Goal: Information Seeking & Learning: Learn about a topic

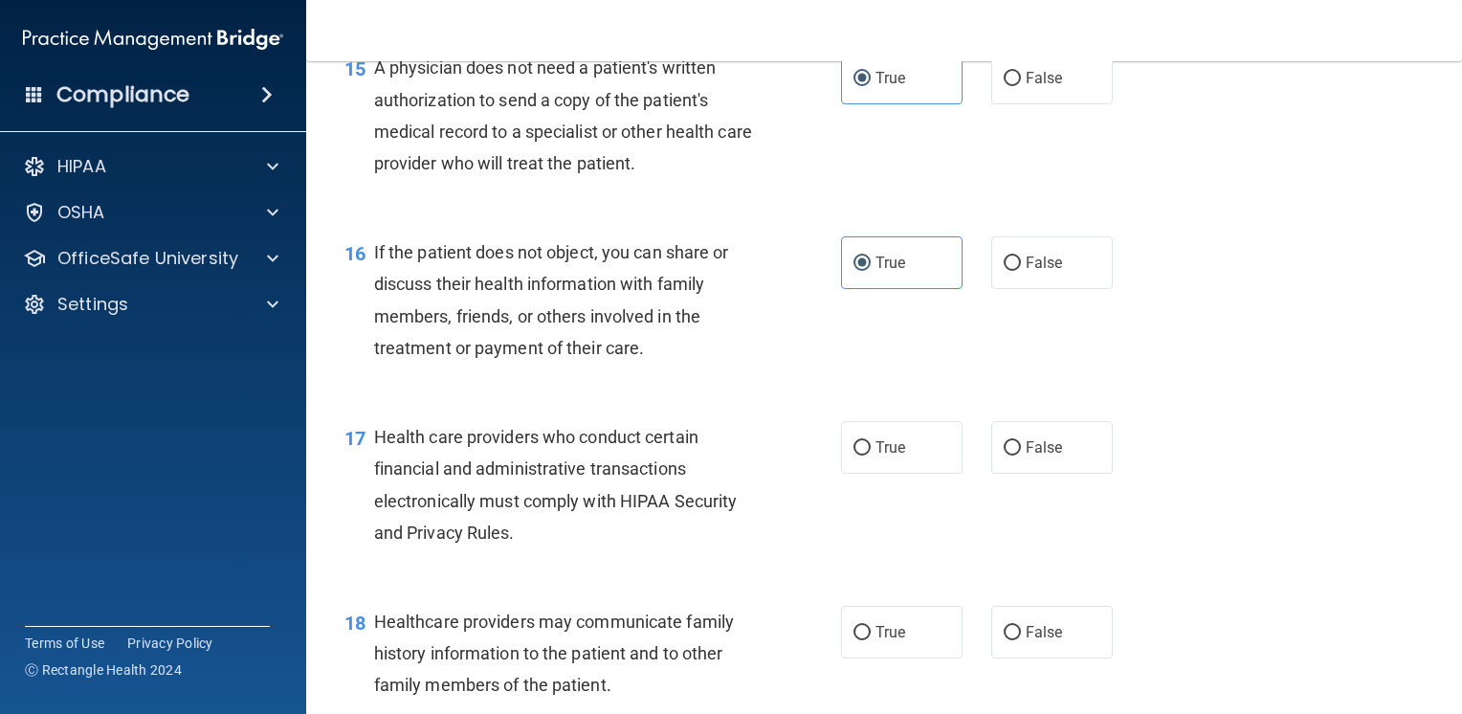
scroll to position [2588, 0]
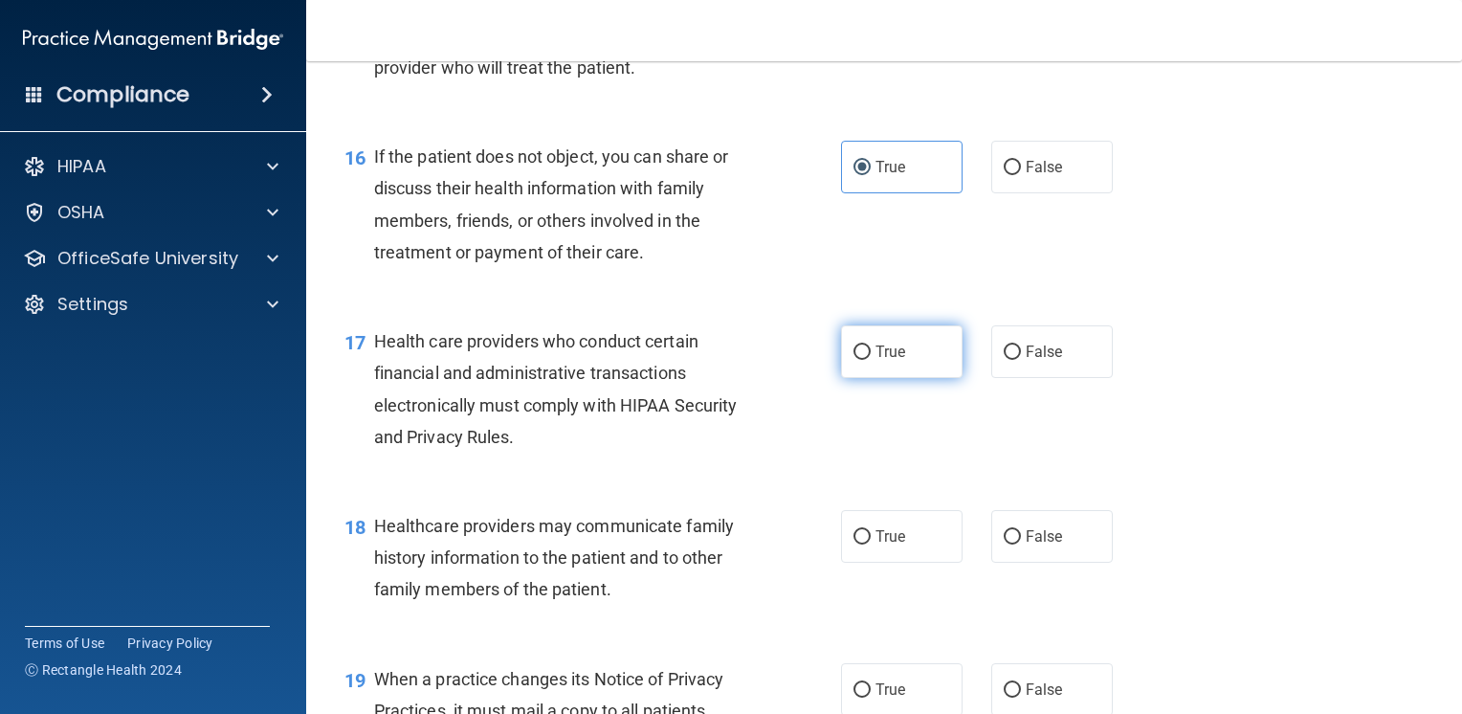
click at [895, 361] on span "True" at bounding box center [891, 352] width 30 height 18
click at [871, 360] on input "True" at bounding box center [862, 352] width 17 height 14
radio input "true"
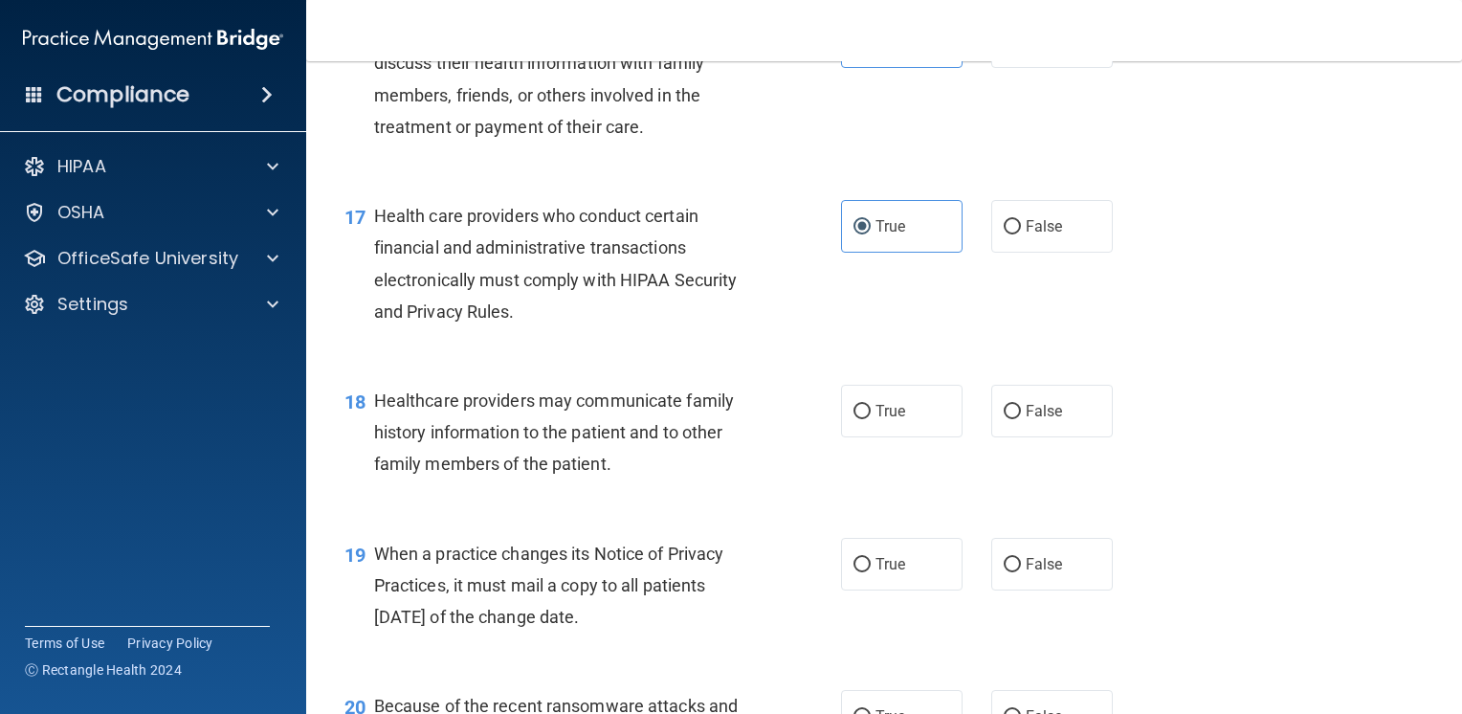
scroll to position [2780, 0]
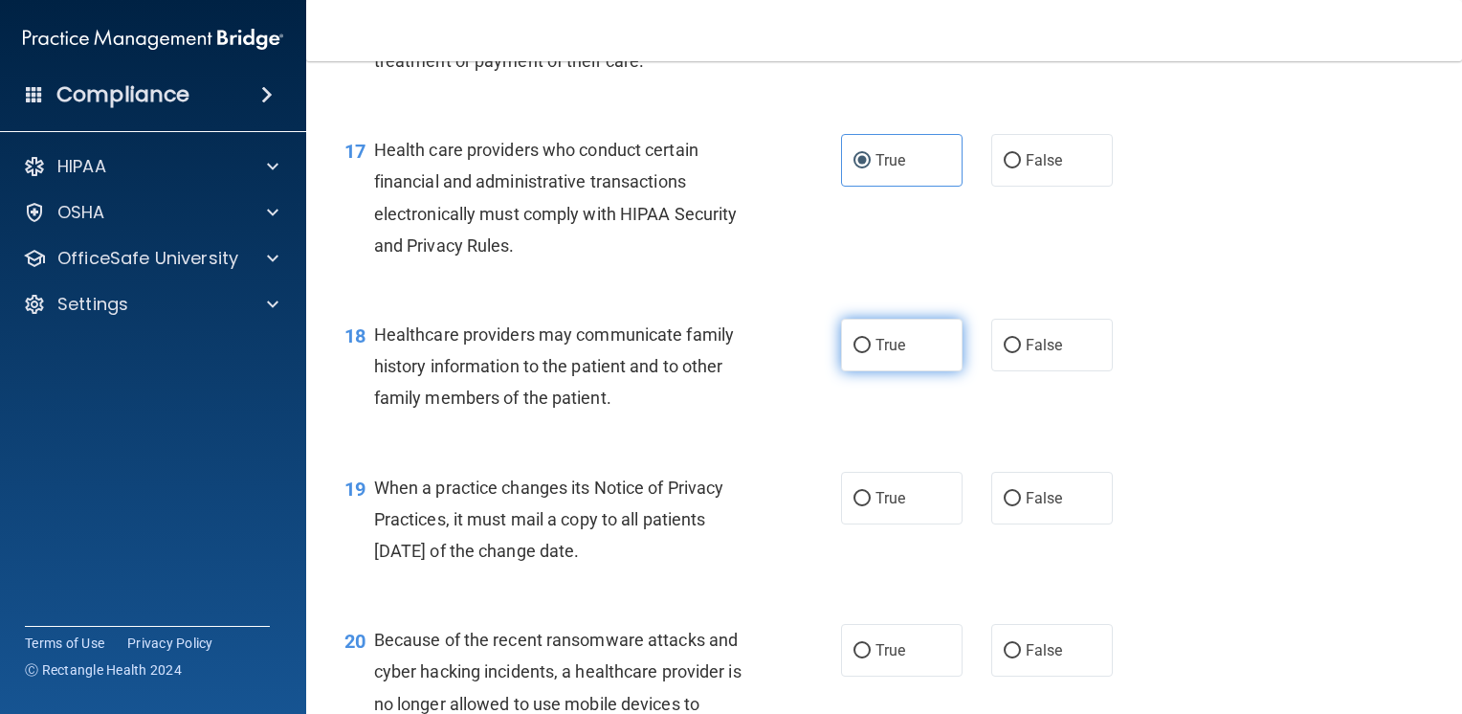
click at [915, 371] on label "True" at bounding box center [902, 345] width 122 height 53
click at [871, 353] on input "True" at bounding box center [862, 346] width 17 height 14
radio input "true"
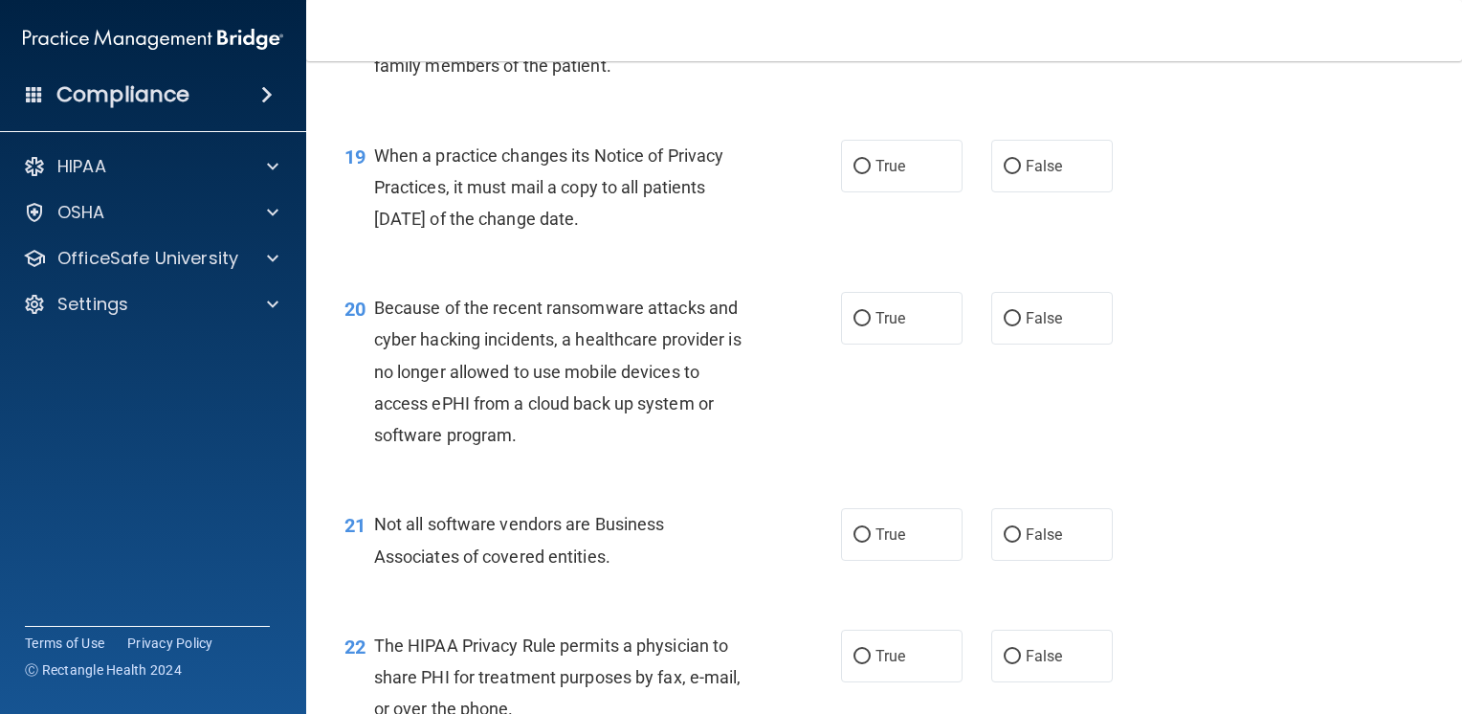
scroll to position [3163, 0]
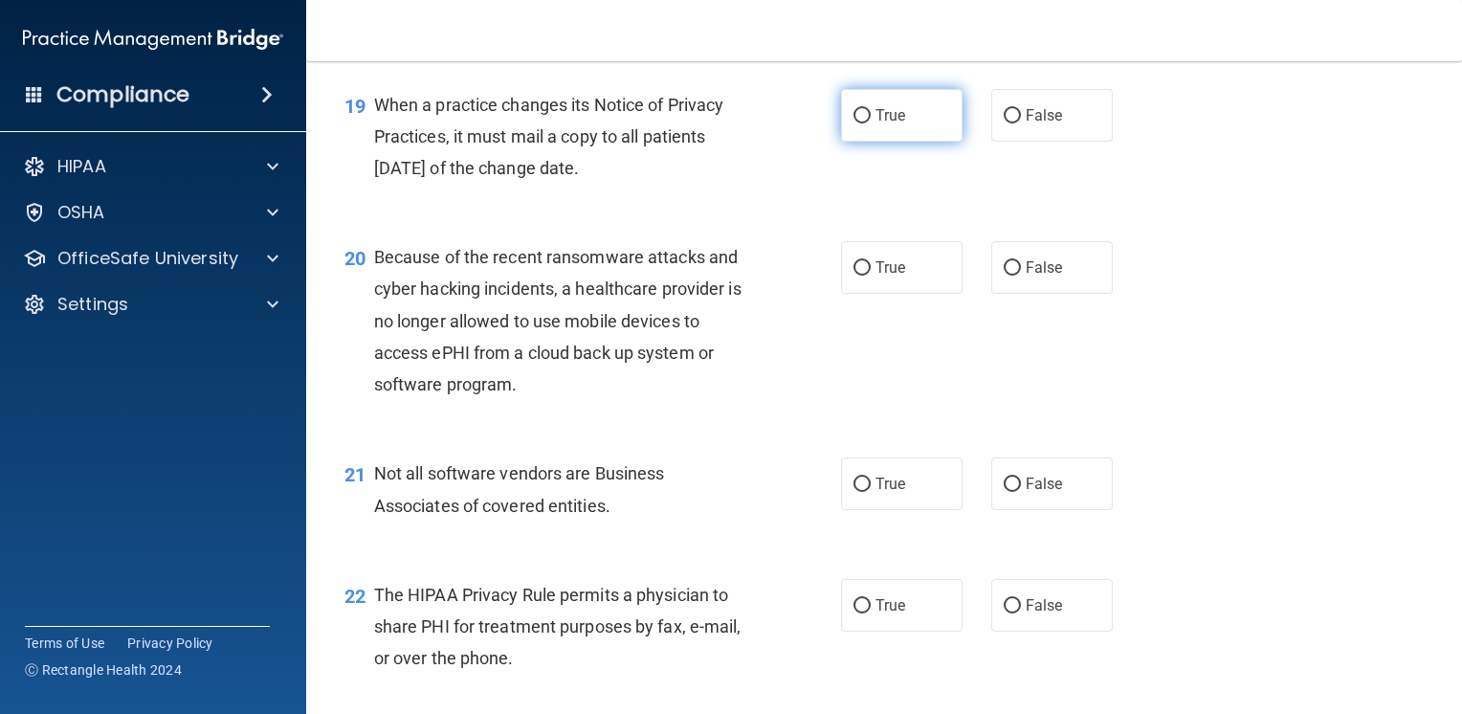
click at [890, 142] on label "True" at bounding box center [902, 115] width 122 height 53
click at [871, 123] on input "True" at bounding box center [862, 116] width 17 height 14
radio input "true"
click at [854, 276] on input "True" at bounding box center [862, 268] width 17 height 14
radio input "true"
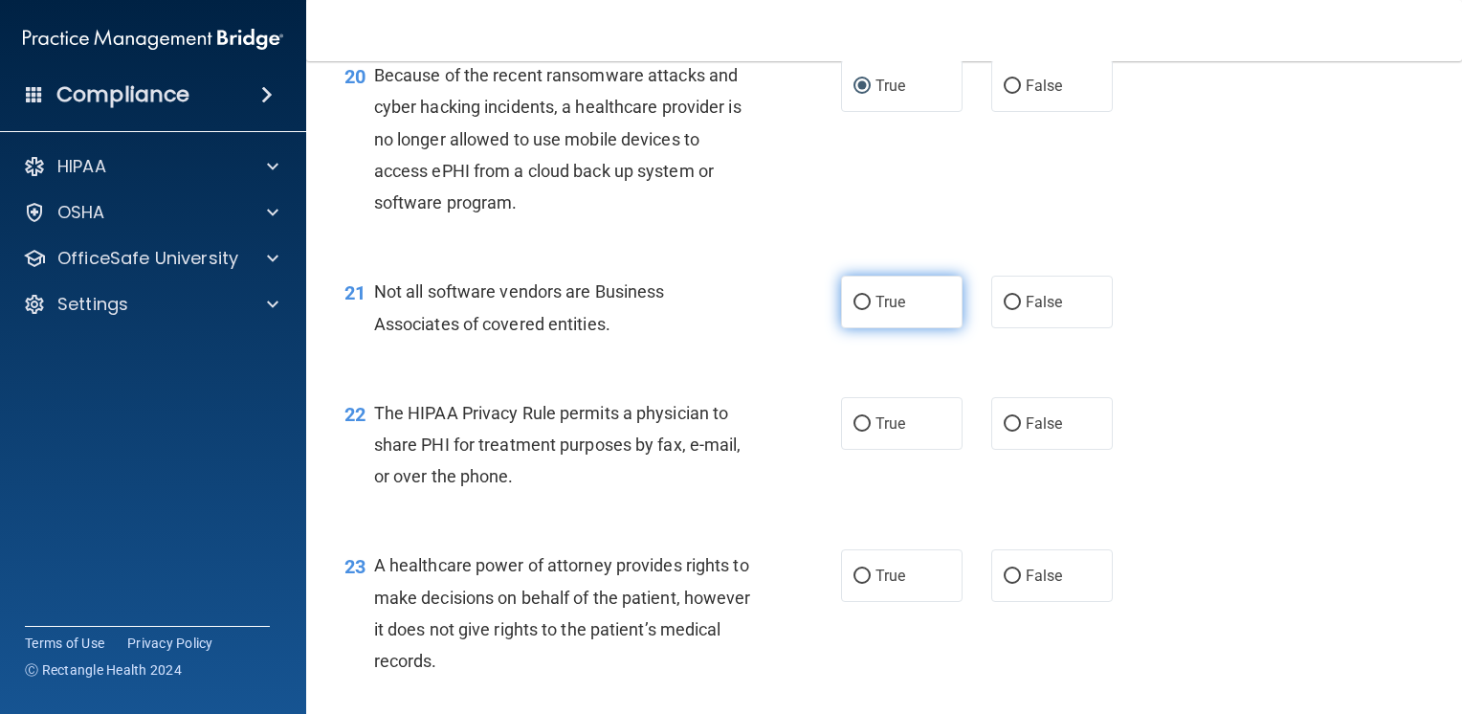
scroll to position [3354, 0]
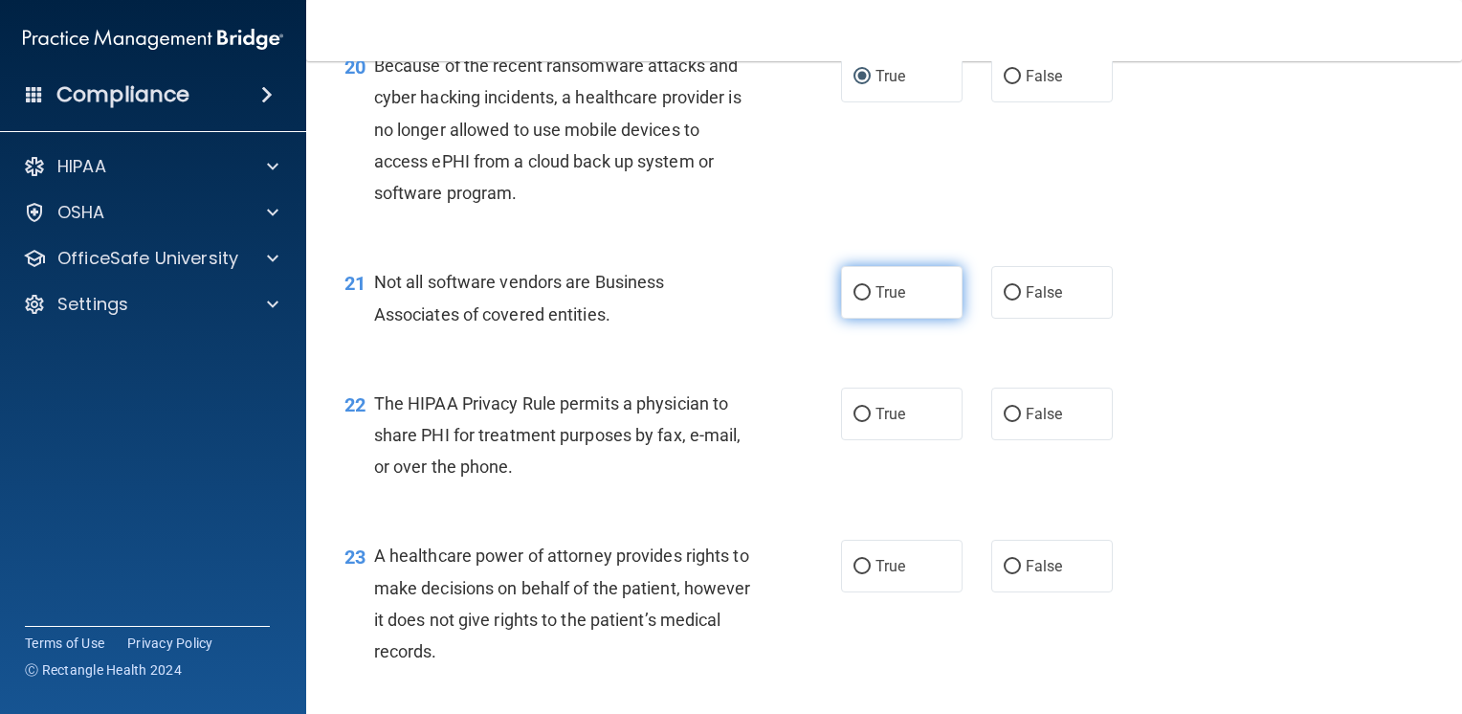
click at [857, 300] on input "True" at bounding box center [862, 293] width 17 height 14
radio input "true"
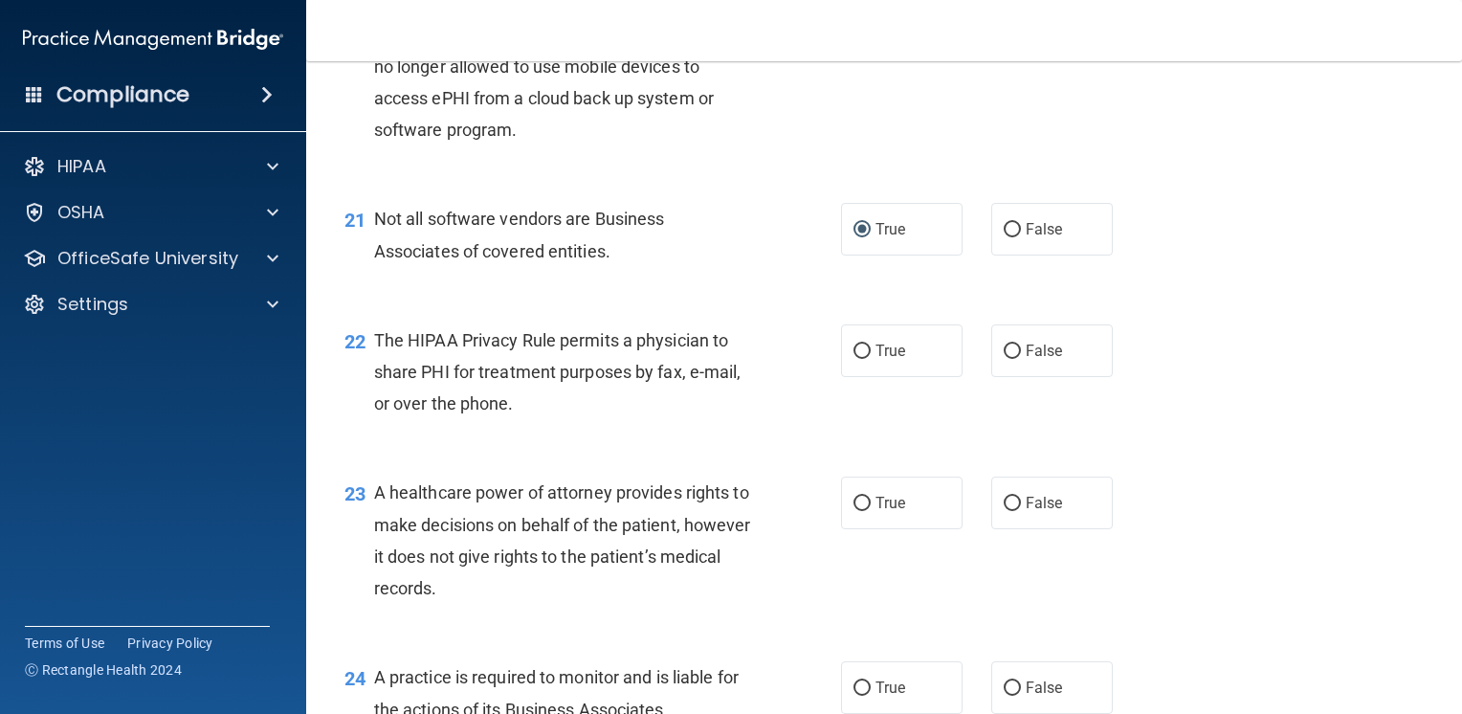
scroll to position [3450, 0]
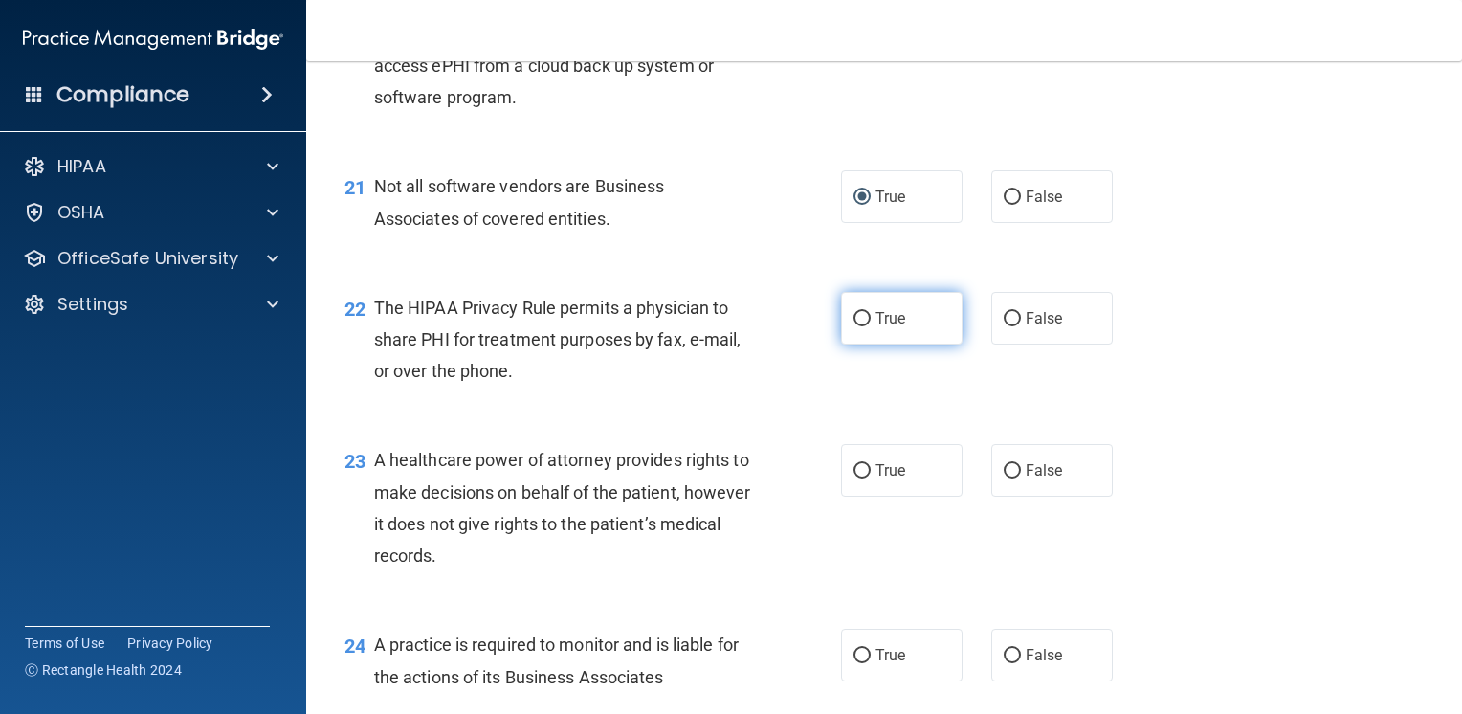
click at [865, 344] on label "True" at bounding box center [902, 318] width 122 height 53
click at [865, 326] on input "True" at bounding box center [862, 319] width 17 height 14
radio input "true"
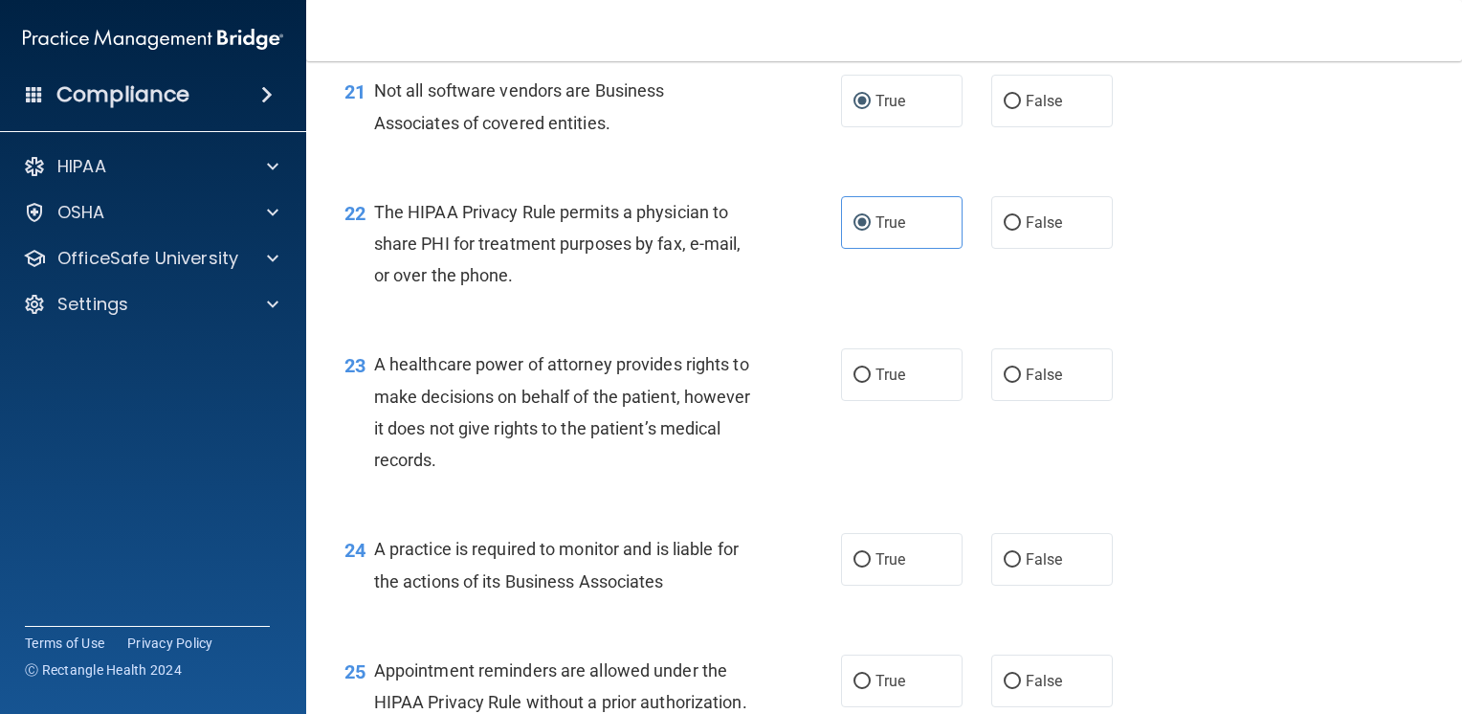
scroll to position [3641, 0]
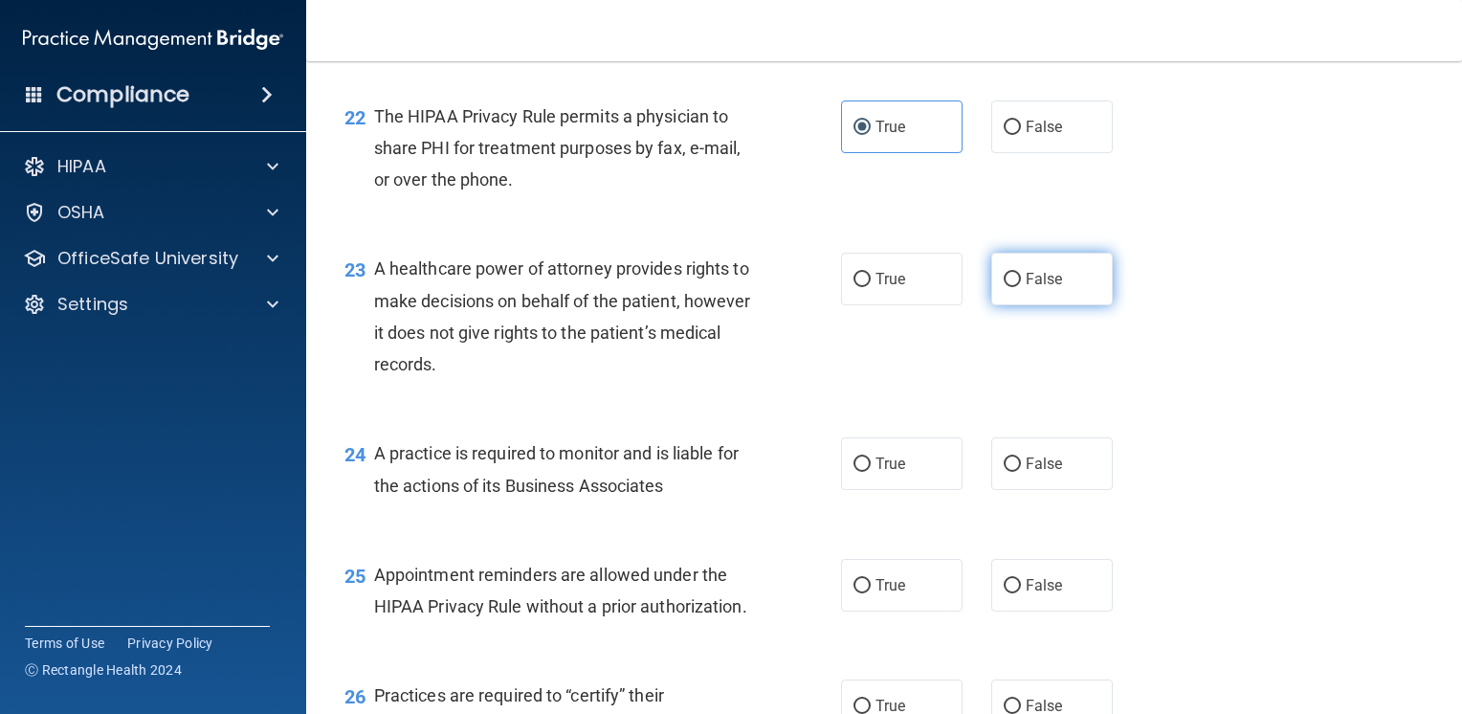
click at [1005, 287] on input "False" at bounding box center [1012, 280] width 17 height 14
radio input "true"
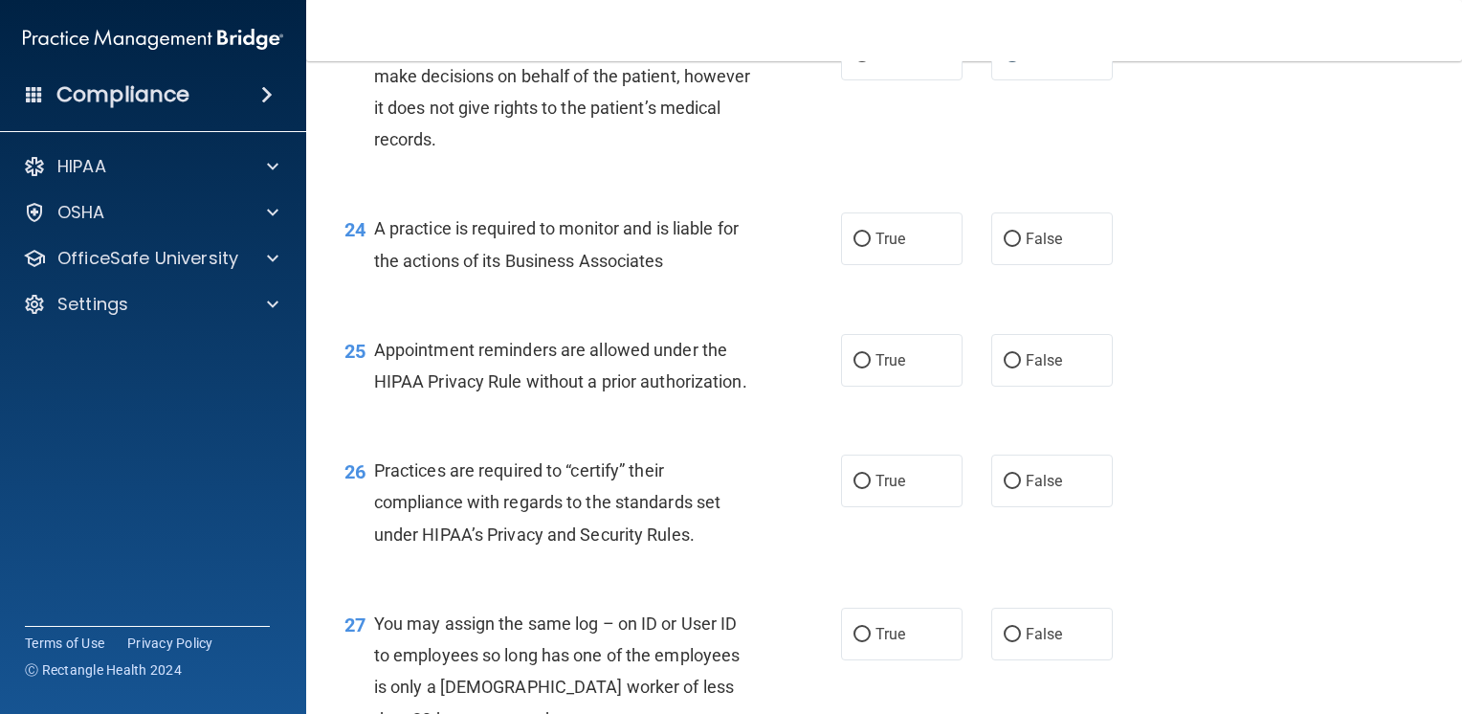
scroll to position [3928, 0]
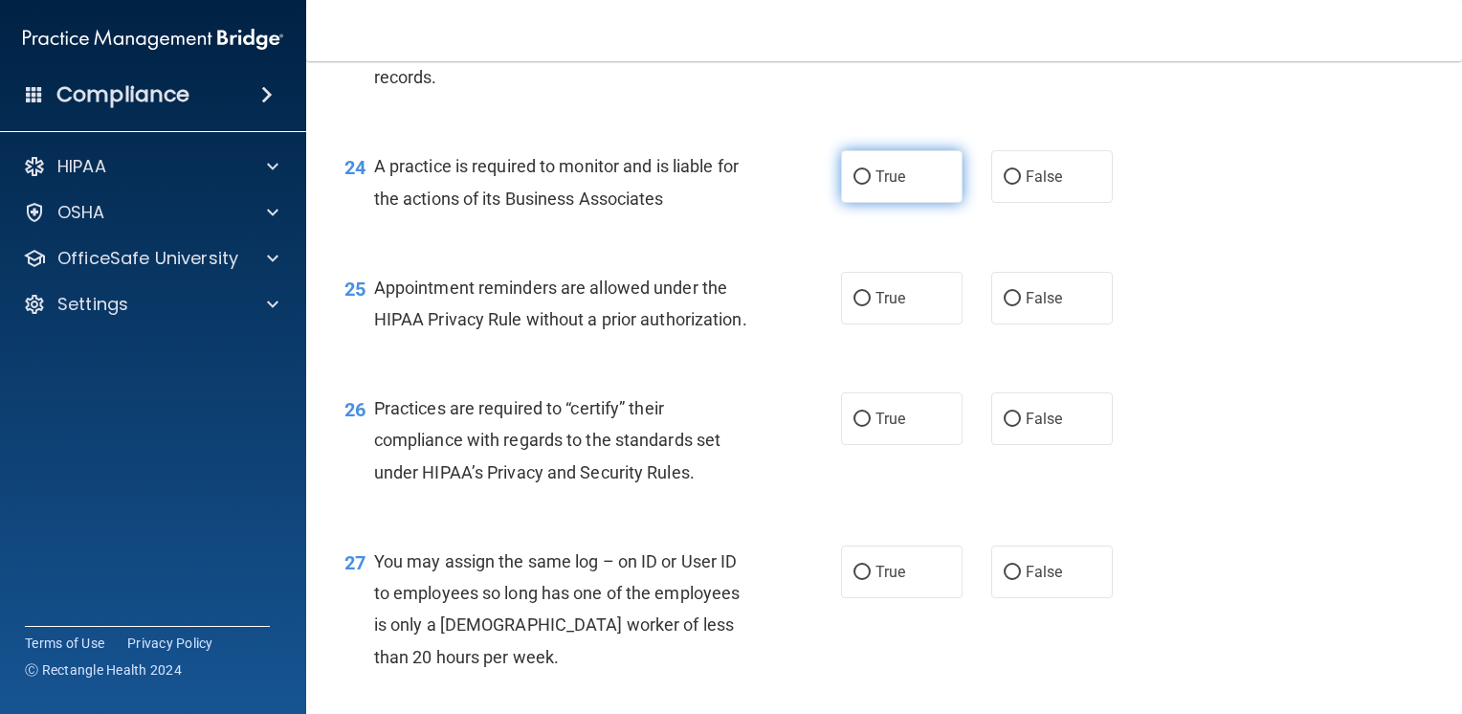
click at [899, 203] on label "True" at bounding box center [902, 176] width 122 height 53
click at [871, 185] on input "True" at bounding box center [862, 177] width 17 height 14
radio input "true"
click at [855, 306] on input "True" at bounding box center [862, 299] width 17 height 14
radio input "true"
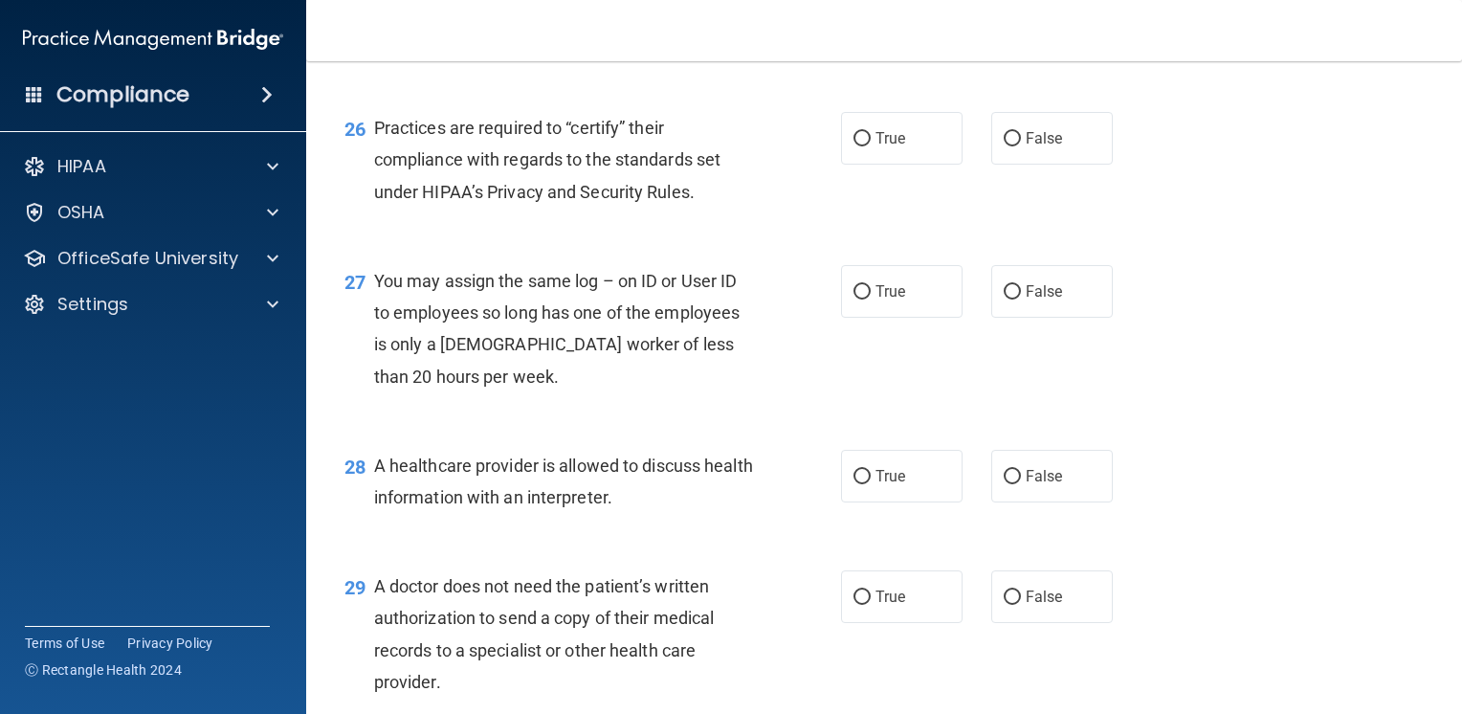
scroll to position [4215, 0]
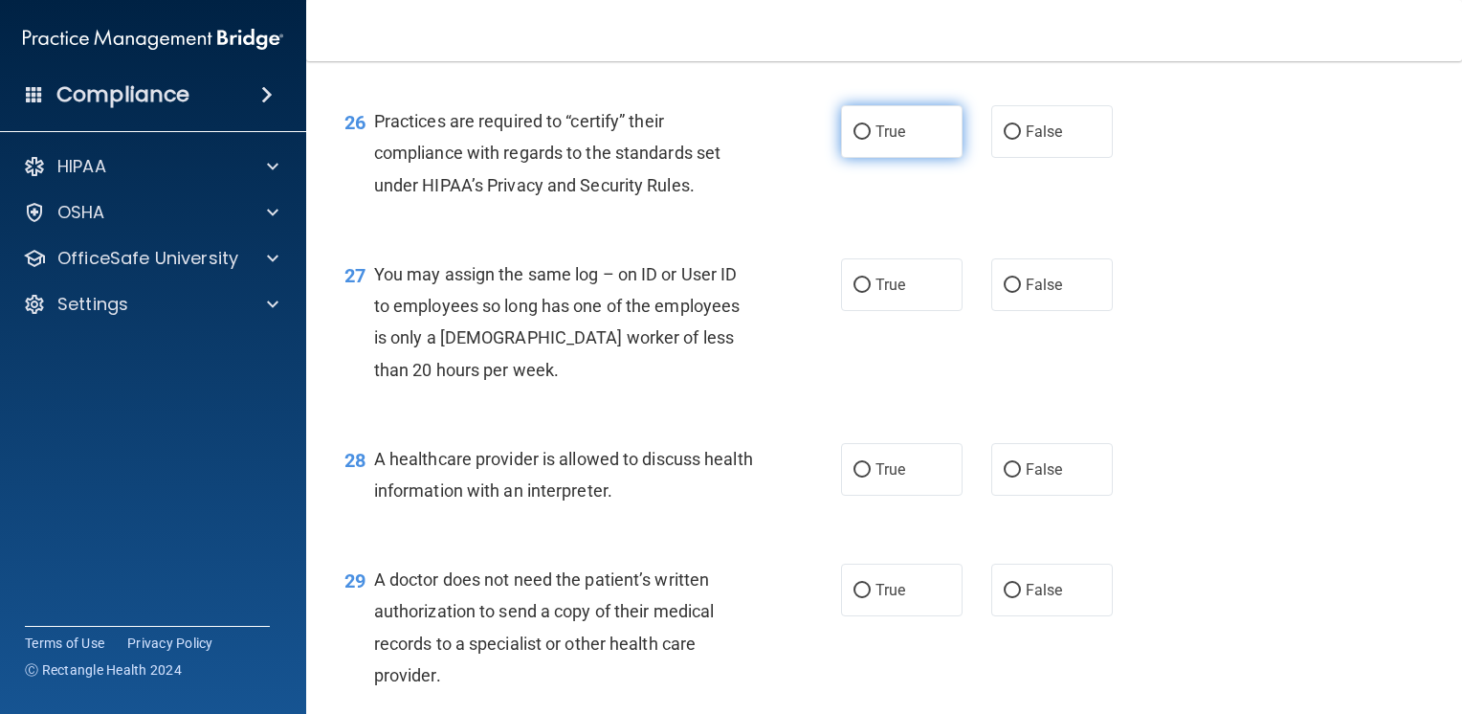
click at [908, 158] on label "True" at bounding box center [902, 131] width 122 height 53
click at [871, 140] on input "True" at bounding box center [862, 132] width 17 height 14
radio input "true"
click at [1032, 294] on span "False" at bounding box center [1044, 285] width 37 height 18
click at [1021, 293] on input "False" at bounding box center [1012, 285] width 17 height 14
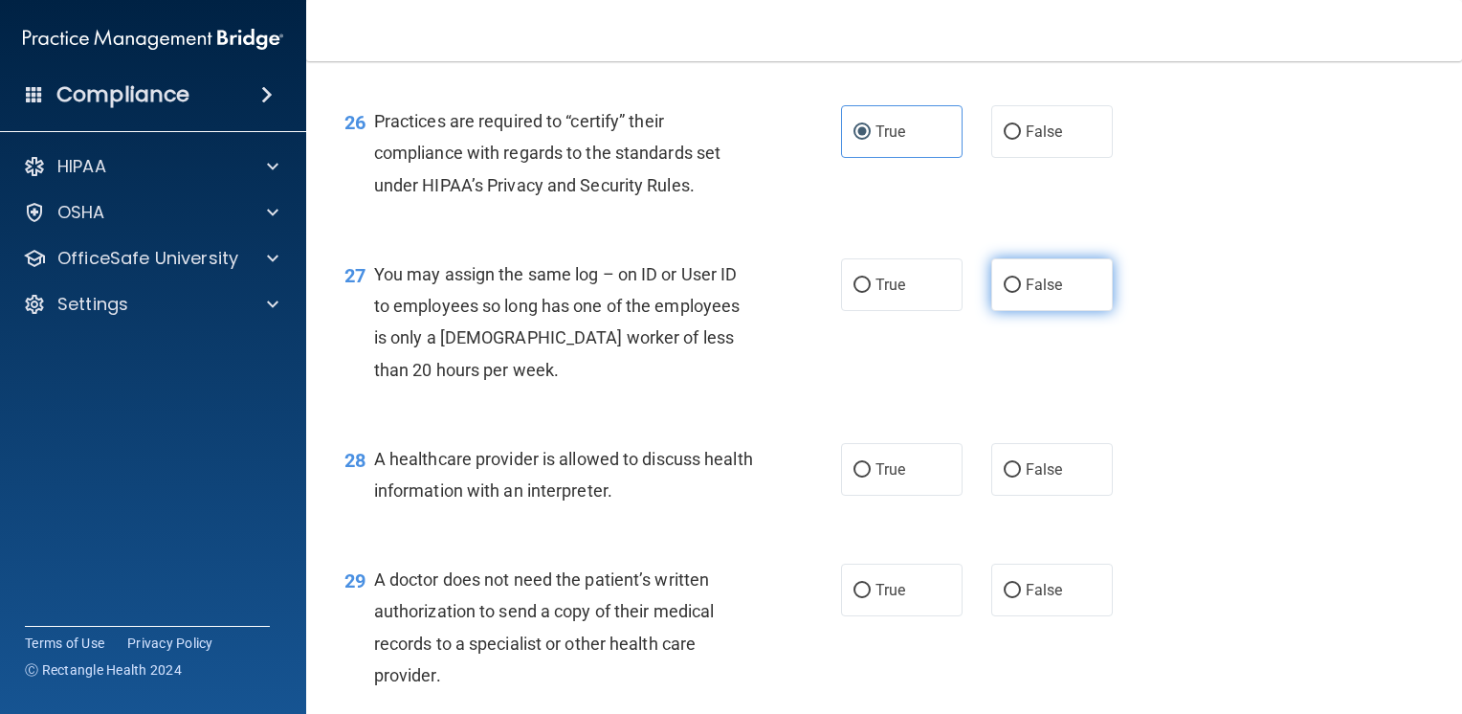
radio input "true"
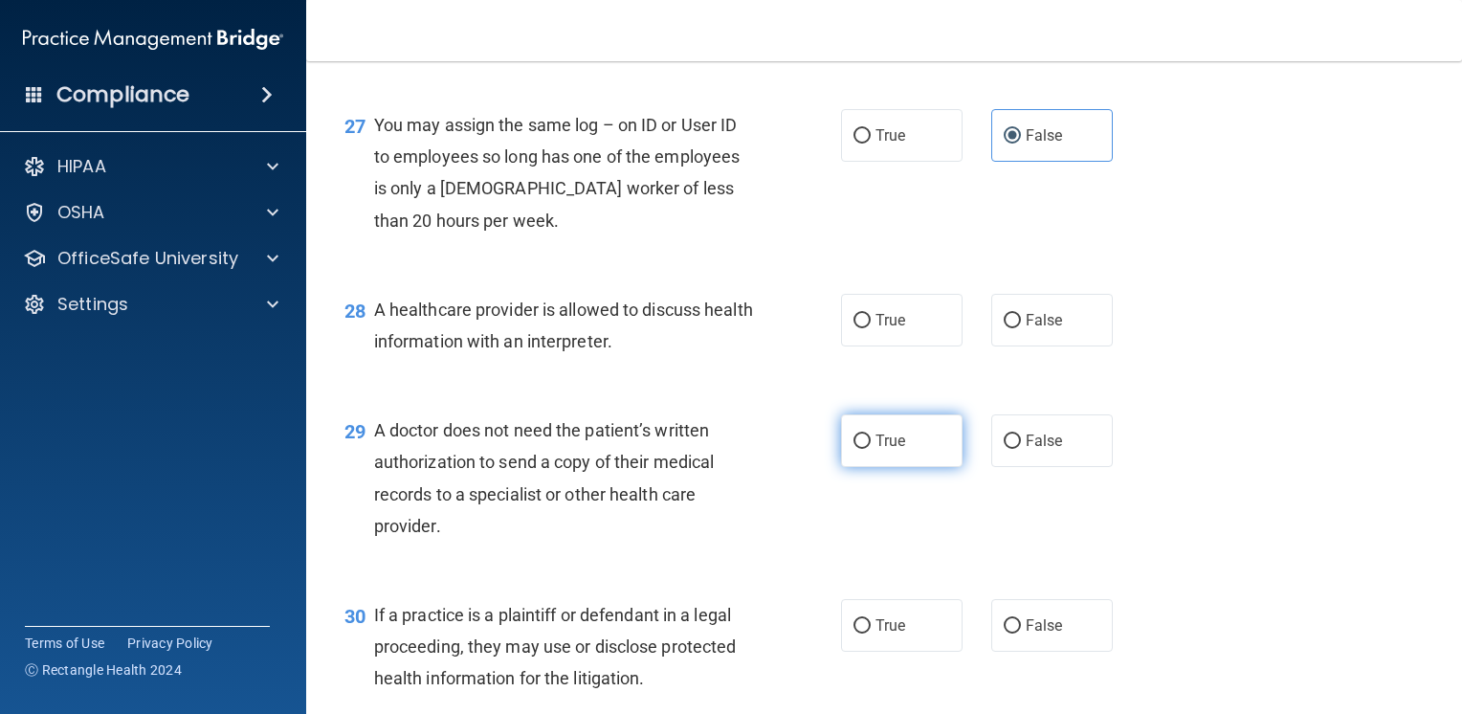
scroll to position [4407, 0]
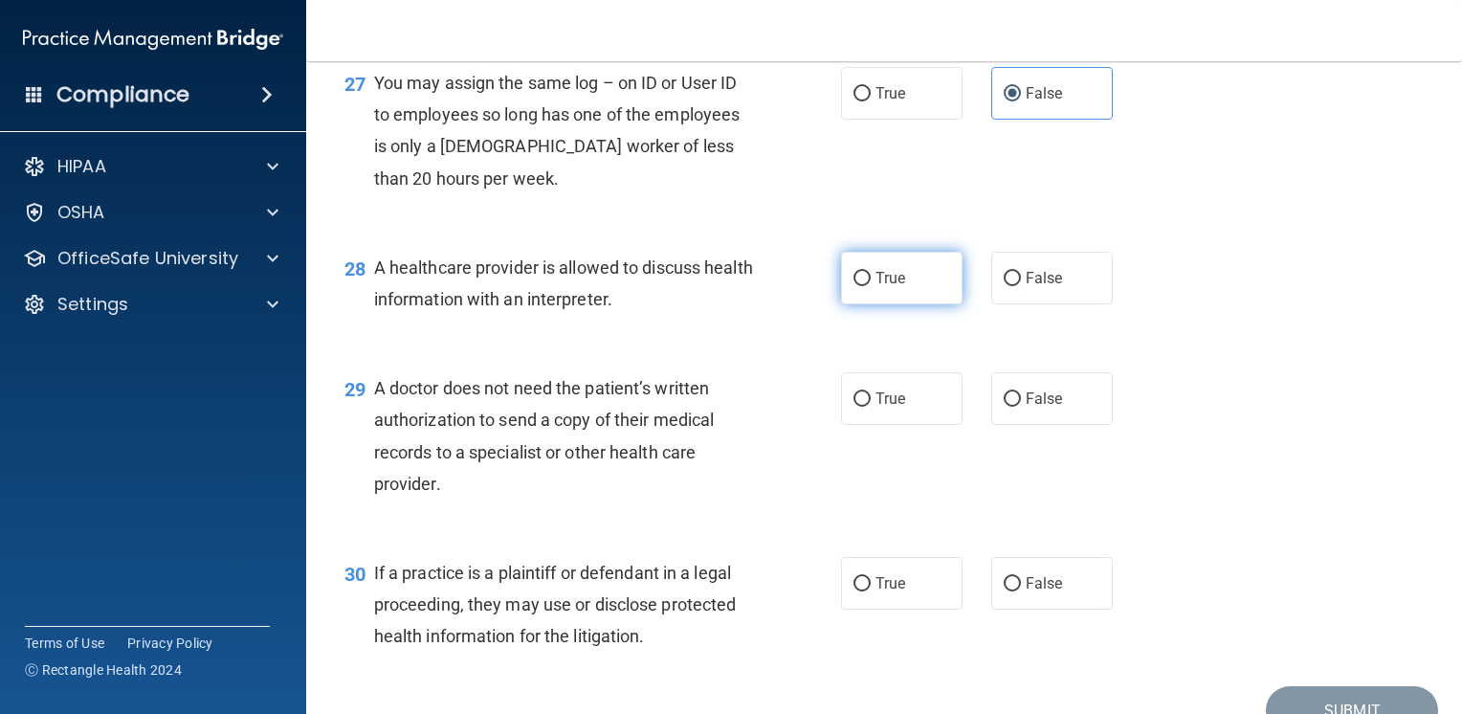
click at [856, 286] on input "True" at bounding box center [862, 279] width 17 height 14
radio input "true"
click at [857, 407] on input "True" at bounding box center [862, 399] width 17 height 14
radio input "true"
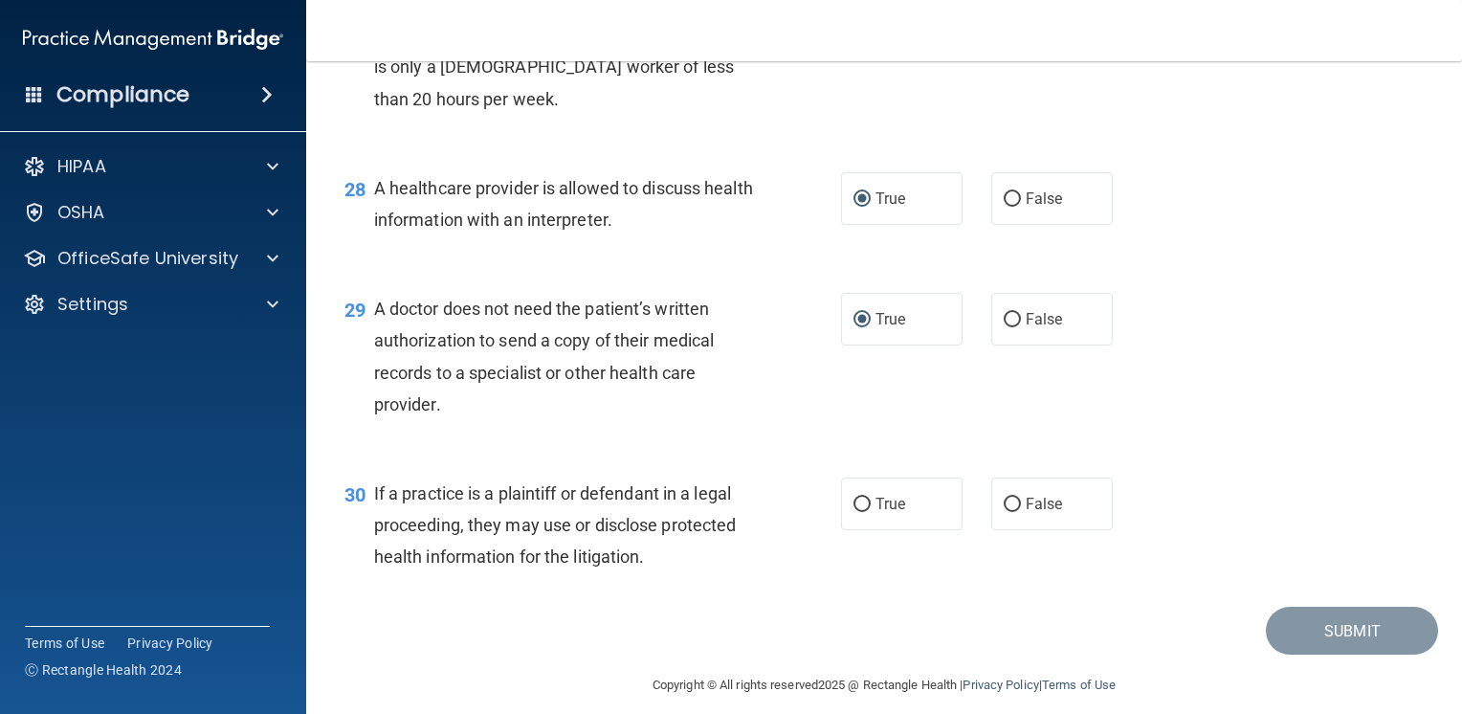
scroll to position [4598, 0]
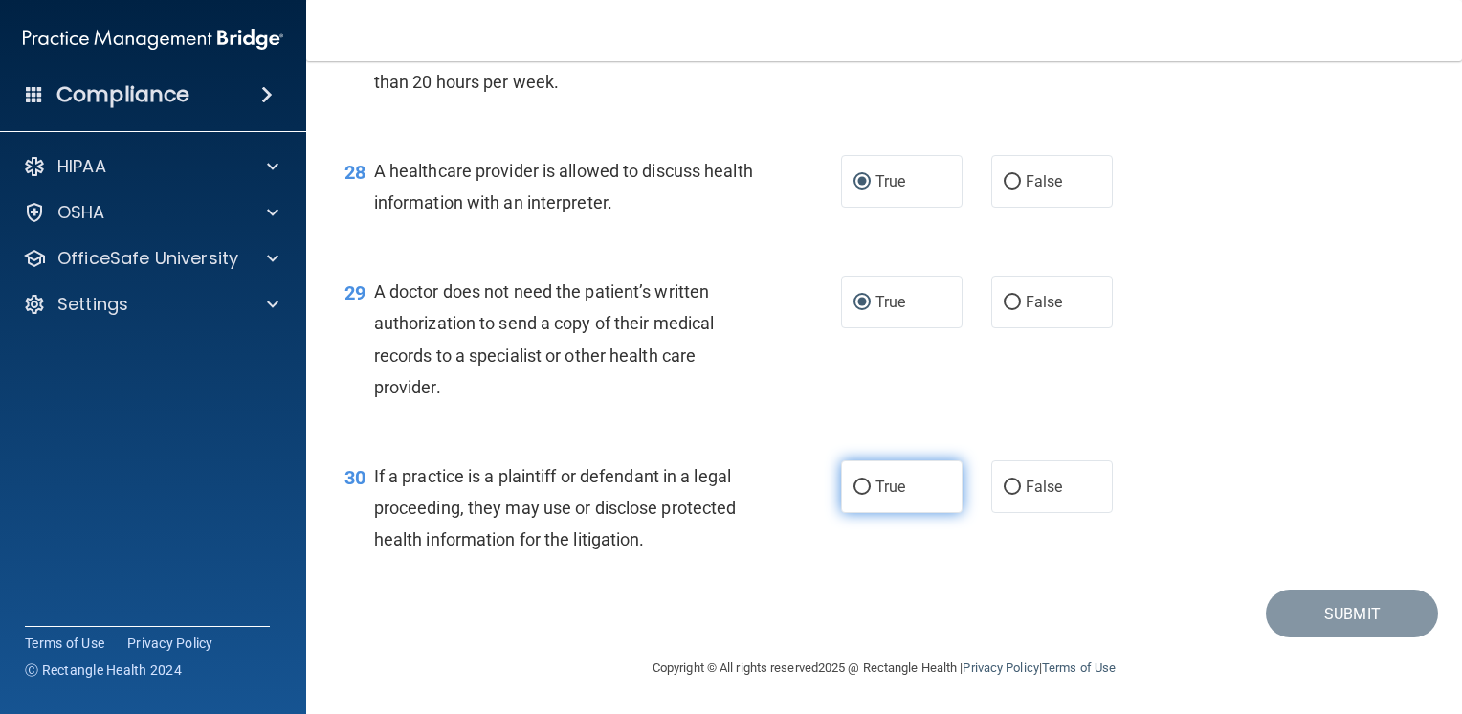
click at [867, 488] on label "True" at bounding box center [902, 486] width 122 height 53
click at [867, 488] on input "True" at bounding box center [862, 487] width 17 height 14
radio input "true"
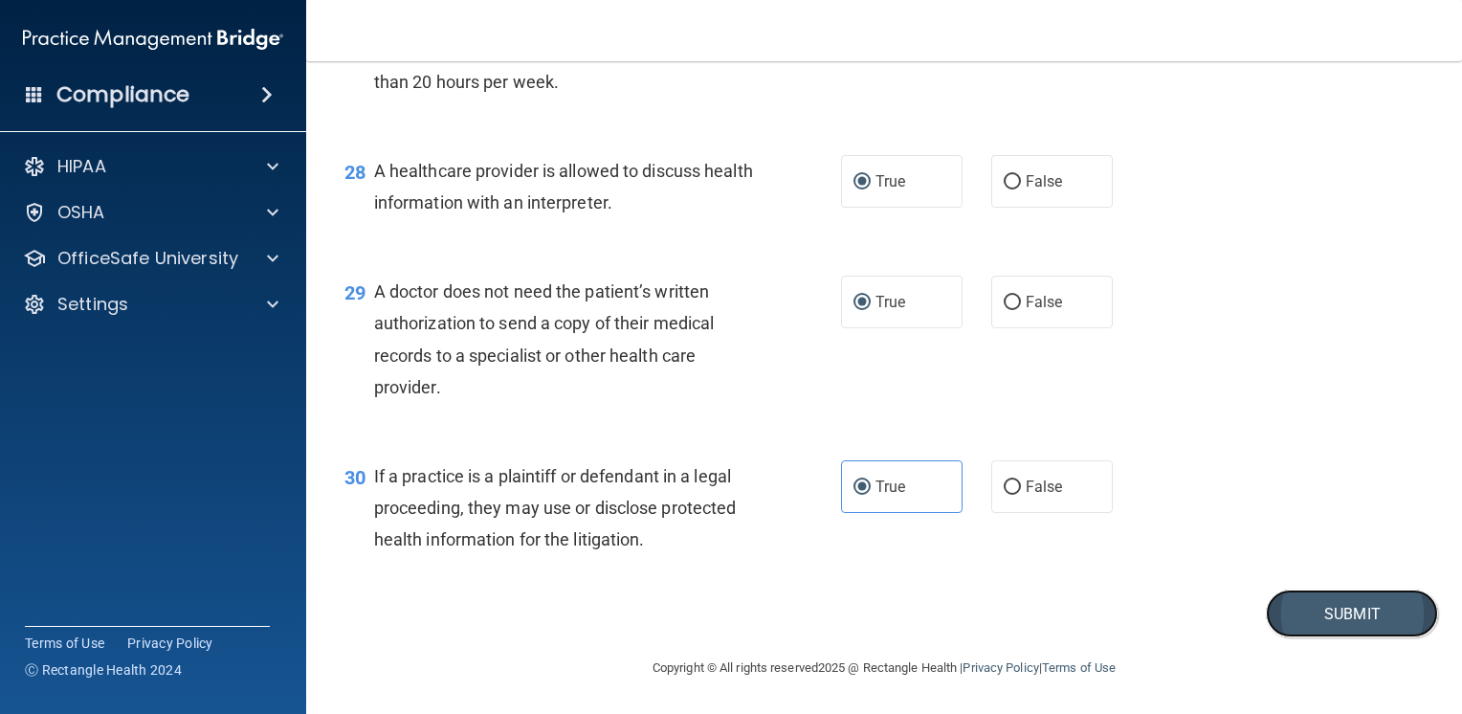
click at [1335, 614] on button "Submit" at bounding box center [1352, 613] width 172 height 49
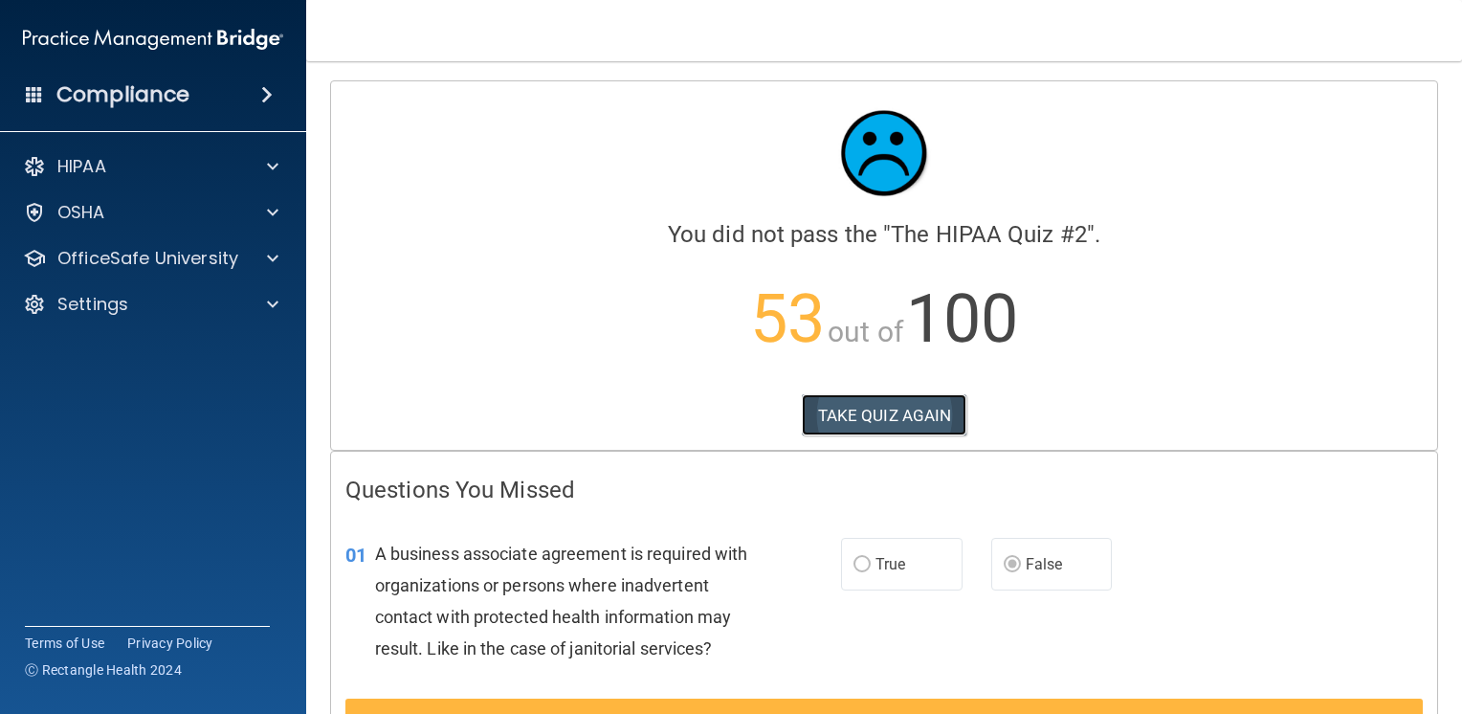
click at [835, 413] on button "TAKE QUIZ AGAIN" at bounding box center [885, 415] width 166 height 42
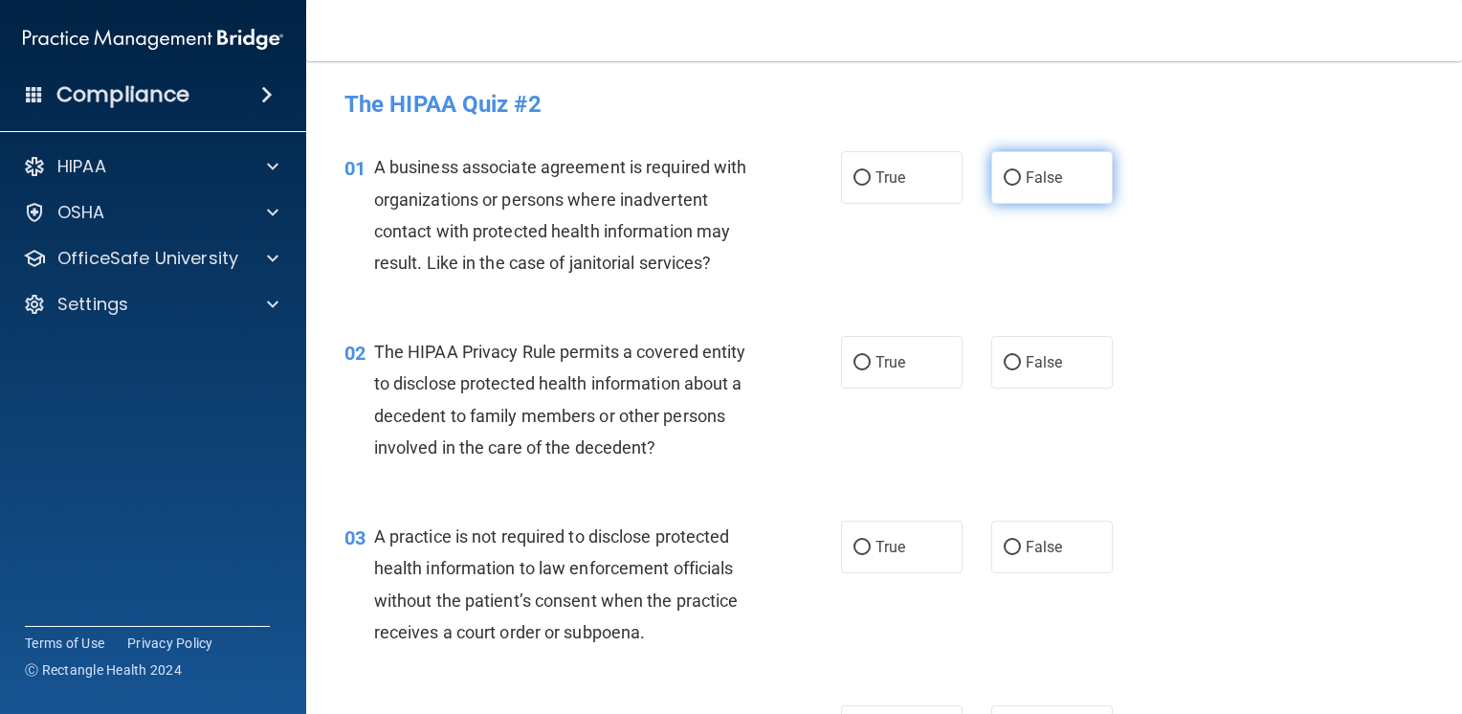
click at [1004, 175] on input "False" at bounding box center [1012, 178] width 17 height 14
radio input "true"
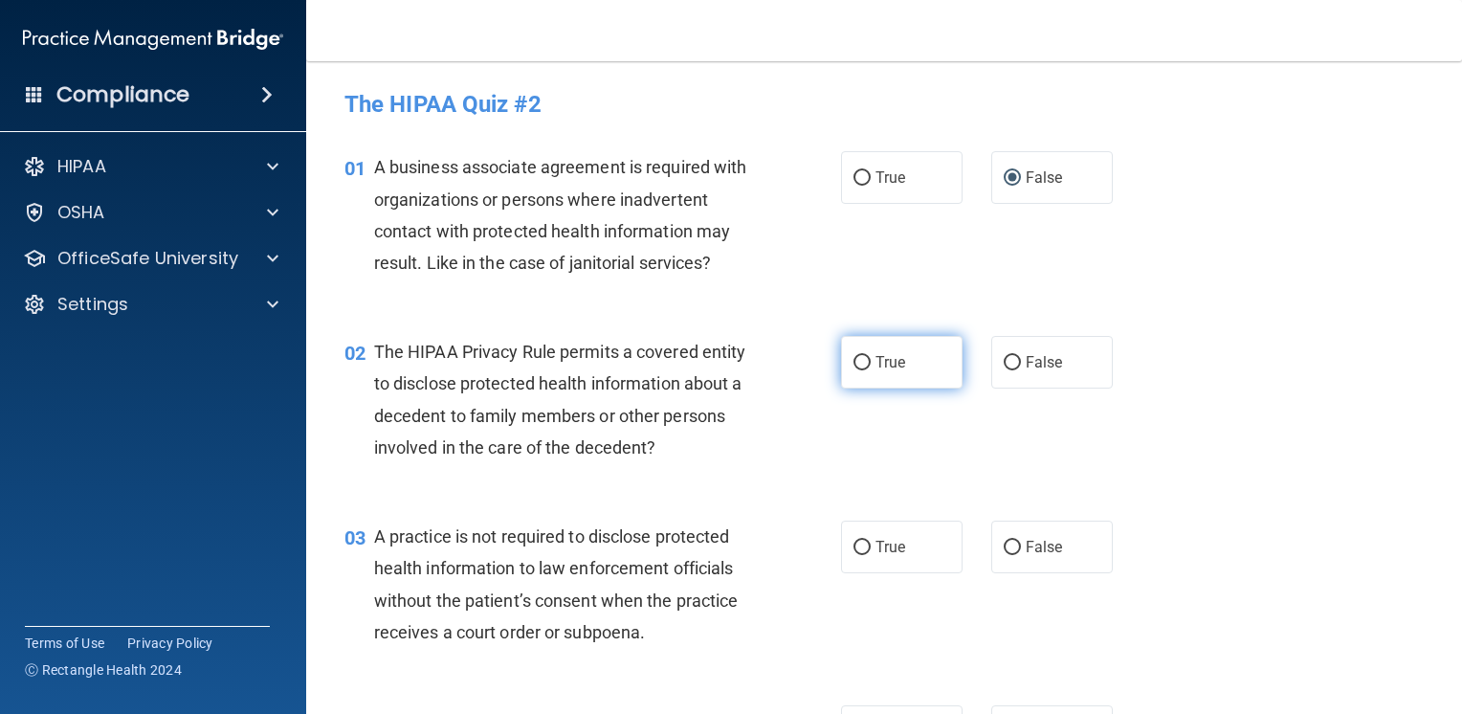
click at [909, 372] on label "True" at bounding box center [902, 362] width 122 height 53
click at [871, 370] on input "True" at bounding box center [862, 363] width 17 height 14
radio input "true"
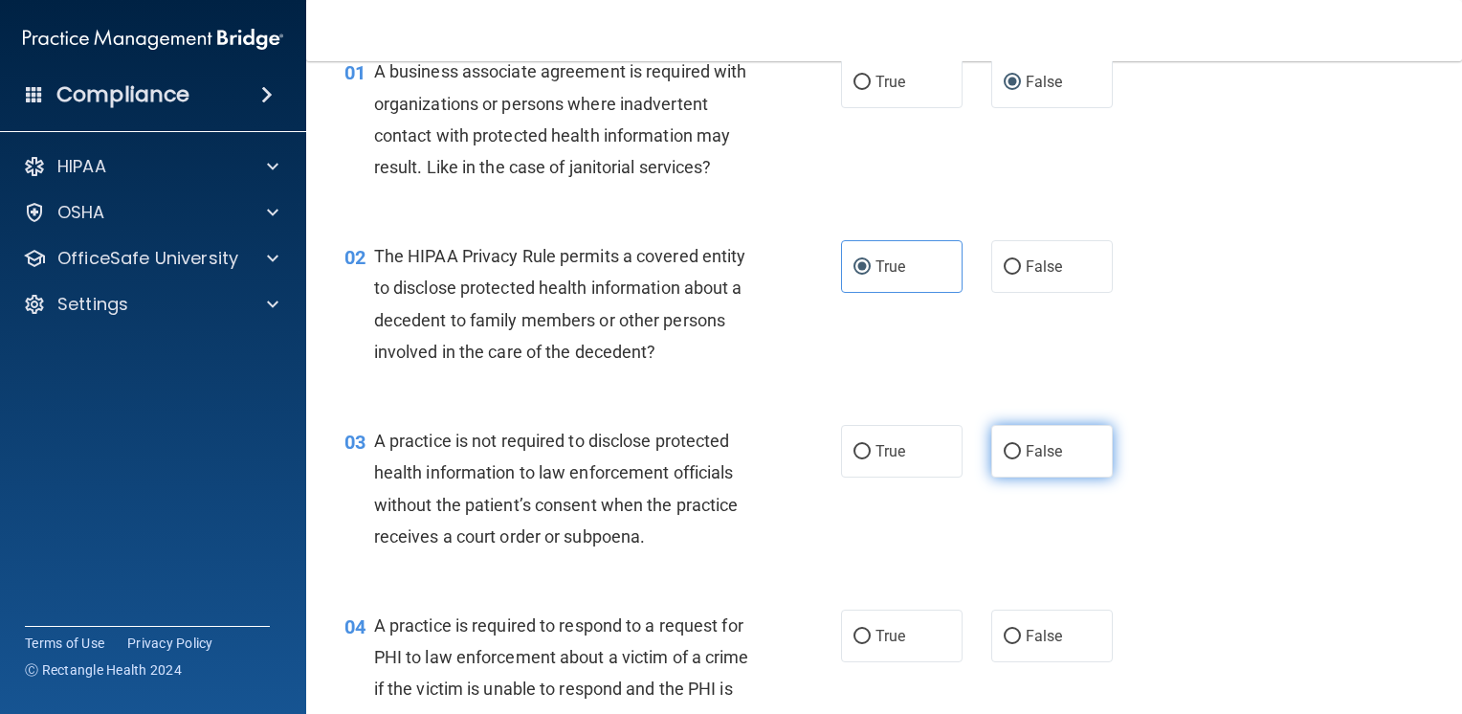
click at [1073, 441] on label "False" at bounding box center [1052, 451] width 122 height 53
click at [1021, 445] on input "False" at bounding box center [1012, 452] width 17 height 14
radio input "true"
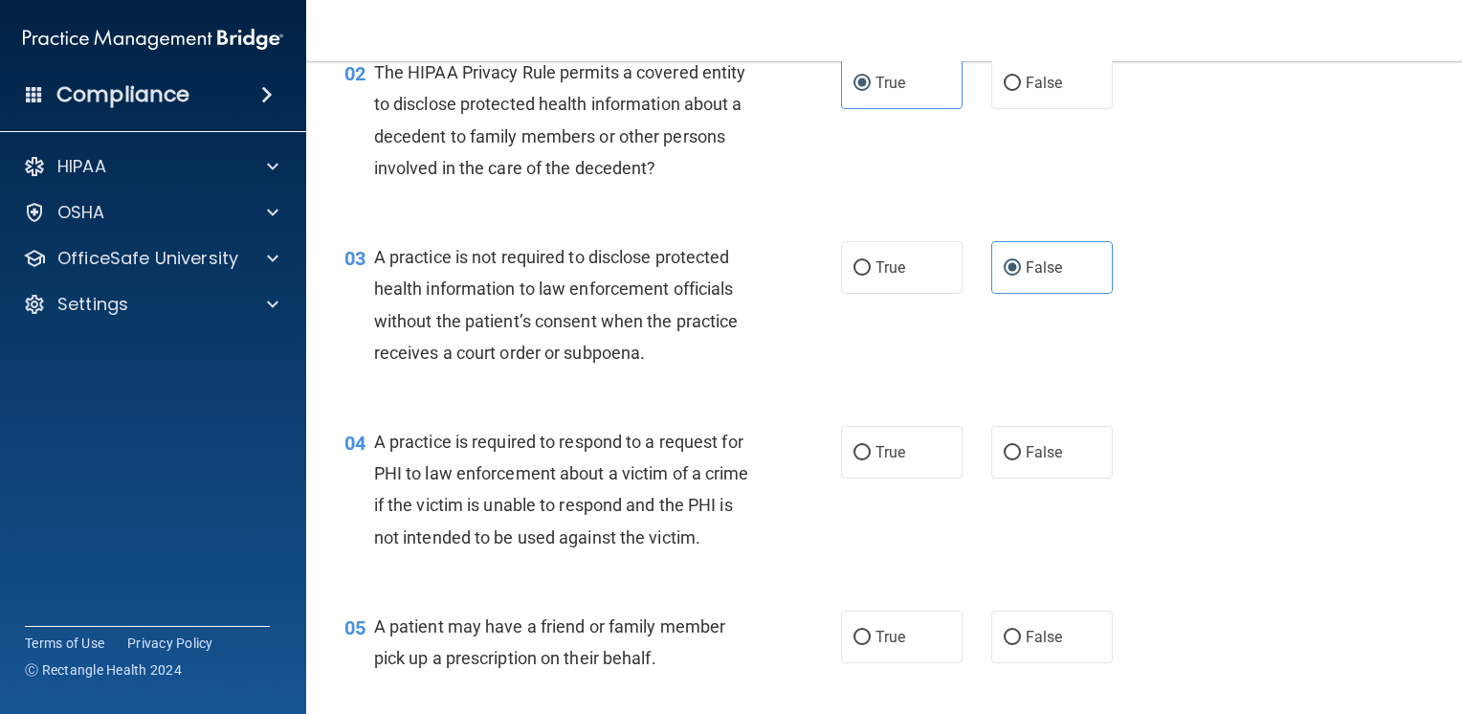
scroll to position [287, 0]
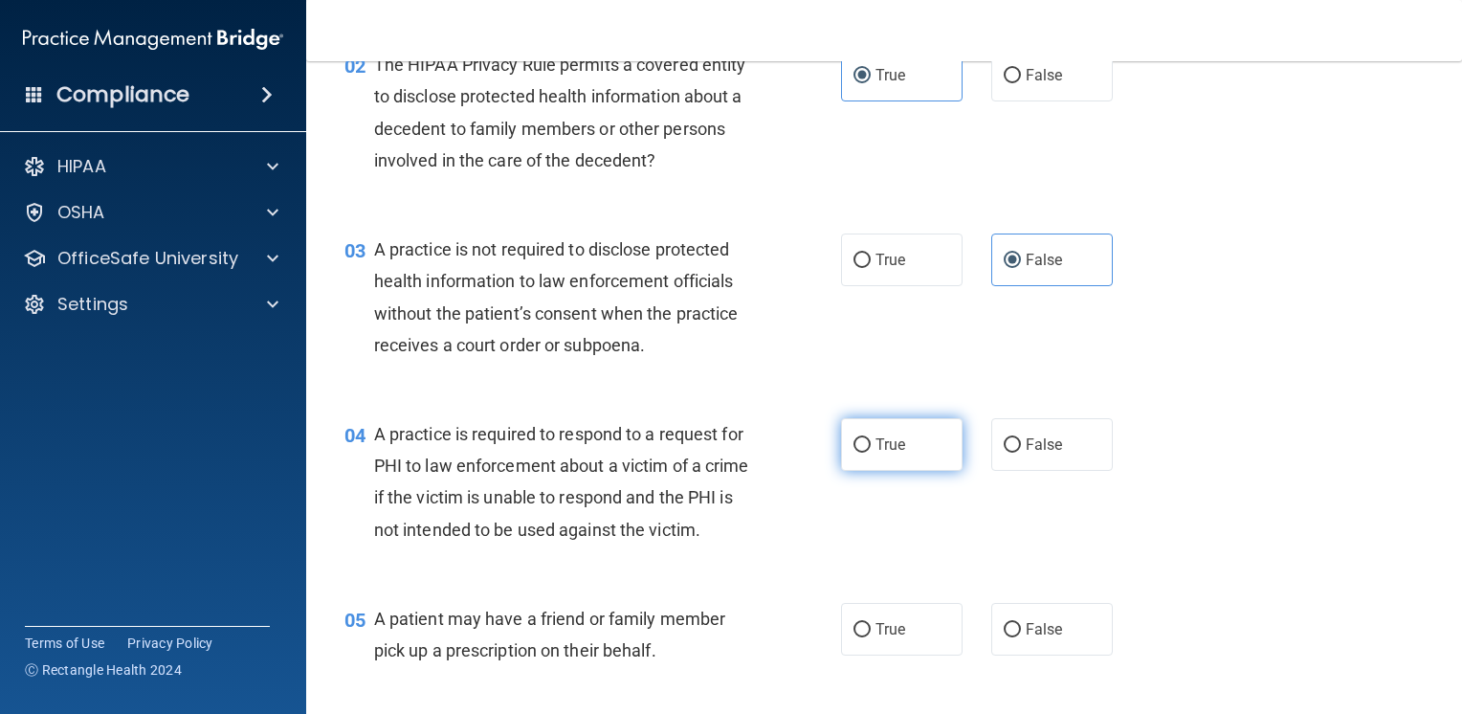
click at [876, 450] on span "True" at bounding box center [891, 444] width 30 height 18
click at [871, 450] on input "True" at bounding box center [862, 445] width 17 height 14
radio input "true"
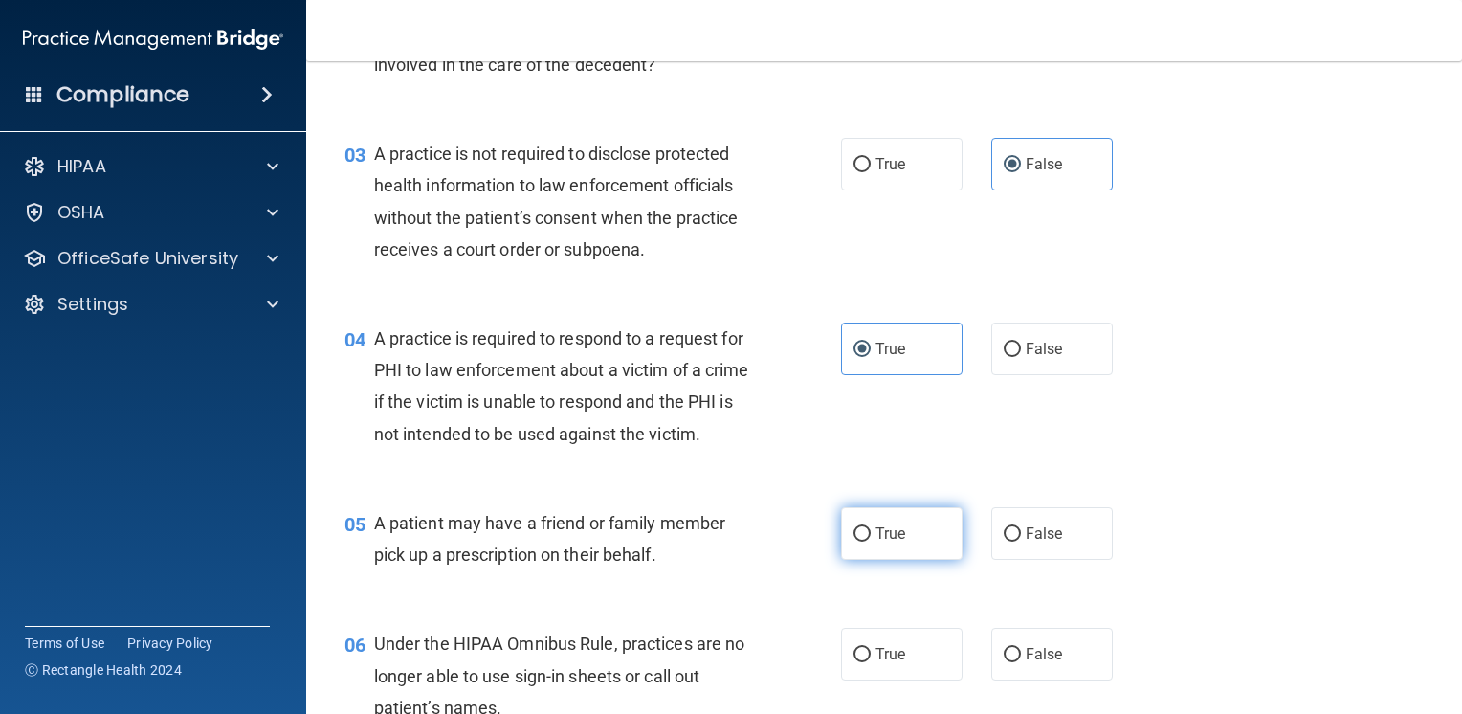
click at [854, 542] on input "True" at bounding box center [862, 534] width 17 height 14
radio input "true"
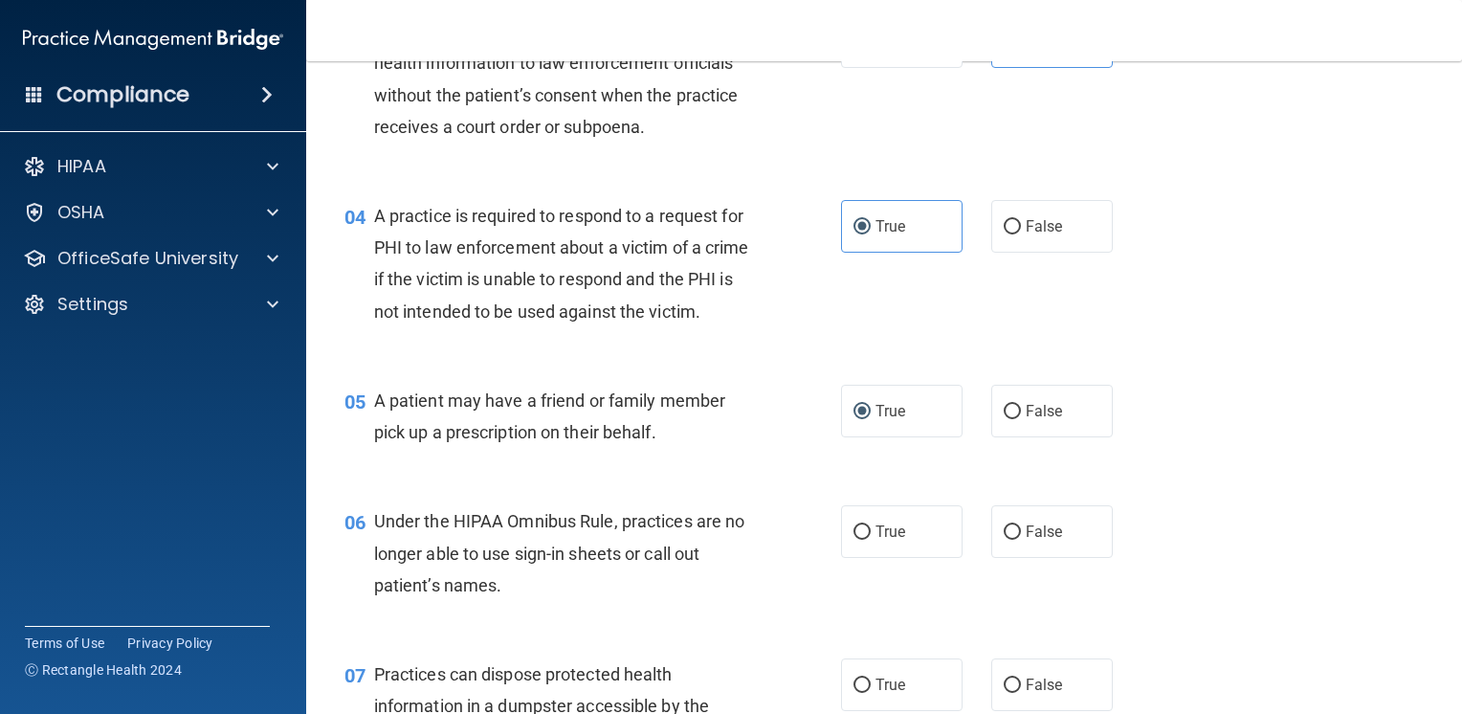
scroll to position [574, 0]
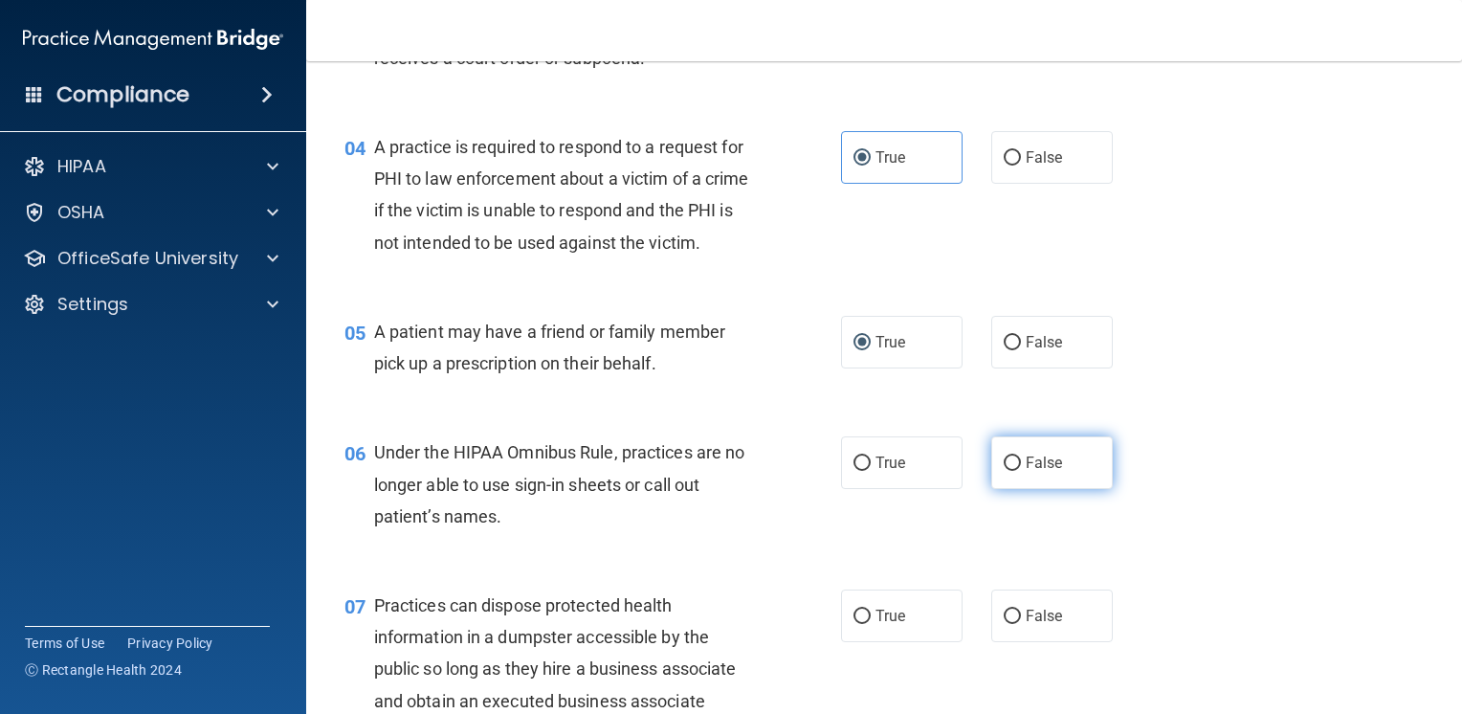
click at [1012, 489] on label "False" at bounding box center [1052, 462] width 122 height 53
click at [1012, 471] on input "False" at bounding box center [1012, 463] width 17 height 14
radio input "true"
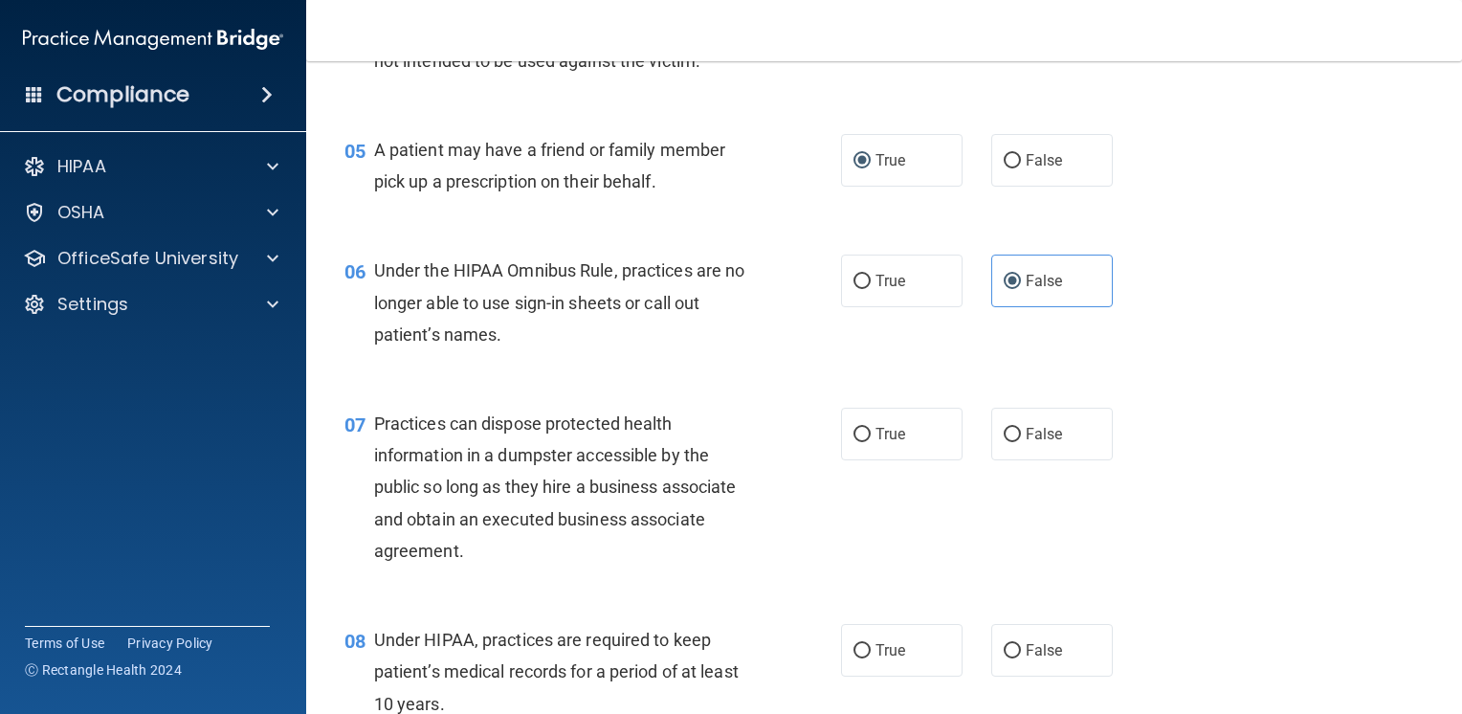
scroll to position [766, 0]
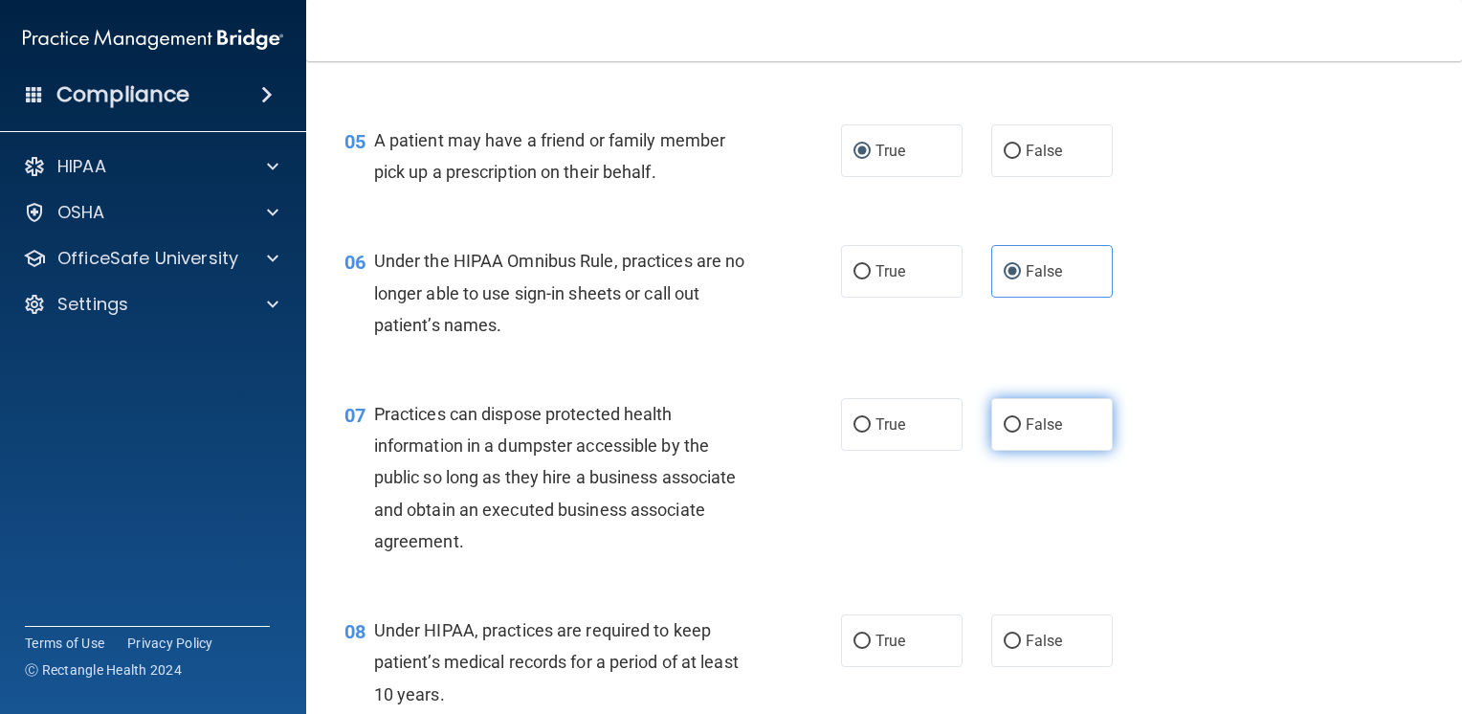
click at [1010, 451] on label "False" at bounding box center [1052, 424] width 122 height 53
click at [1010, 433] on input "False" at bounding box center [1012, 425] width 17 height 14
radio input "true"
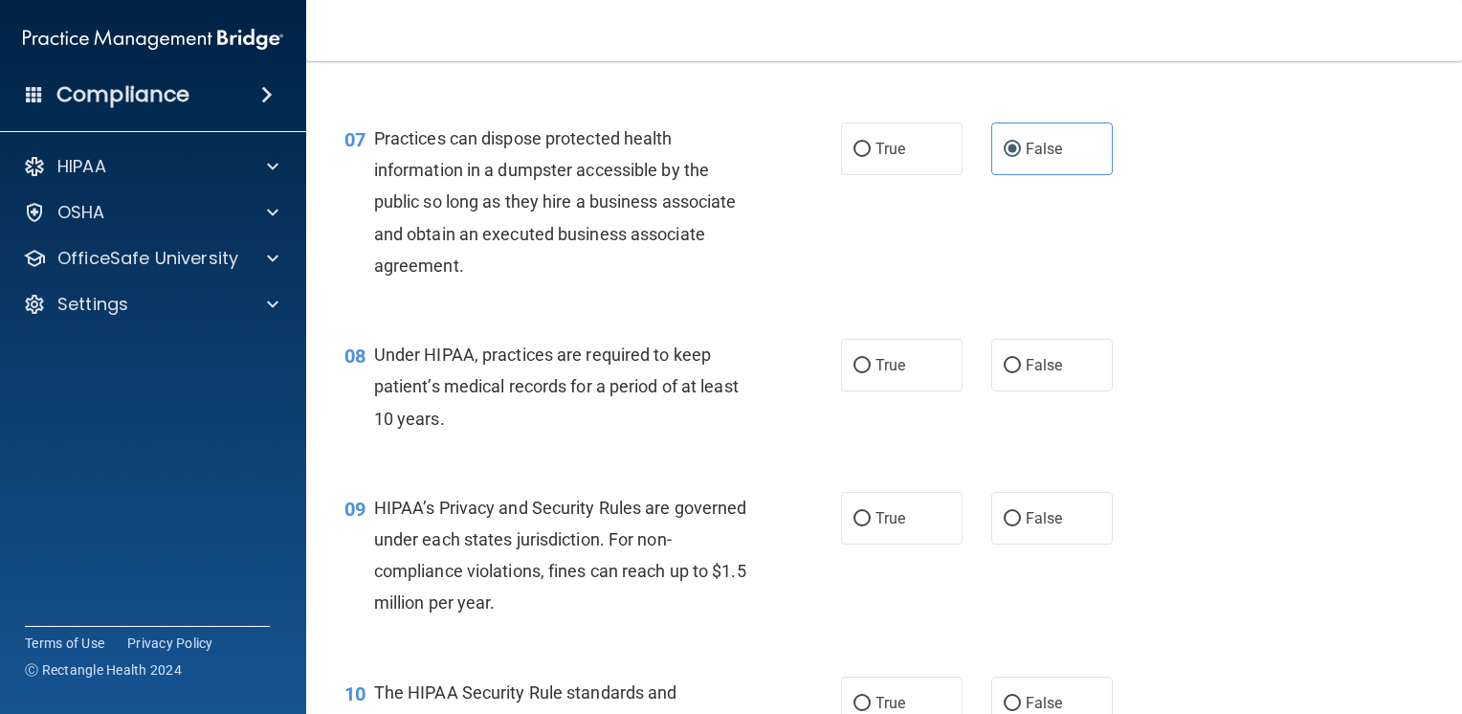
scroll to position [1053, 0]
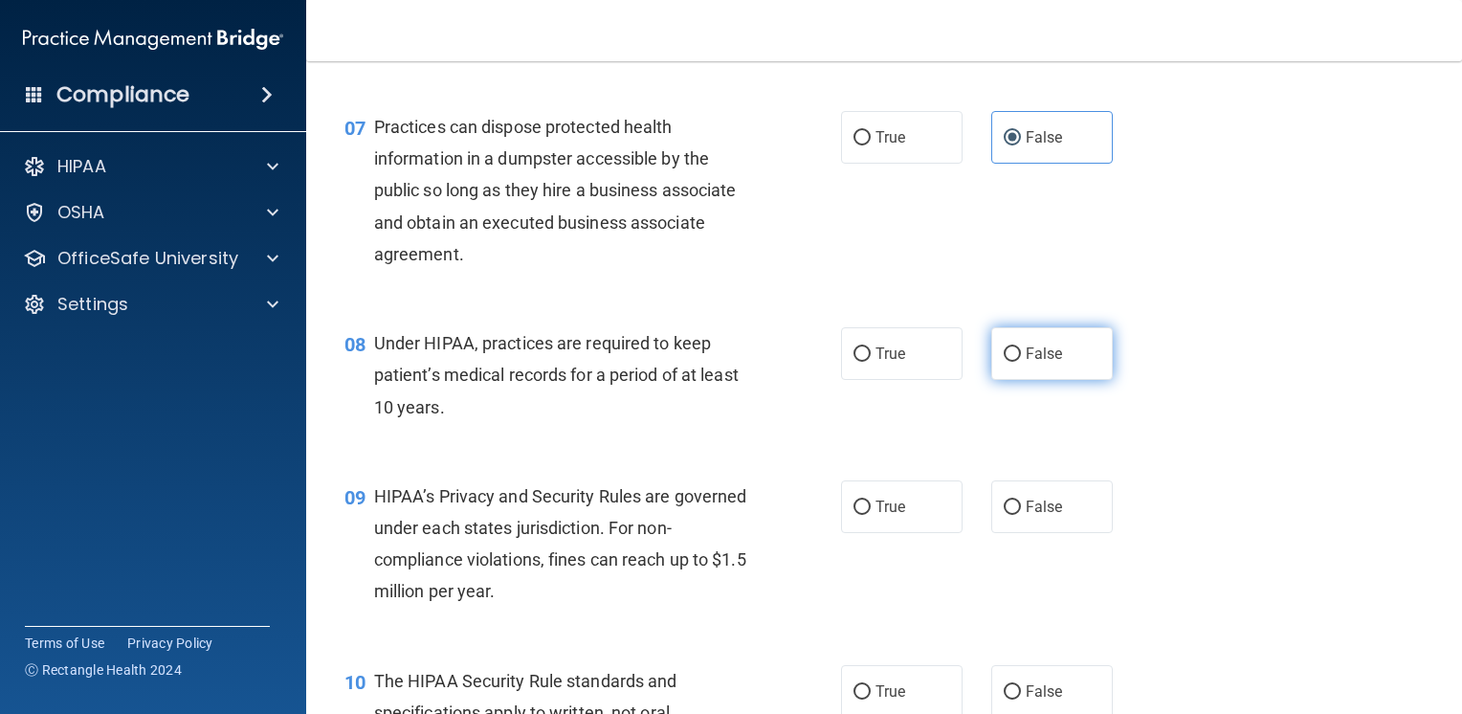
click at [1014, 380] on label "False" at bounding box center [1052, 353] width 122 height 53
click at [1014, 362] on input "False" at bounding box center [1012, 354] width 17 height 14
radio input "true"
click at [1026, 516] on span "False" at bounding box center [1044, 507] width 37 height 18
click at [1017, 515] on input "False" at bounding box center [1012, 507] width 17 height 14
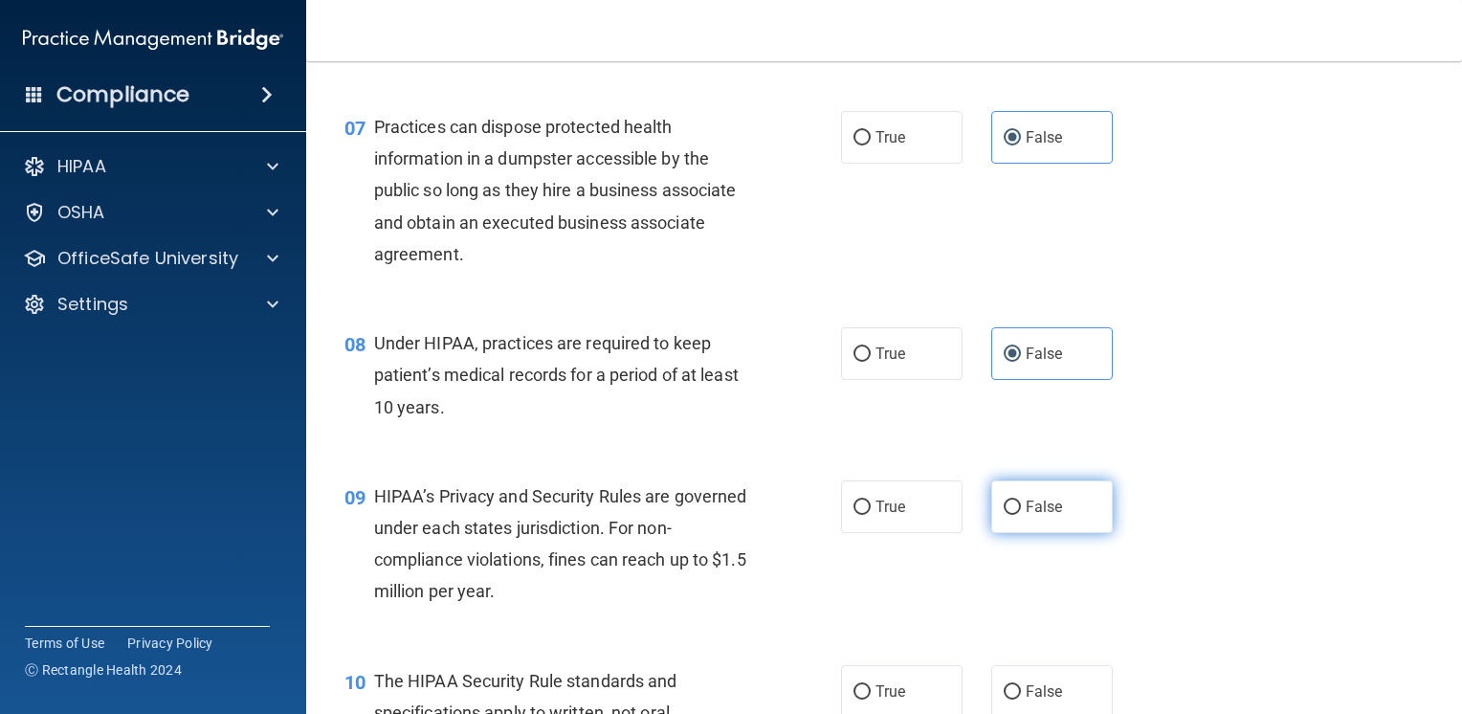
radio input "true"
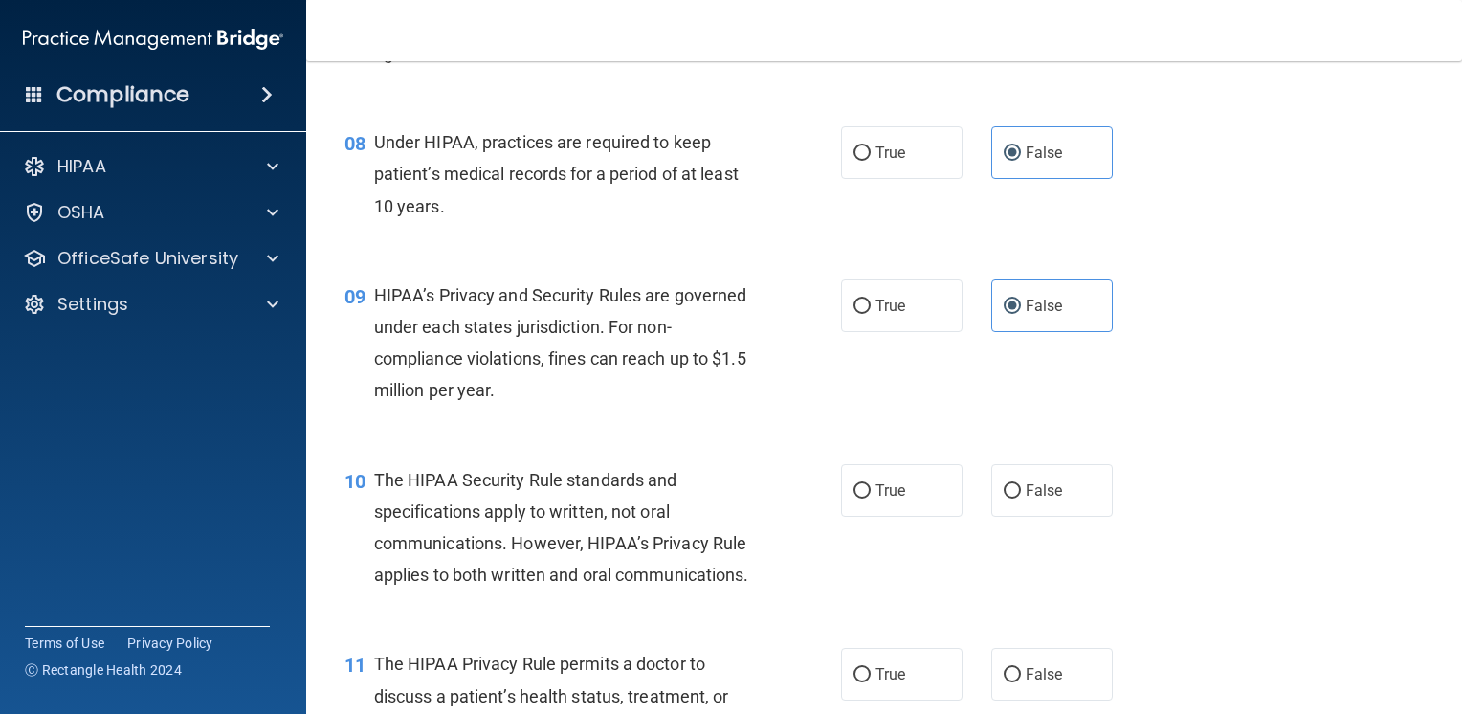
scroll to position [1340, 0]
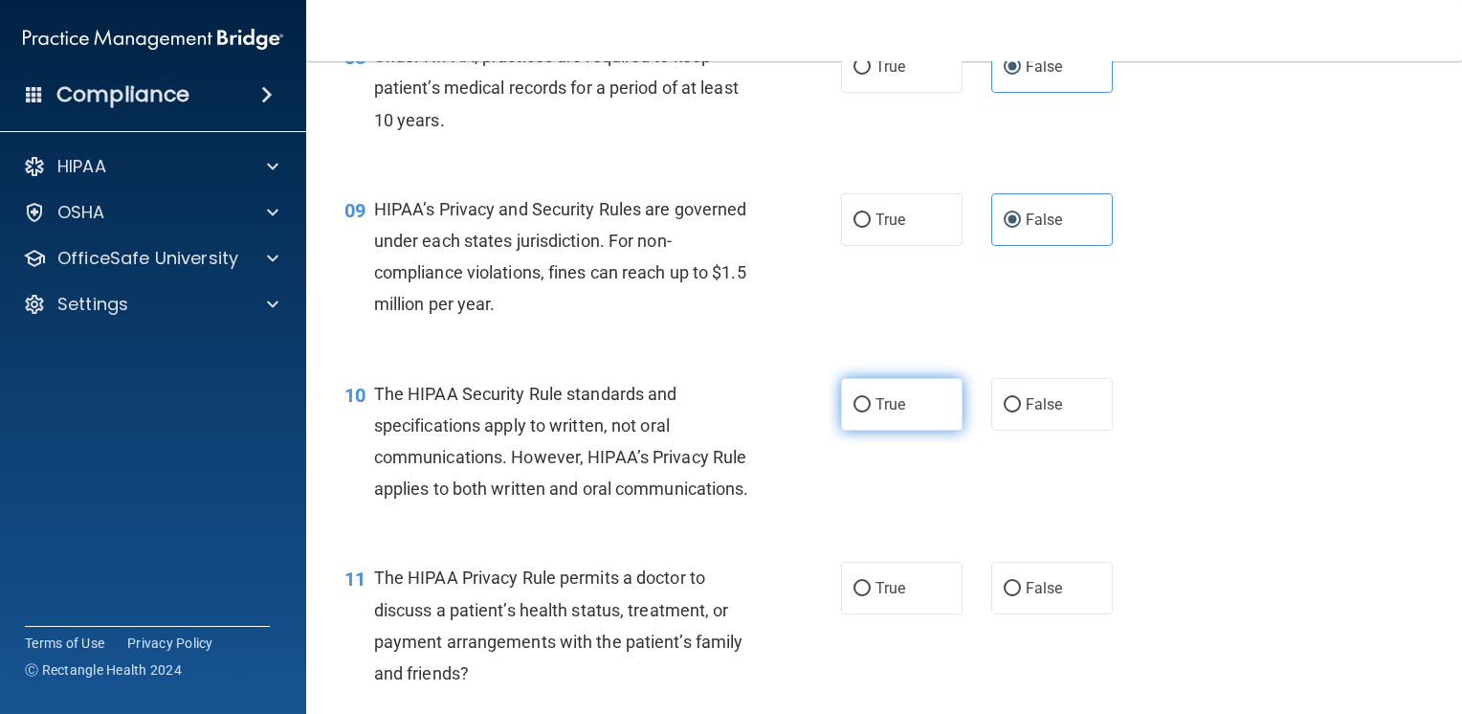
click at [896, 413] on span "True" at bounding box center [891, 404] width 30 height 18
click at [871, 412] on input "True" at bounding box center [862, 405] width 17 height 14
radio input "true"
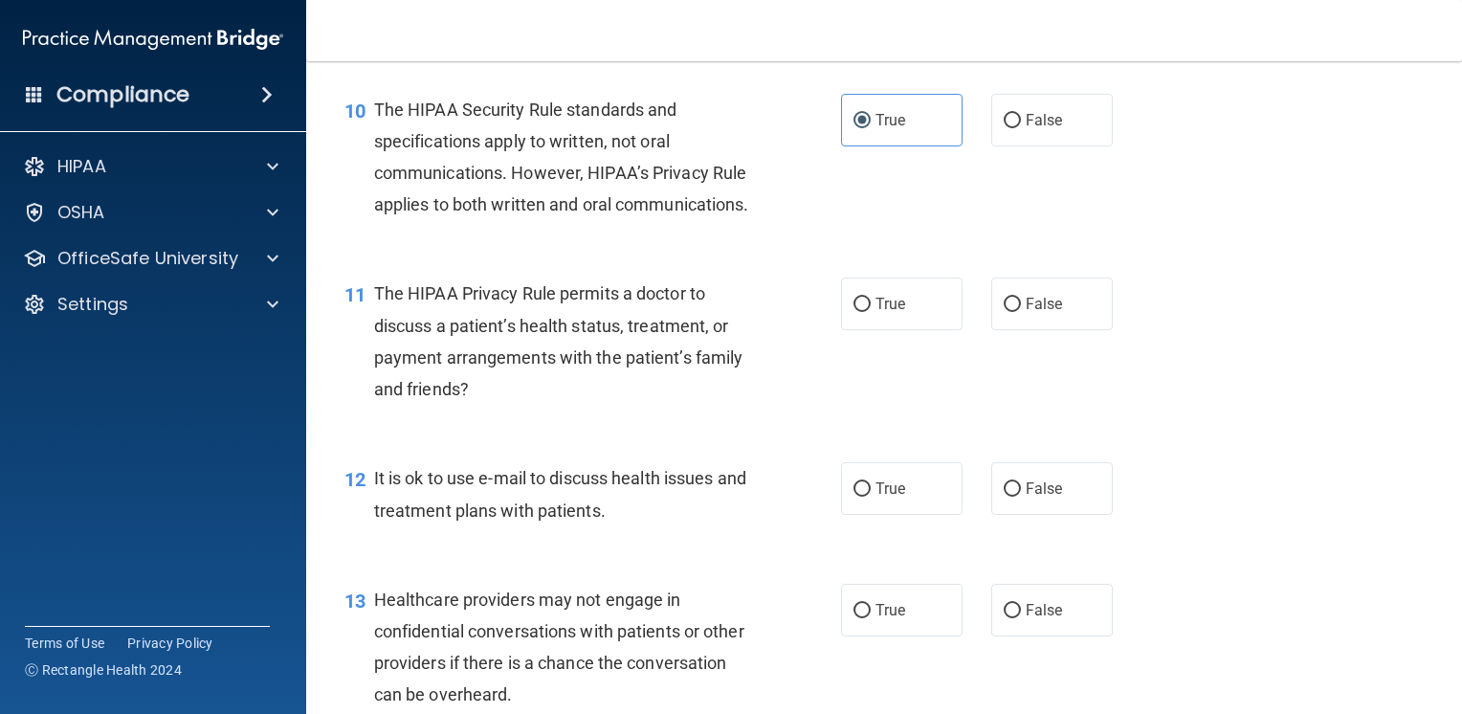
scroll to position [1627, 0]
click at [912, 327] on label "True" at bounding box center [902, 301] width 122 height 53
click at [871, 309] on input "True" at bounding box center [862, 302] width 17 height 14
radio input "true"
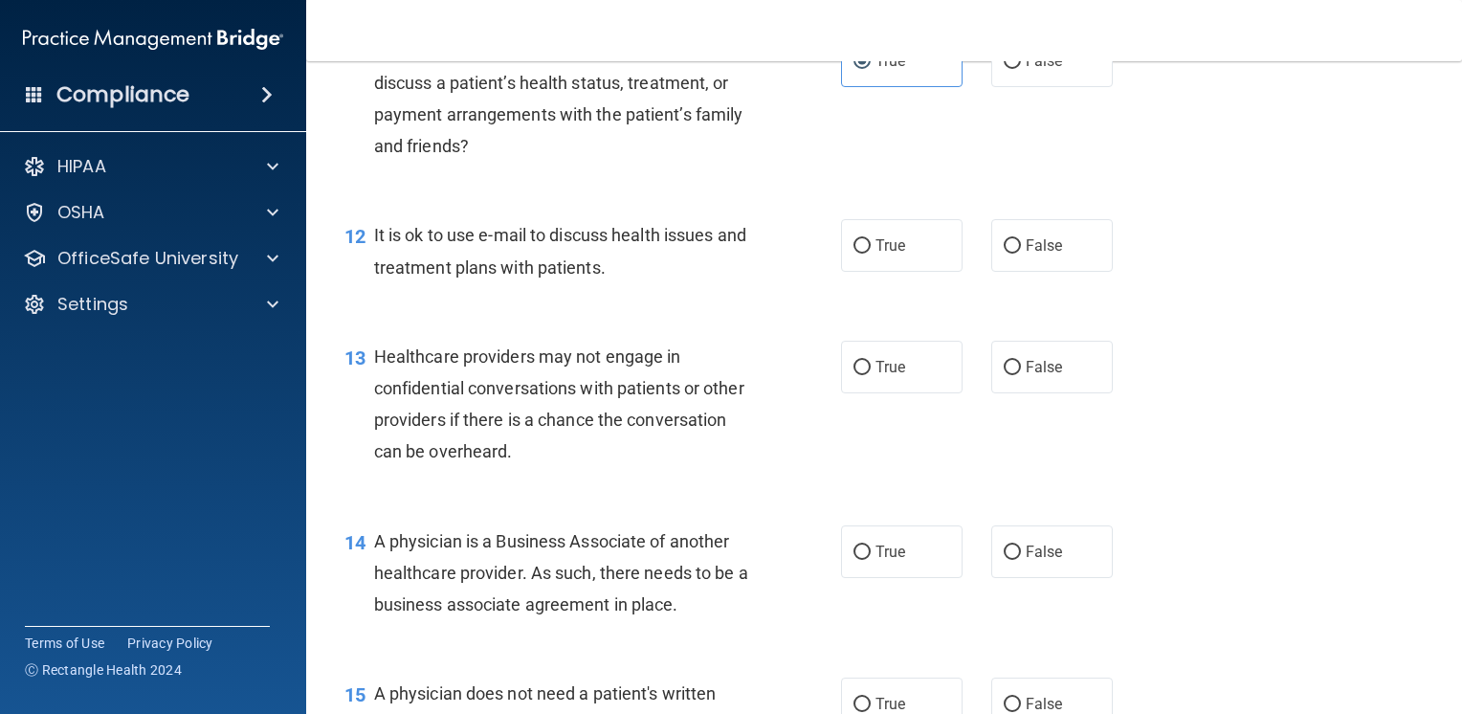
scroll to position [1914, 0]
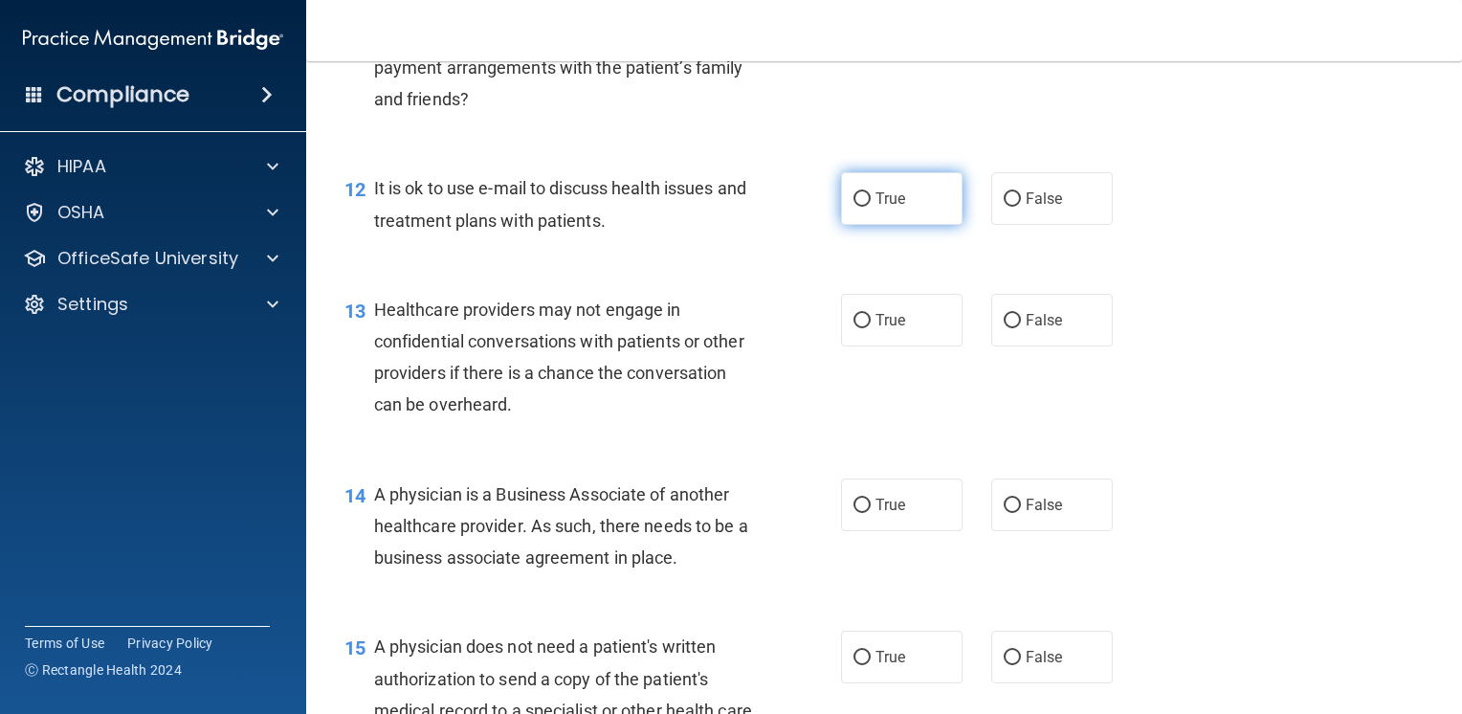
click at [876, 208] on span "True" at bounding box center [891, 198] width 30 height 18
click at [871, 207] on input "True" at bounding box center [862, 199] width 17 height 14
radio input "true"
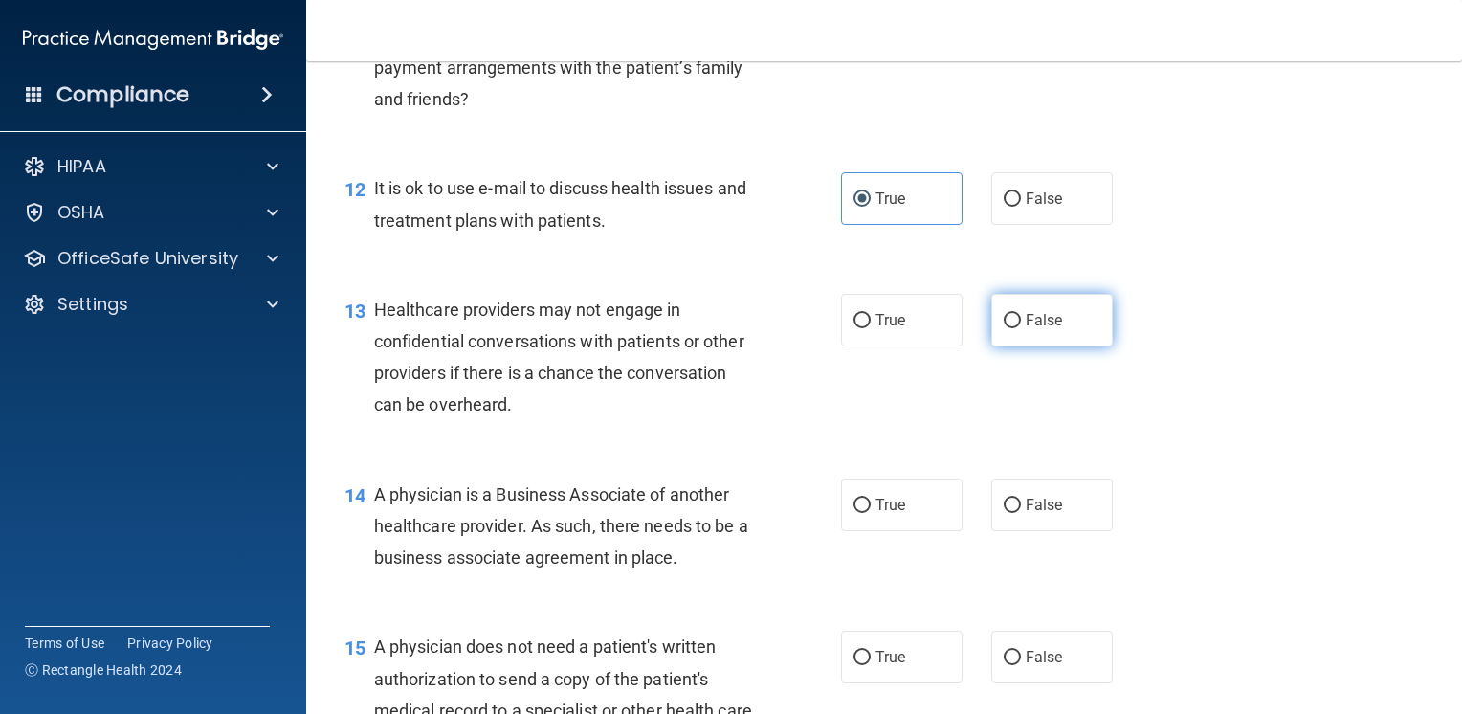
click at [1043, 329] on span "False" at bounding box center [1044, 320] width 37 height 18
click at [1021, 328] on input "False" at bounding box center [1012, 321] width 17 height 14
radio input "true"
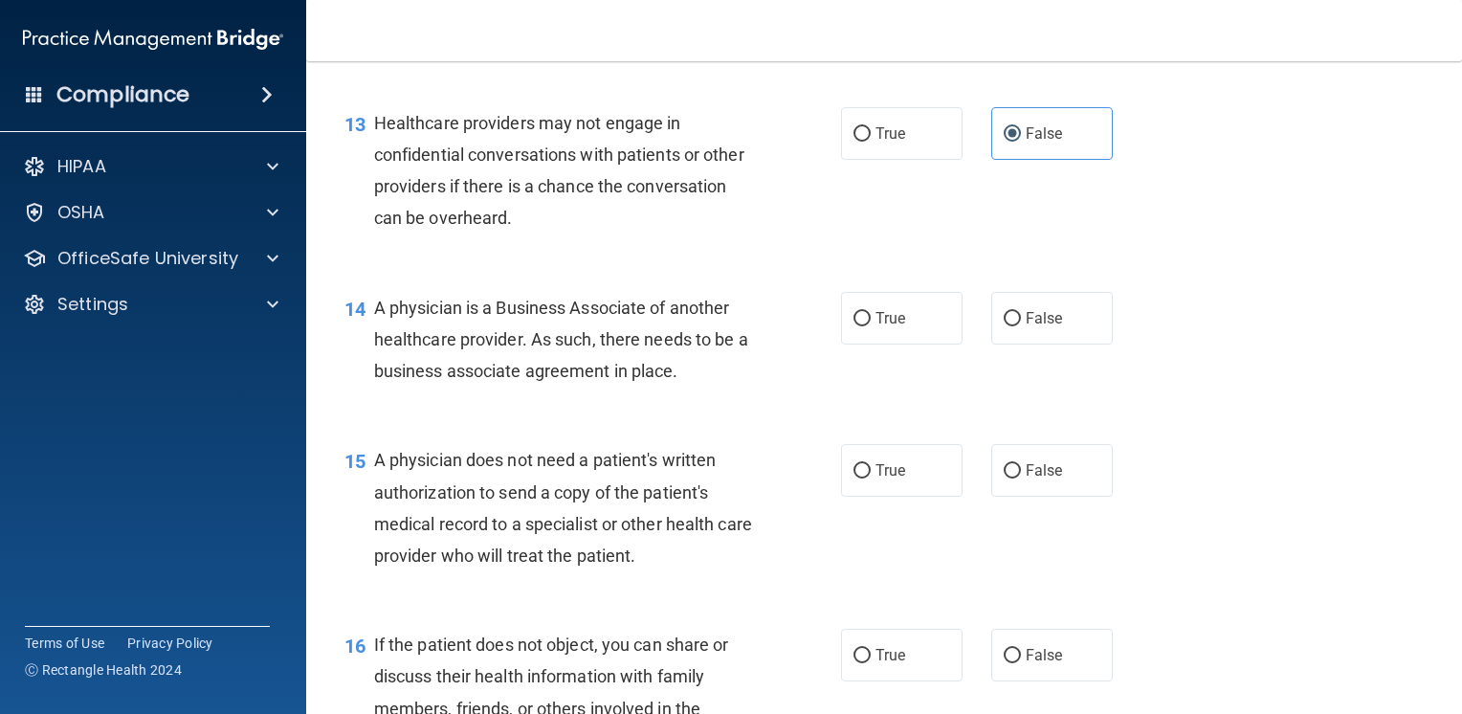
scroll to position [2105, 0]
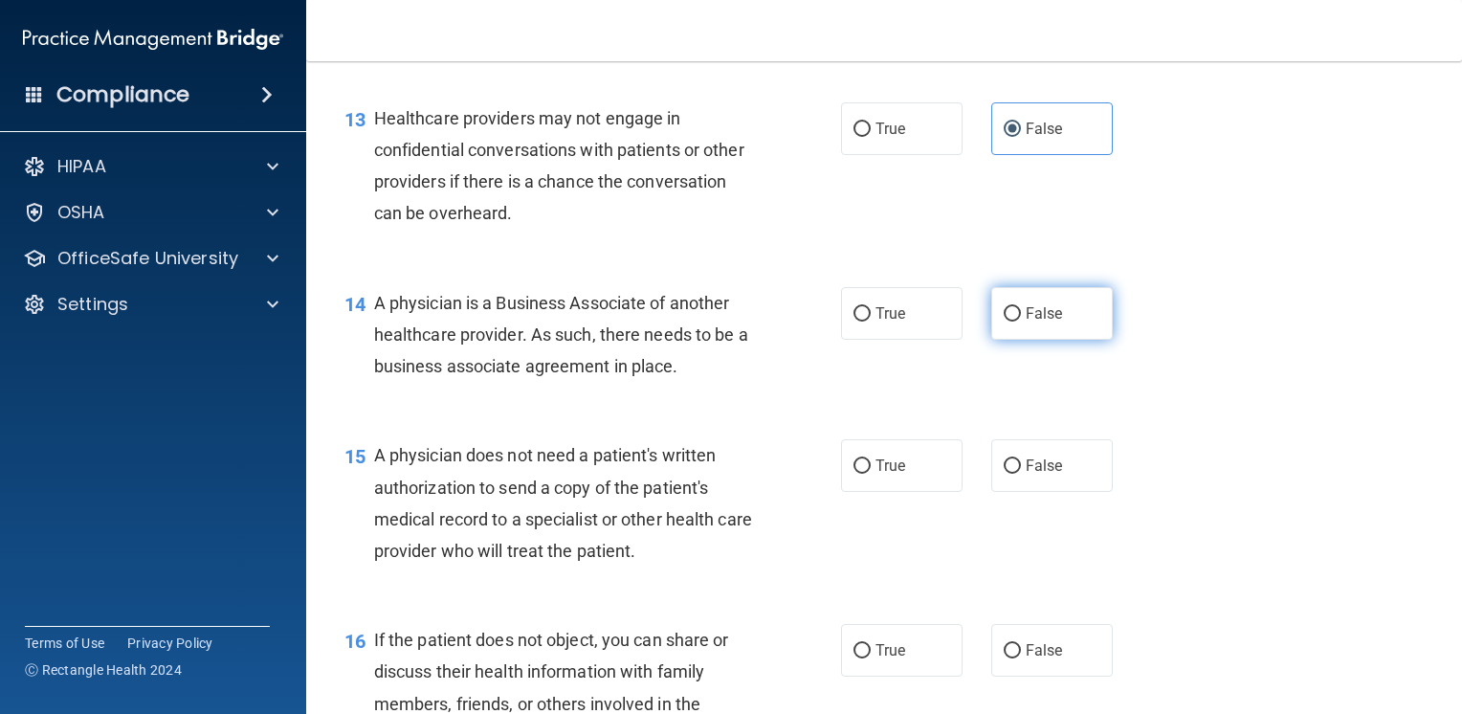
click at [1074, 340] on label "False" at bounding box center [1052, 313] width 122 height 53
click at [1021, 322] on input "False" at bounding box center [1012, 314] width 17 height 14
radio input "true"
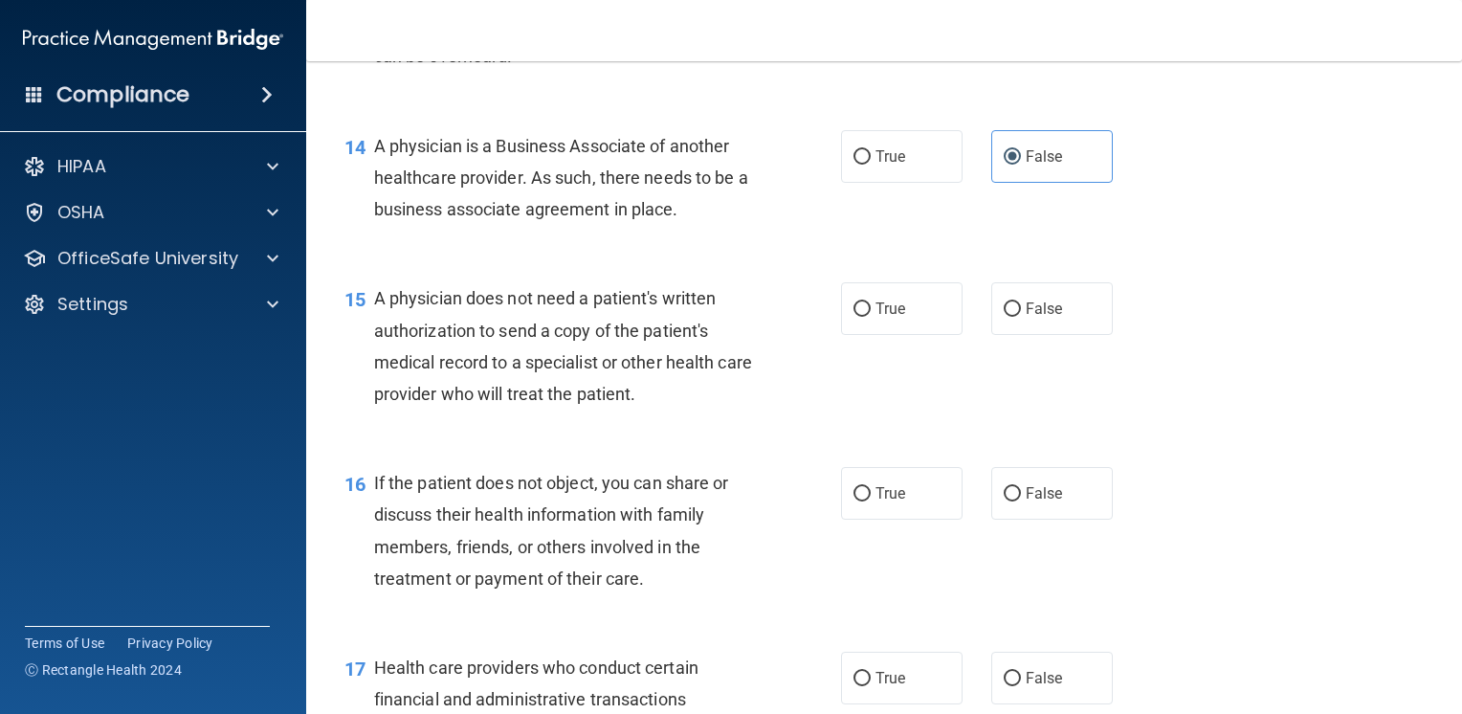
scroll to position [2297, 0]
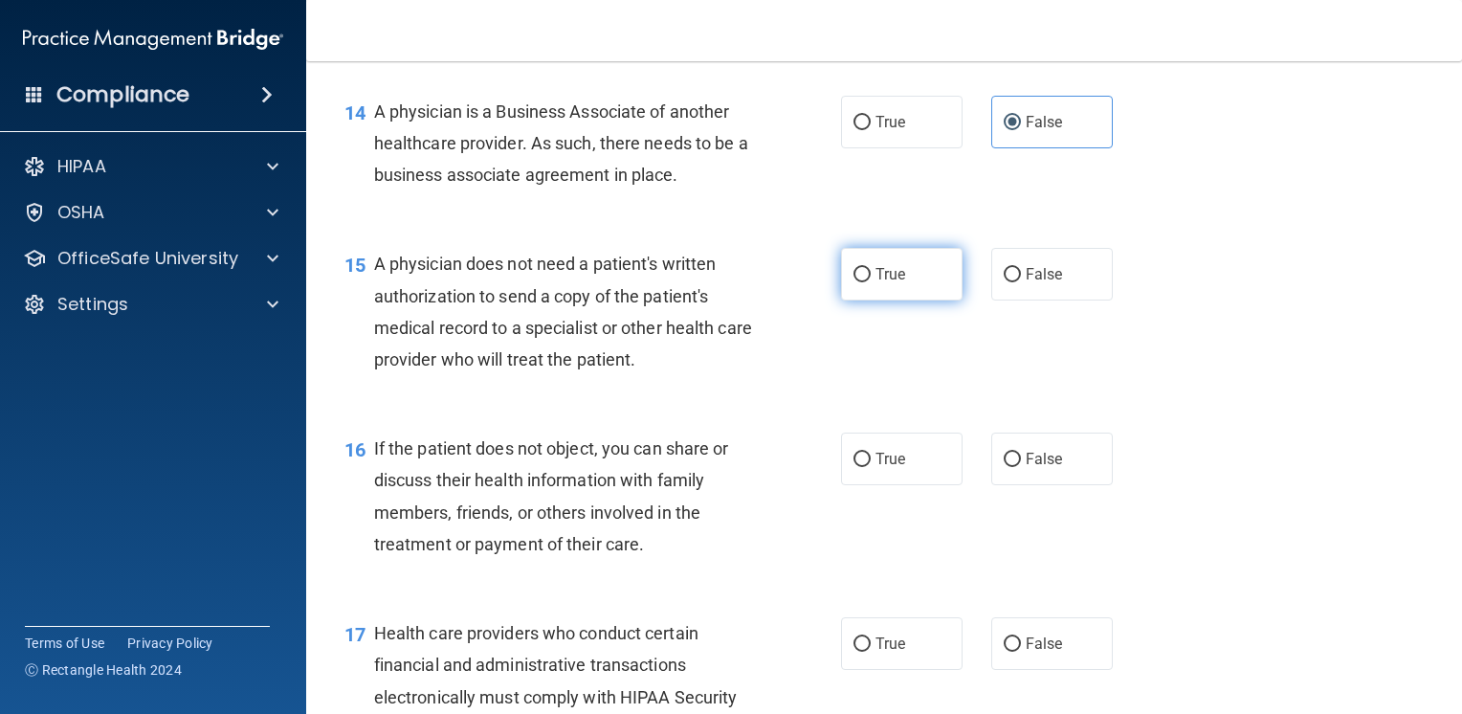
click at [907, 300] on label "True" at bounding box center [902, 274] width 122 height 53
click at [871, 282] on input "True" at bounding box center [862, 275] width 17 height 14
radio input "true"
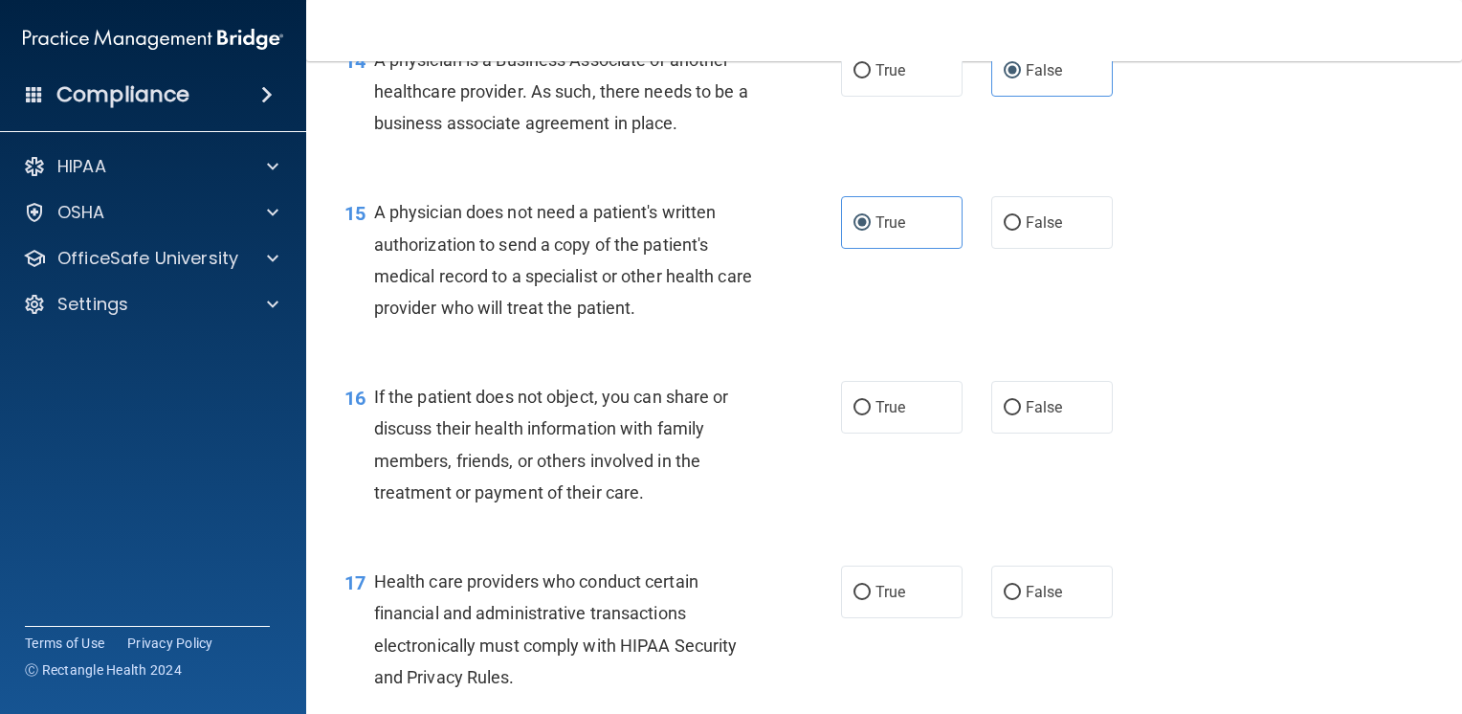
scroll to position [2392, 0]
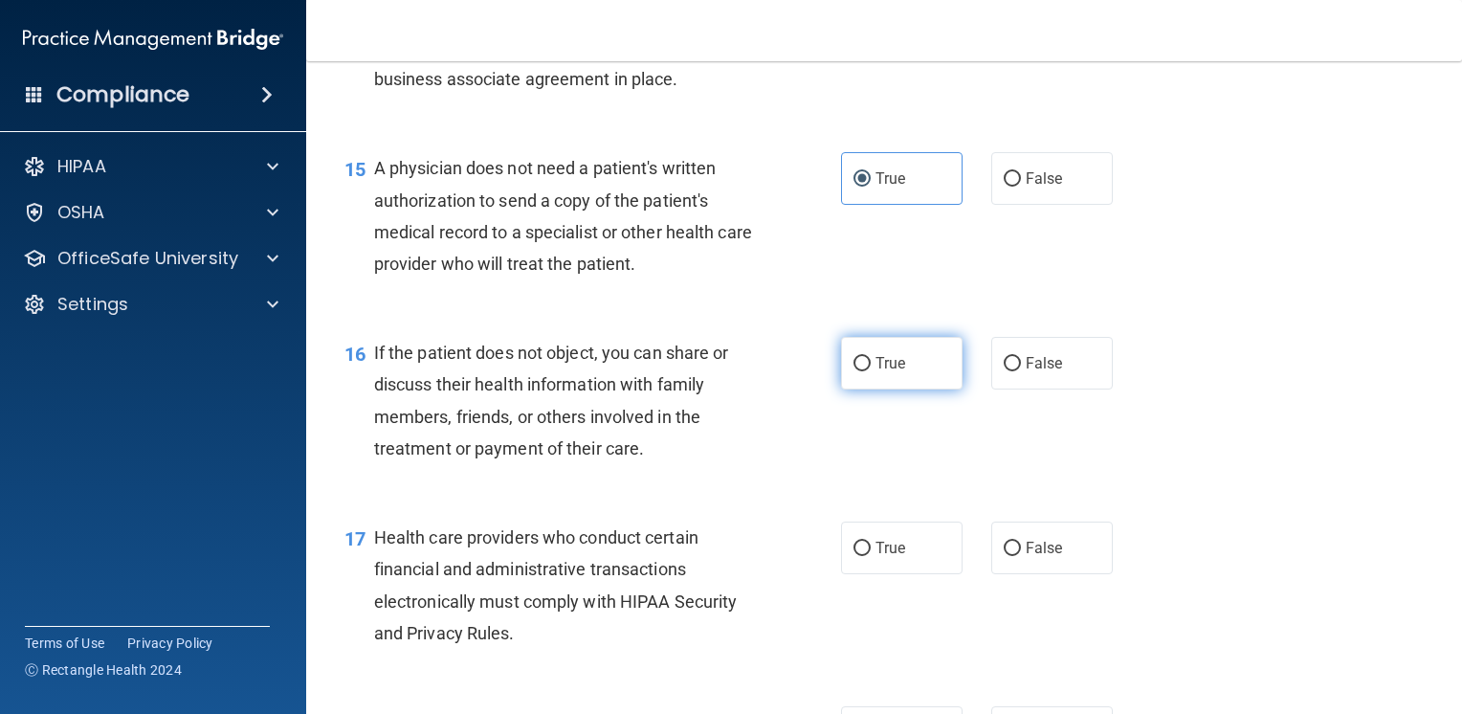
click at [842, 389] on label "True" at bounding box center [902, 363] width 122 height 53
click at [854, 371] on input "True" at bounding box center [862, 364] width 17 height 14
radio input "true"
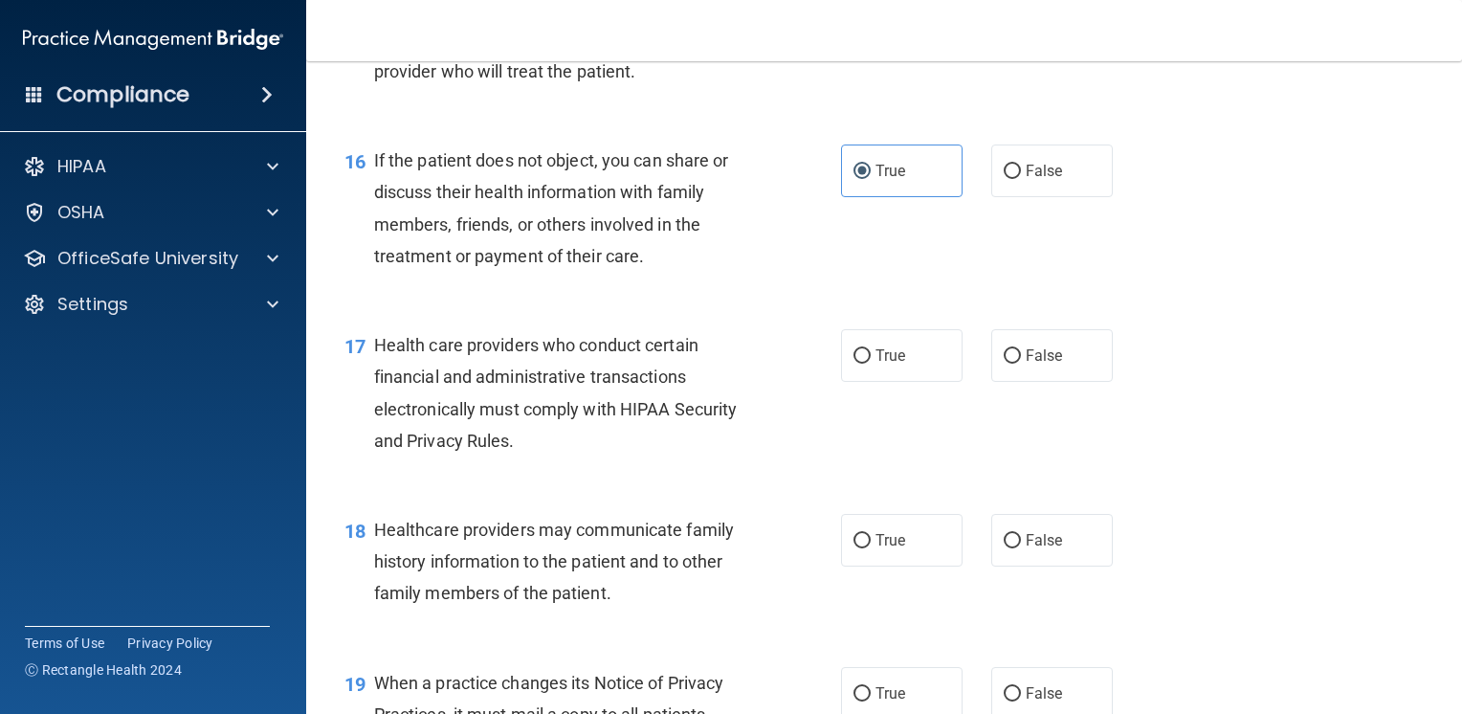
scroll to position [2679, 0]
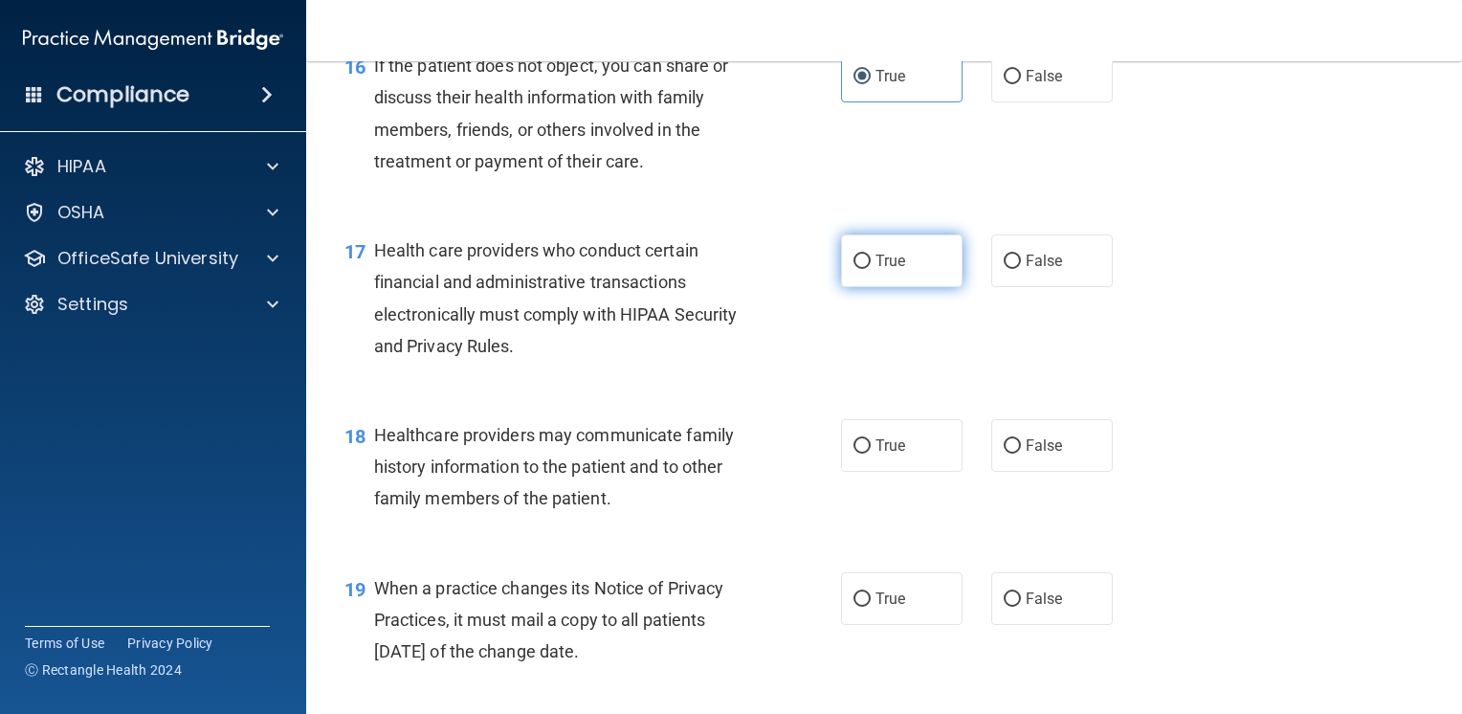
click at [861, 269] on input "True" at bounding box center [862, 262] width 17 height 14
radio input "true"
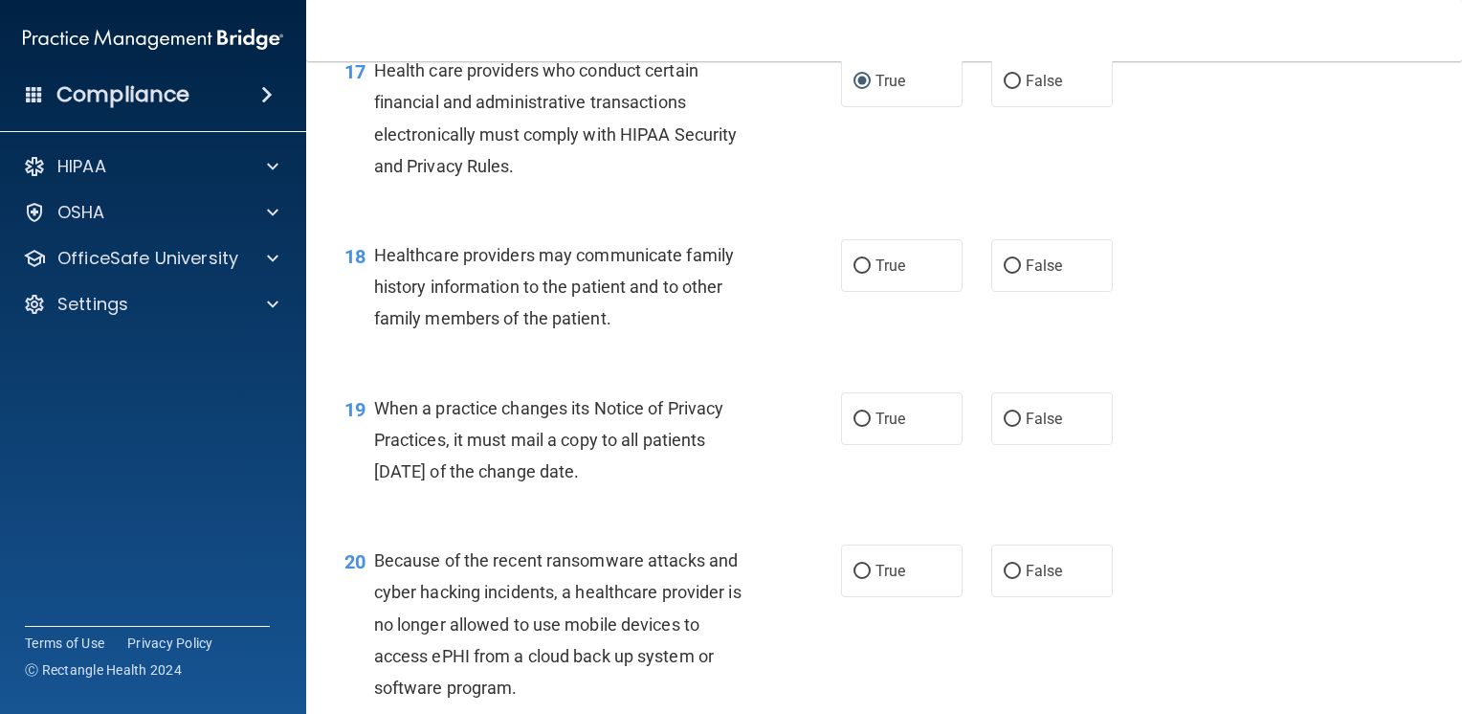
scroll to position [2871, 0]
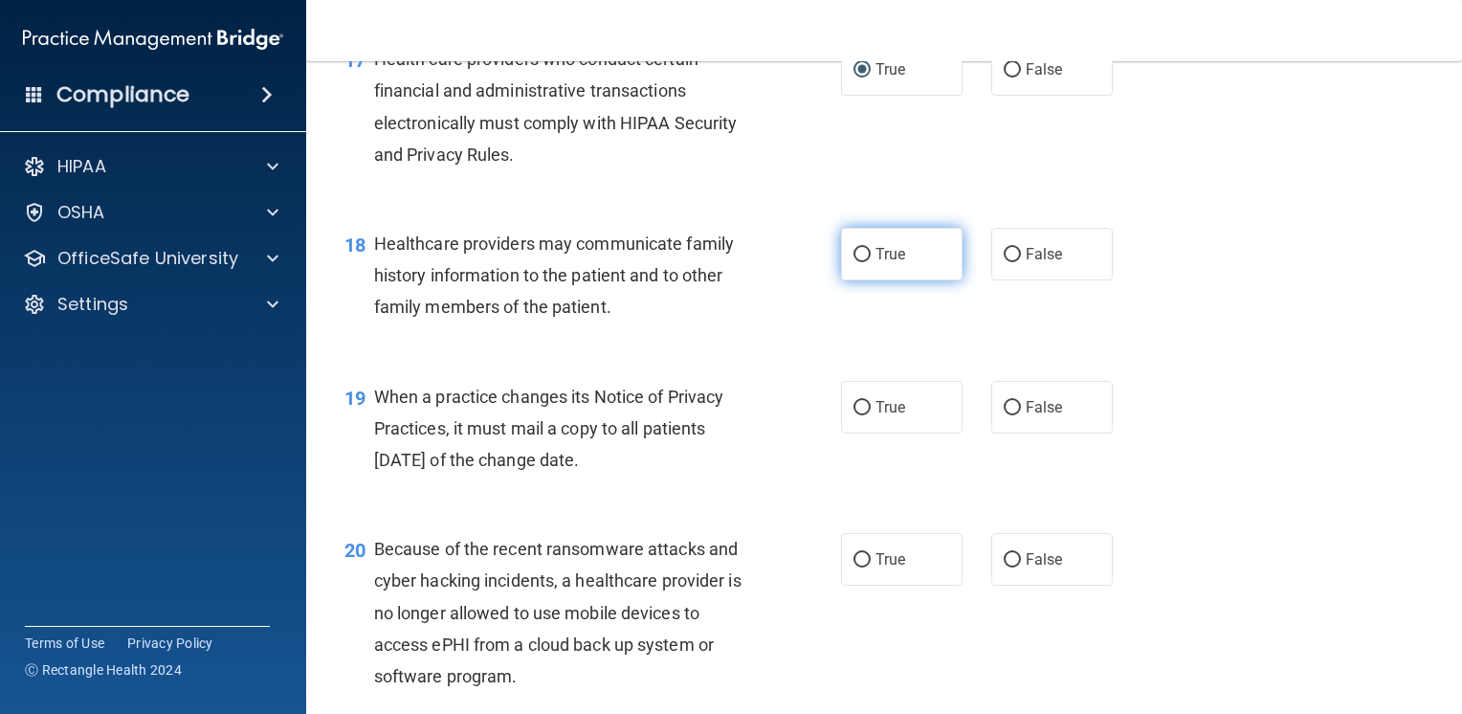
click at [859, 262] on input "True" at bounding box center [862, 255] width 17 height 14
radio input "true"
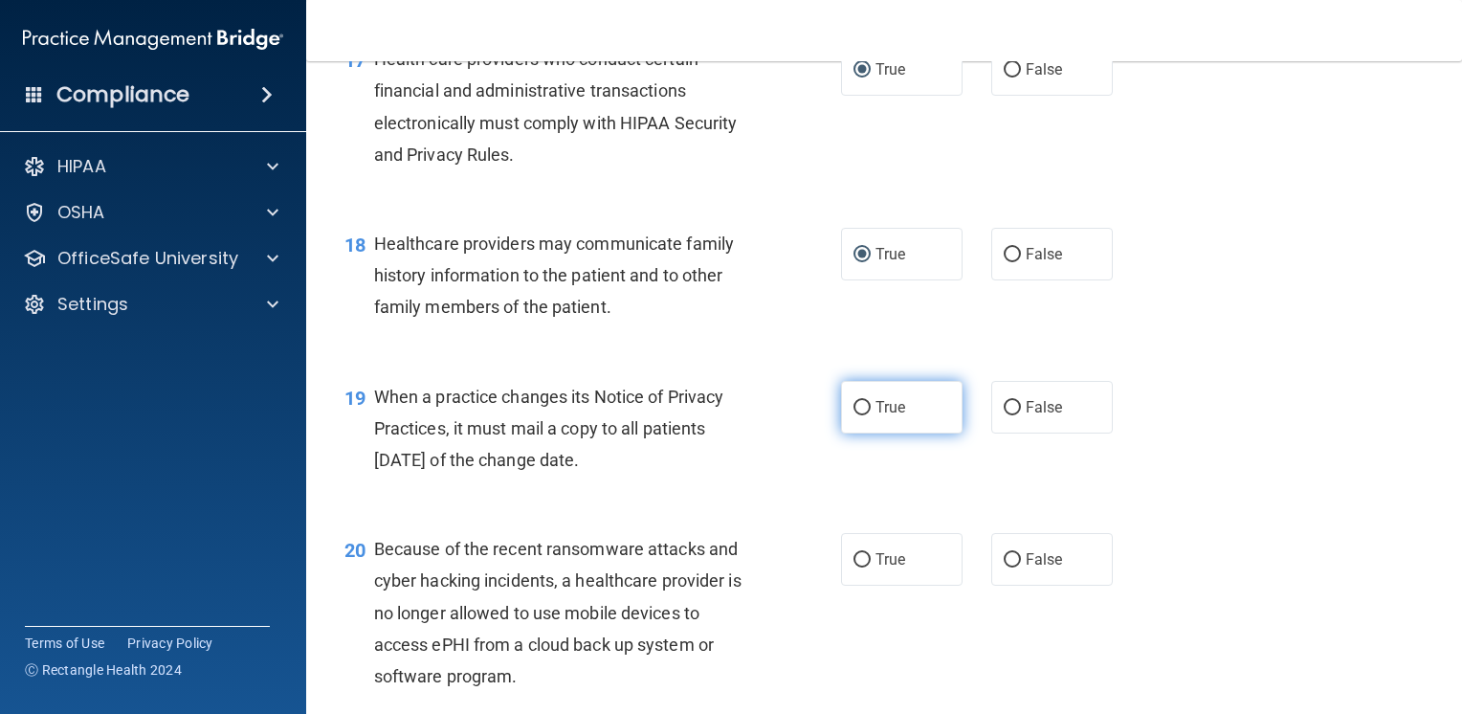
click at [880, 416] on span "True" at bounding box center [891, 407] width 30 height 18
click at [871, 415] on input "True" at bounding box center [862, 408] width 17 height 14
radio input "true"
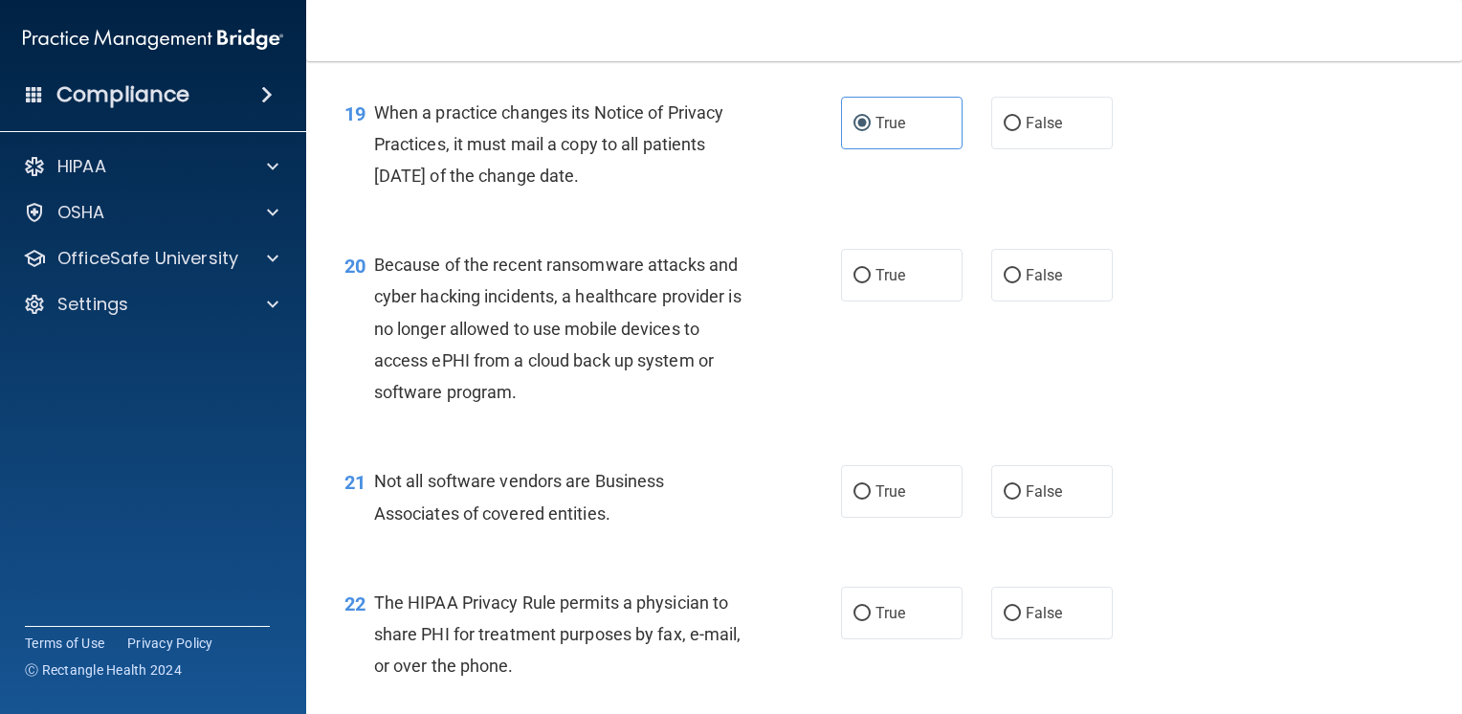
scroll to position [3158, 0]
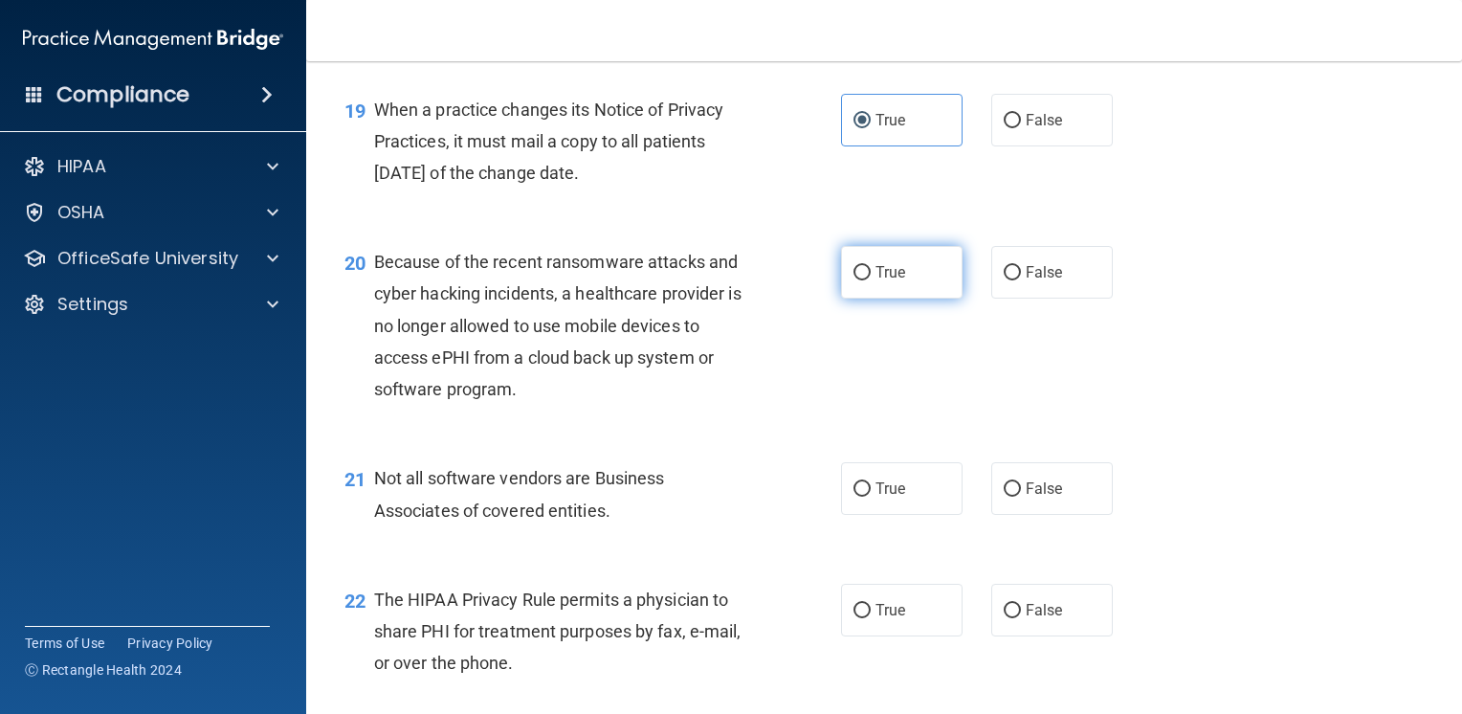
click at [916, 299] on label "True" at bounding box center [902, 272] width 122 height 53
click at [871, 280] on input "True" at bounding box center [862, 273] width 17 height 14
radio input "true"
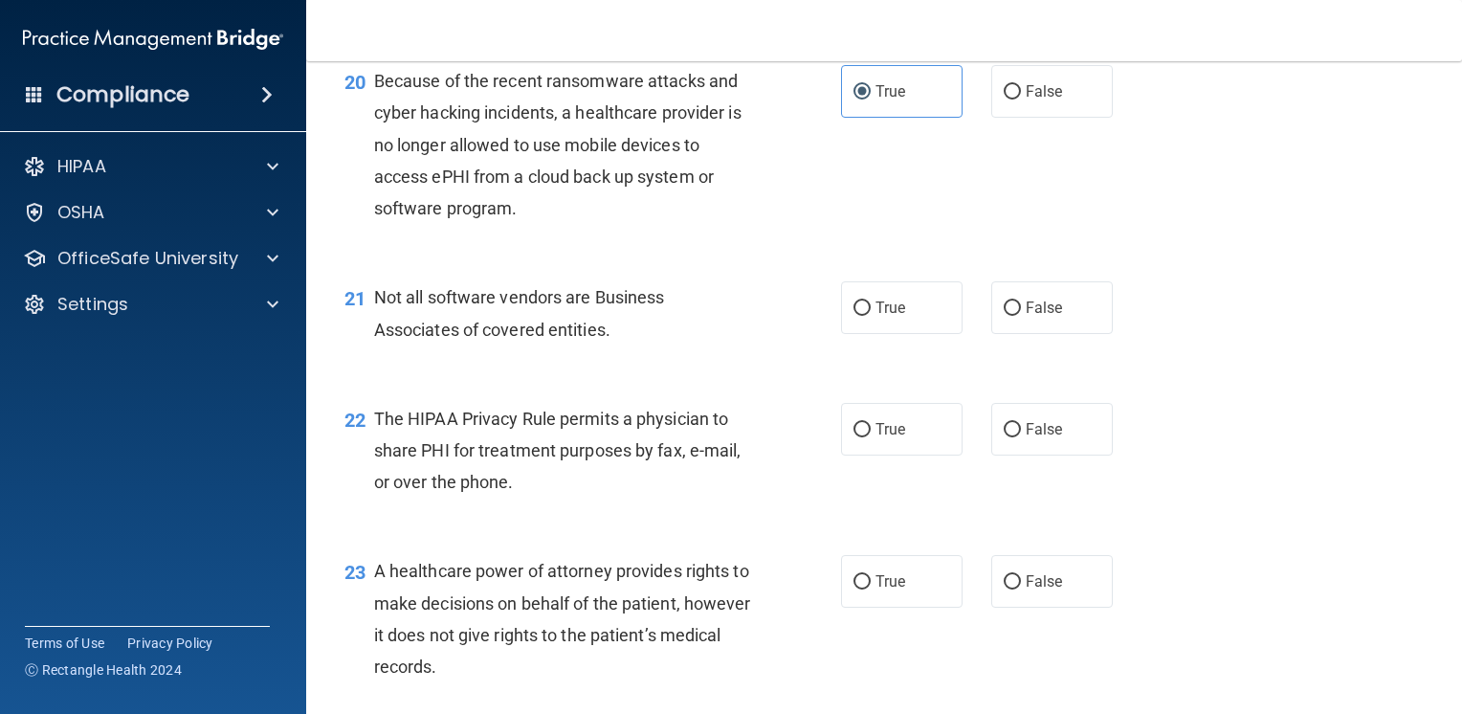
scroll to position [3349, 0]
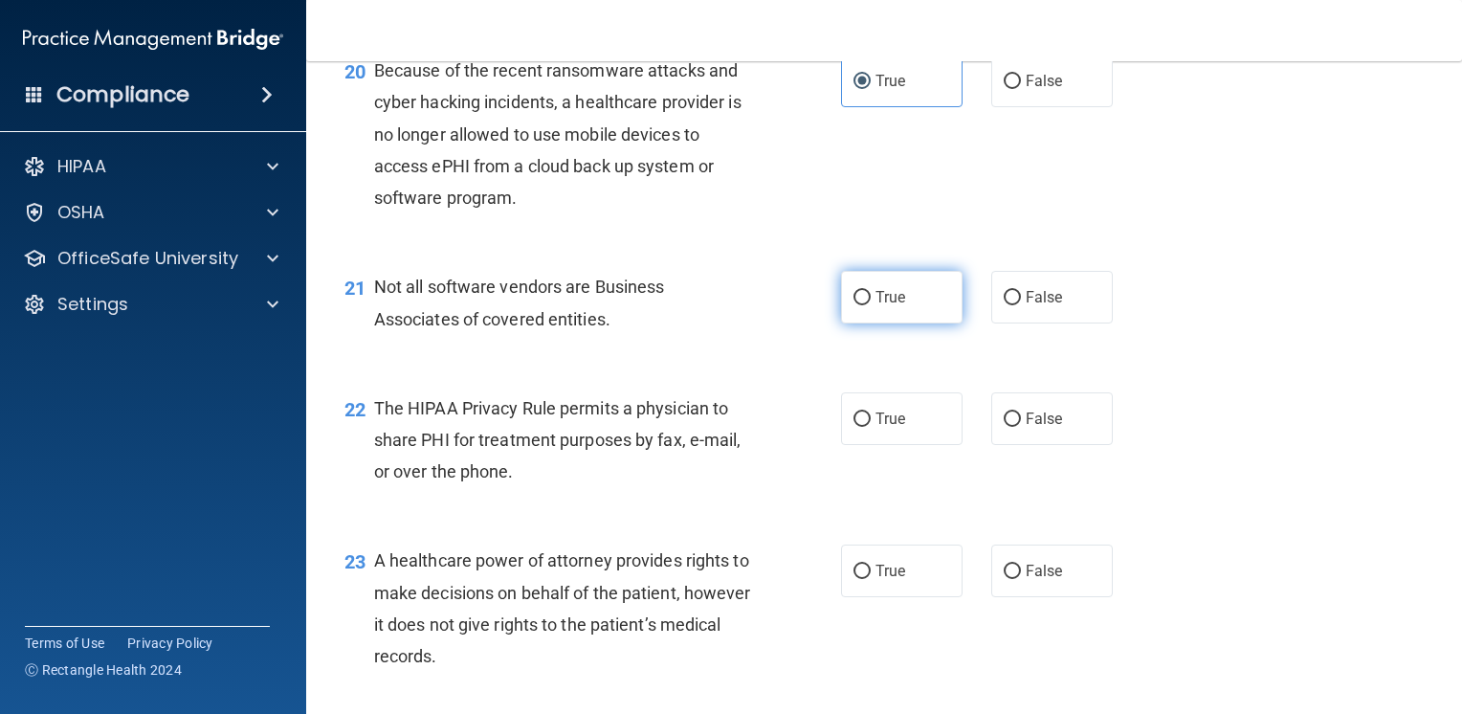
click at [876, 306] on span "True" at bounding box center [891, 297] width 30 height 18
click at [869, 305] on input "True" at bounding box center [862, 298] width 17 height 14
radio input "true"
click at [876, 428] on span "True" at bounding box center [891, 419] width 30 height 18
click at [871, 427] on input "True" at bounding box center [862, 419] width 17 height 14
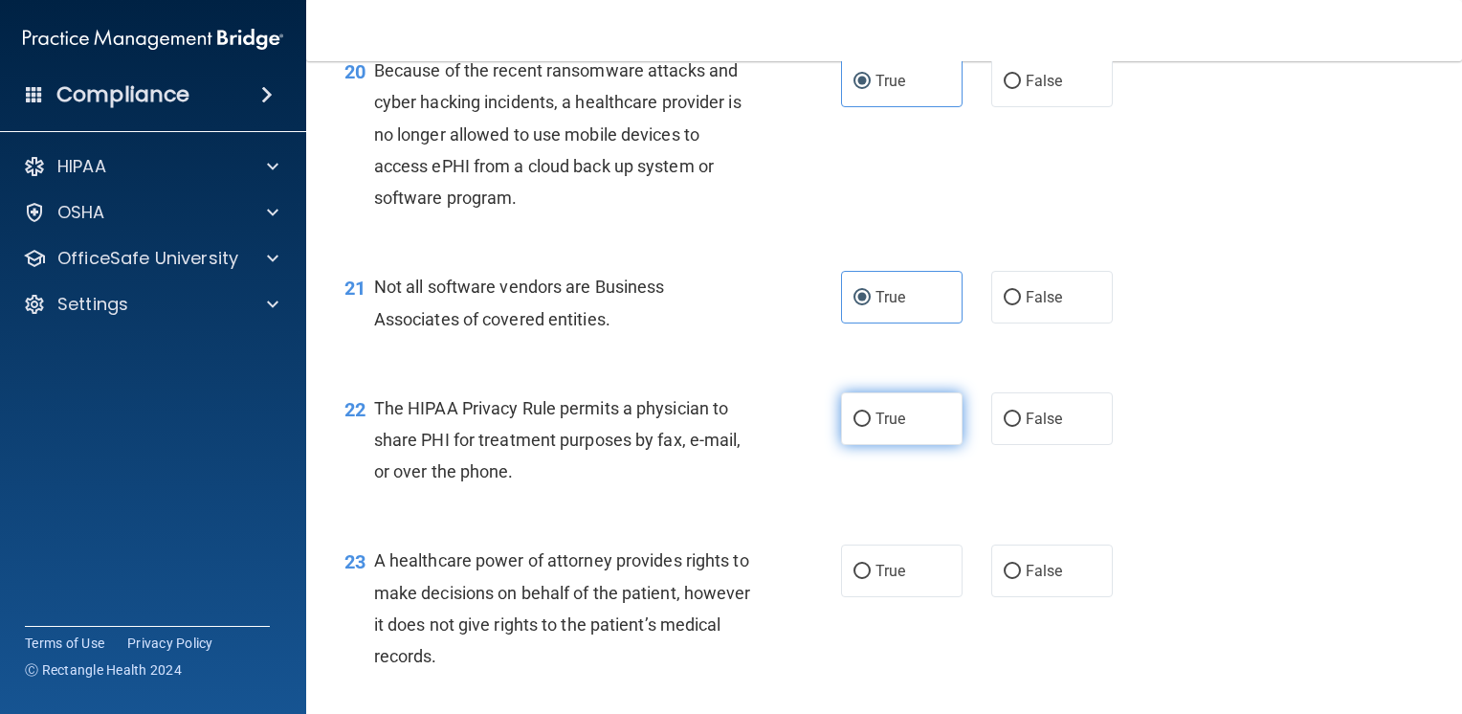
radio input "true"
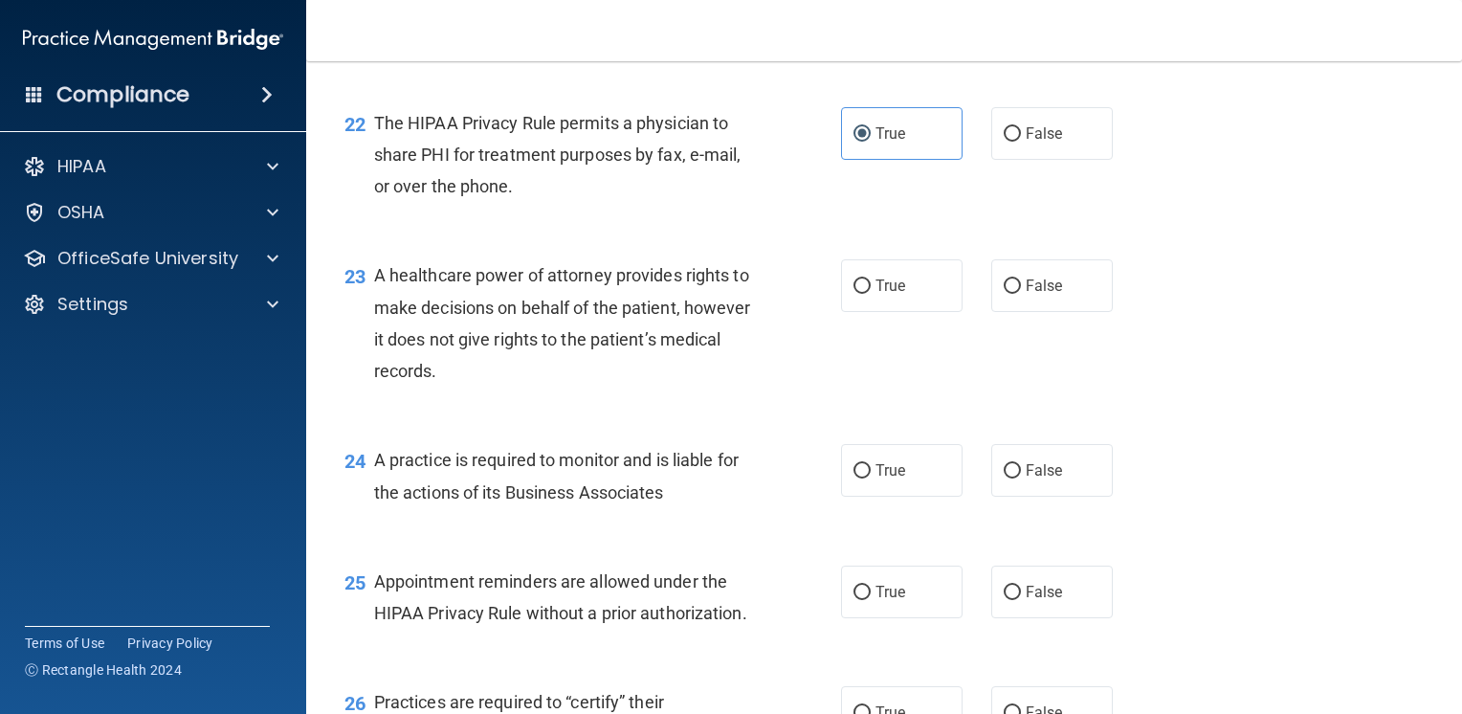
scroll to position [3636, 0]
click at [1011, 310] on label "False" at bounding box center [1052, 283] width 122 height 53
click at [1011, 292] on input "False" at bounding box center [1012, 285] width 17 height 14
radio input "true"
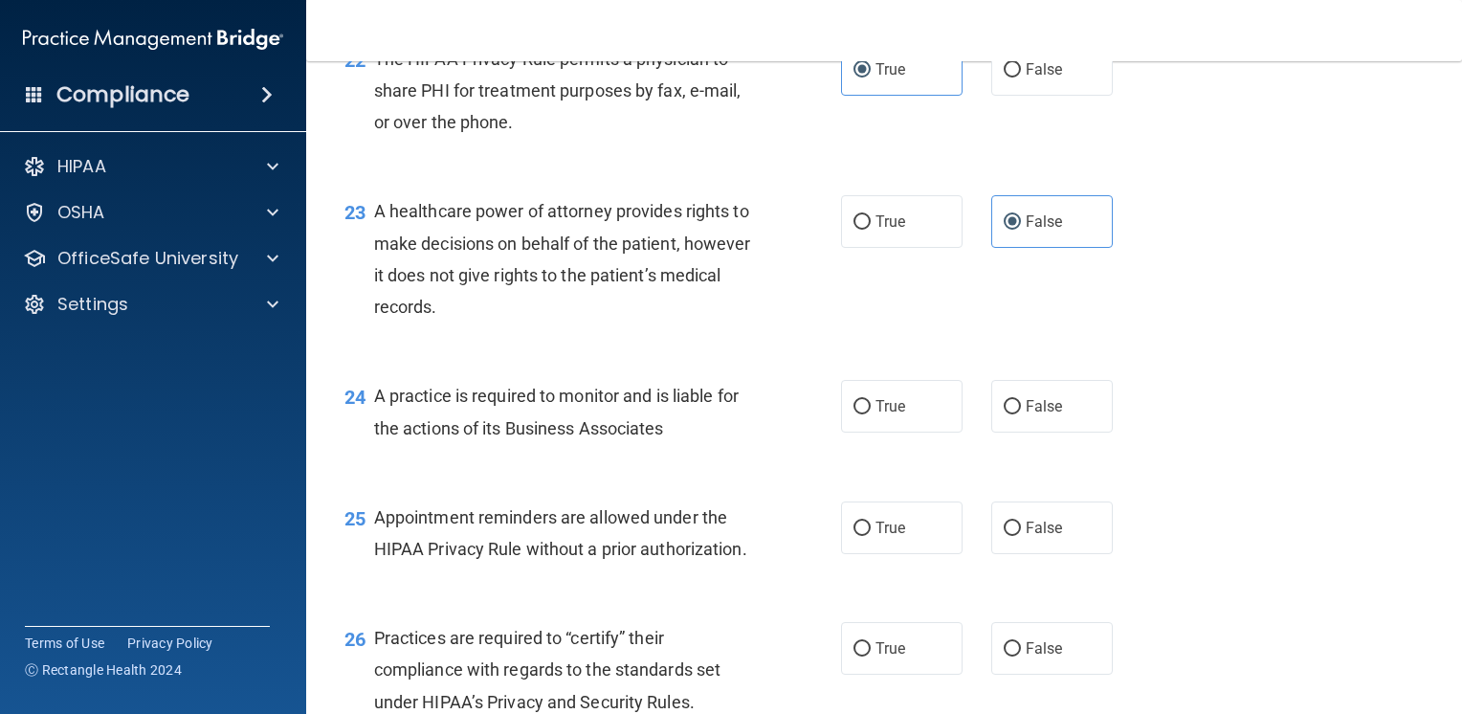
scroll to position [3732, 0]
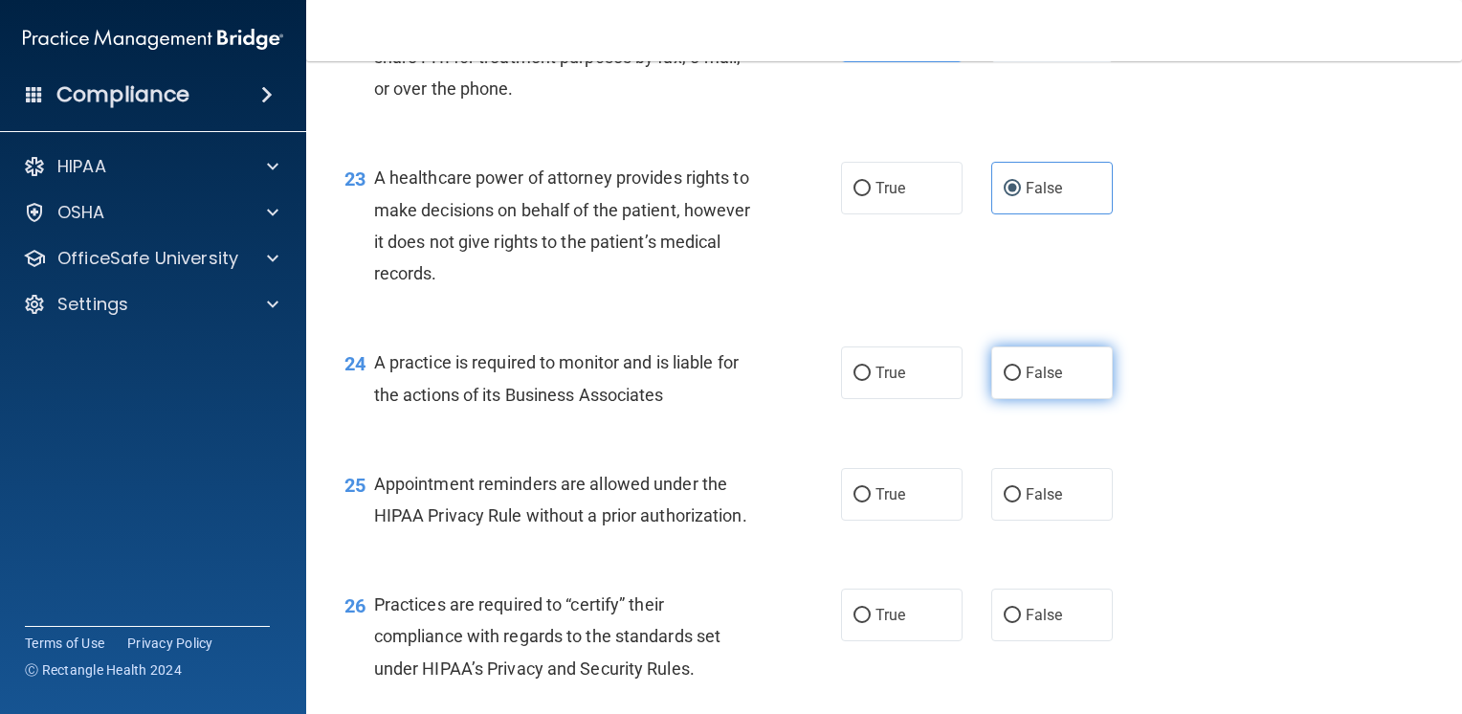
click at [1026, 382] on span "False" at bounding box center [1044, 373] width 37 height 18
click at [1018, 381] on input "False" at bounding box center [1012, 373] width 17 height 14
radio input "true"
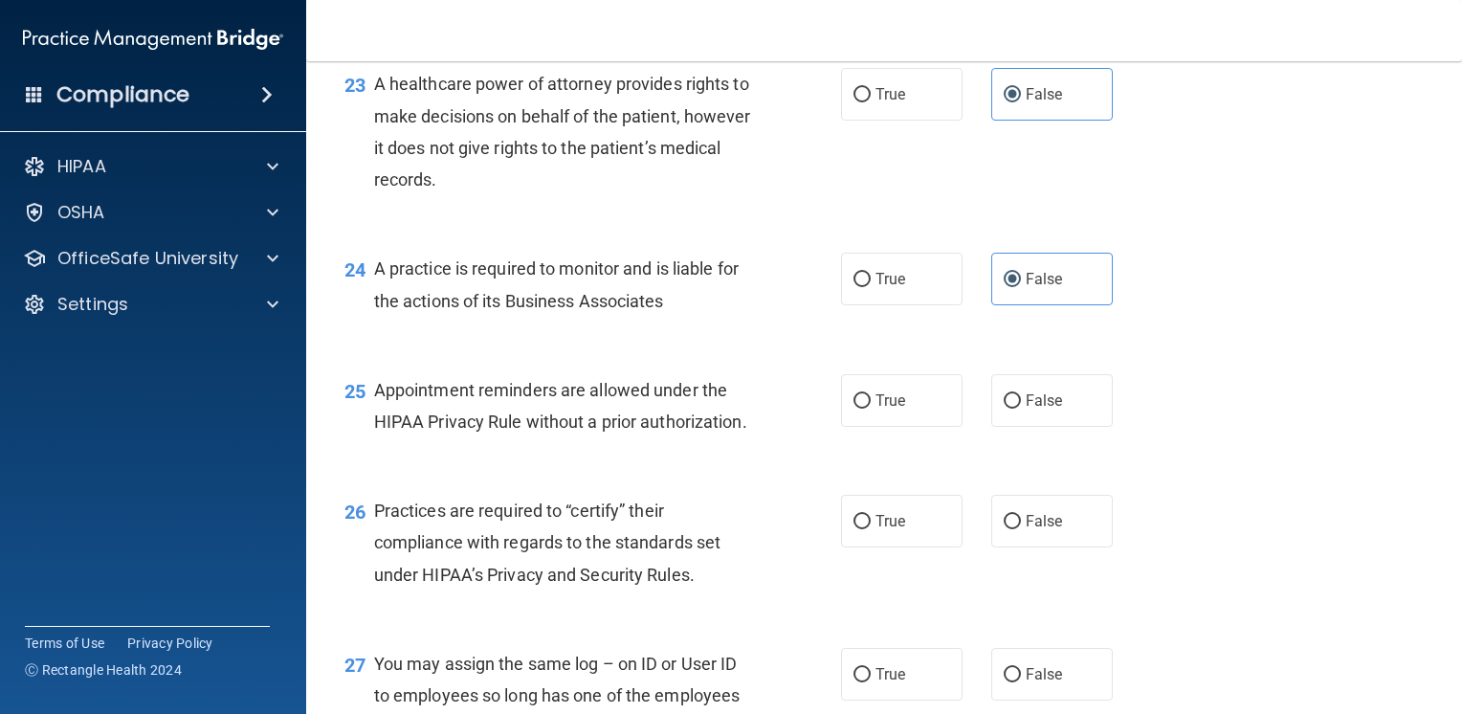
scroll to position [3923, 0]
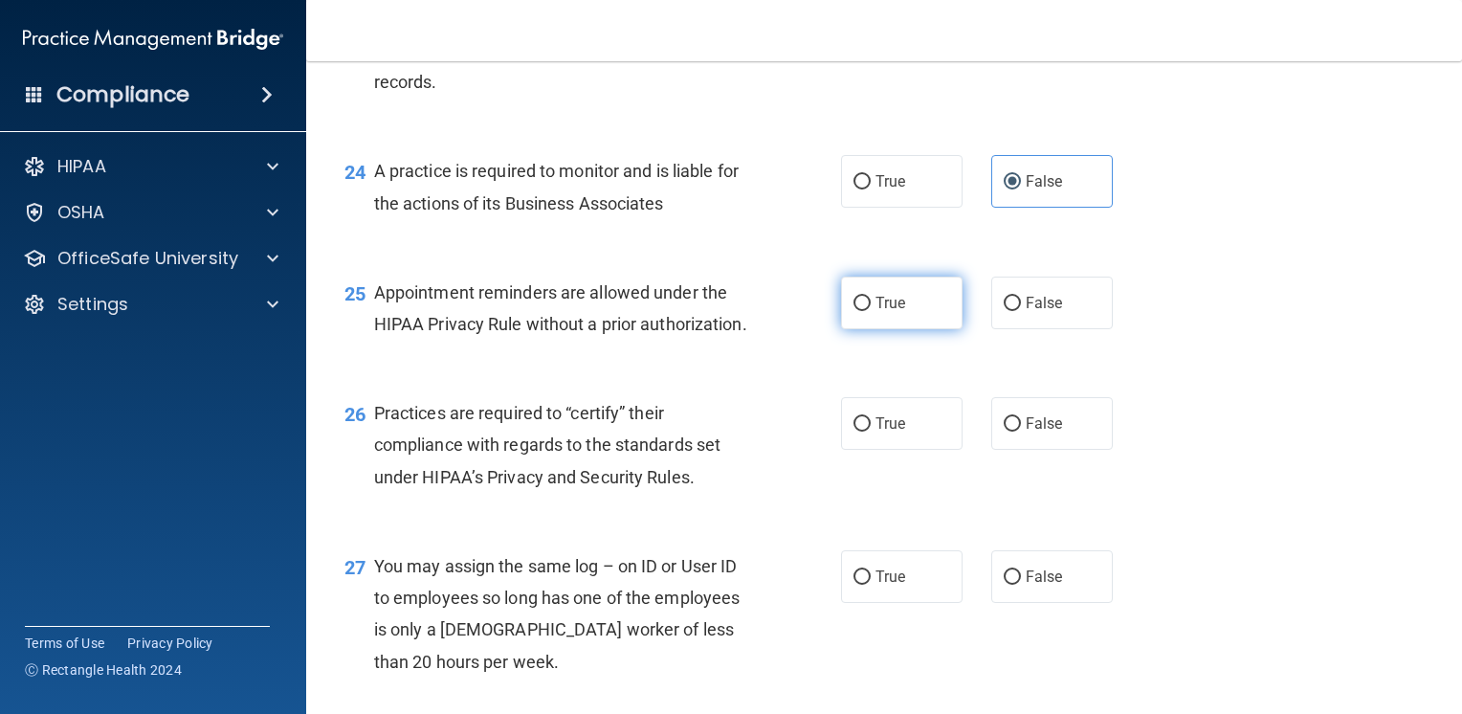
click at [879, 312] on span "True" at bounding box center [891, 303] width 30 height 18
click at [871, 311] on input "True" at bounding box center [862, 304] width 17 height 14
radio input "true"
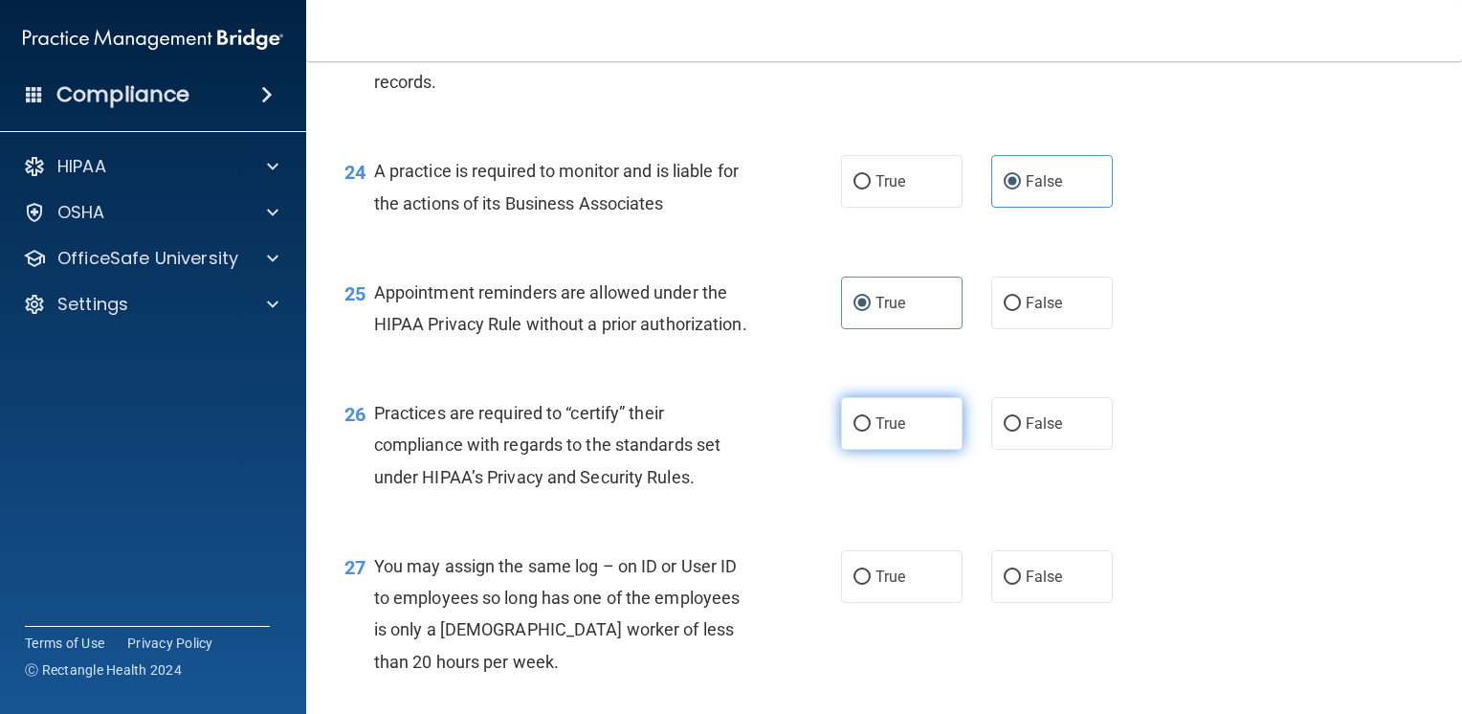
click at [881, 433] on span "True" at bounding box center [891, 423] width 30 height 18
click at [871, 432] on input "True" at bounding box center [862, 424] width 17 height 14
radio input "true"
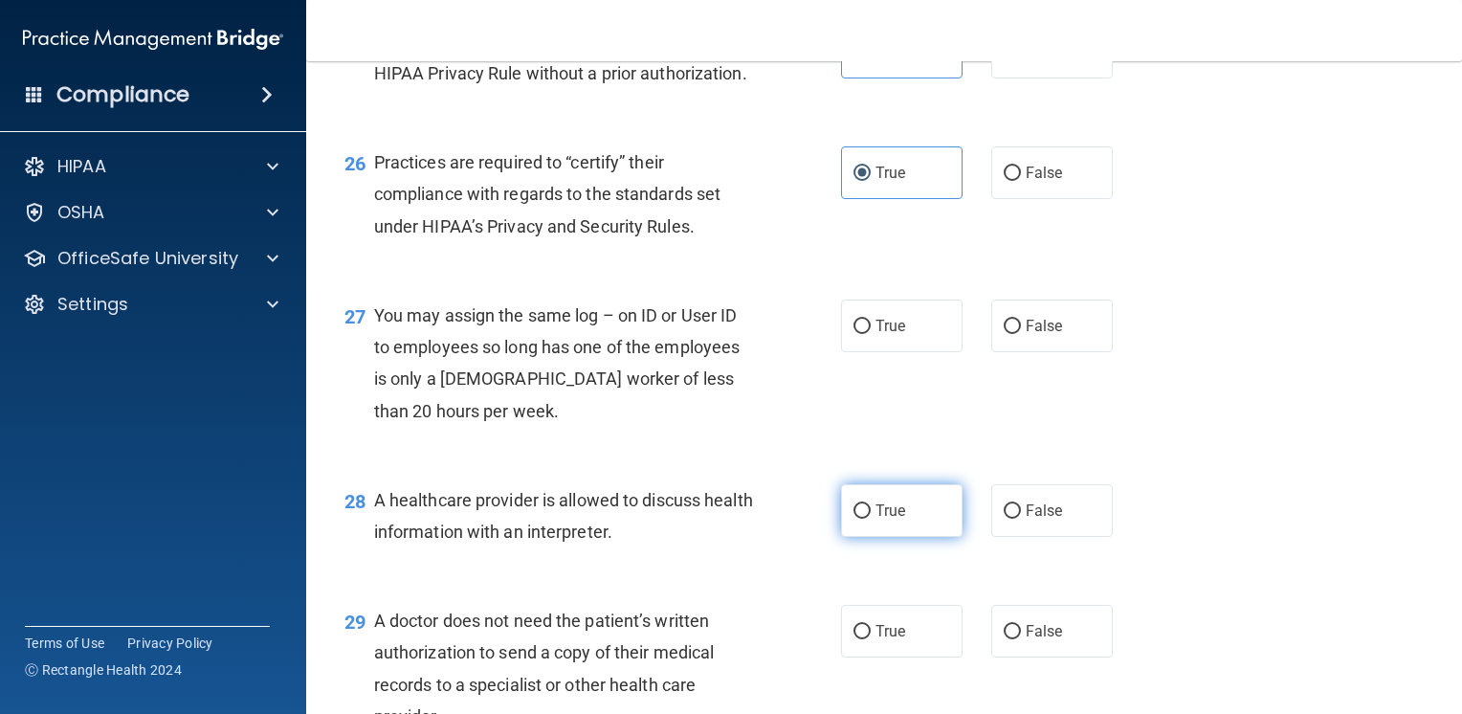
scroll to position [4210, 0]
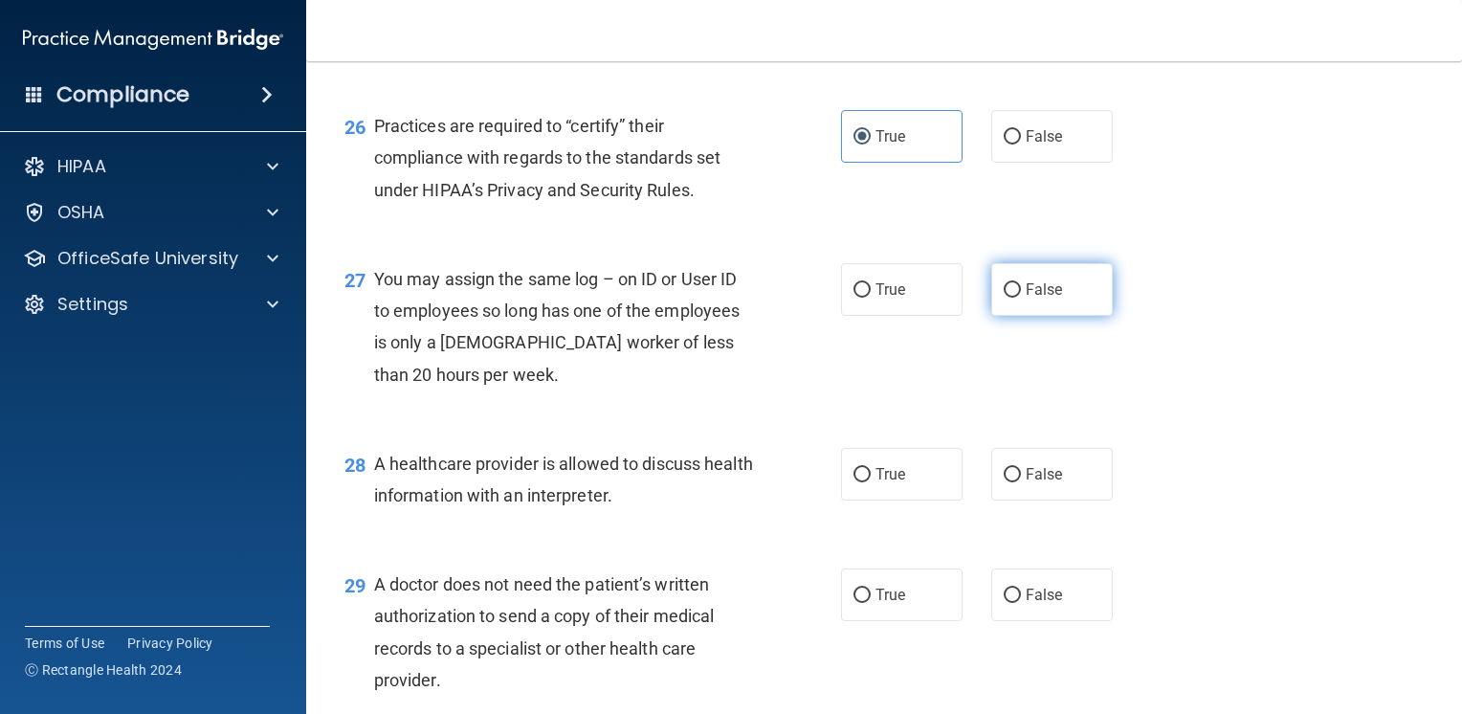
click at [1038, 299] on span "False" at bounding box center [1044, 289] width 37 height 18
click at [1021, 298] on input "False" at bounding box center [1012, 290] width 17 height 14
radio input "true"
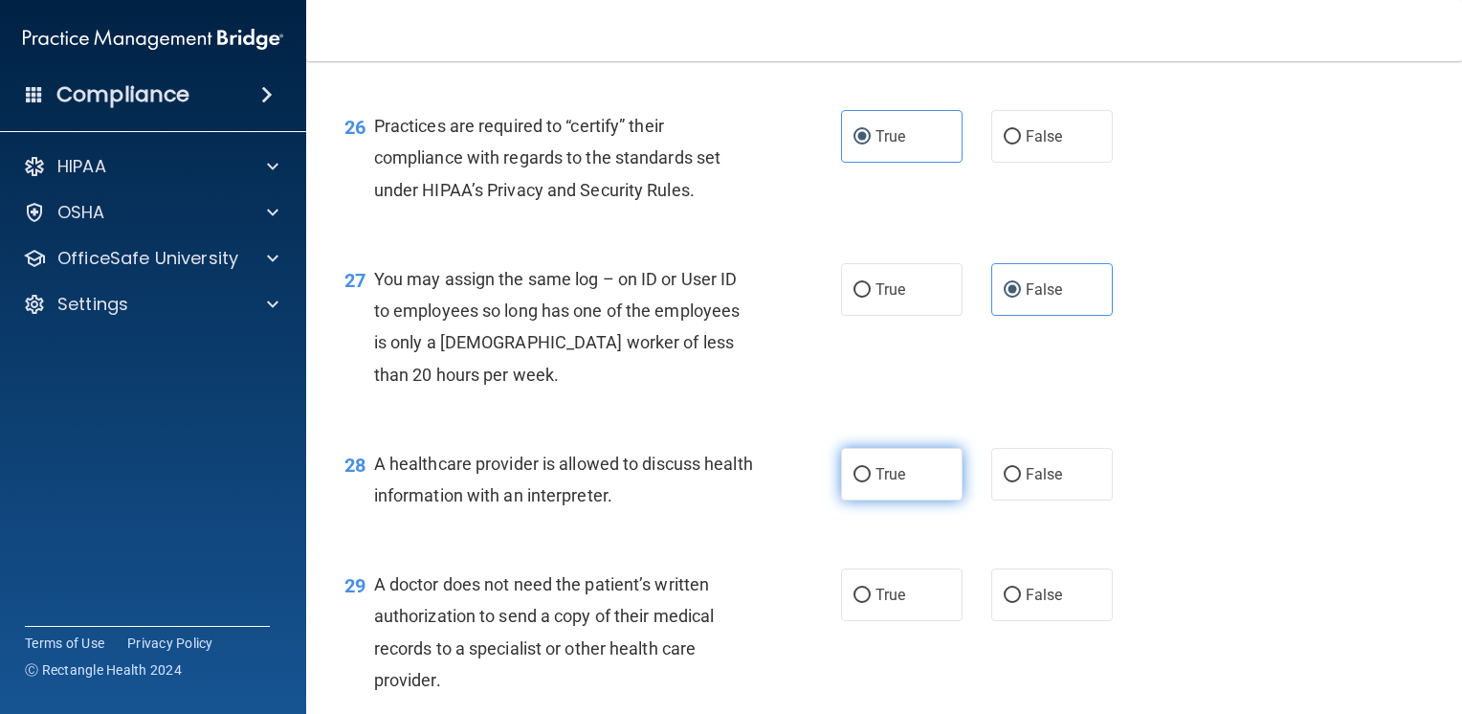
click at [850, 500] on label "True" at bounding box center [902, 474] width 122 height 53
click at [854, 482] on input "True" at bounding box center [862, 475] width 17 height 14
radio input "true"
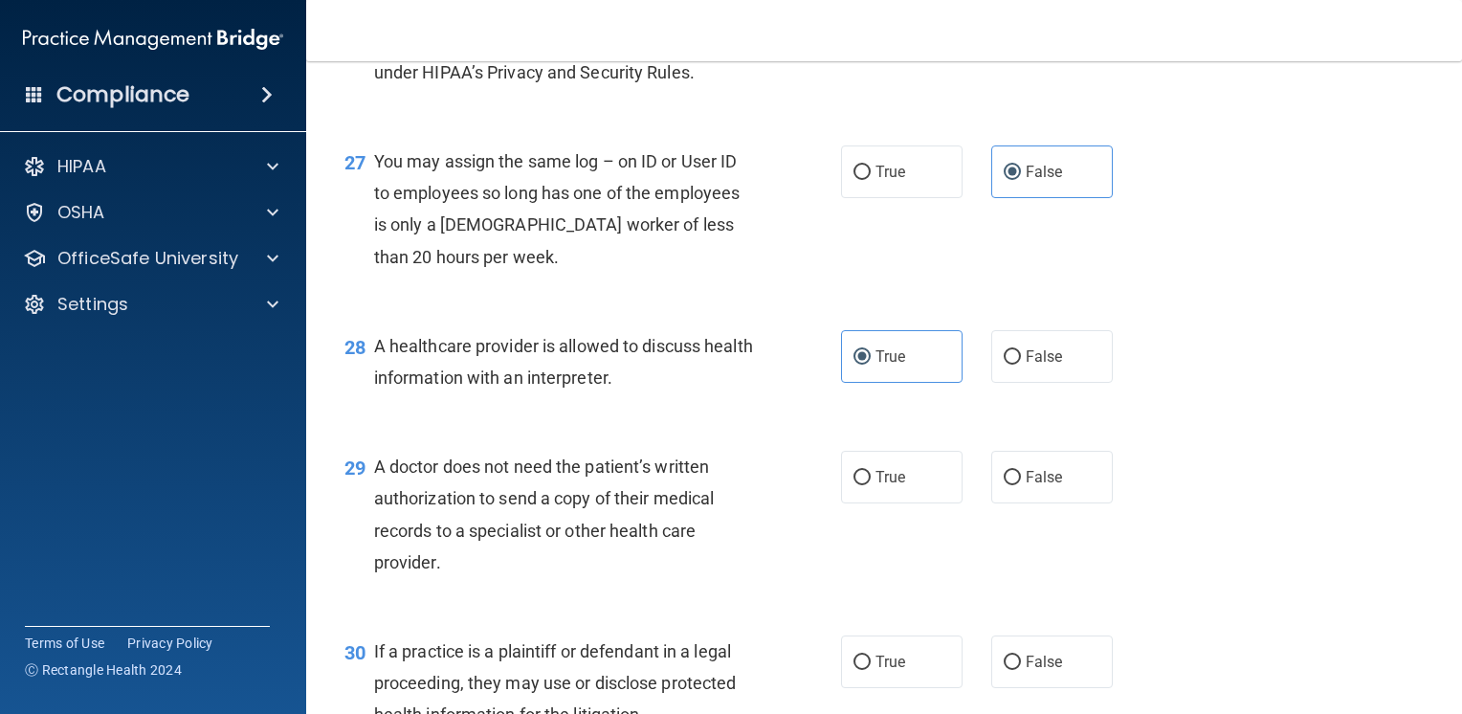
scroll to position [4497, 0]
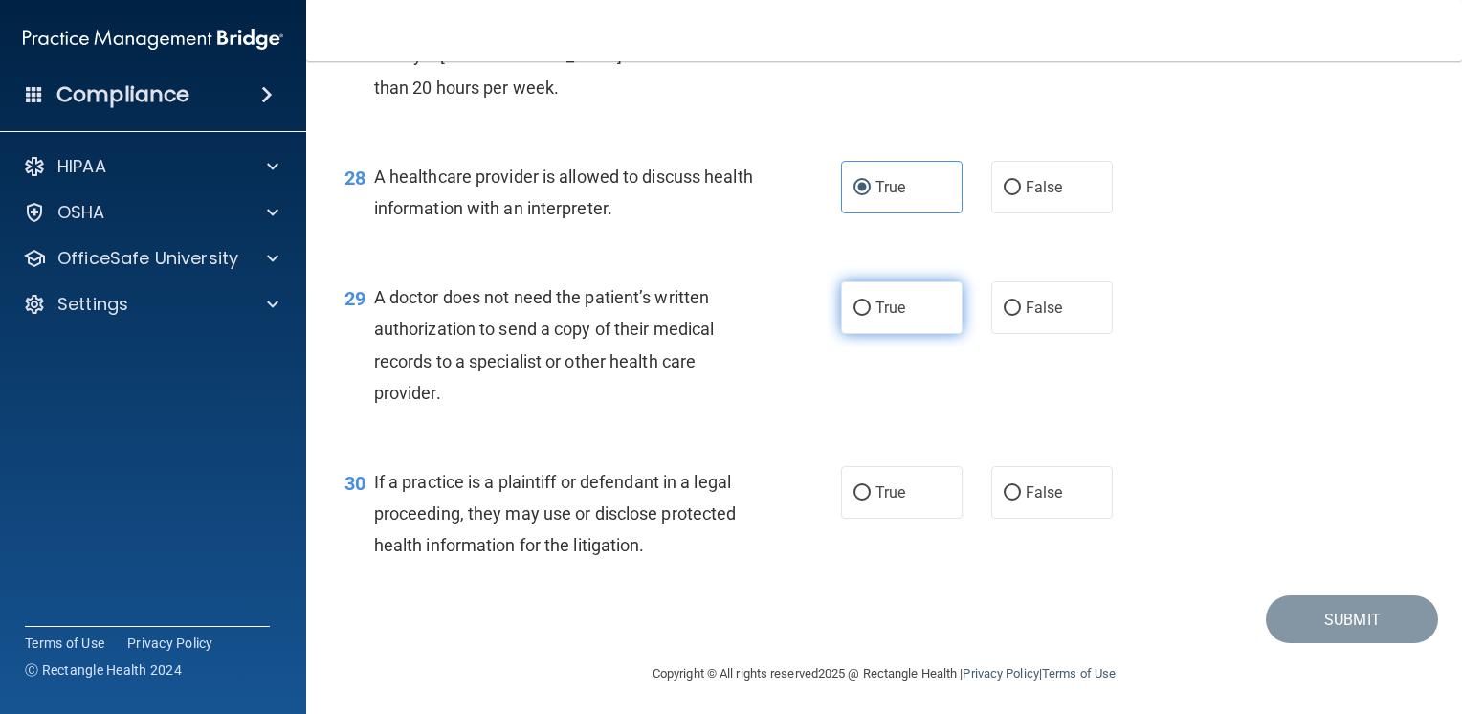
click at [865, 334] on label "True" at bounding box center [902, 307] width 122 height 53
click at [865, 316] on input "True" at bounding box center [862, 308] width 17 height 14
radio input "true"
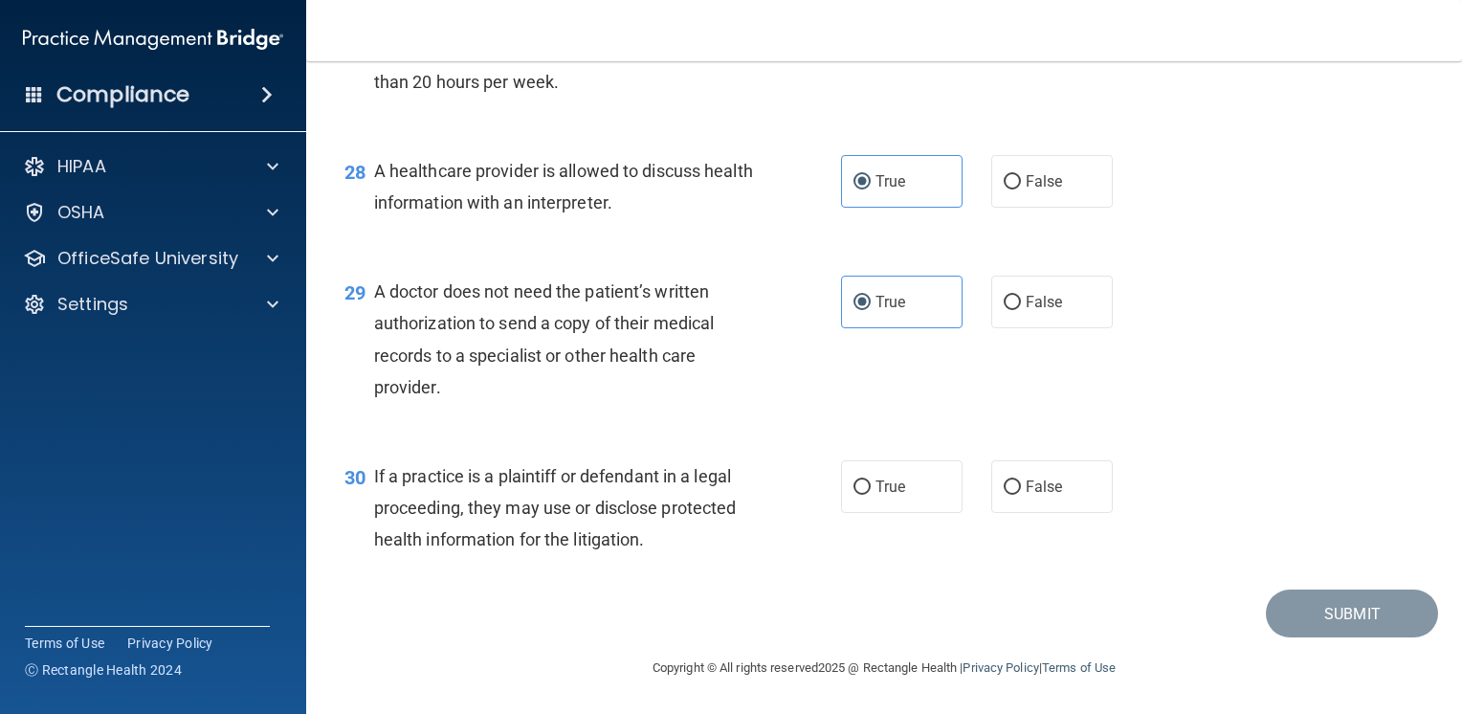
scroll to position [4598, 0]
click at [886, 499] on label "True" at bounding box center [902, 486] width 122 height 53
click at [871, 495] on input "True" at bounding box center [862, 487] width 17 height 14
radio input "true"
click at [1313, 604] on button "Submit" at bounding box center [1352, 613] width 172 height 49
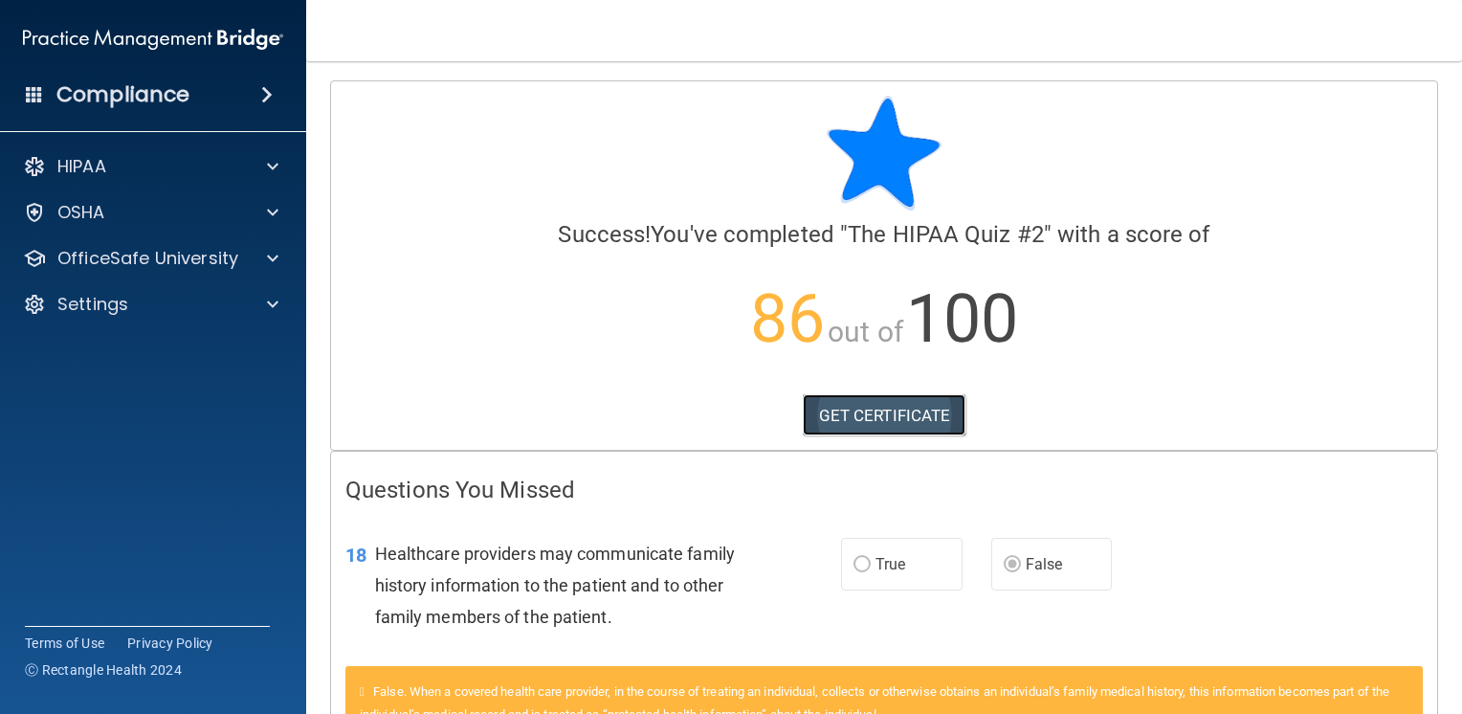
click at [944, 423] on link "GET CERTIFICATE" at bounding box center [885, 415] width 164 height 42
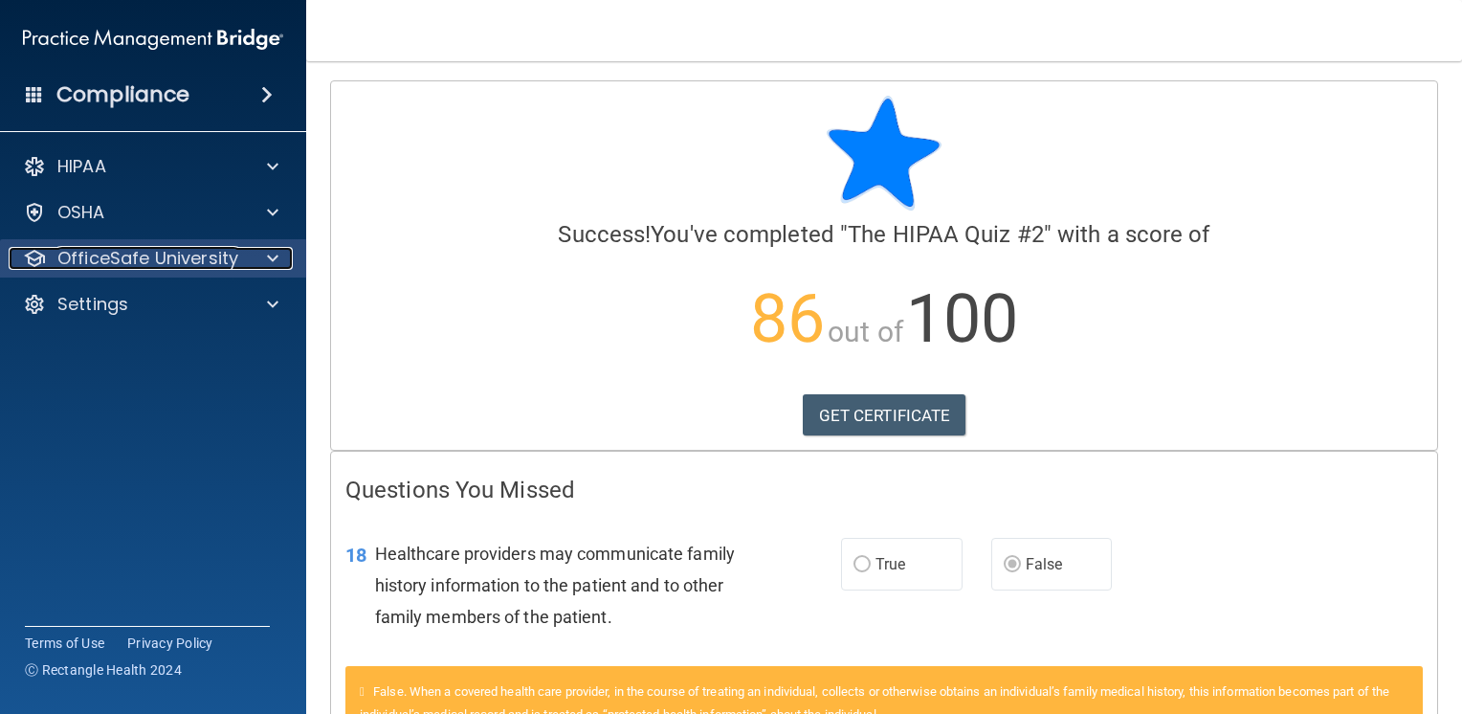
click at [141, 258] on p "OfficeSafe University" at bounding box center [147, 258] width 181 height 23
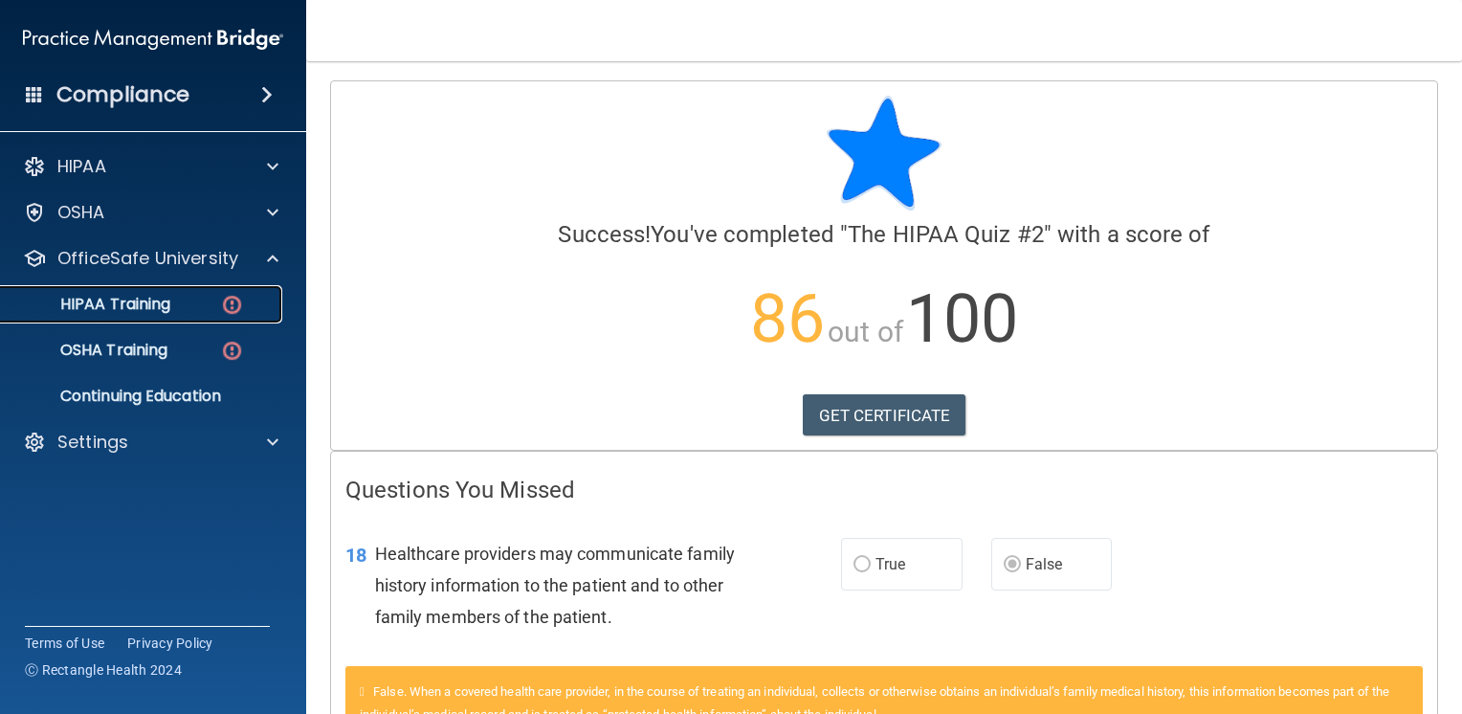
click at [165, 301] on p "HIPAA Training" at bounding box center [91, 304] width 158 height 19
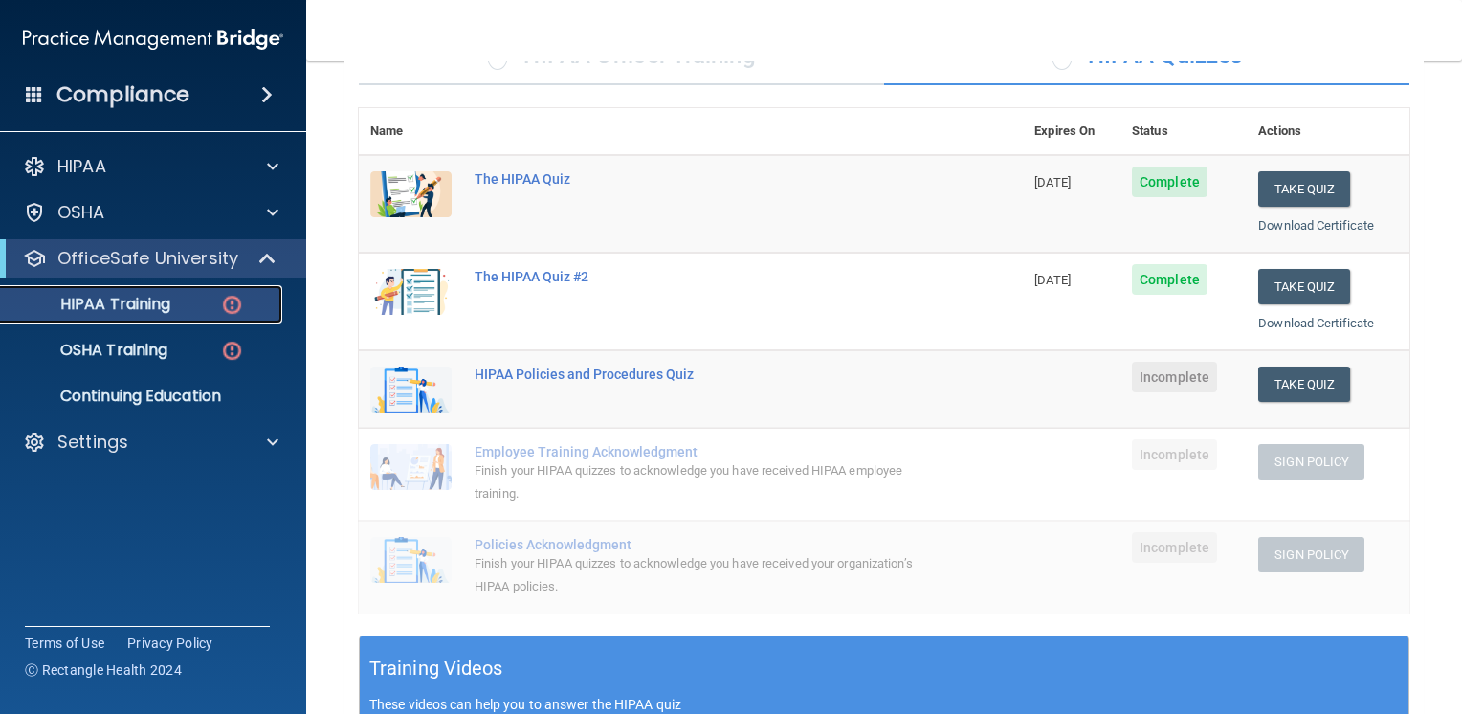
scroll to position [191, 0]
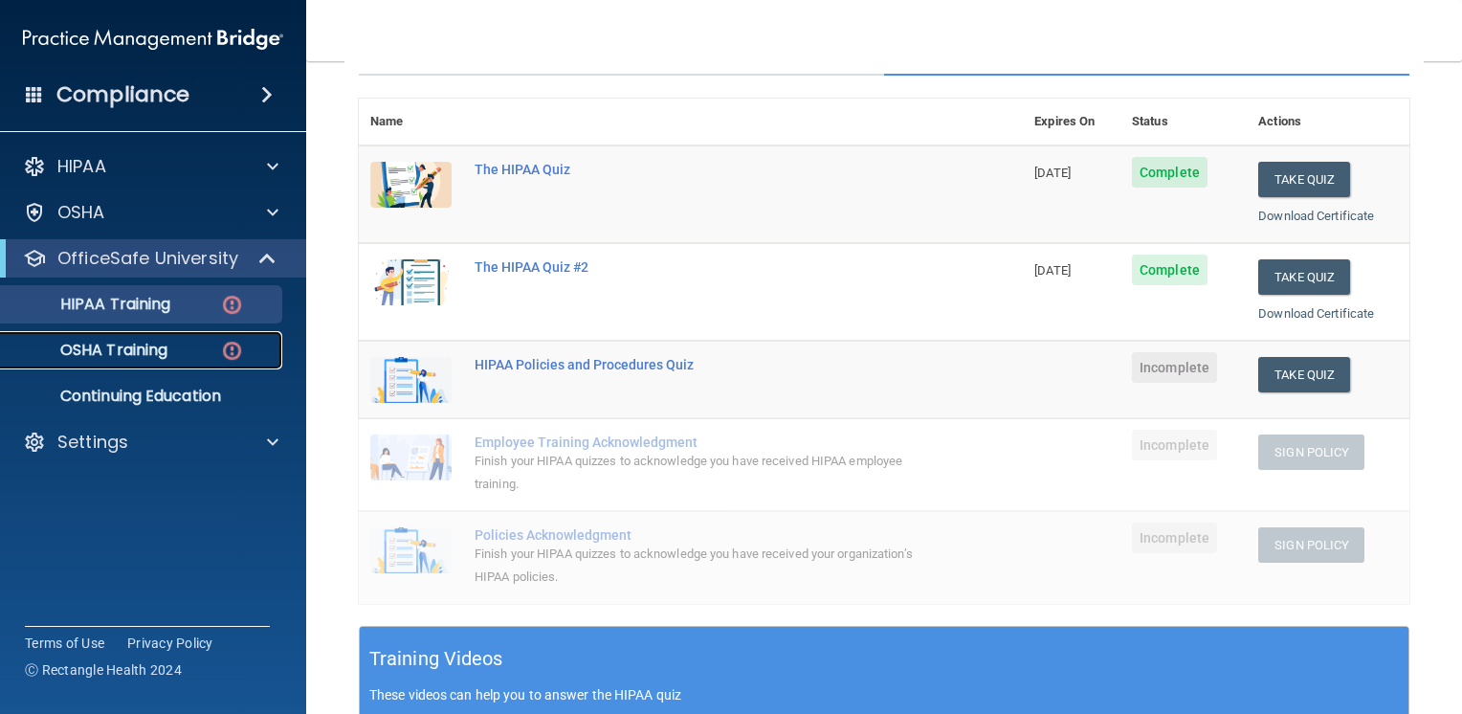
click at [143, 353] on p "OSHA Training" at bounding box center [89, 350] width 155 height 19
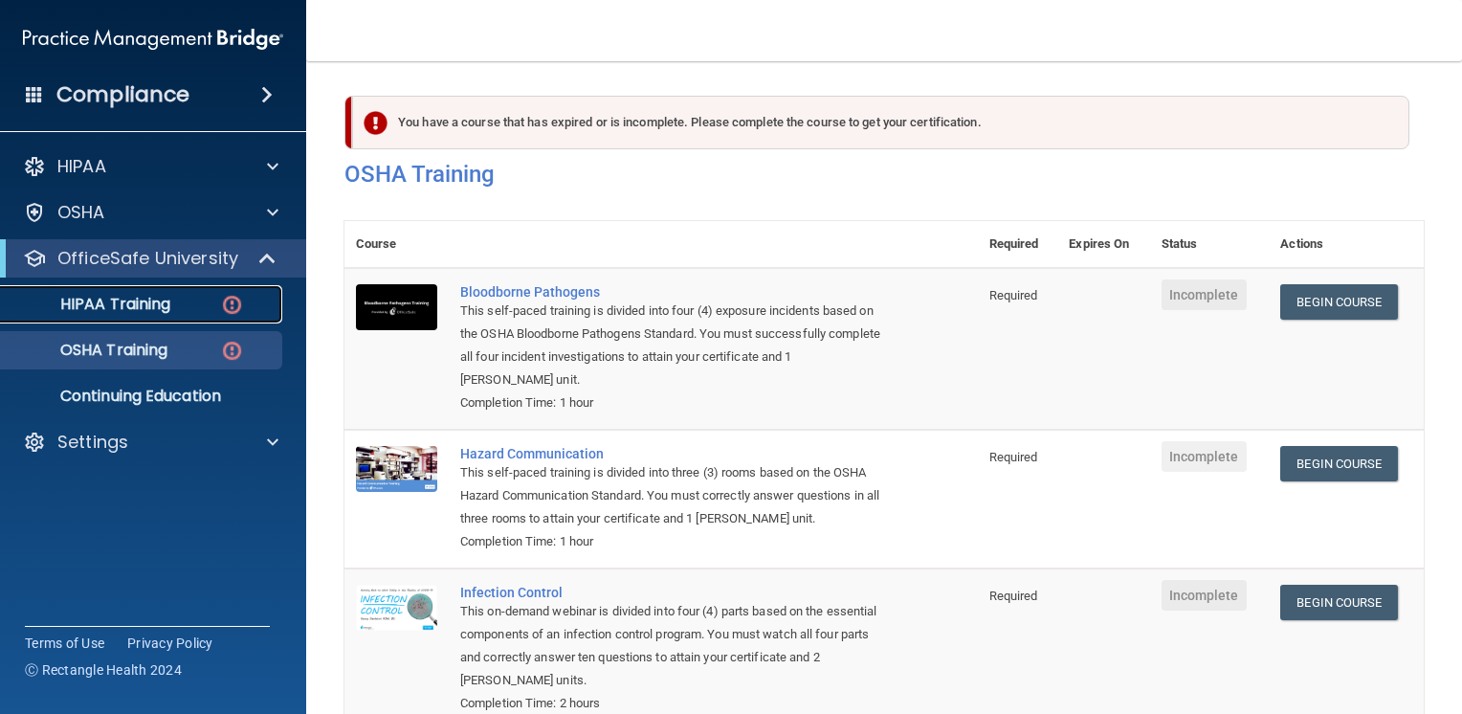
click at [184, 313] on div "HIPAA Training" at bounding box center [142, 304] width 261 height 19
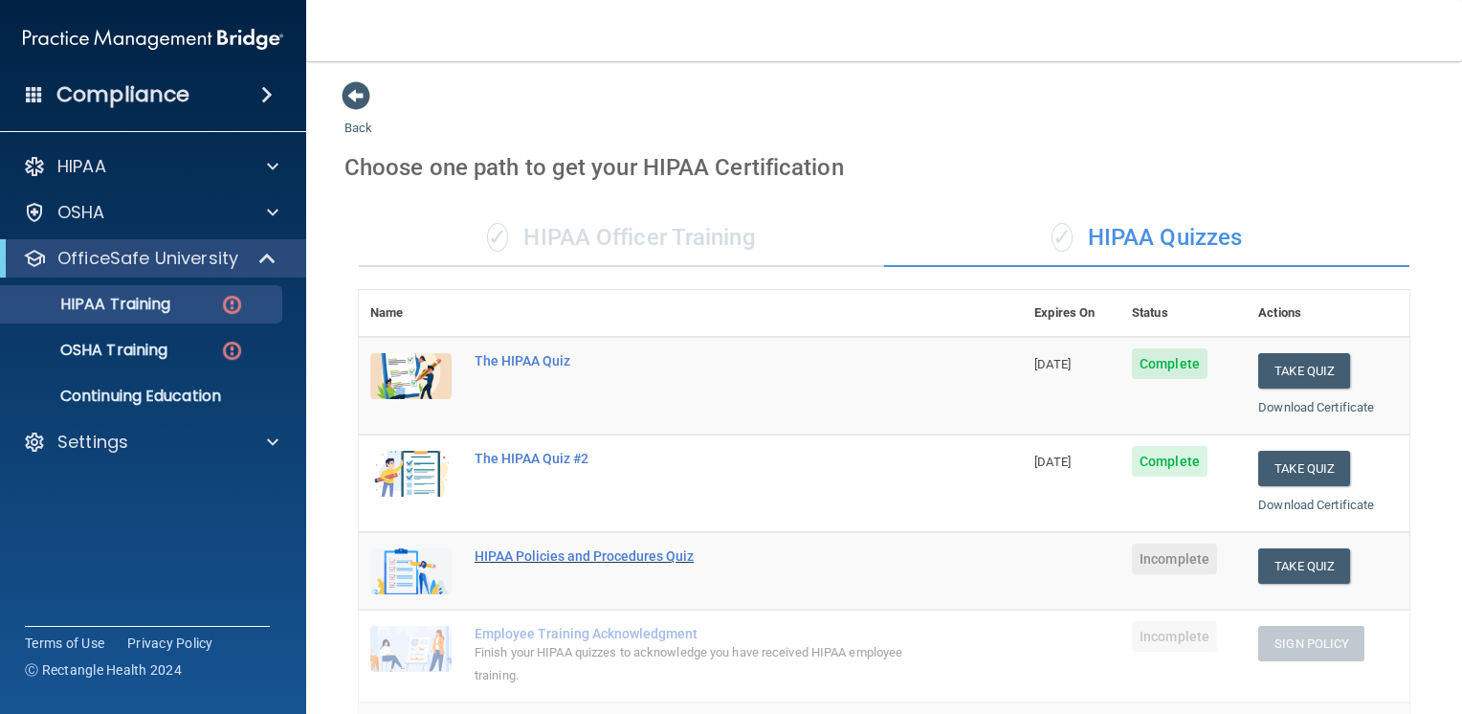
click at [588, 553] on div "HIPAA Policies and Procedures Quiz" at bounding box center [701, 555] width 453 height 15
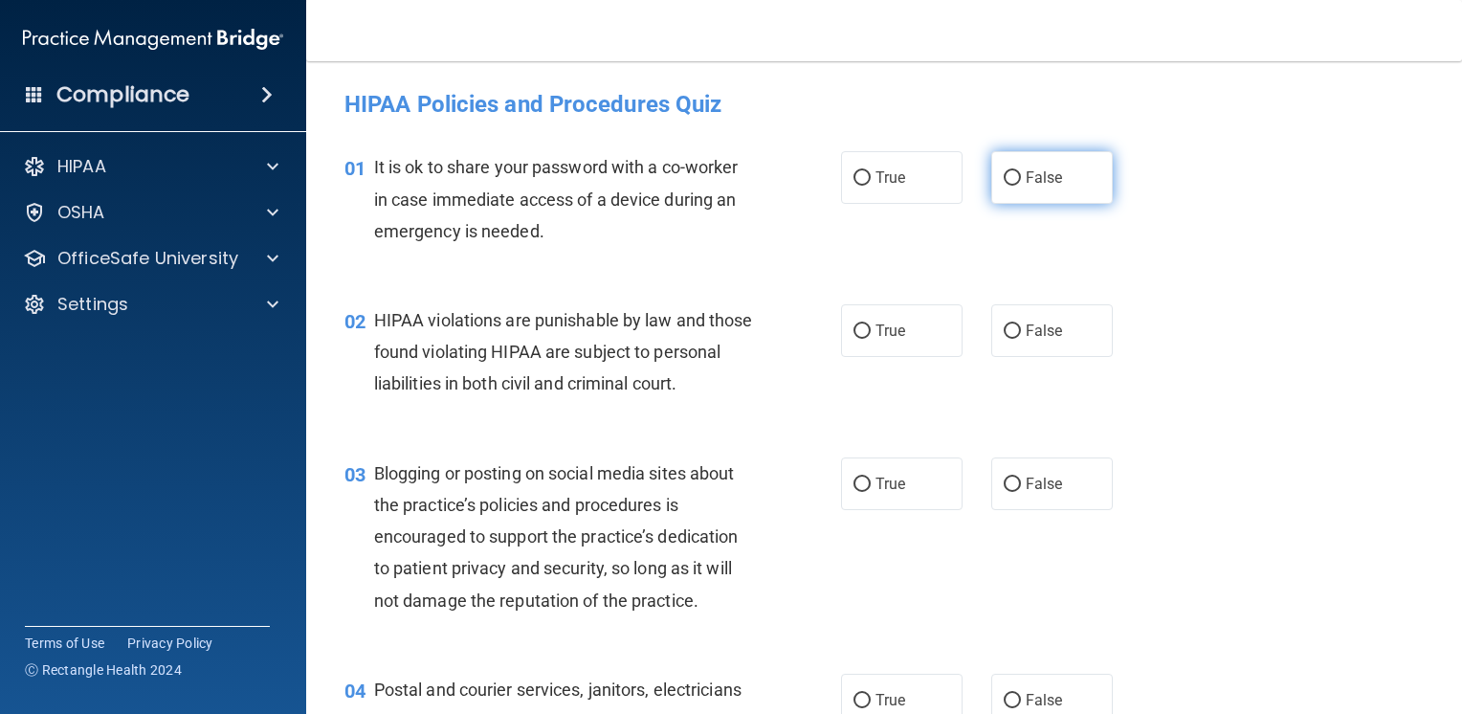
click at [1070, 192] on label "False" at bounding box center [1052, 177] width 122 height 53
click at [1021, 186] on input "False" at bounding box center [1012, 178] width 17 height 14
radio input "true"
click at [876, 322] on span "True" at bounding box center [891, 331] width 30 height 18
click at [871, 324] on input "True" at bounding box center [862, 331] width 17 height 14
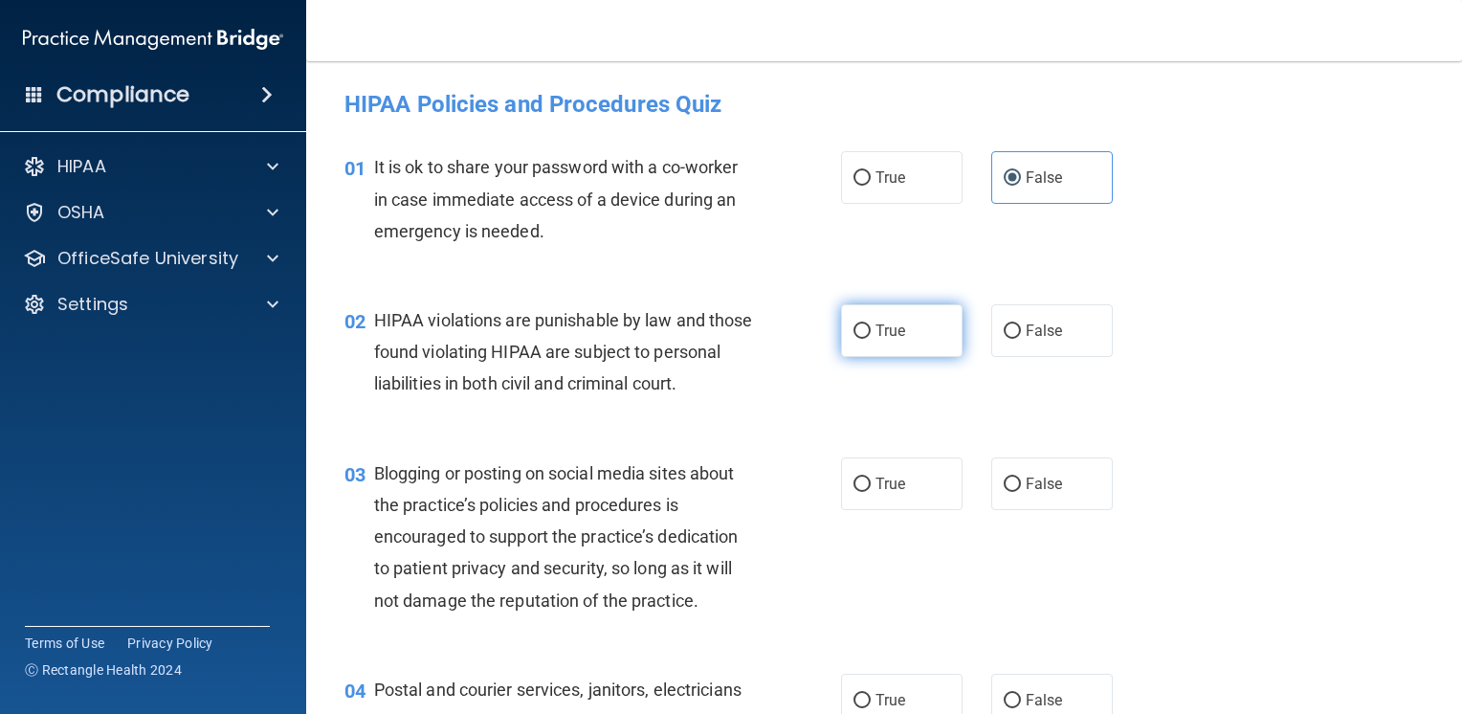
radio input "true"
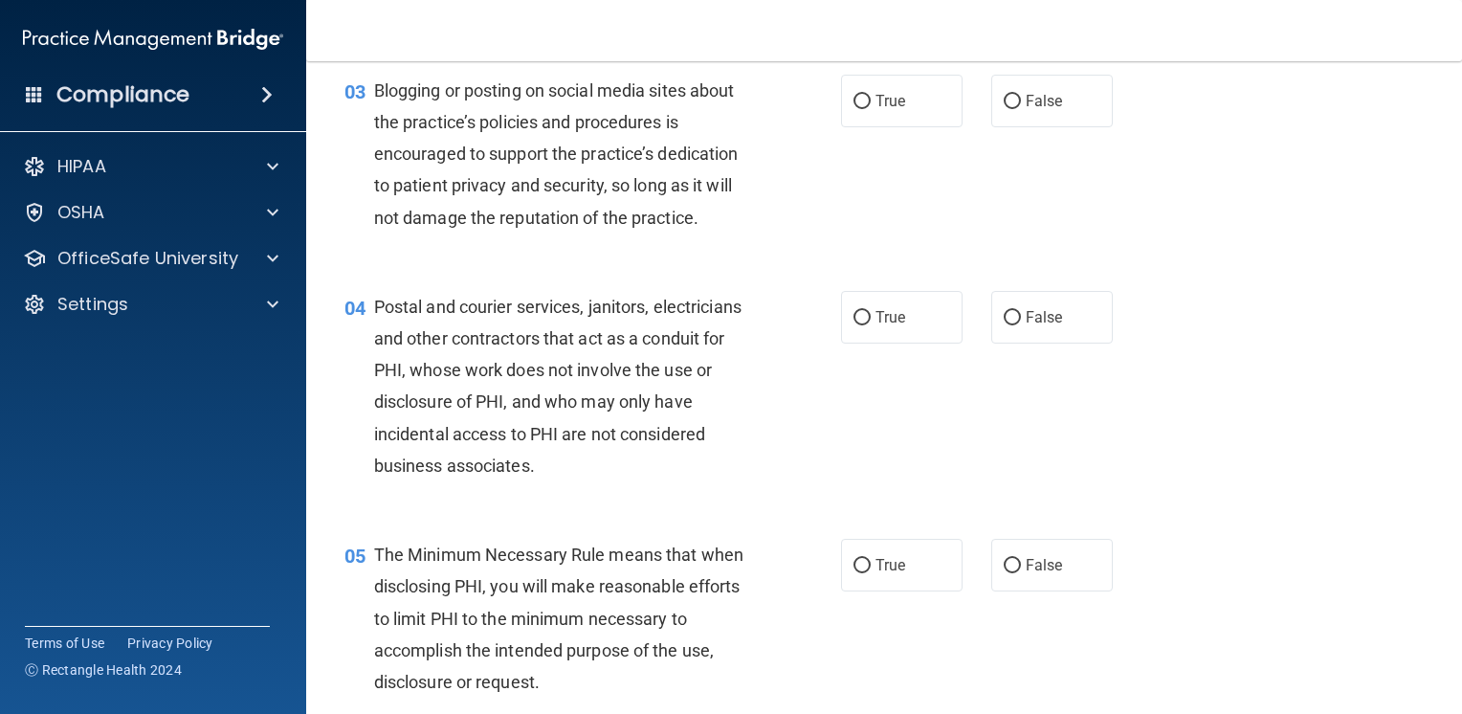
scroll to position [191, 0]
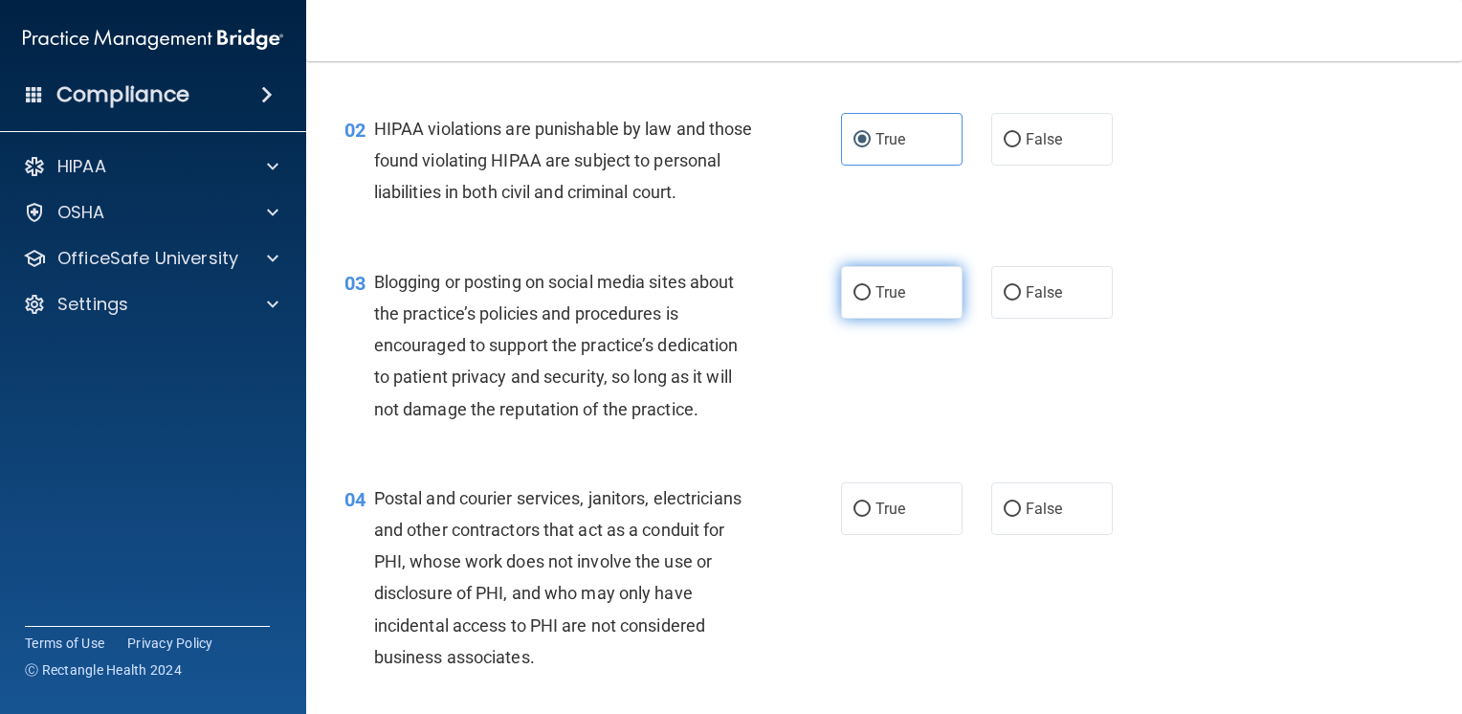
click at [860, 300] on input "True" at bounding box center [862, 293] width 17 height 14
radio input "true"
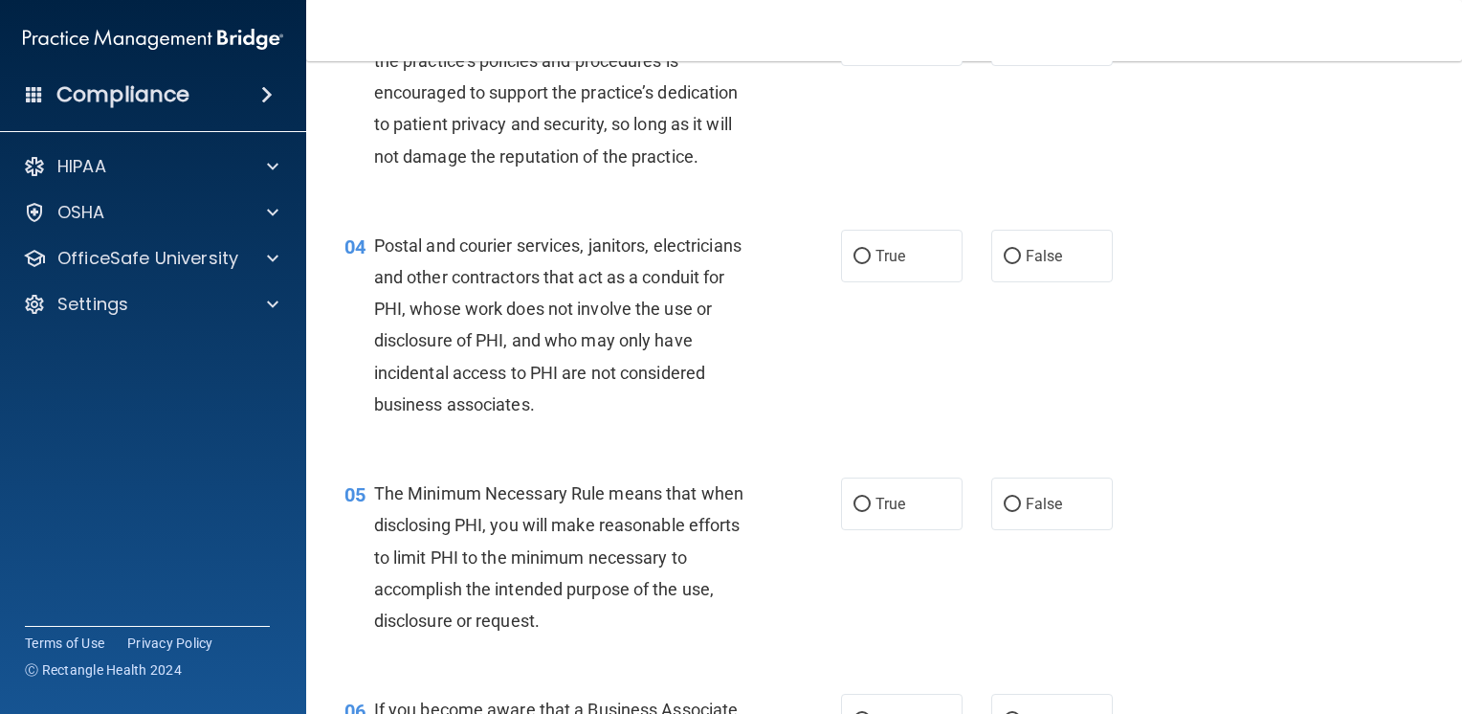
scroll to position [478, 0]
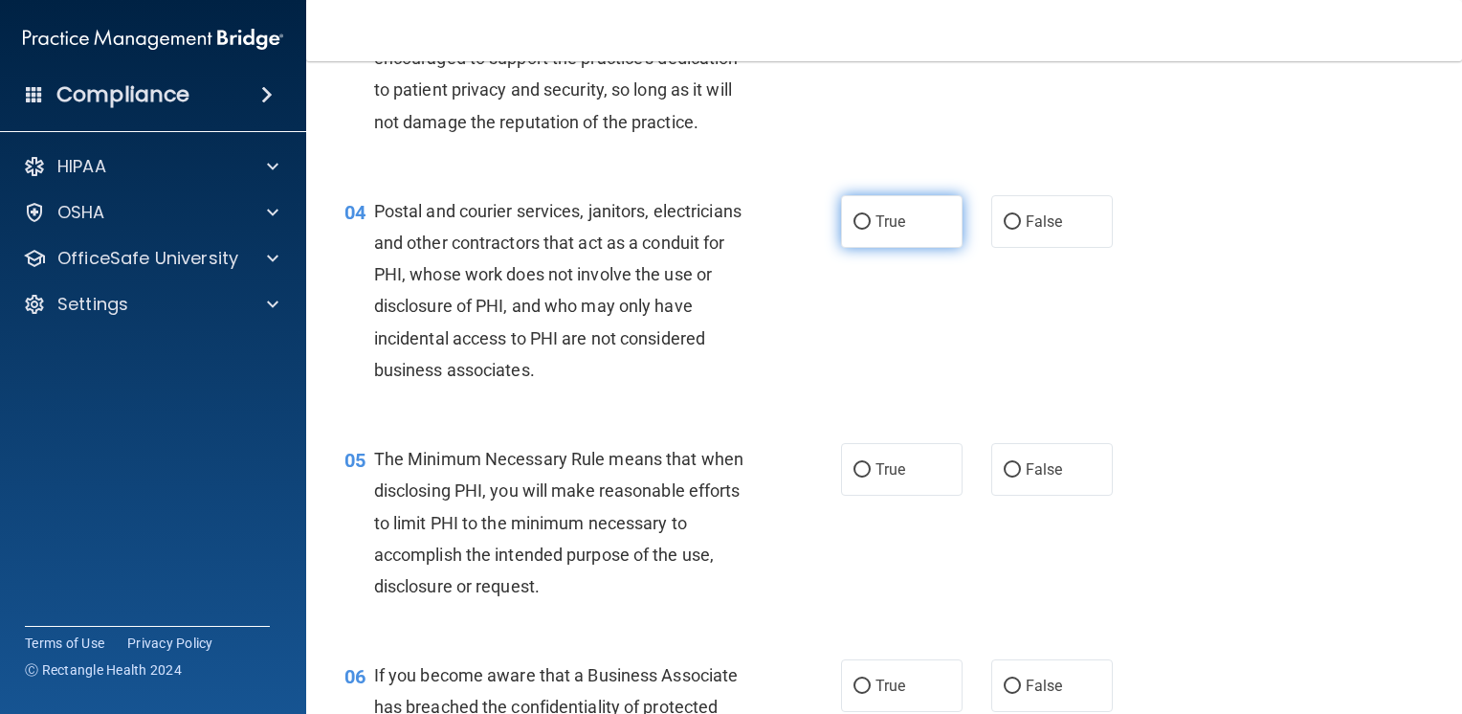
click at [860, 230] on input "True" at bounding box center [862, 222] width 17 height 14
radio input "true"
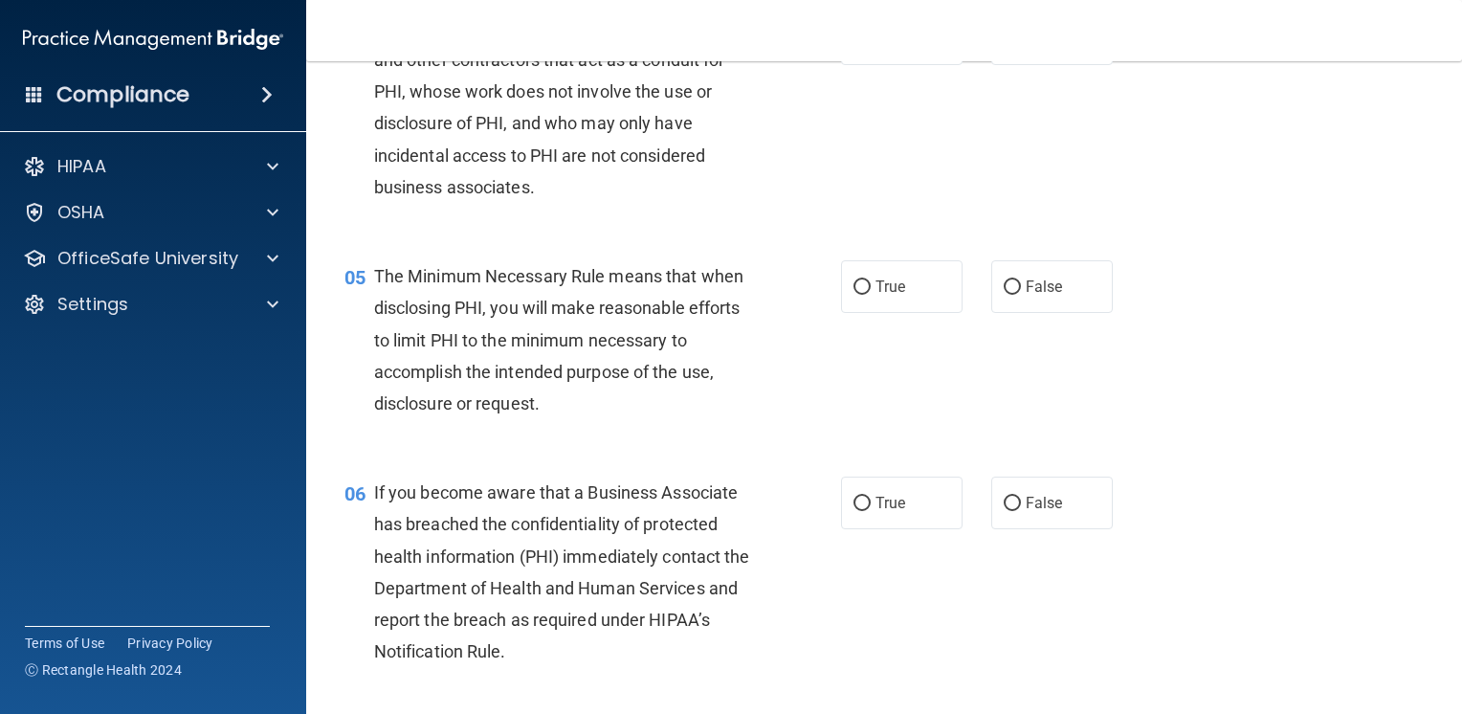
scroll to position [670, 0]
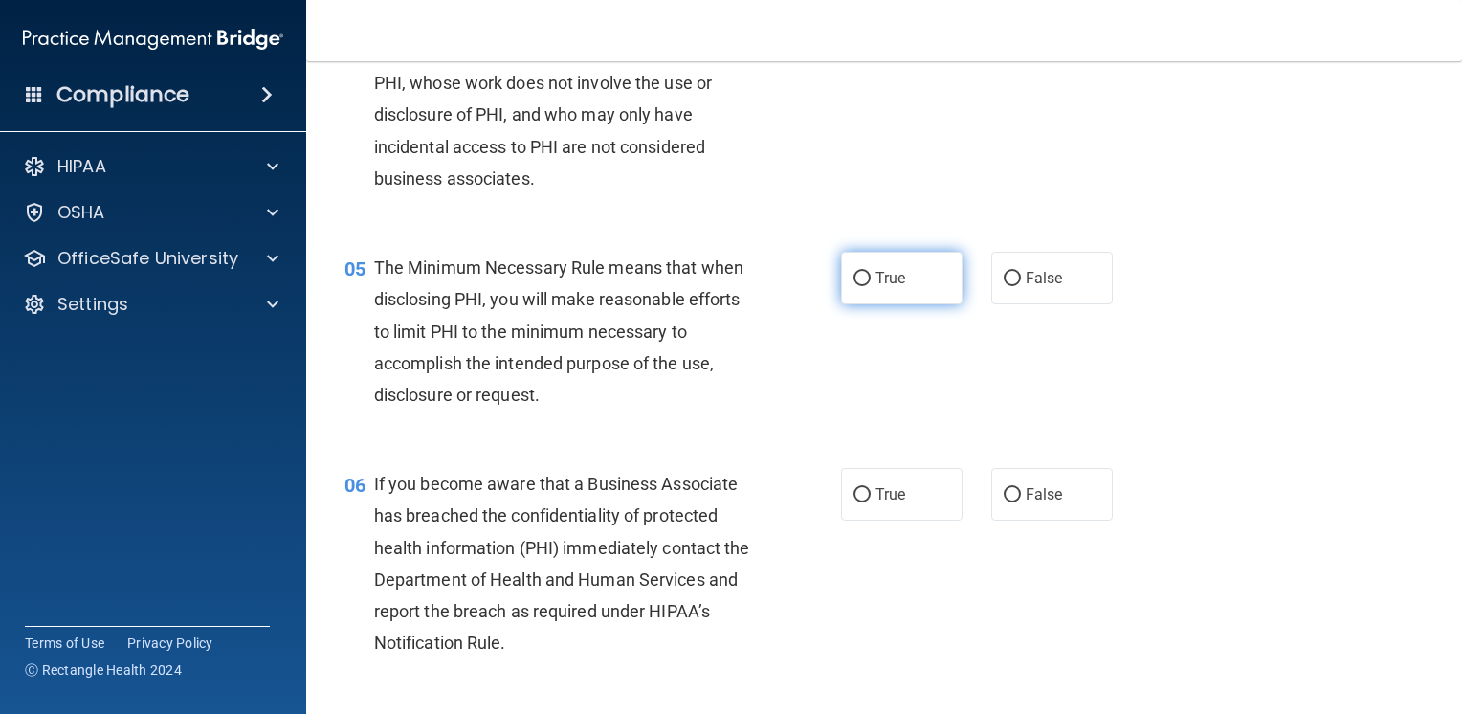
click at [922, 300] on label "True" at bounding box center [902, 278] width 122 height 53
click at [871, 286] on input "True" at bounding box center [862, 279] width 17 height 14
radio input "true"
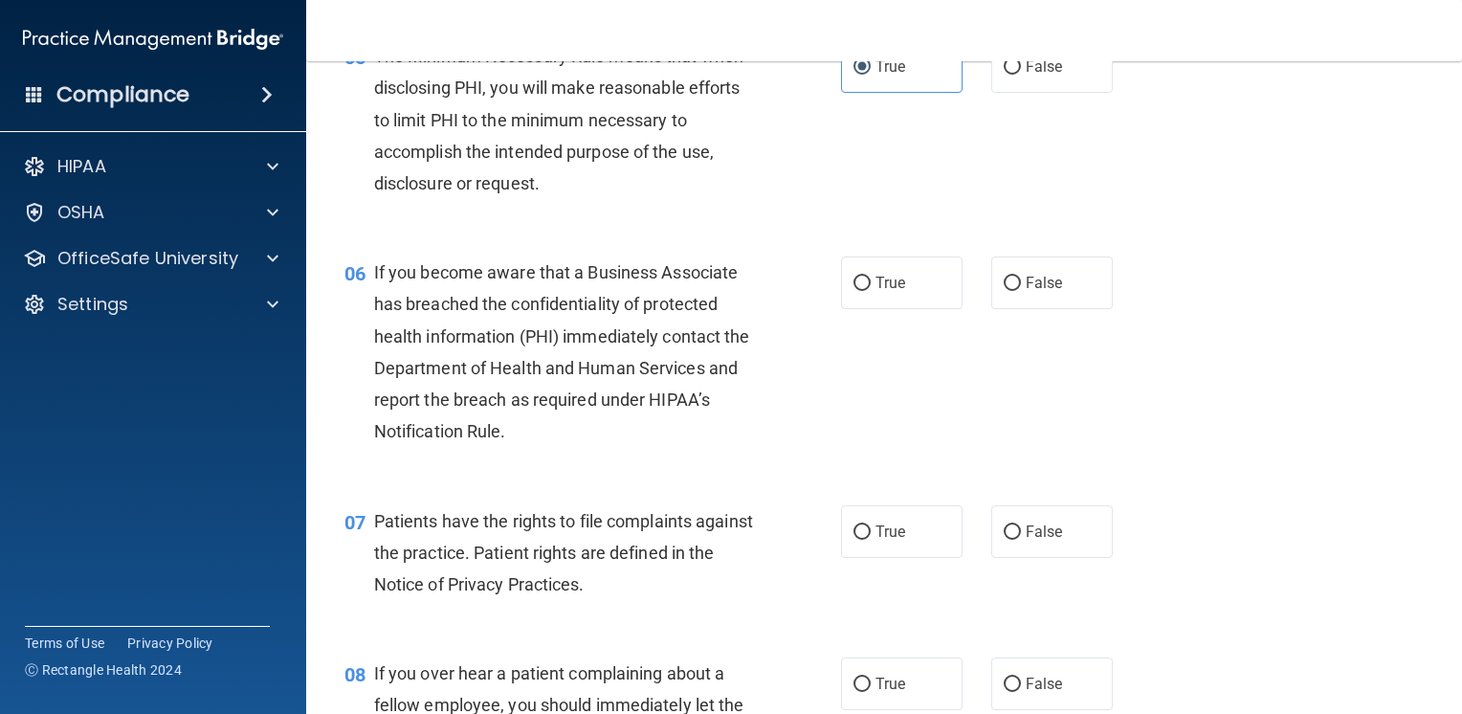
scroll to position [957, 0]
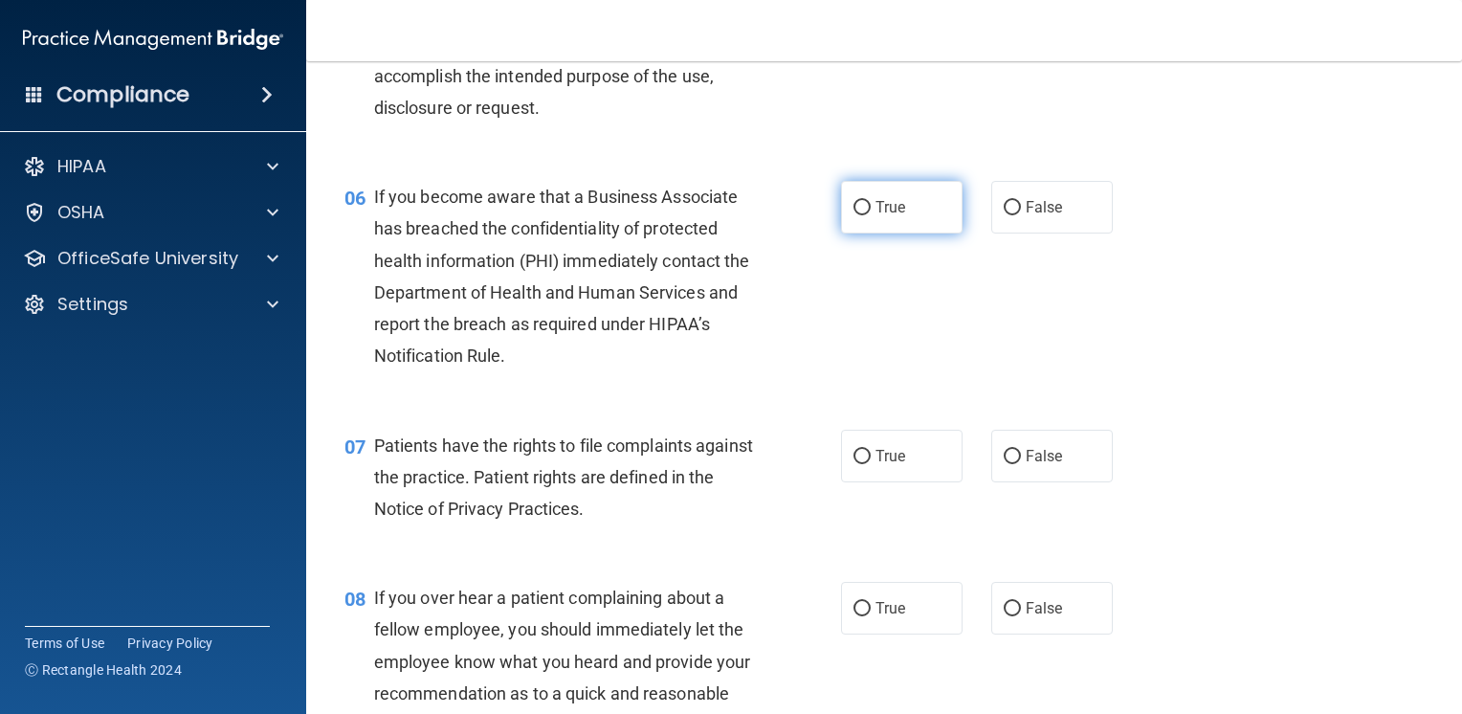
click at [865, 233] on label "True" at bounding box center [902, 207] width 122 height 53
click at [865, 215] on input "True" at bounding box center [862, 208] width 17 height 14
radio input "true"
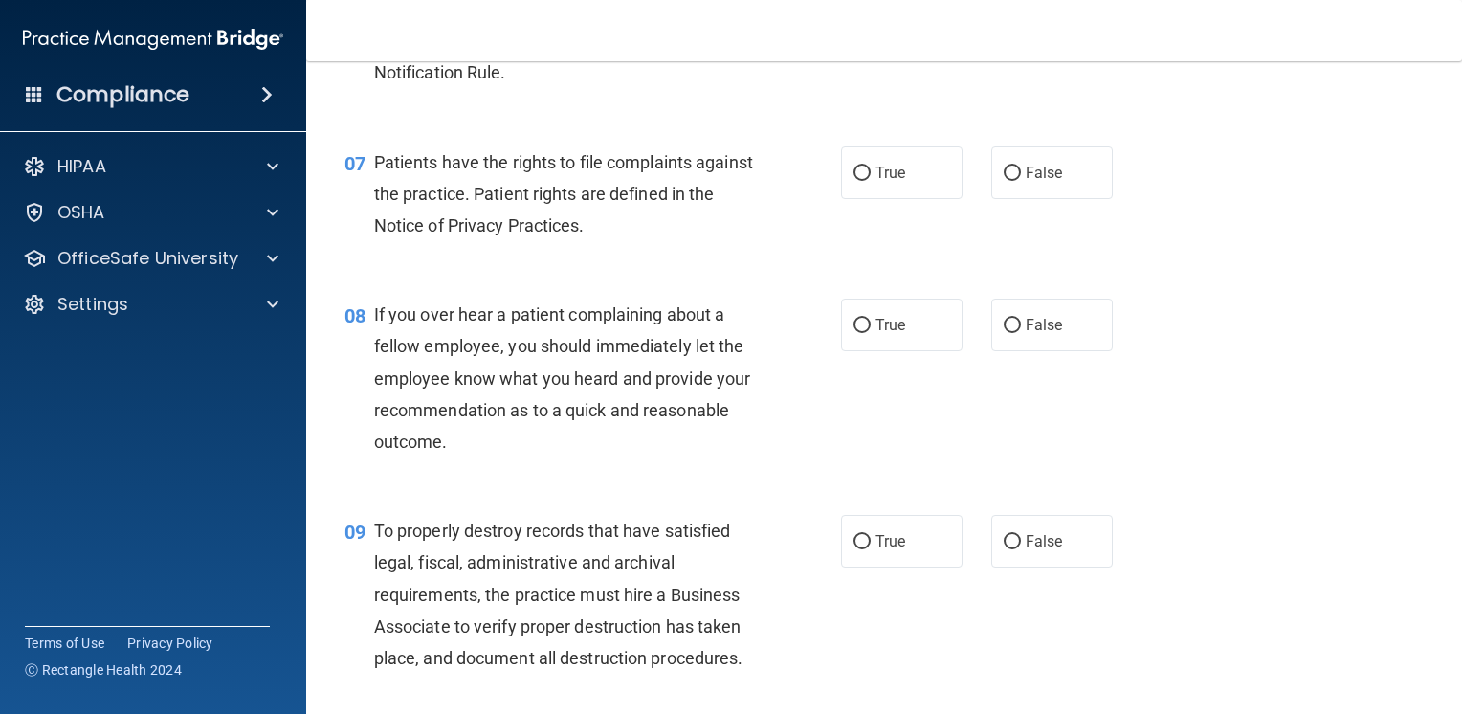
scroll to position [1244, 0]
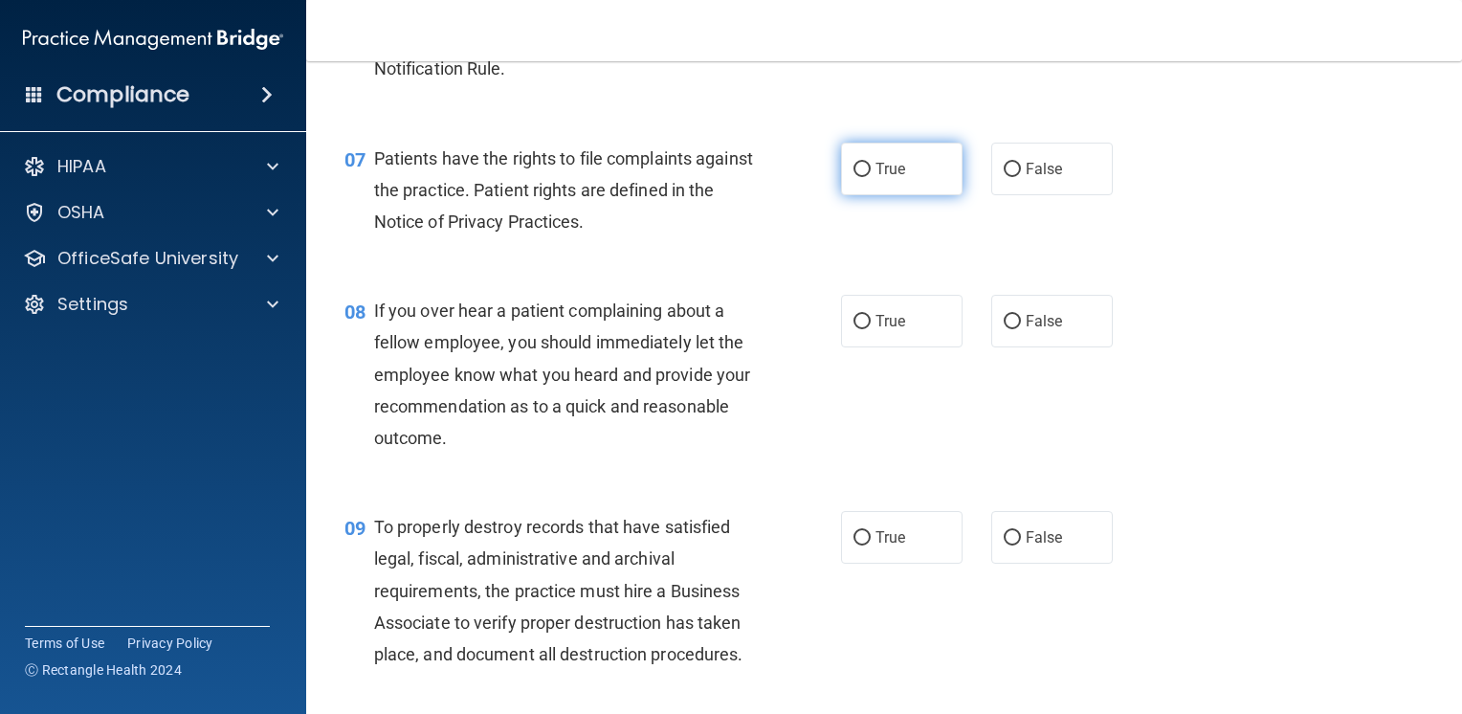
click at [880, 178] on span "True" at bounding box center [891, 169] width 30 height 18
click at [871, 177] on input "True" at bounding box center [862, 170] width 17 height 14
radio input "true"
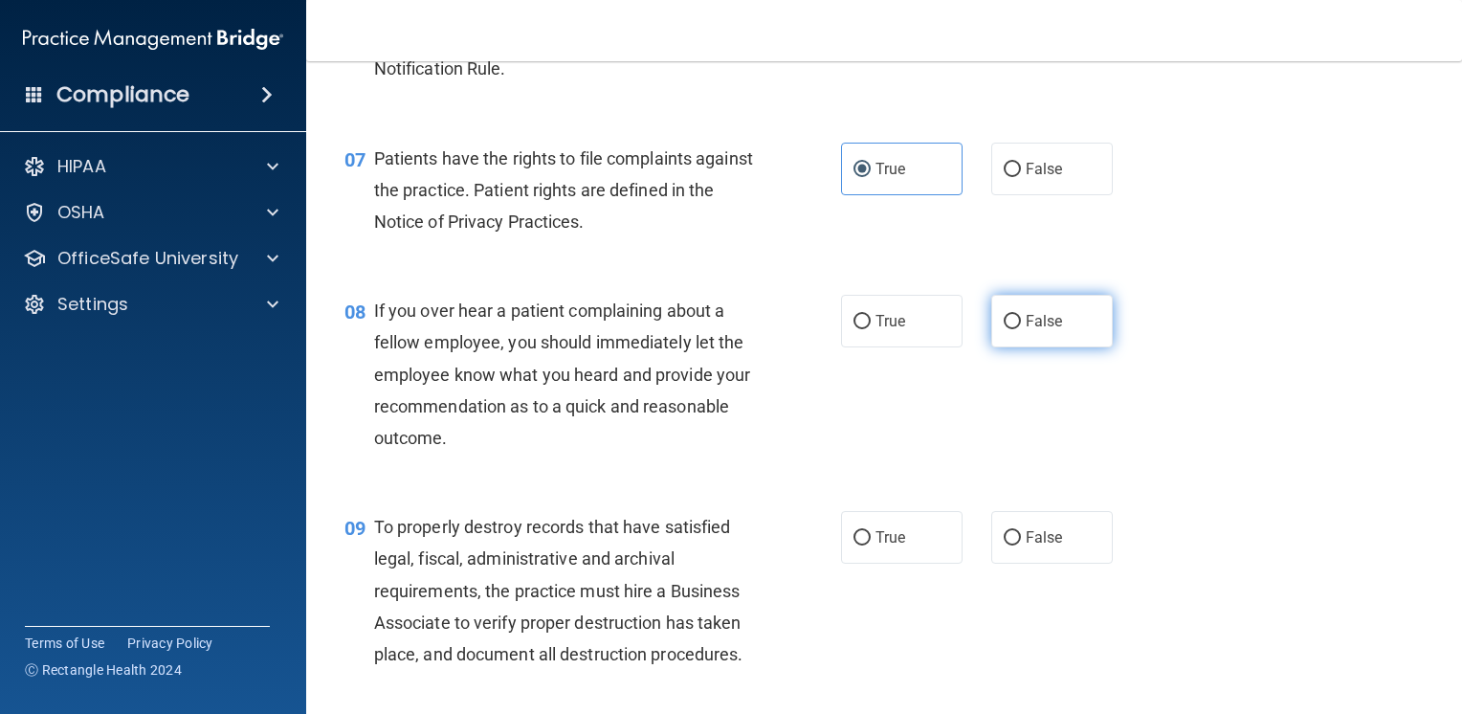
click at [1040, 330] on span "False" at bounding box center [1044, 321] width 37 height 18
click at [1021, 329] on input "False" at bounding box center [1012, 322] width 17 height 14
radio input "true"
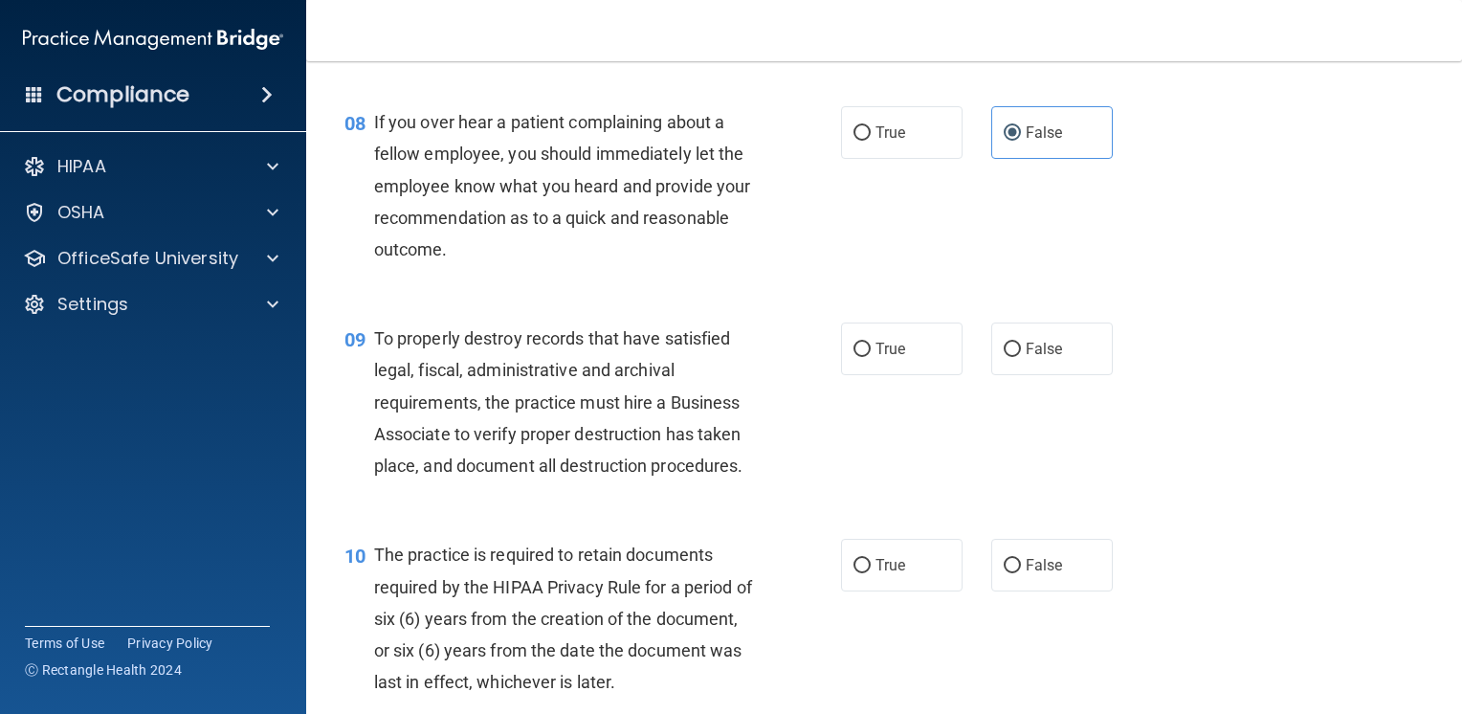
scroll to position [1435, 0]
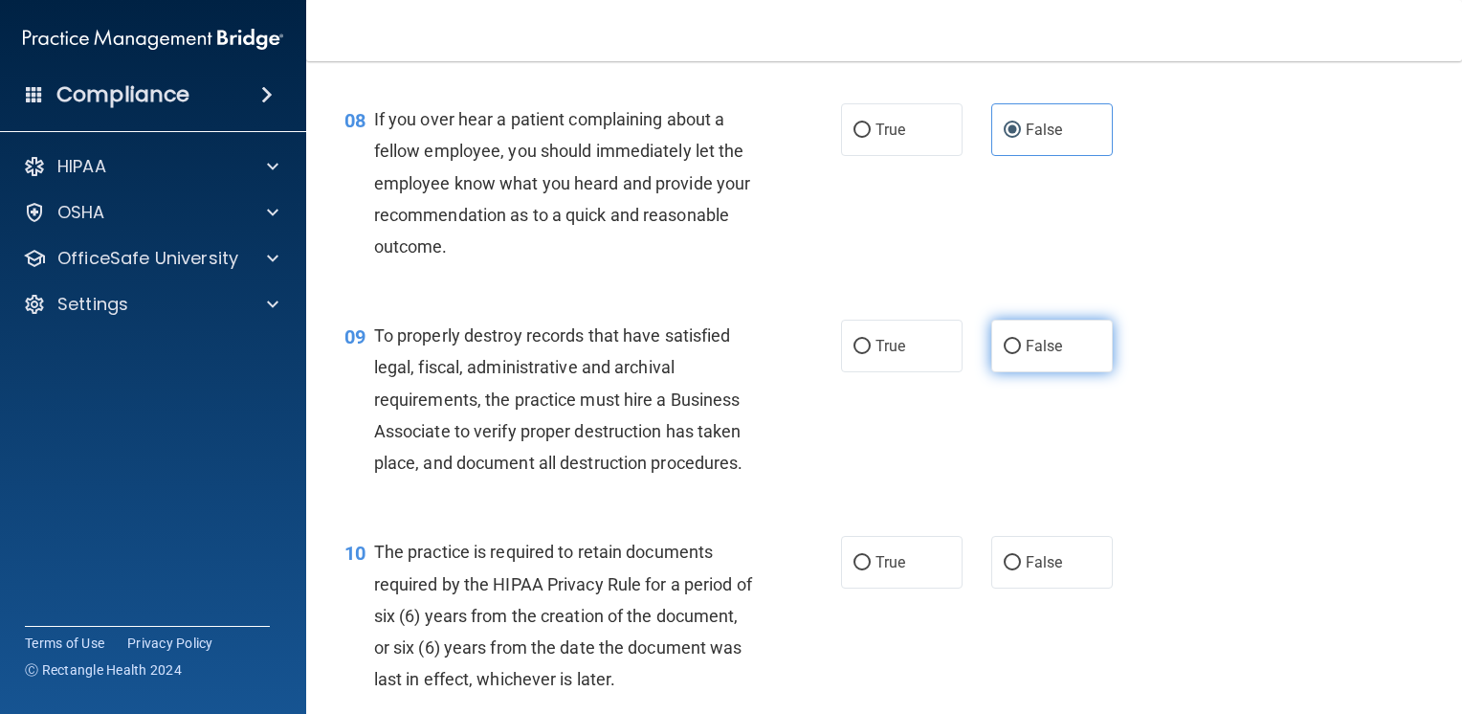
click at [1011, 372] on label "False" at bounding box center [1052, 346] width 122 height 53
click at [1011, 354] on input "False" at bounding box center [1012, 347] width 17 height 14
radio input "true"
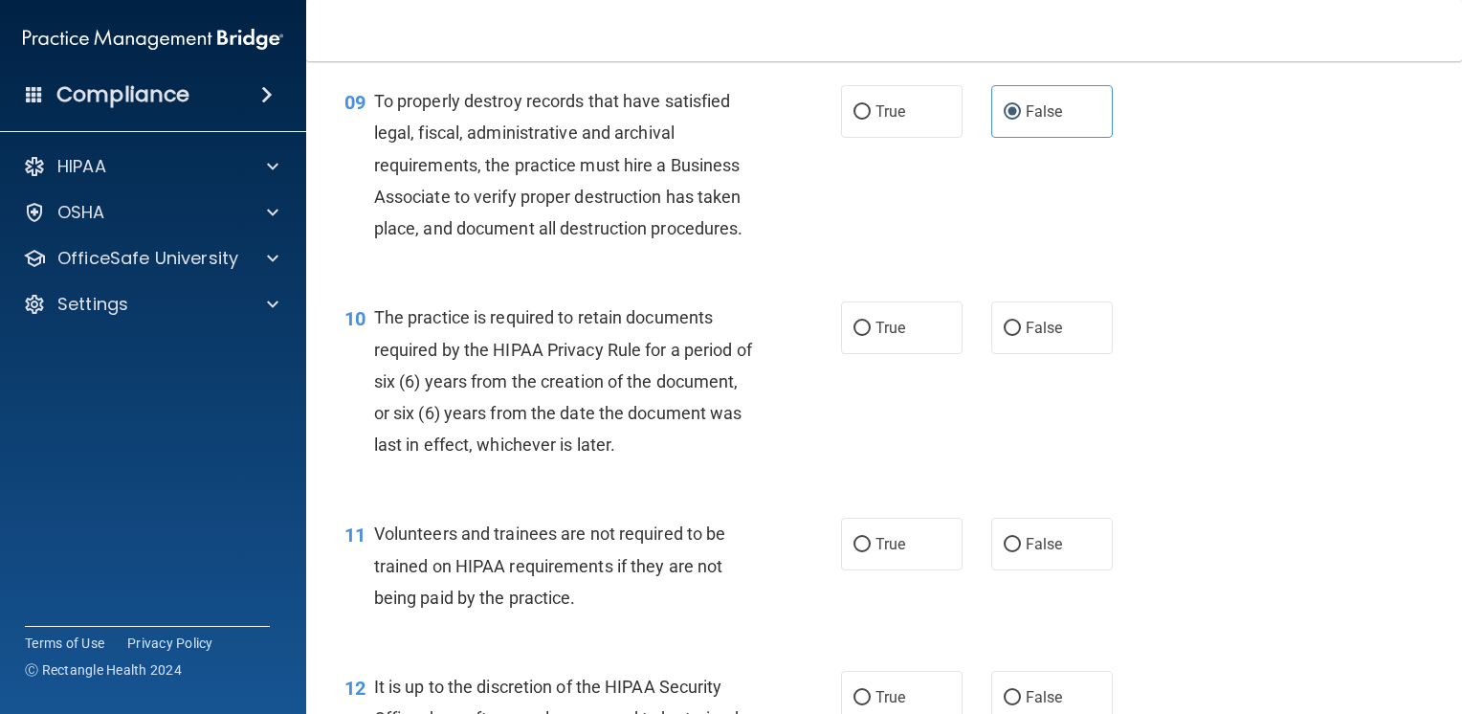
scroll to position [1722, 0]
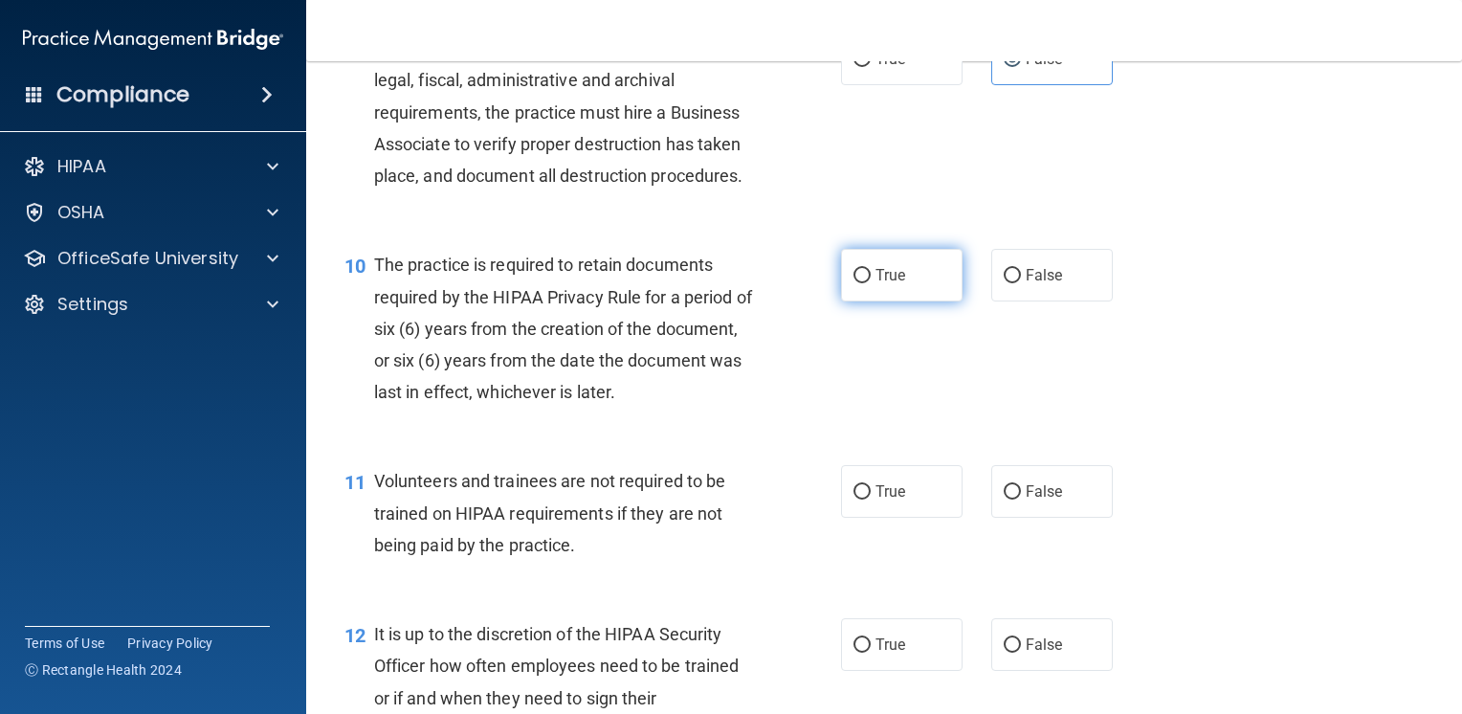
click at [861, 301] on label "True" at bounding box center [902, 275] width 122 height 53
click at [861, 283] on input "True" at bounding box center [862, 276] width 17 height 14
radio input "true"
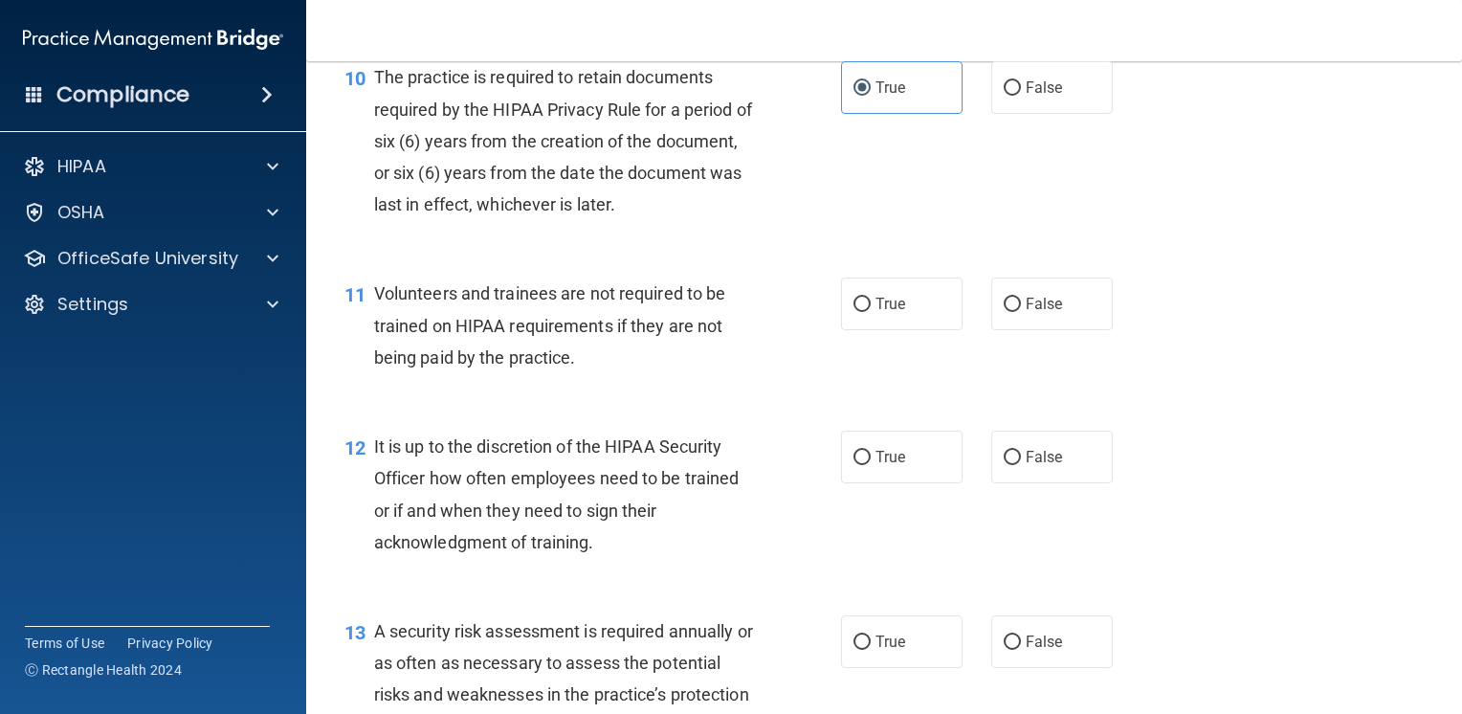
scroll to position [1914, 0]
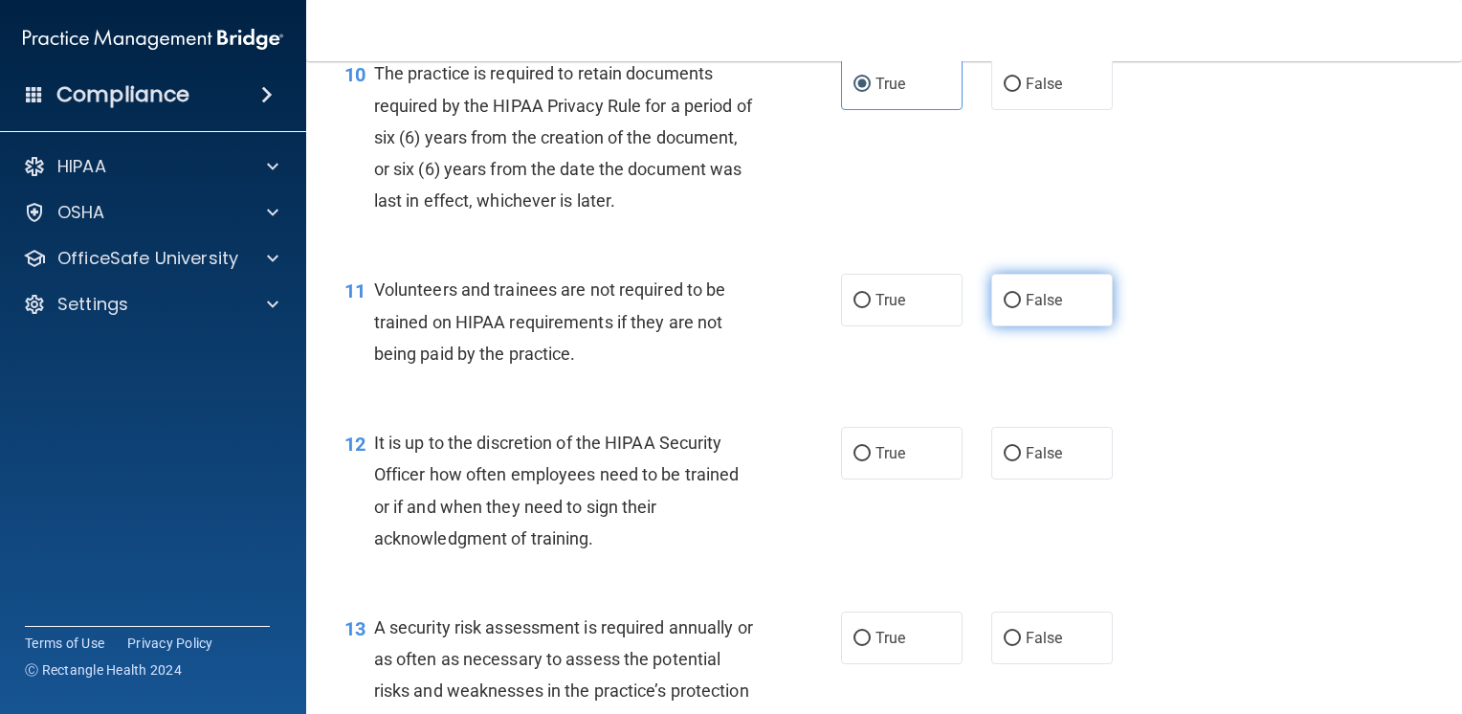
click at [1055, 326] on label "False" at bounding box center [1052, 300] width 122 height 53
click at [1021, 308] on input "False" at bounding box center [1012, 301] width 17 height 14
radio input "true"
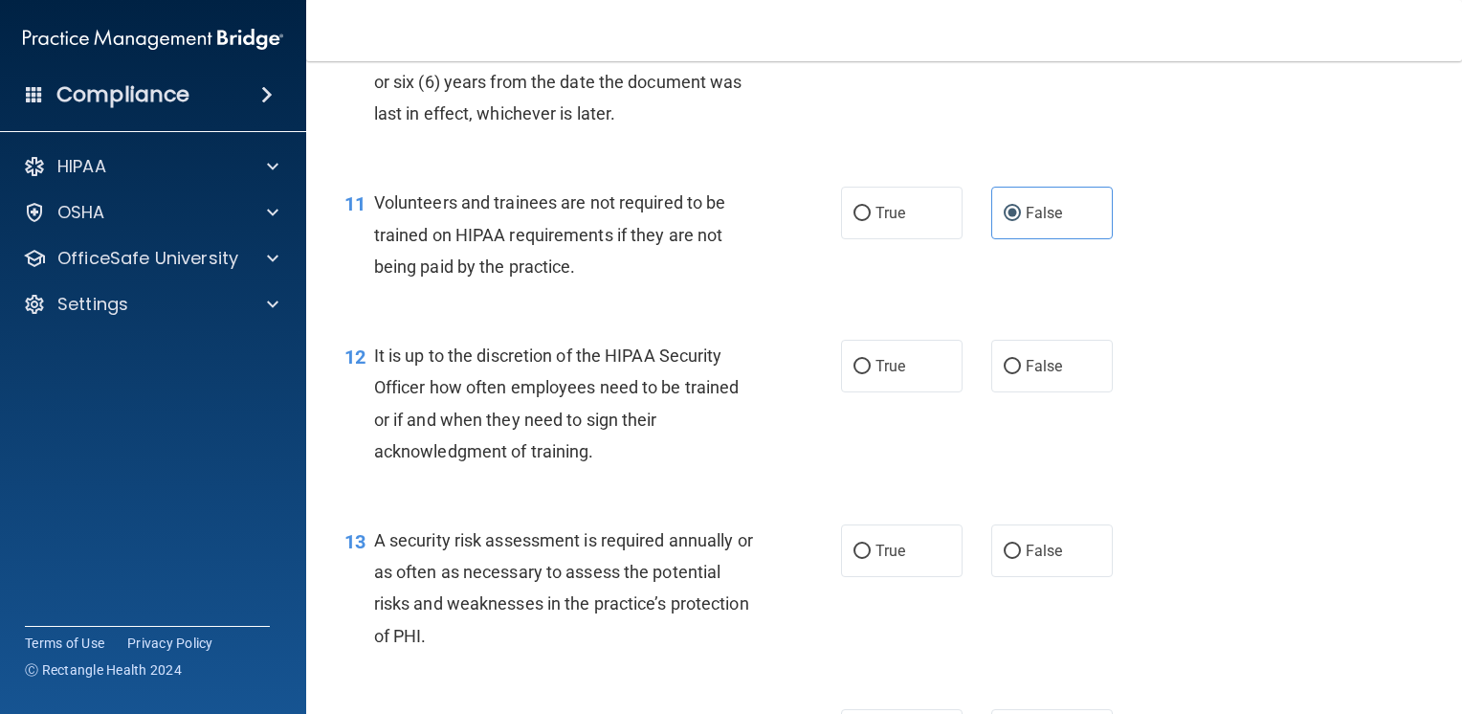
scroll to position [2105, 0]
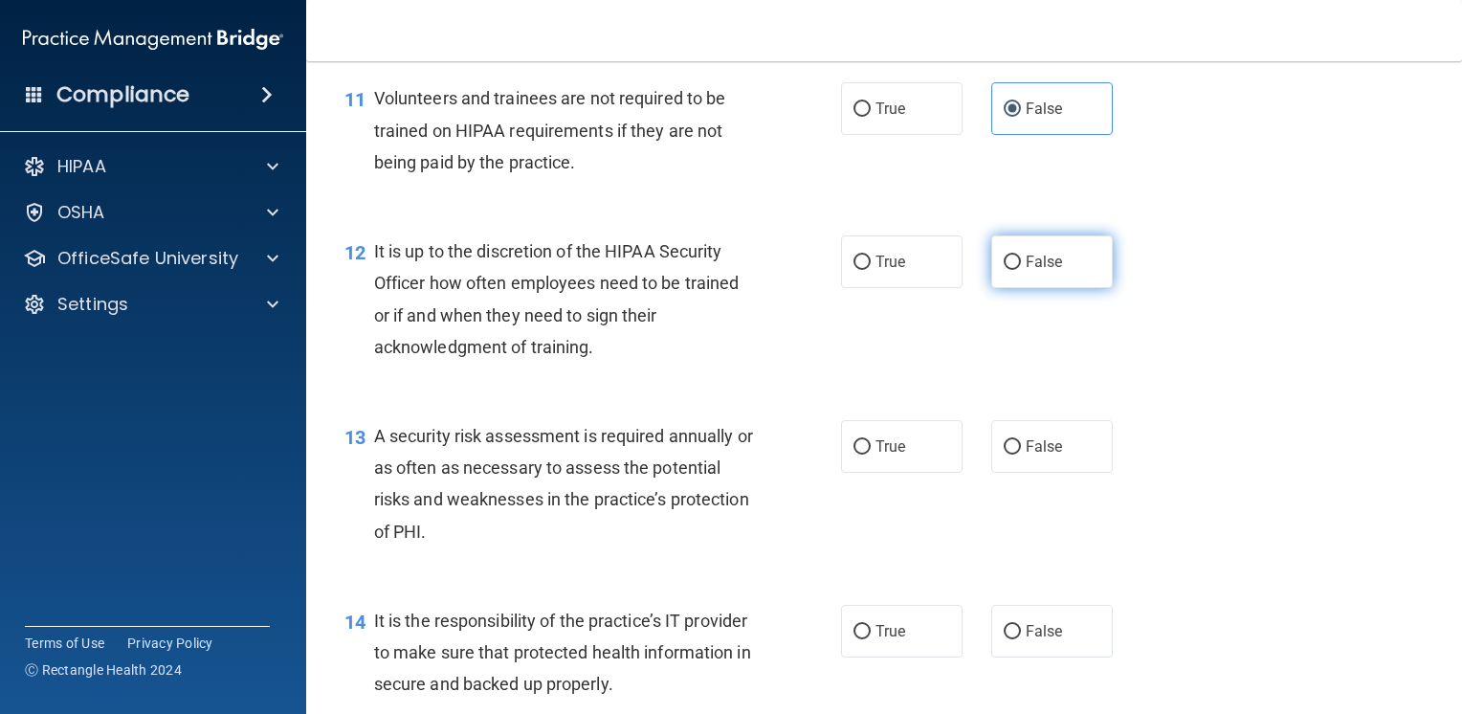
click at [1032, 281] on label "False" at bounding box center [1052, 261] width 122 height 53
click at [1021, 270] on input "False" at bounding box center [1012, 262] width 17 height 14
radio input "true"
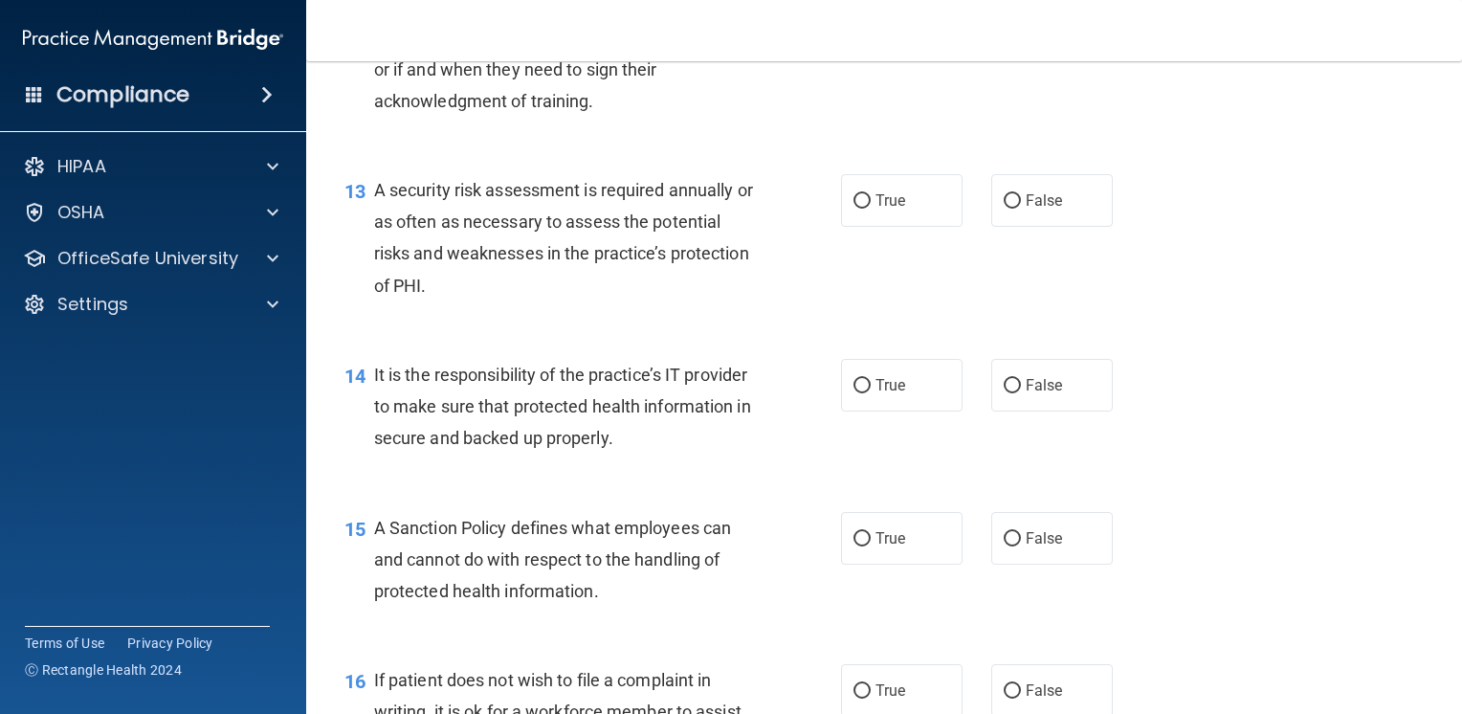
scroll to position [2392, 0]
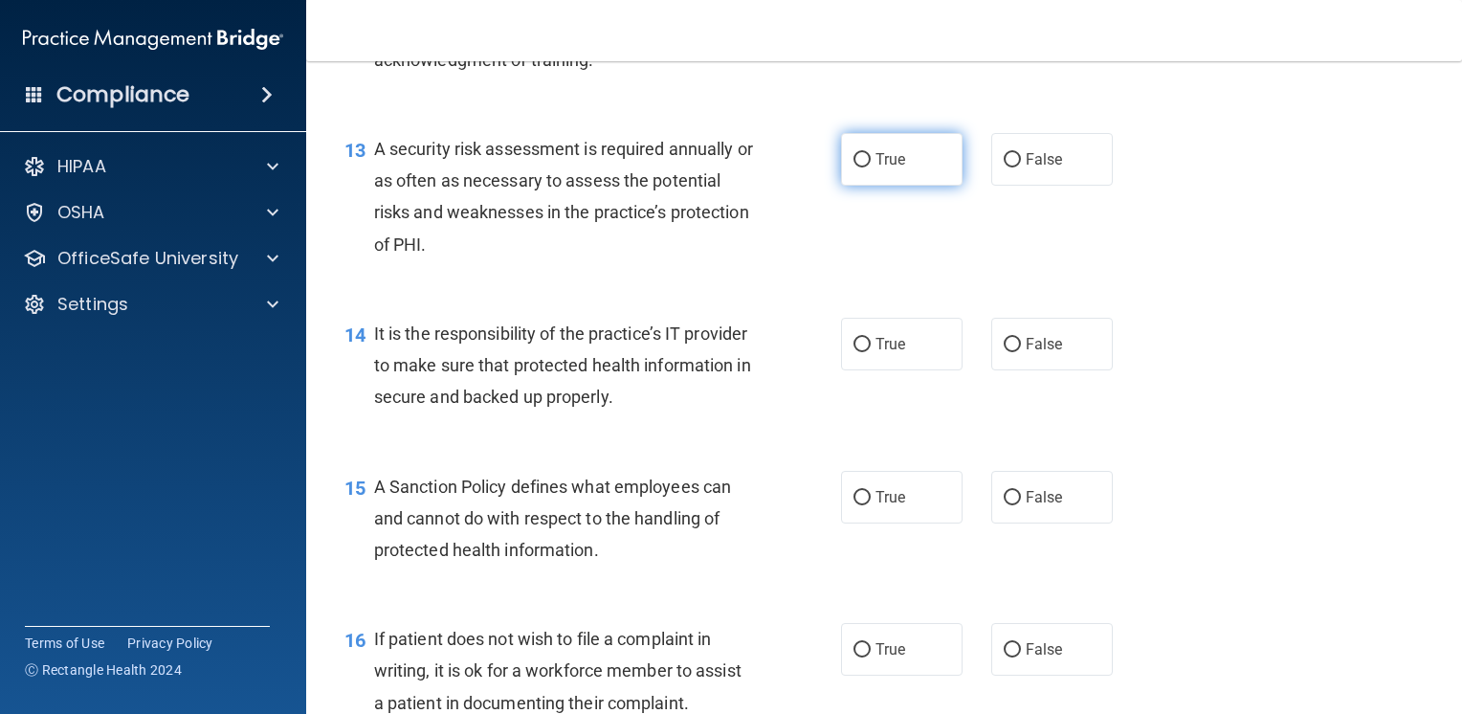
click at [915, 186] on label "True" at bounding box center [902, 159] width 122 height 53
click at [871, 167] on input "True" at bounding box center [862, 160] width 17 height 14
radio input "true"
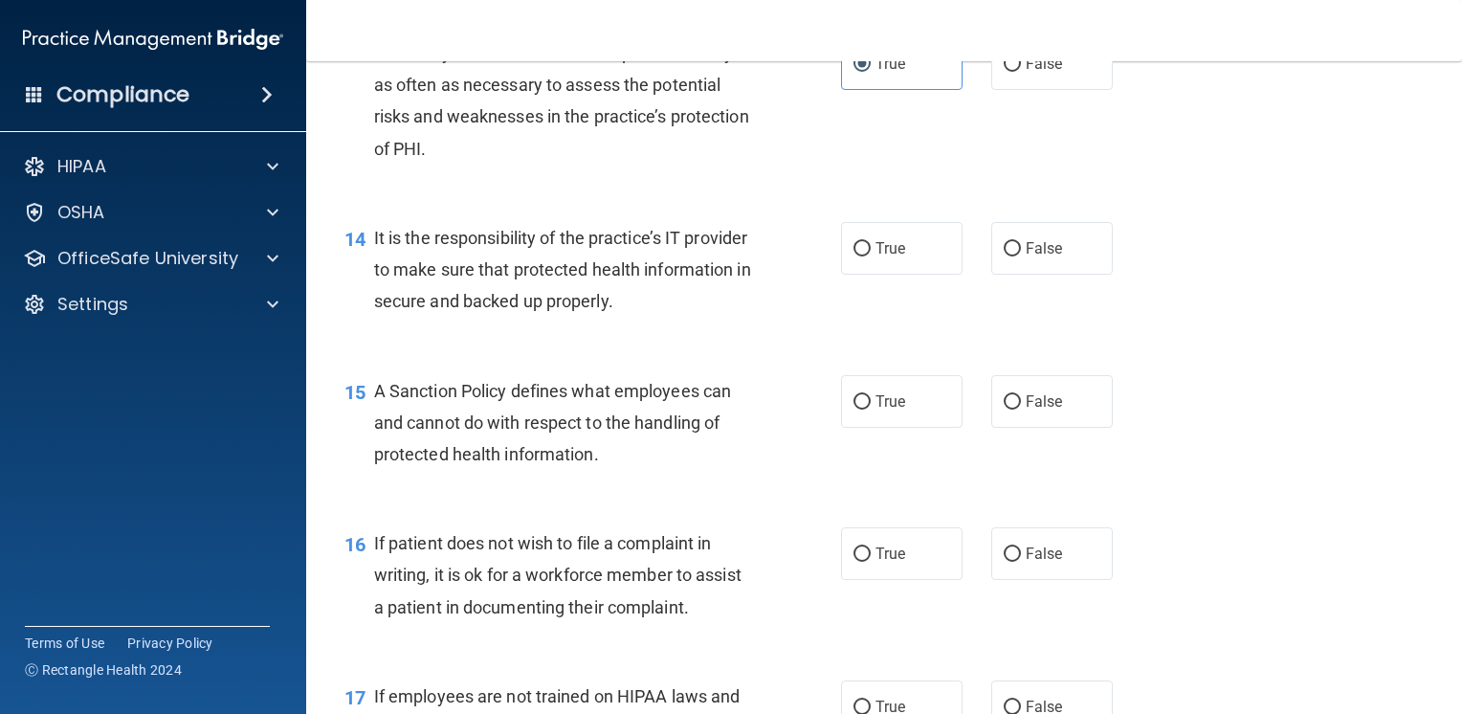
scroll to position [2584, 0]
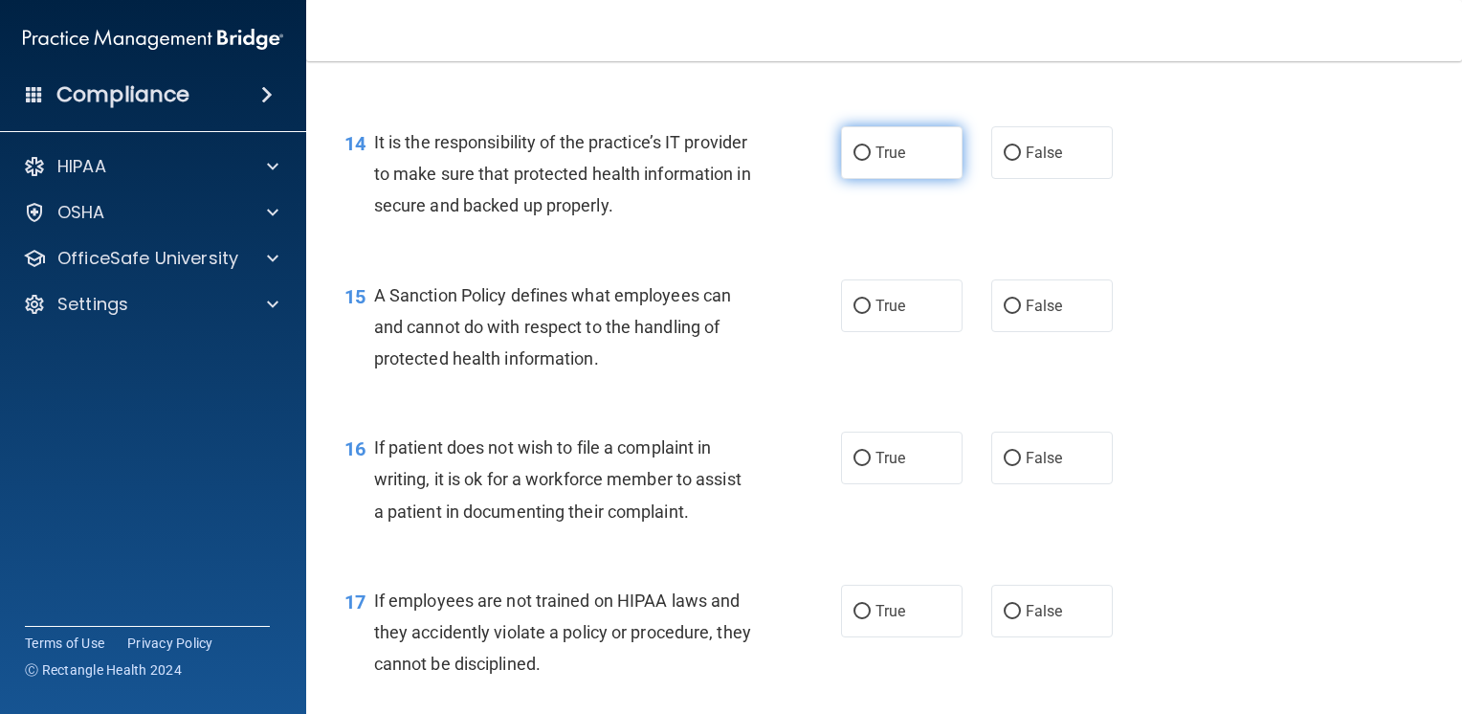
click at [920, 175] on label "True" at bounding box center [902, 152] width 122 height 53
click at [871, 161] on input "True" at bounding box center [862, 153] width 17 height 14
radio input "true"
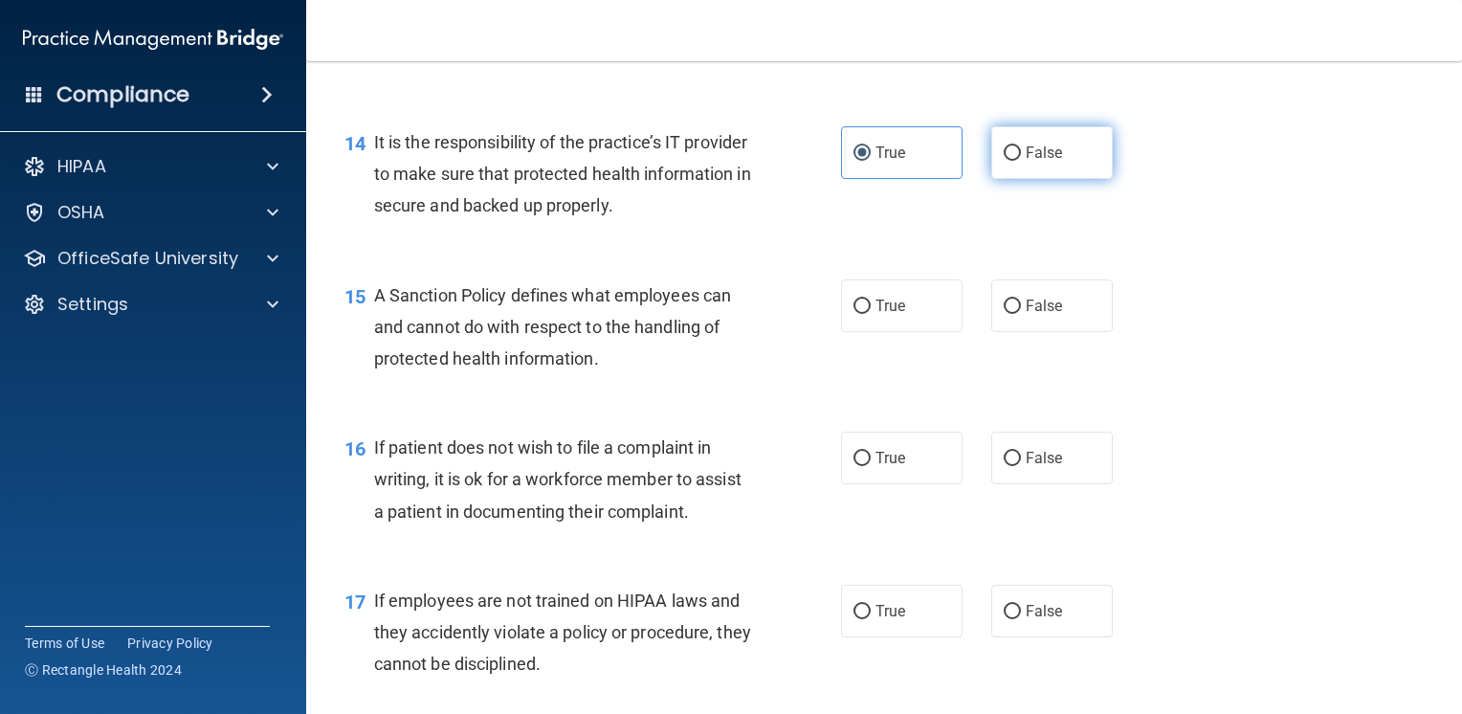
click at [1010, 161] on input "False" at bounding box center [1012, 153] width 17 height 14
radio input "true"
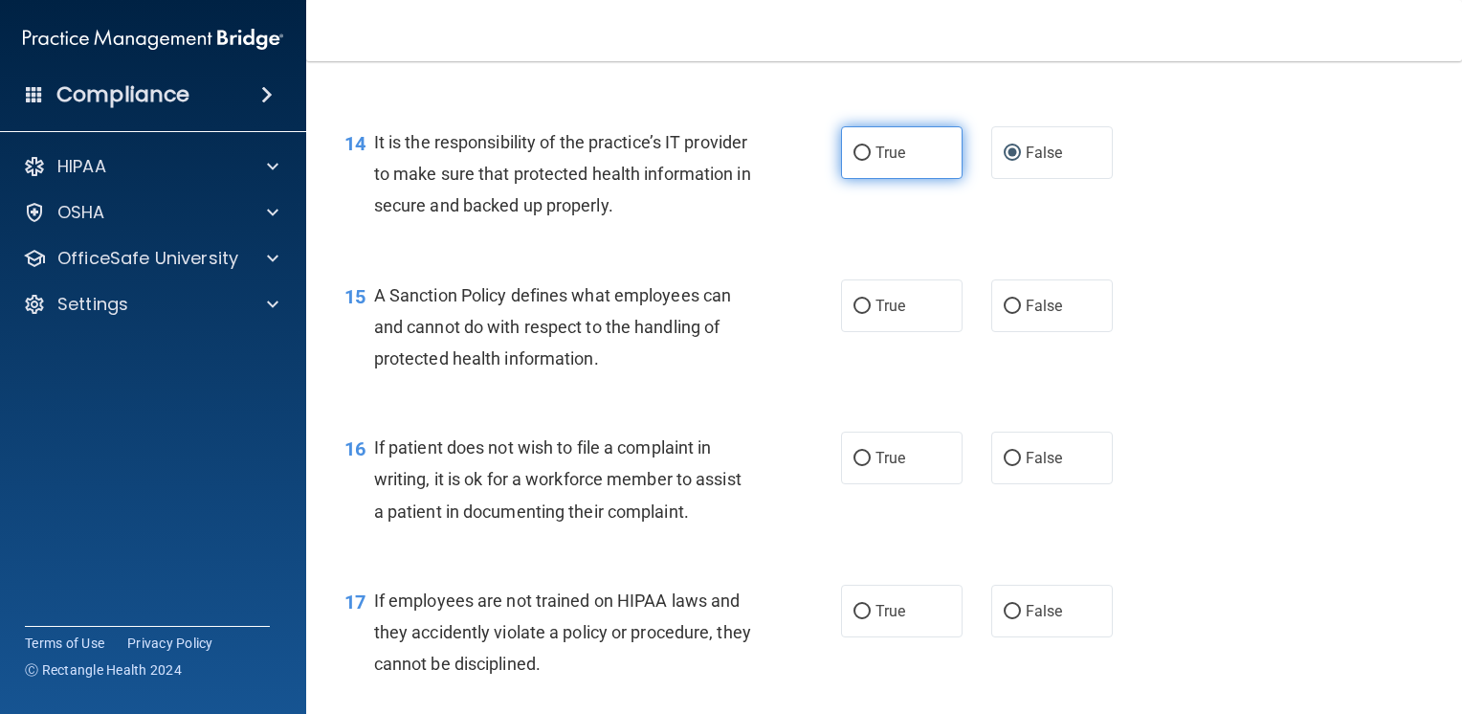
click at [919, 179] on label "True" at bounding box center [902, 152] width 122 height 53
click at [871, 161] on input "True" at bounding box center [862, 153] width 17 height 14
radio input "true"
radio input "false"
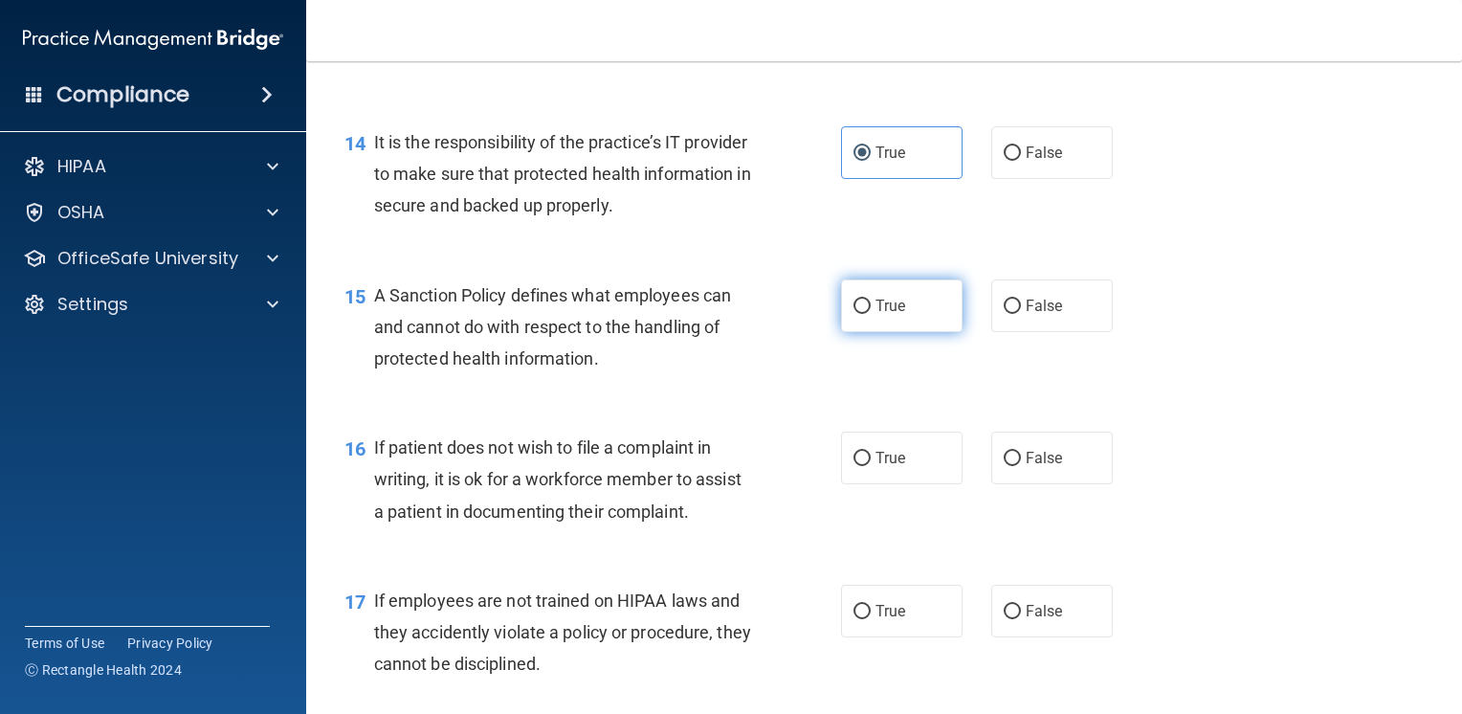
click at [910, 332] on label "True" at bounding box center [902, 305] width 122 height 53
click at [871, 314] on input "True" at bounding box center [862, 307] width 17 height 14
radio input "true"
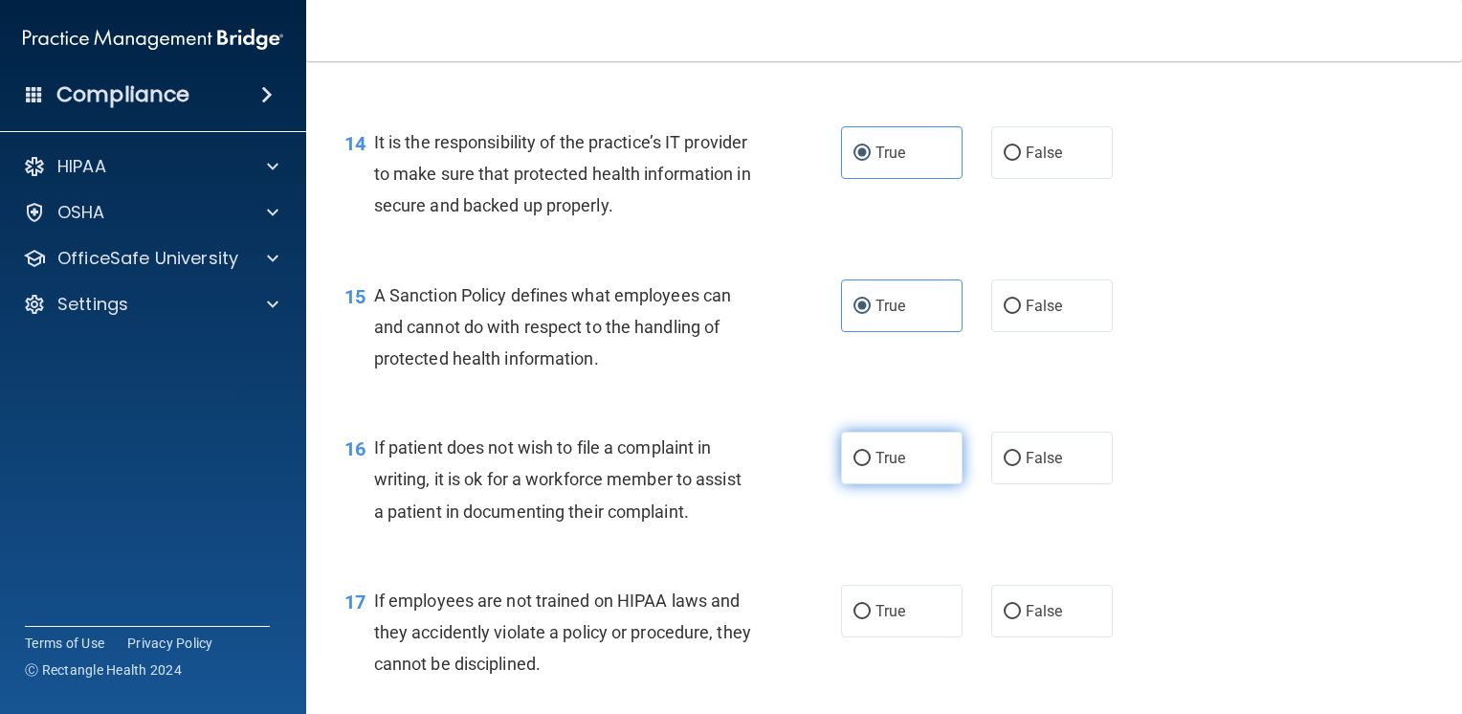
click at [877, 467] on span "True" at bounding box center [891, 458] width 30 height 18
click at [871, 466] on input "True" at bounding box center [862, 459] width 17 height 14
radio input "true"
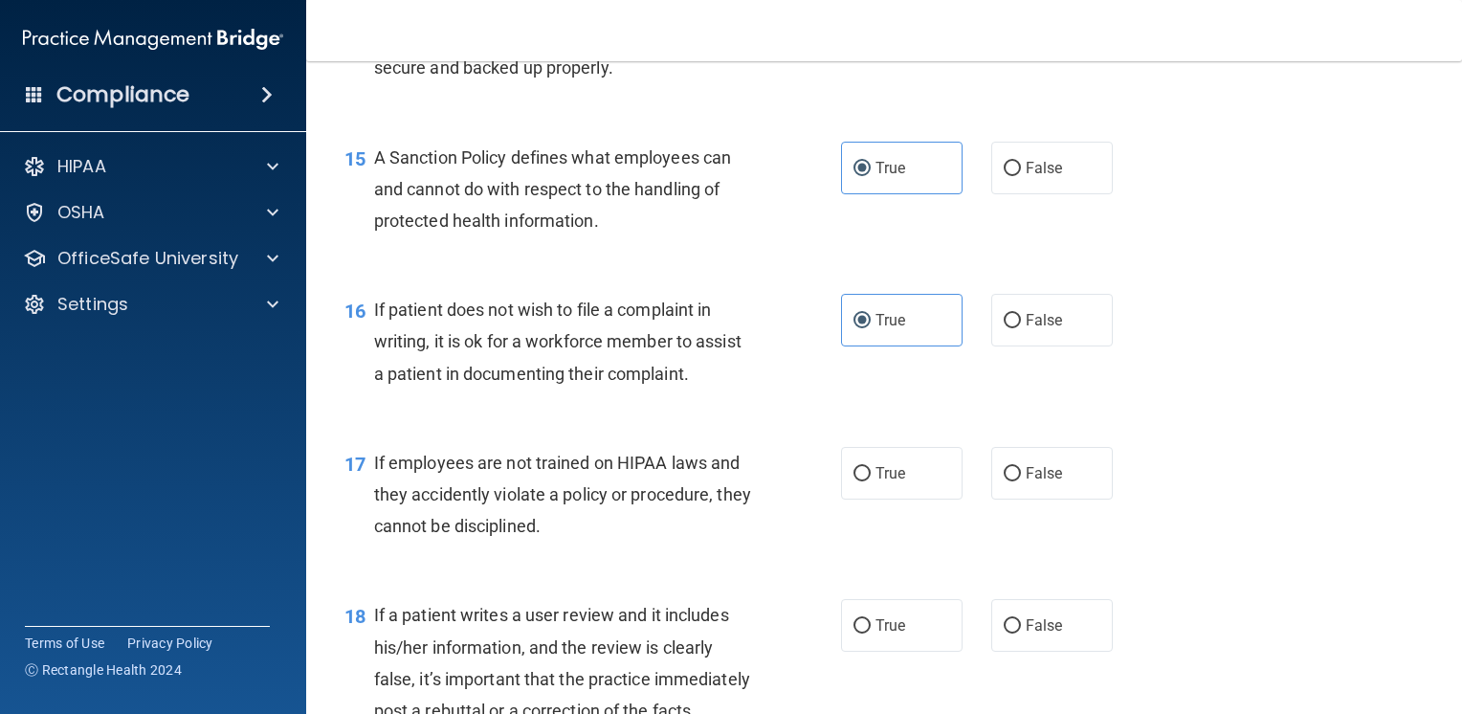
scroll to position [2775, 0]
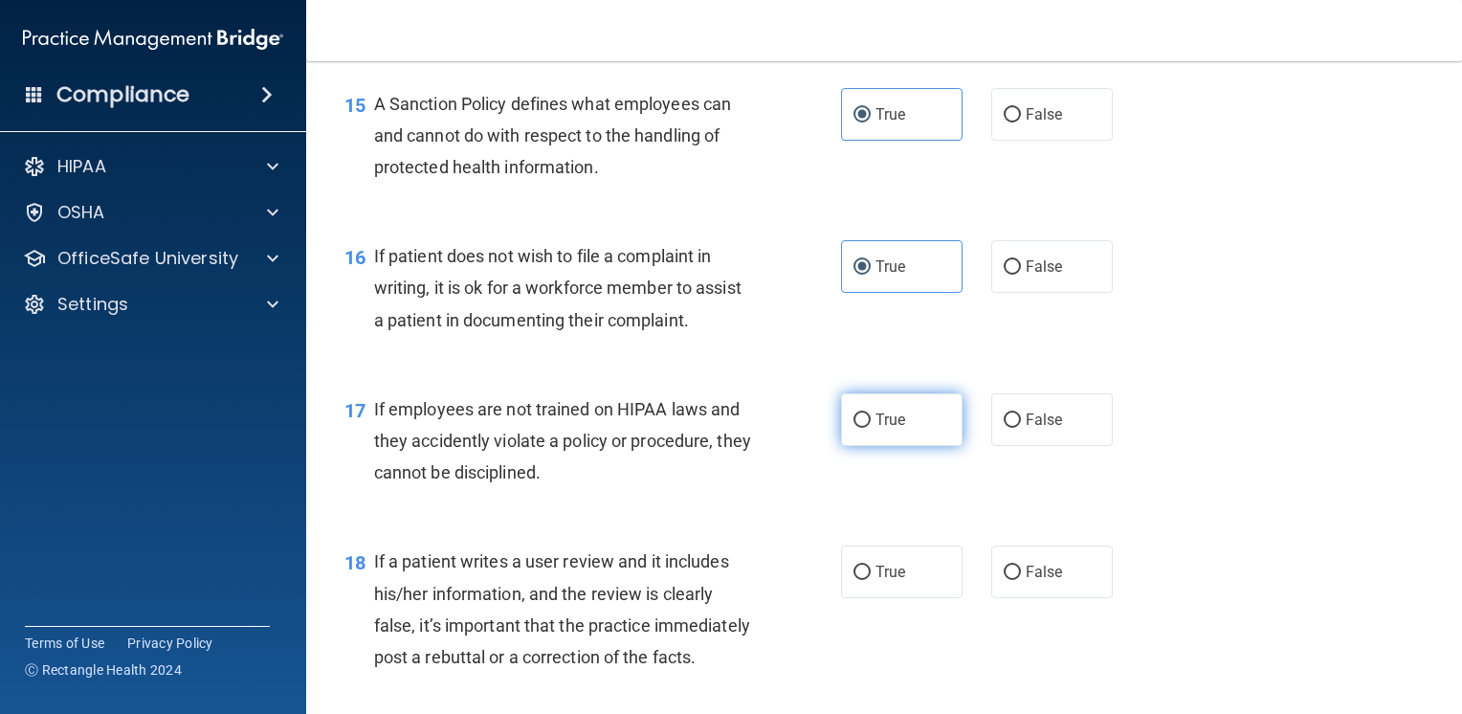
click at [917, 446] on label "True" at bounding box center [902, 419] width 122 height 53
click at [871, 428] on input "True" at bounding box center [862, 420] width 17 height 14
radio input "true"
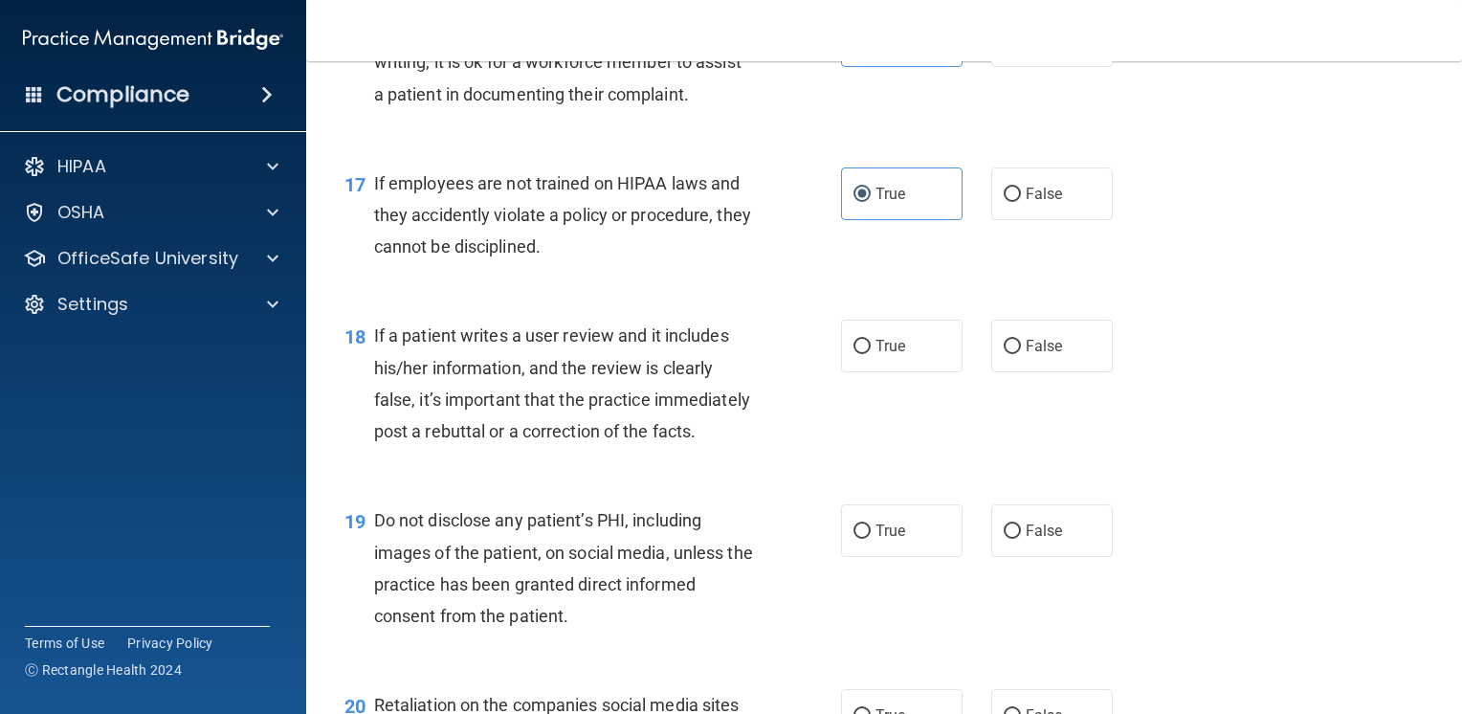
scroll to position [3062, 0]
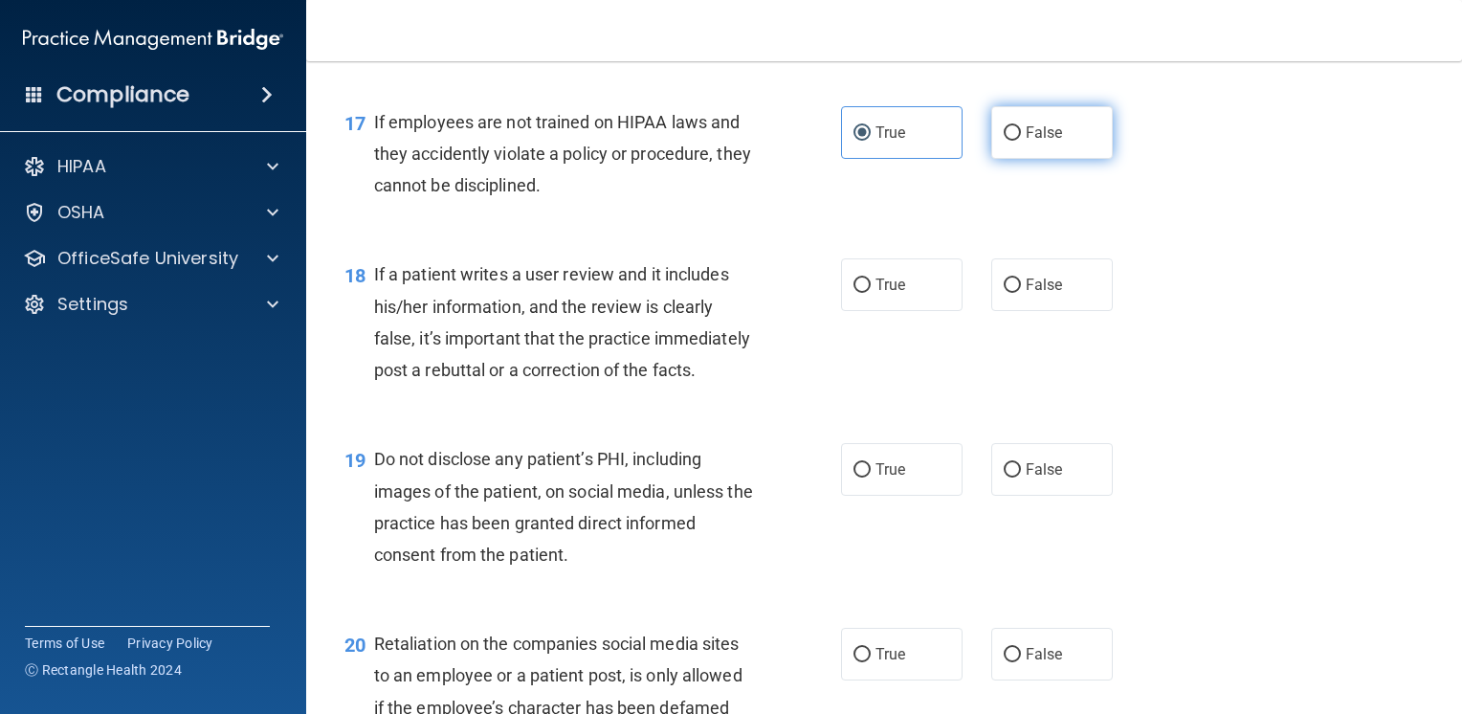
click at [1014, 159] on label "False" at bounding box center [1052, 132] width 122 height 53
click at [1014, 141] on input "False" at bounding box center [1012, 133] width 17 height 14
radio input "true"
radio input "false"
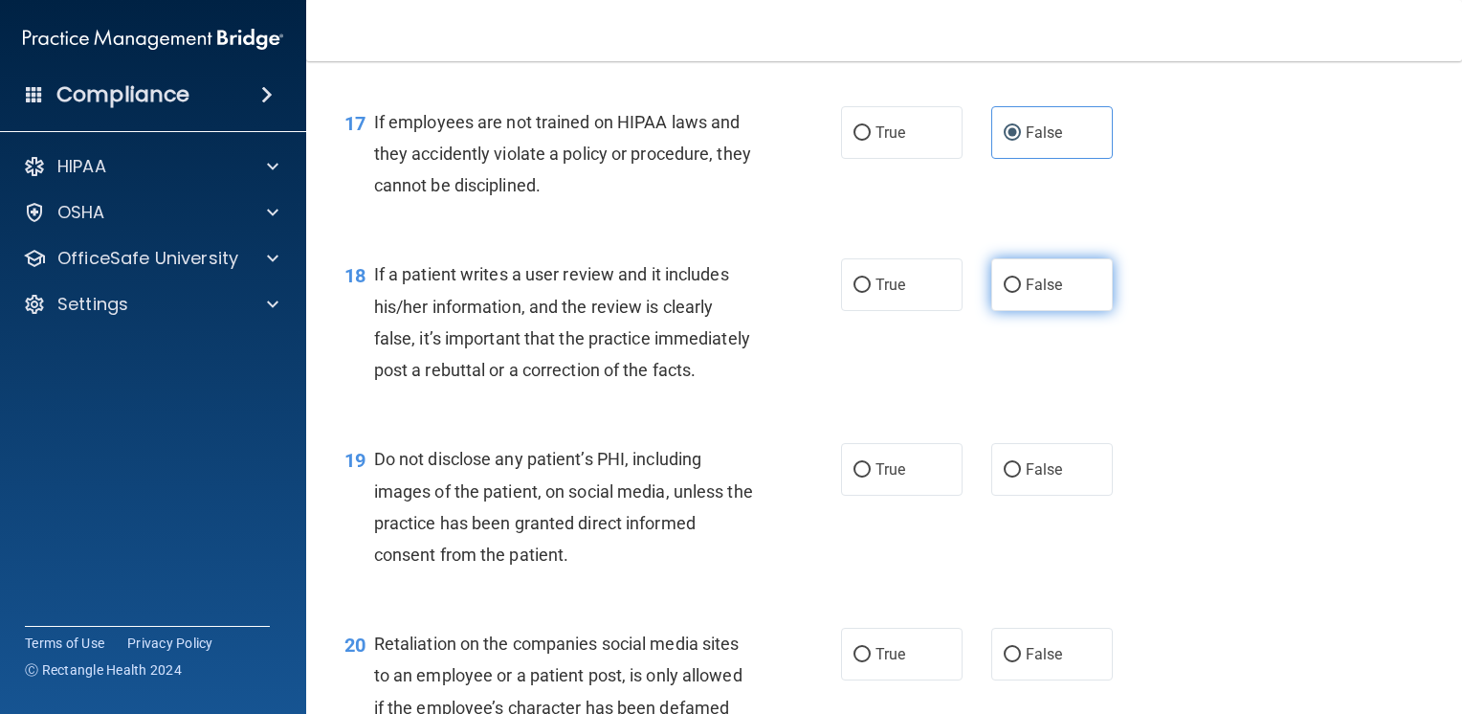
click at [1082, 311] on label "False" at bounding box center [1052, 284] width 122 height 53
click at [1021, 293] on input "False" at bounding box center [1012, 285] width 17 height 14
radio input "true"
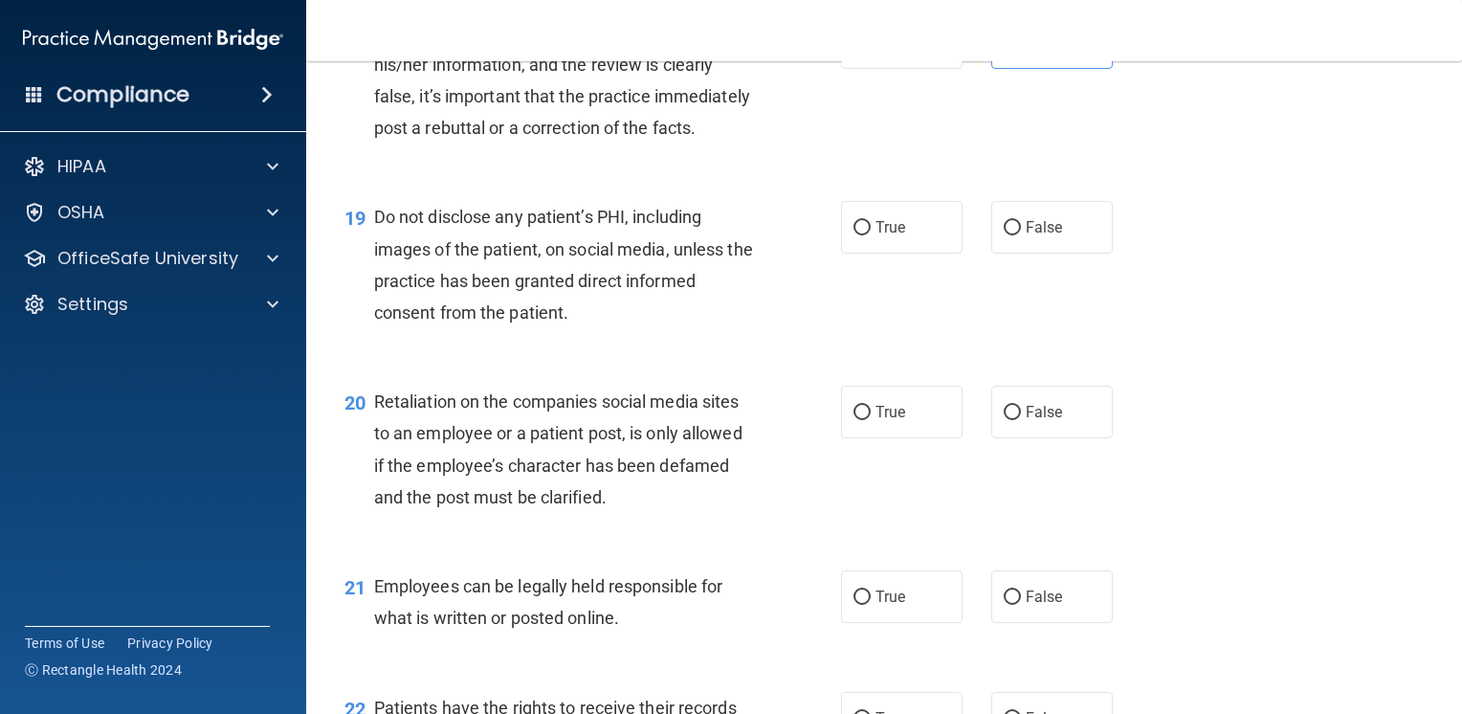
scroll to position [3349, 0]
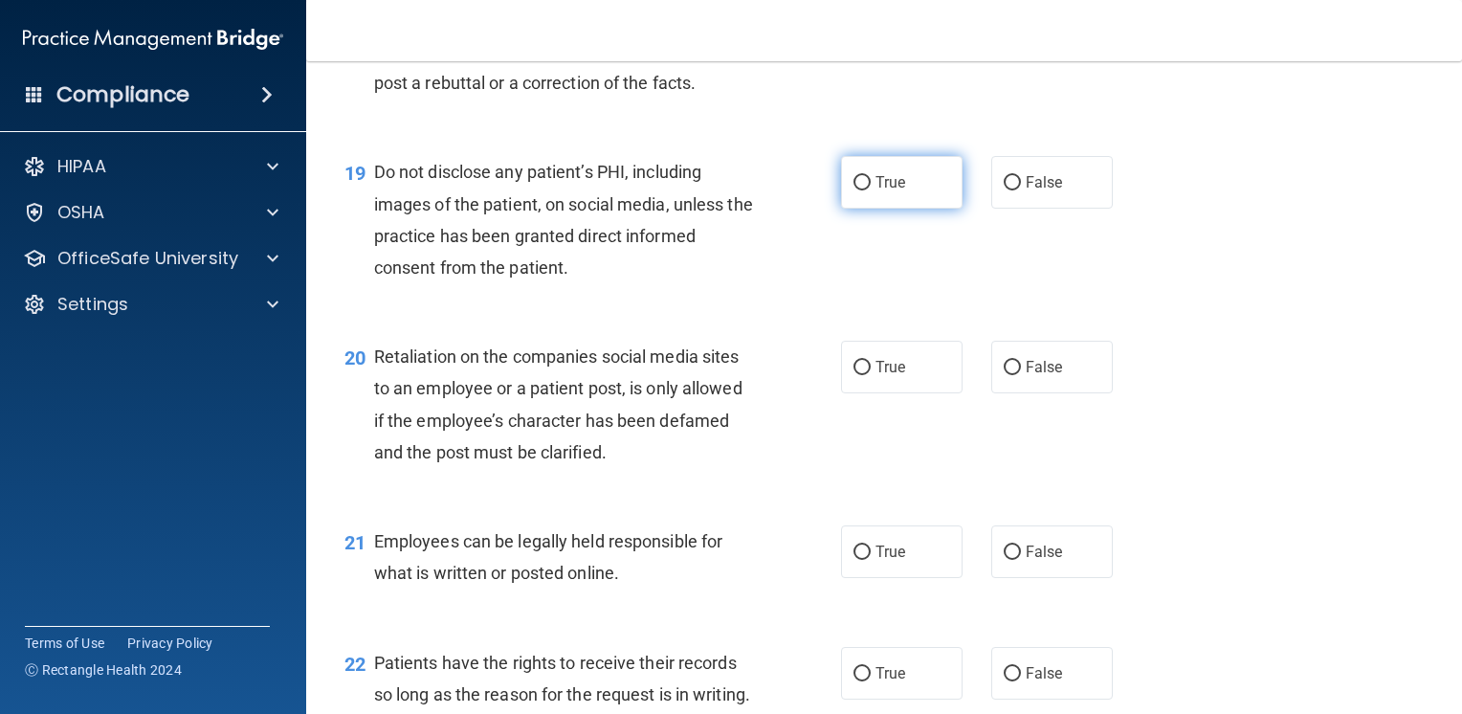
click at [889, 191] on span "True" at bounding box center [891, 182] width 30 height 18
click at [871, 190] on input "True" at bounding box center [862, 183] width 17 height 14
radio input "true"
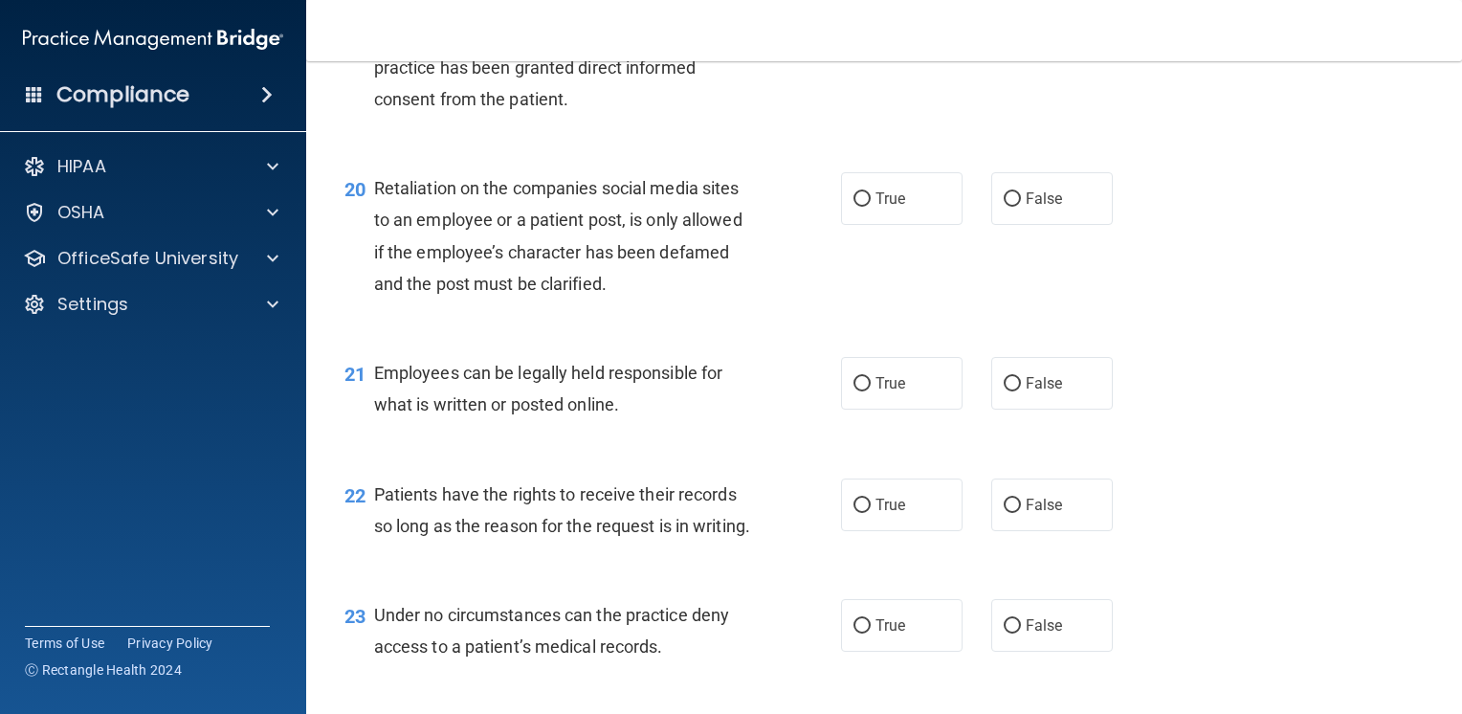
scroll to position [3541, 0]
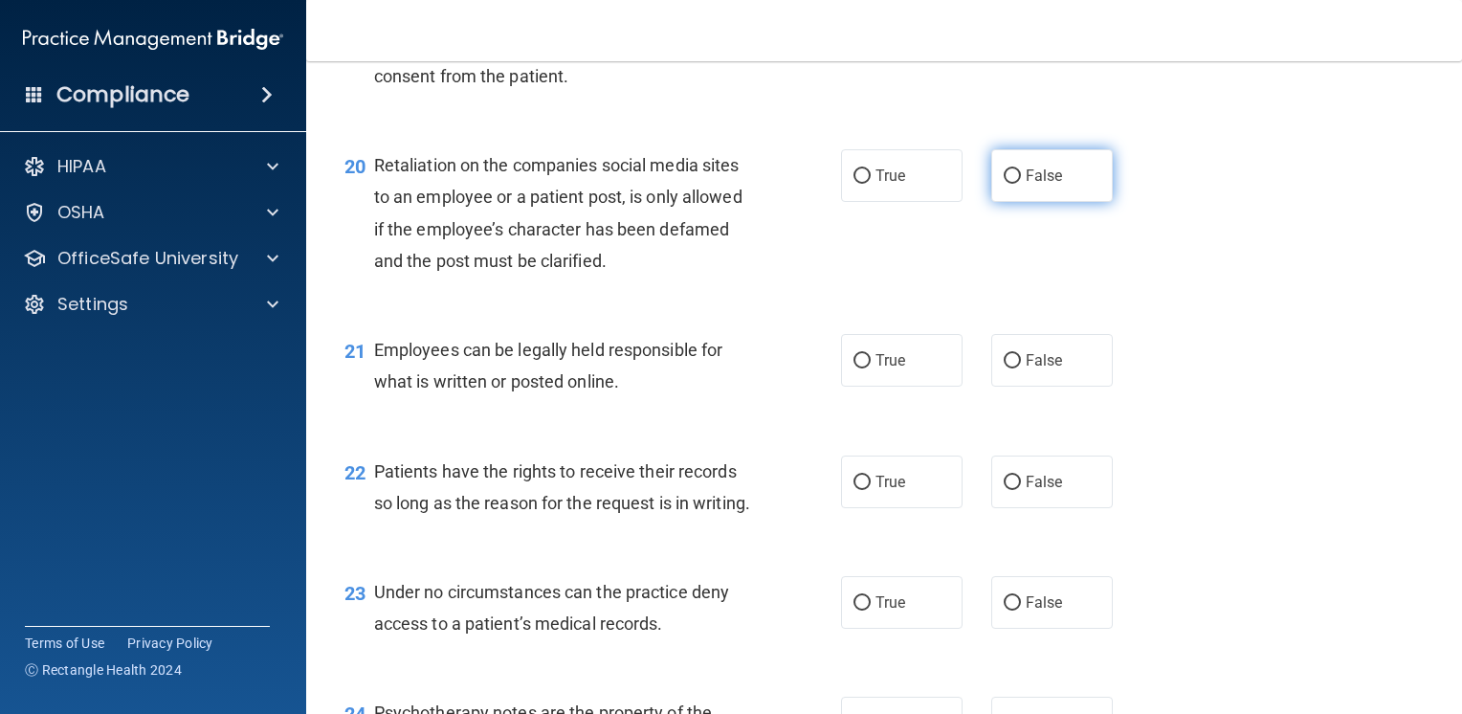
click at [1041, 185] on span "False" at bounding box center [1044, 176] width 37 height 18
click at [1021, 184] on input "False" at bounding box center [1012, 176] width 17 height 14
radio input "true"
click at [878, 369] on span "True" at bounding box center [891, 360] width 30 height 18
click at [871, 368] on input "True" at bounding box center [862, 361] width 17 height 14
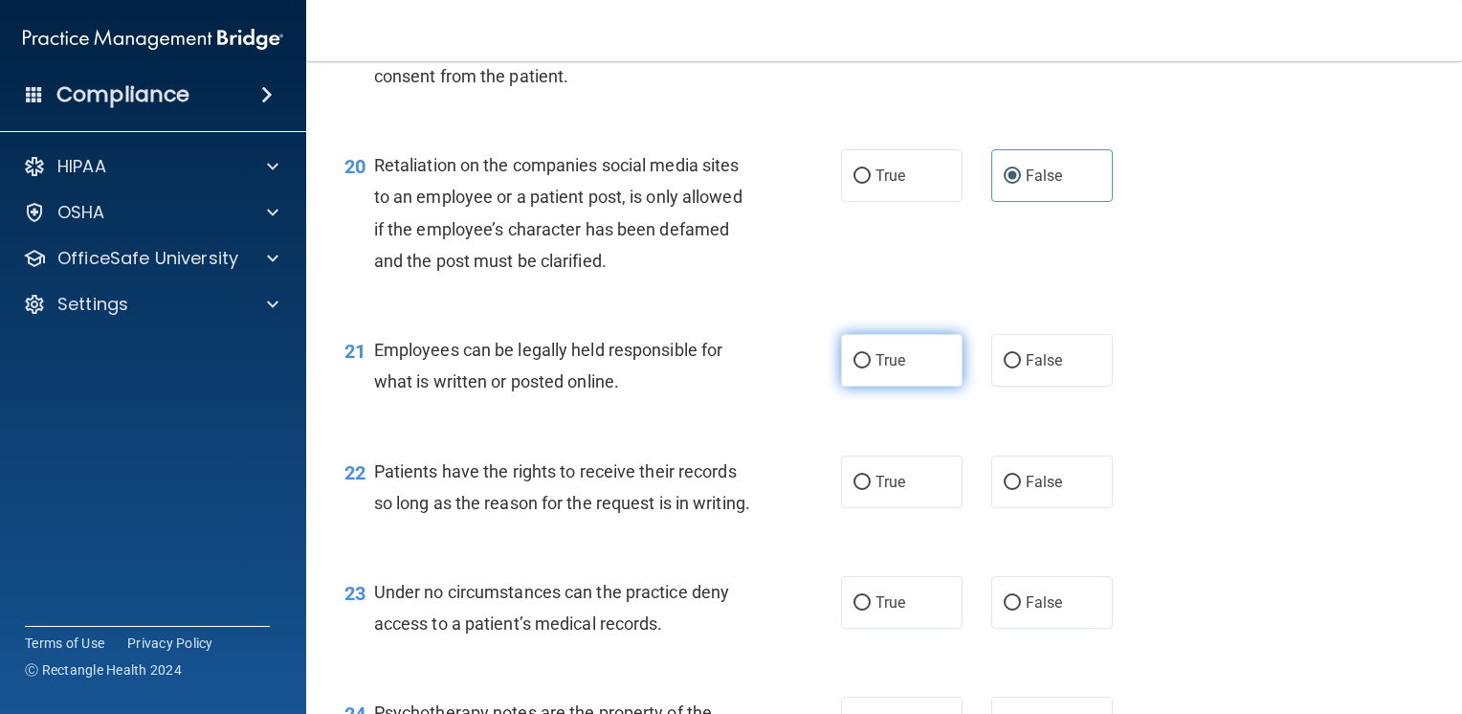
radio input "true"
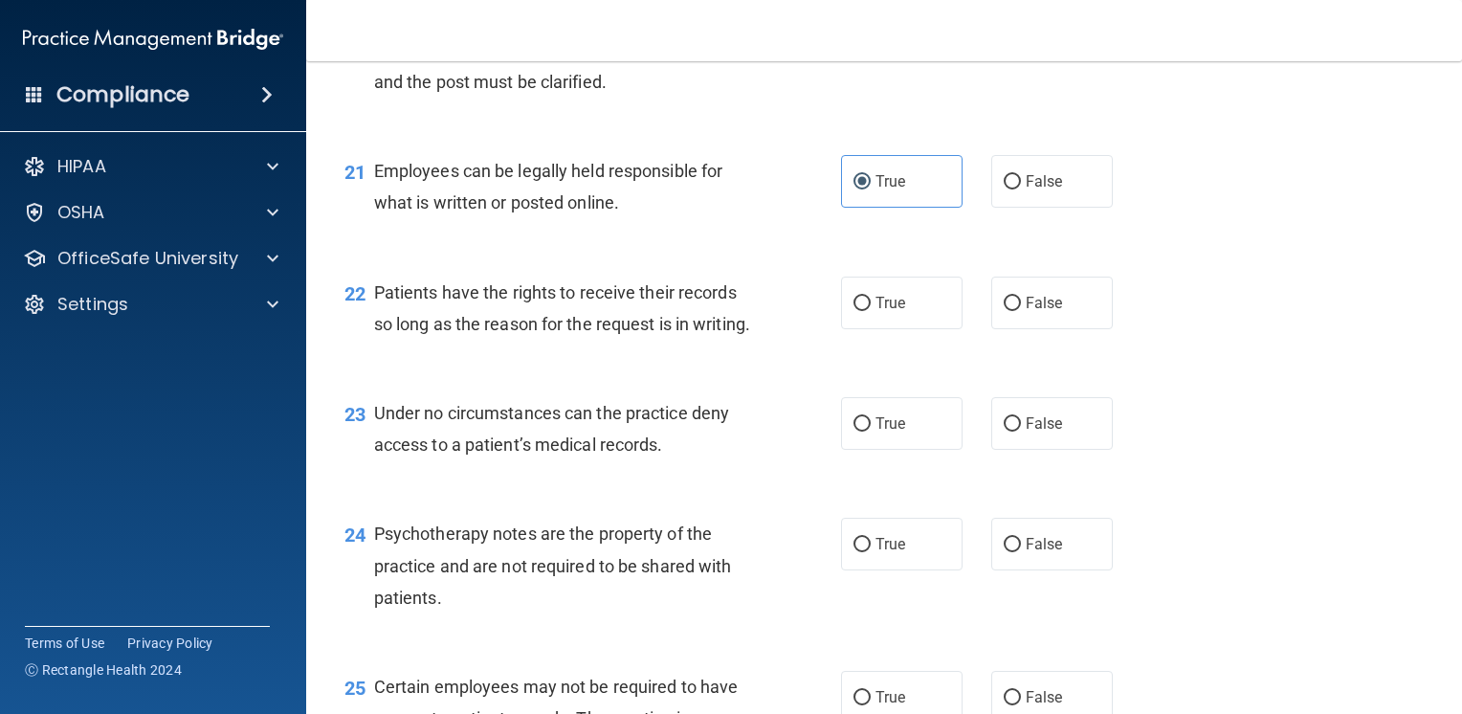
scroll to position [3732, 0]
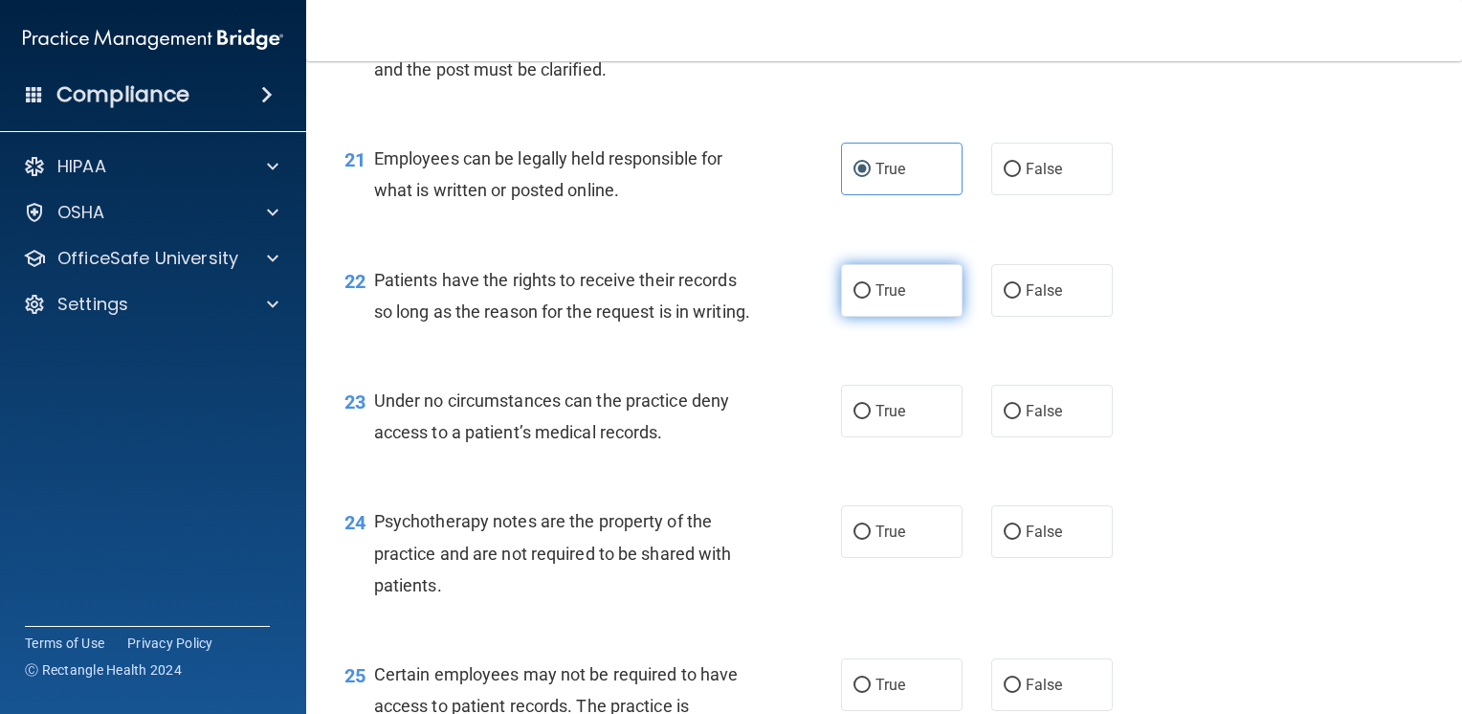
click at [861, 317] on label "True" at bounding box center [902, 290] width 122 height 53
click at [861, 299] on input "True" at bounding box center [862, 291] width 17 height 14
radio input "true"
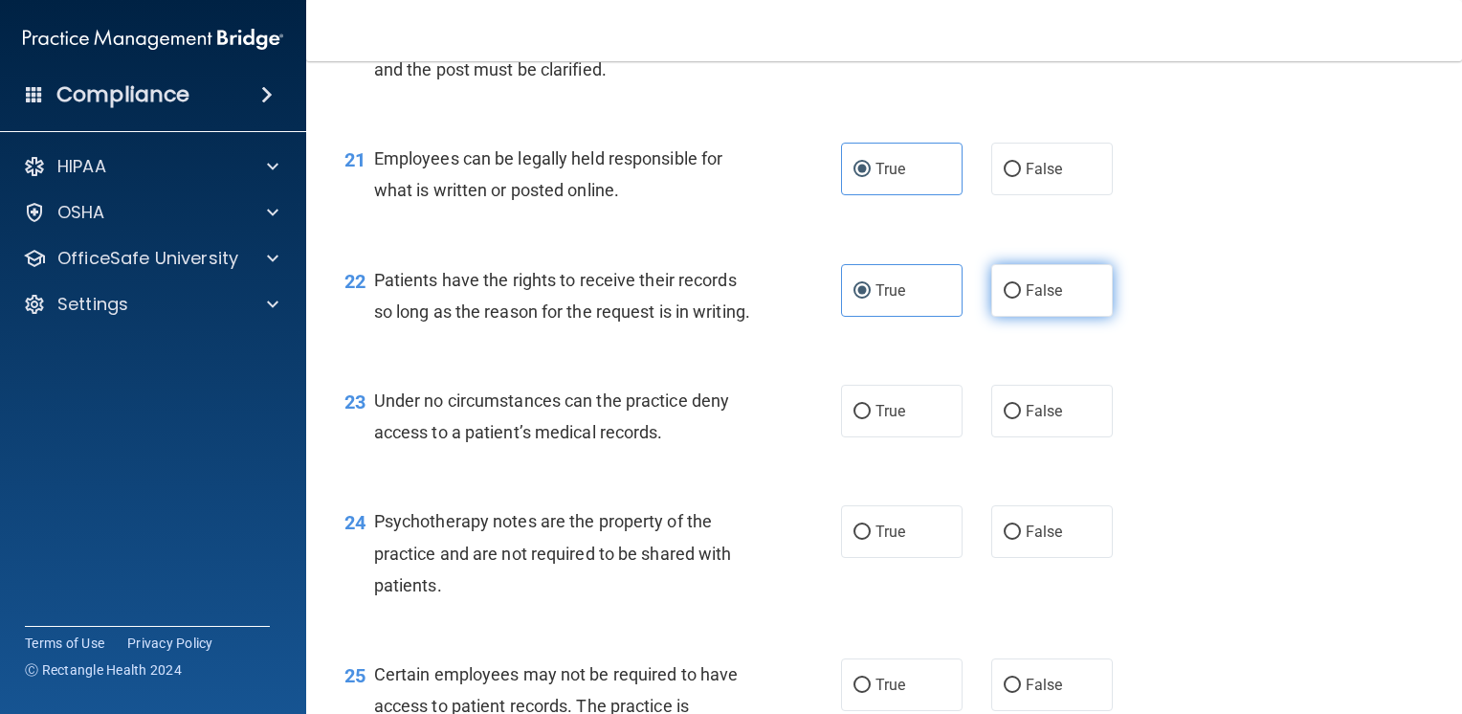
click at [1000, 317] on label "False" at bounding box center [1052, 290] width 122 height 53
click at [1004, 299] on input "False" at bounding box center [1012, 291] width 17 height 14
radio input "true"
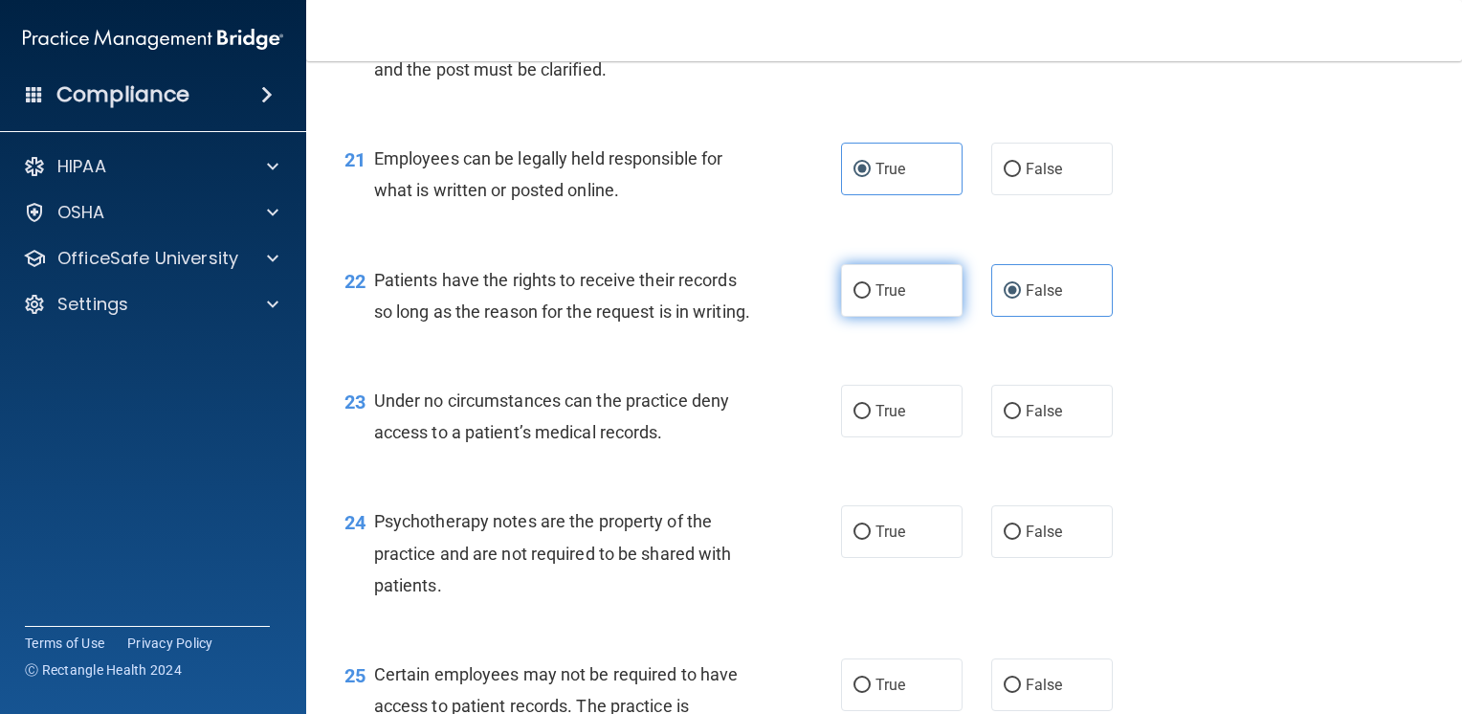
click at [866, 317] on label "True" at bounding box center [902, 290] width 122 height 53
click at [866, 299] on input "True" at bounding box center [862, 291] width 17 height 14
radio input "true"
radio input "false"
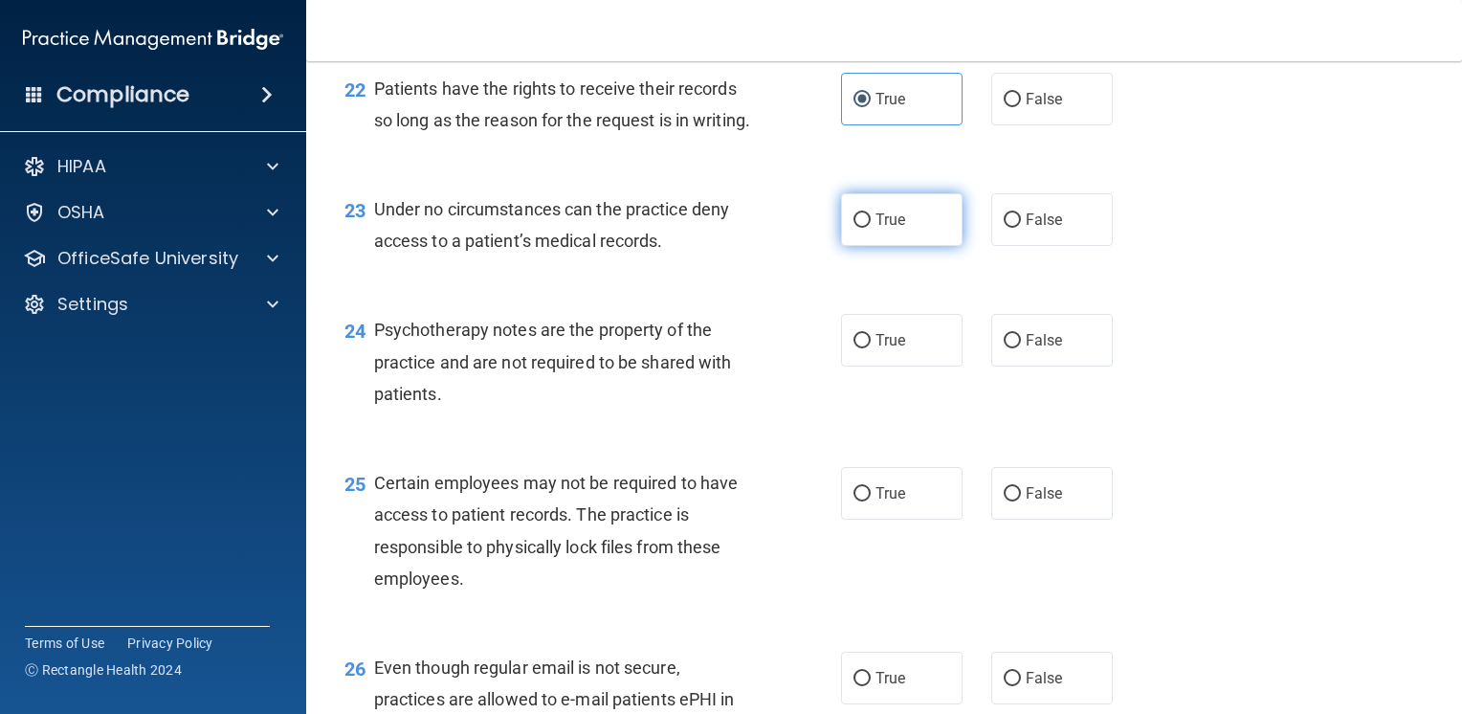
click at [920, 246] on label "True" at bounding box center [902, 219] width 122 height 53
click at [871, 228] on input "True" at bounding box center [862, 220] width 17 height 14
radio input "true"
click at [1043, 125] on label "False" at bounding box center [1052, 99] width 122 height 53
click at [1055, 125] on label "False" at bounding box center [1052, 99] width 122 height 53
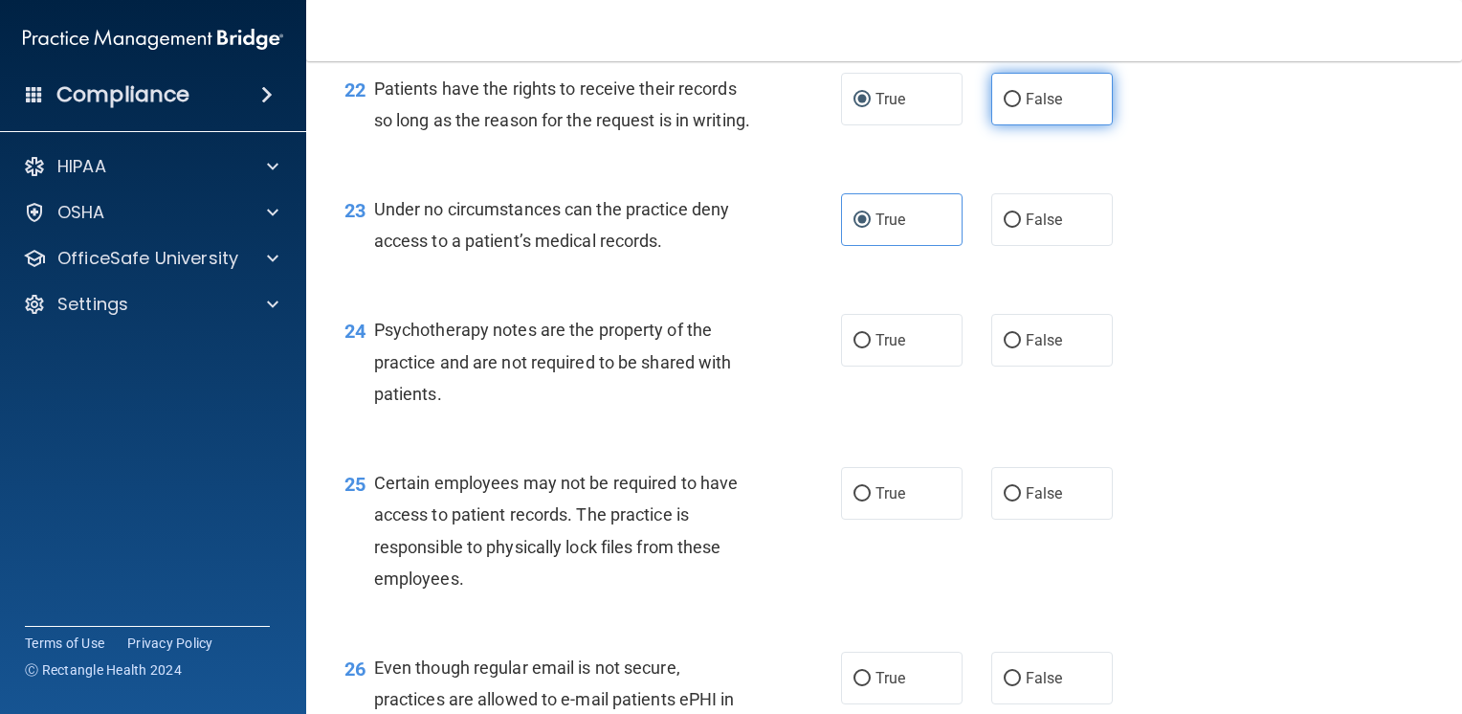
click at [1021, 107] on input "False" at bounding box center [1012, 100] width 17 height 14
radio input "true"
radio input "false"
click at [880, 349] on span "True" at bounding box center [891, 340] width 30 height 18
click at [871, 348] on input "True" at bounding box center [862, 341] width 17 height 14
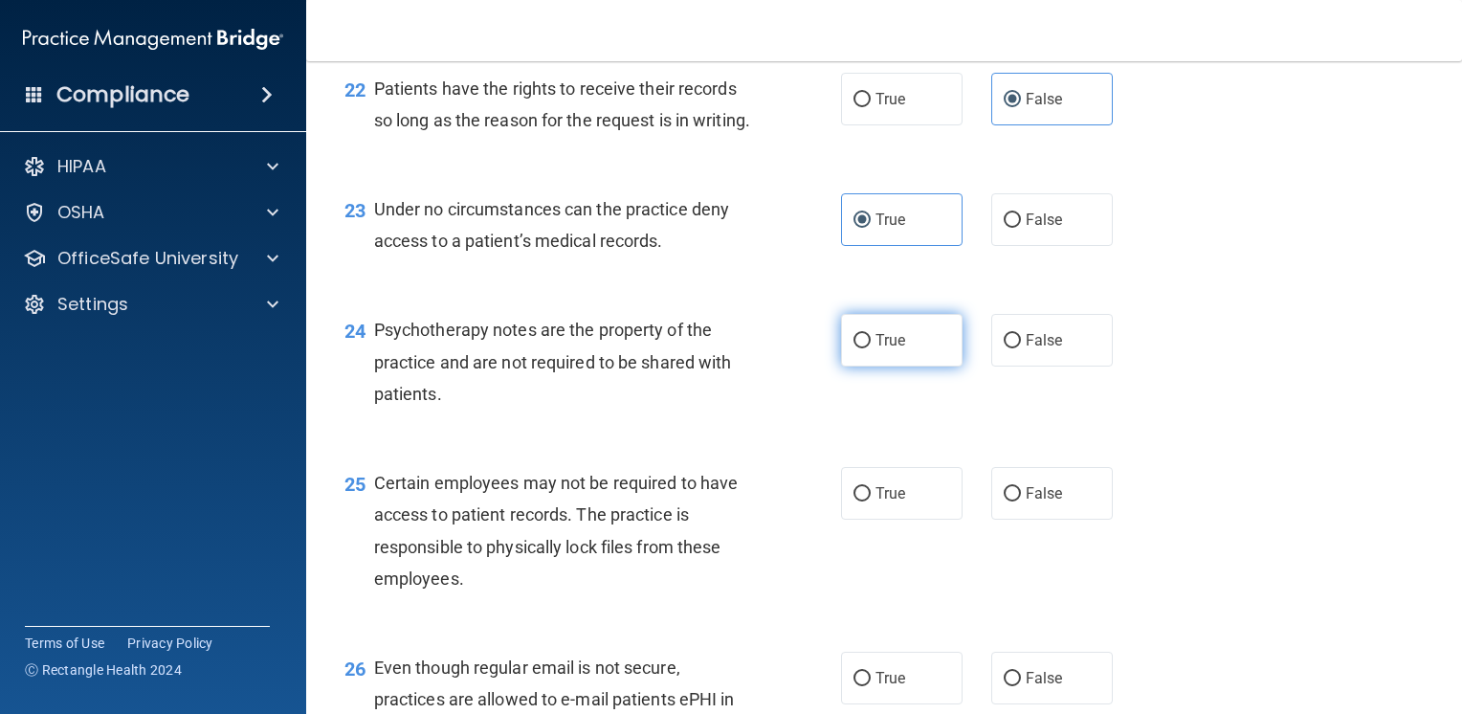
radio input "true"
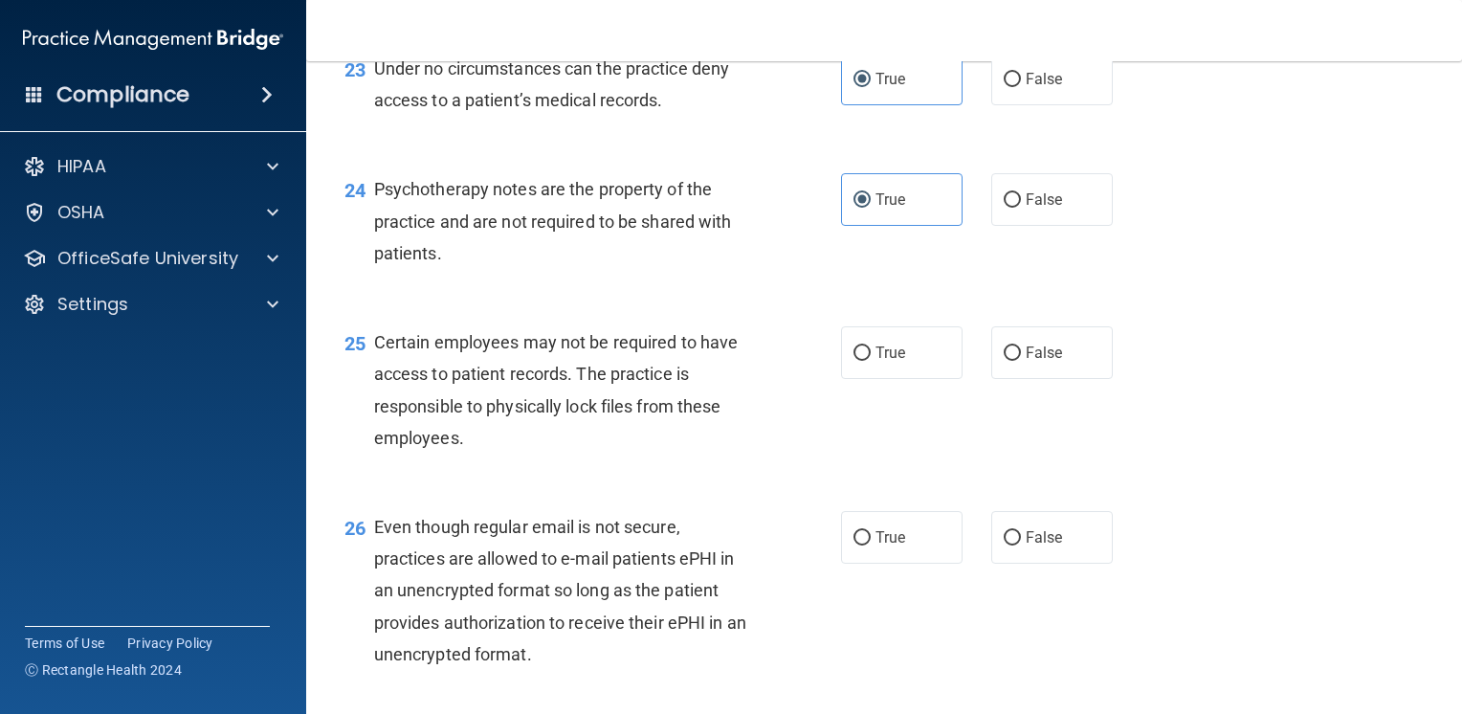
scroll to position [4115, 0]
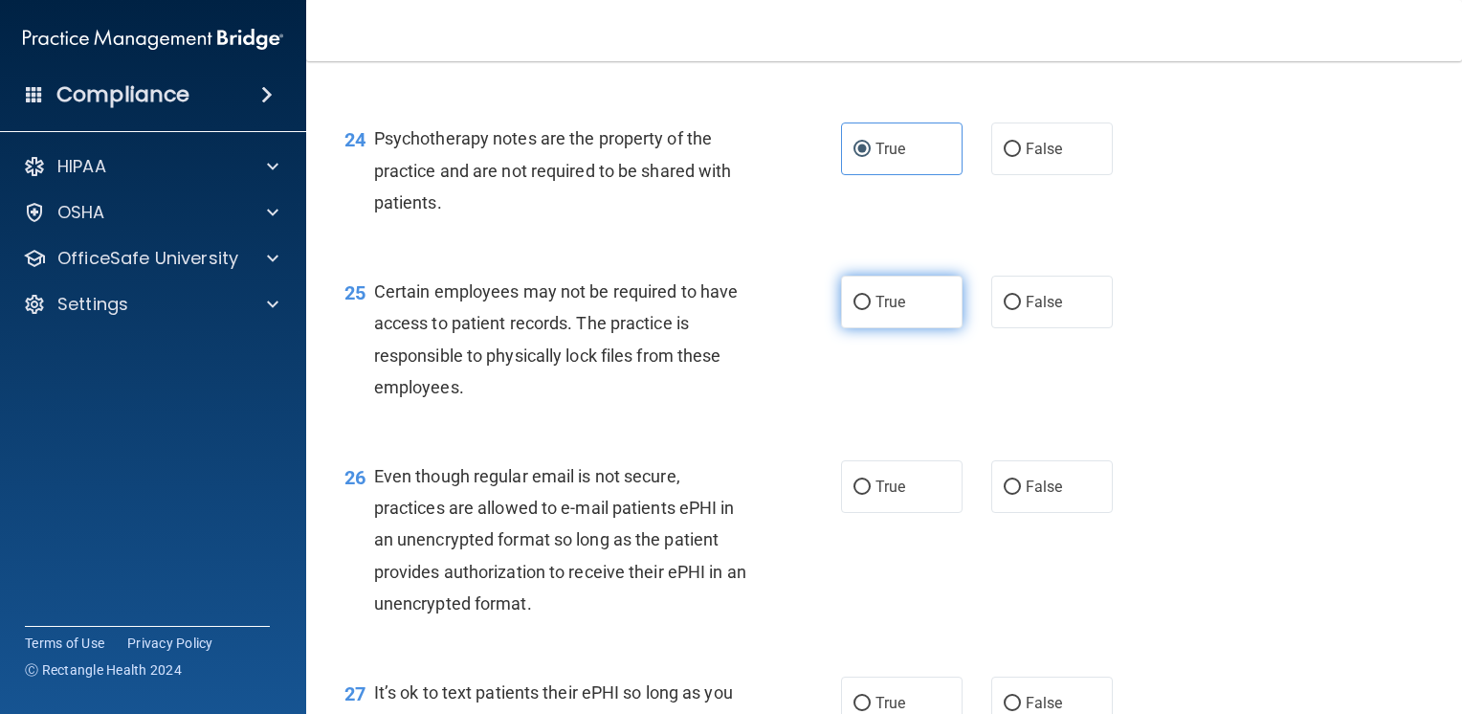
click at [878, 328] on label "True" at bounding box center [902, 302] width 122 height 53
click at [871, 310] on input "True" at bounding box center [862, 303] width 17 height 14
radio input "true"
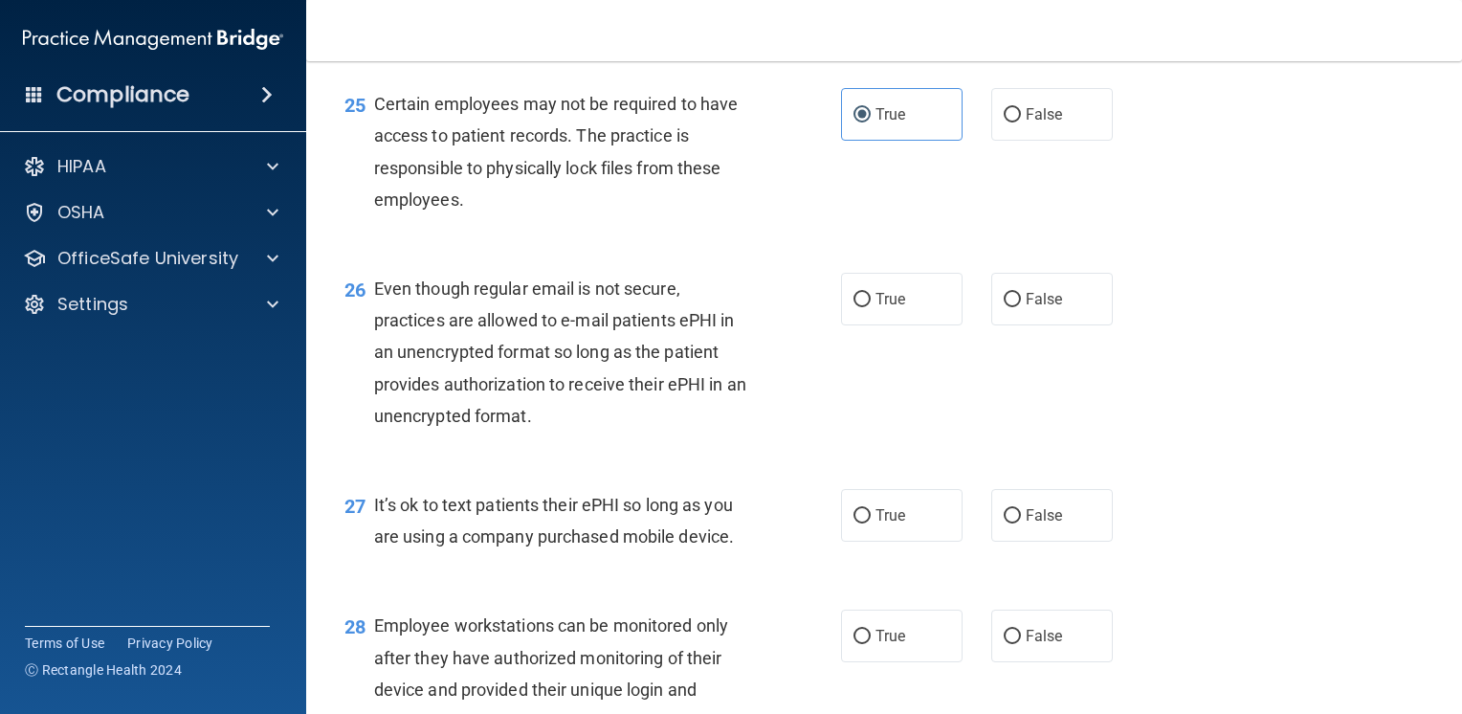
scroll to position [4306, 0]
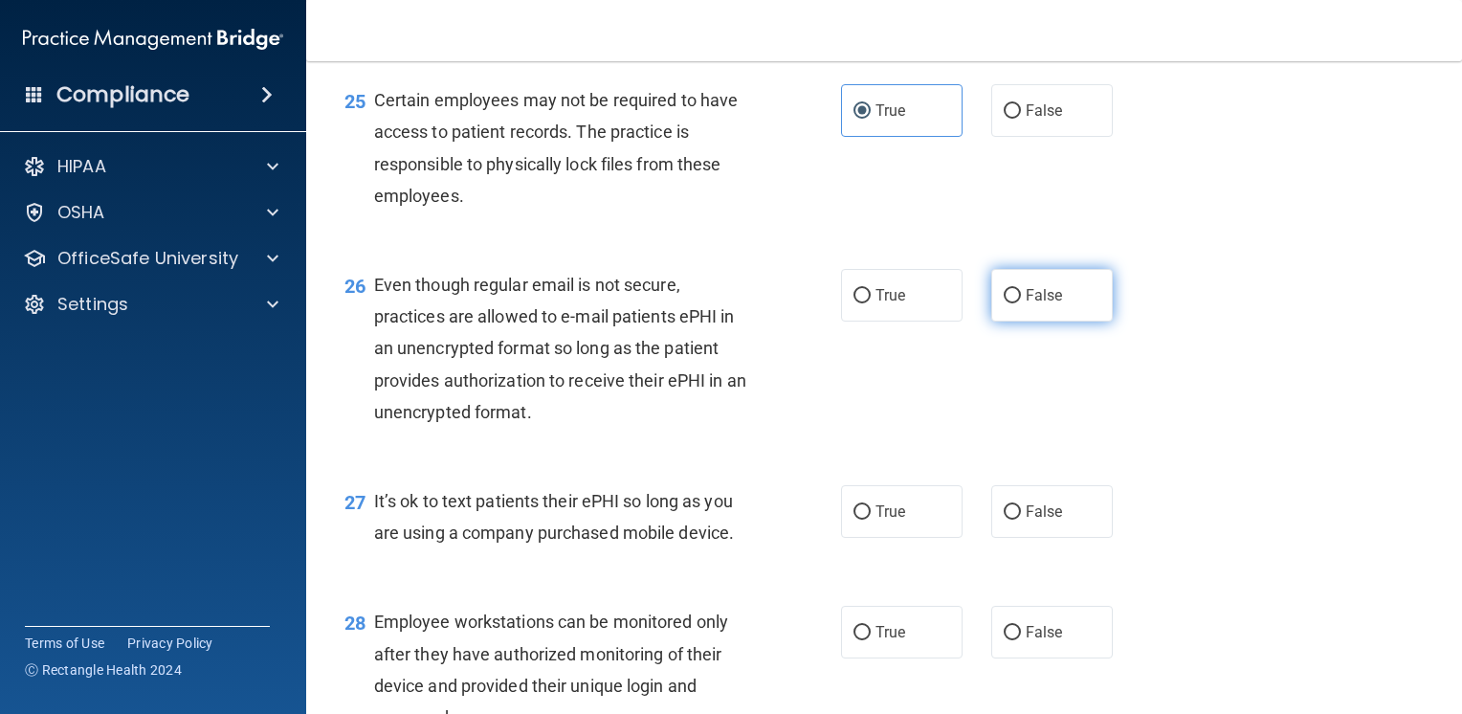
drag, startPoint x: 1053, startPoint y: 403, endPoint x: 1075, endPoint y: 403, distance: 22.0
click at [1055, 322] on label "False" at bounding box center [1052, 295] width 122 height 53
click at [1021, 303] on input "False" at bounding box center [1012, 296] width 17 height 14
radio input "true"
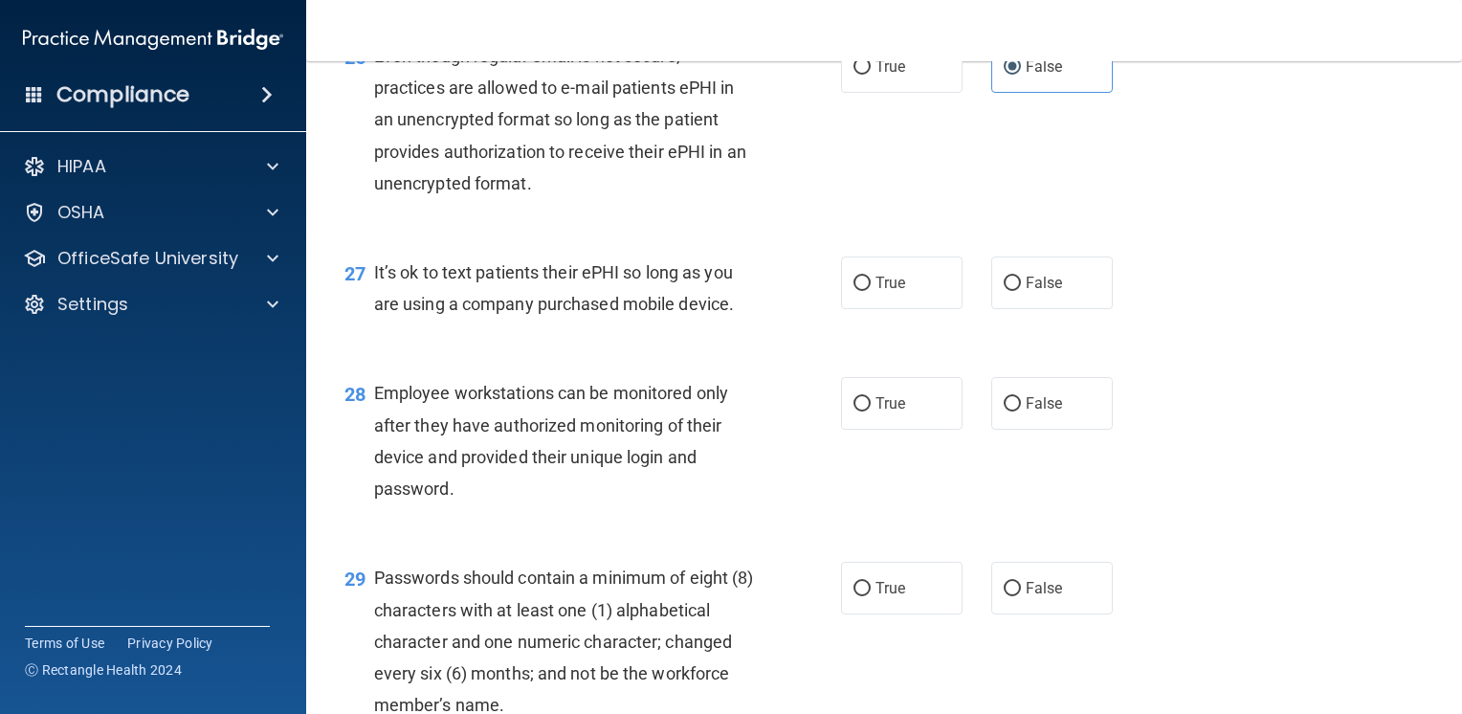
scroll to position [4593, 0]
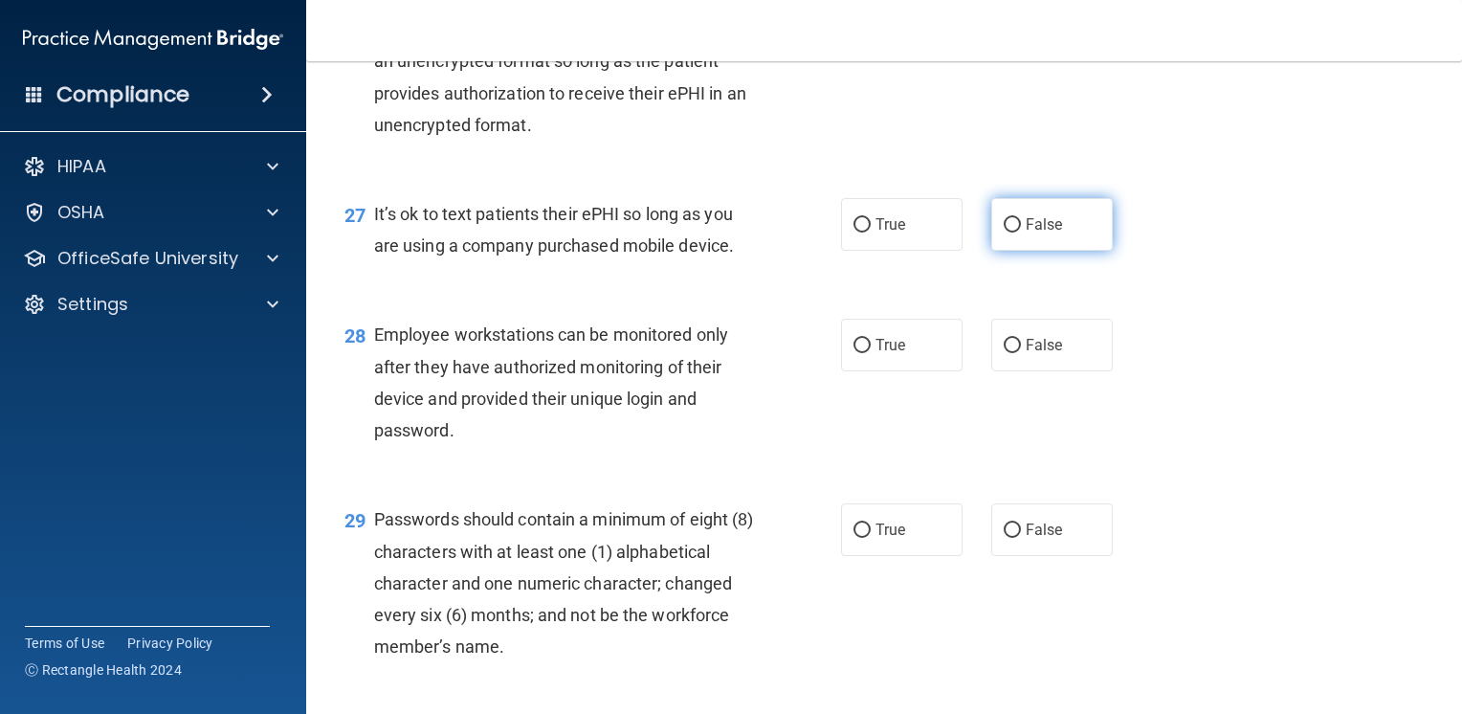
click at [1056, 251] on label "False" at bounding box center [1052, 224] width 122 height 53
click at [1021, 233] on input "False" at bounding box center [1012, 225] width 17 height 14
radio input "true"
click at [1083, 371] on label "False" at bounding box center [1052, 345] width 122 height 53
click at [1021, 353] on input "False" at bounding box center [1012, 346] width 17 height 14
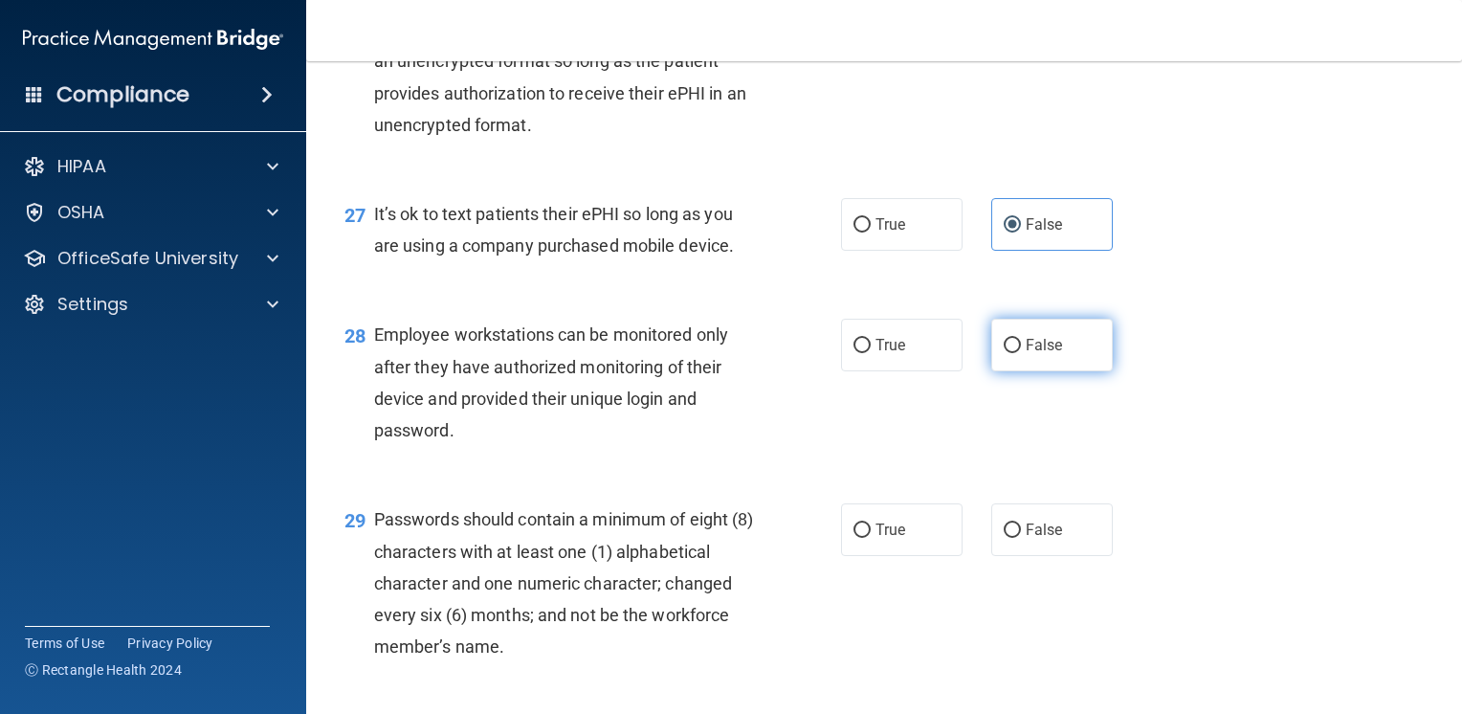
radio input "true"
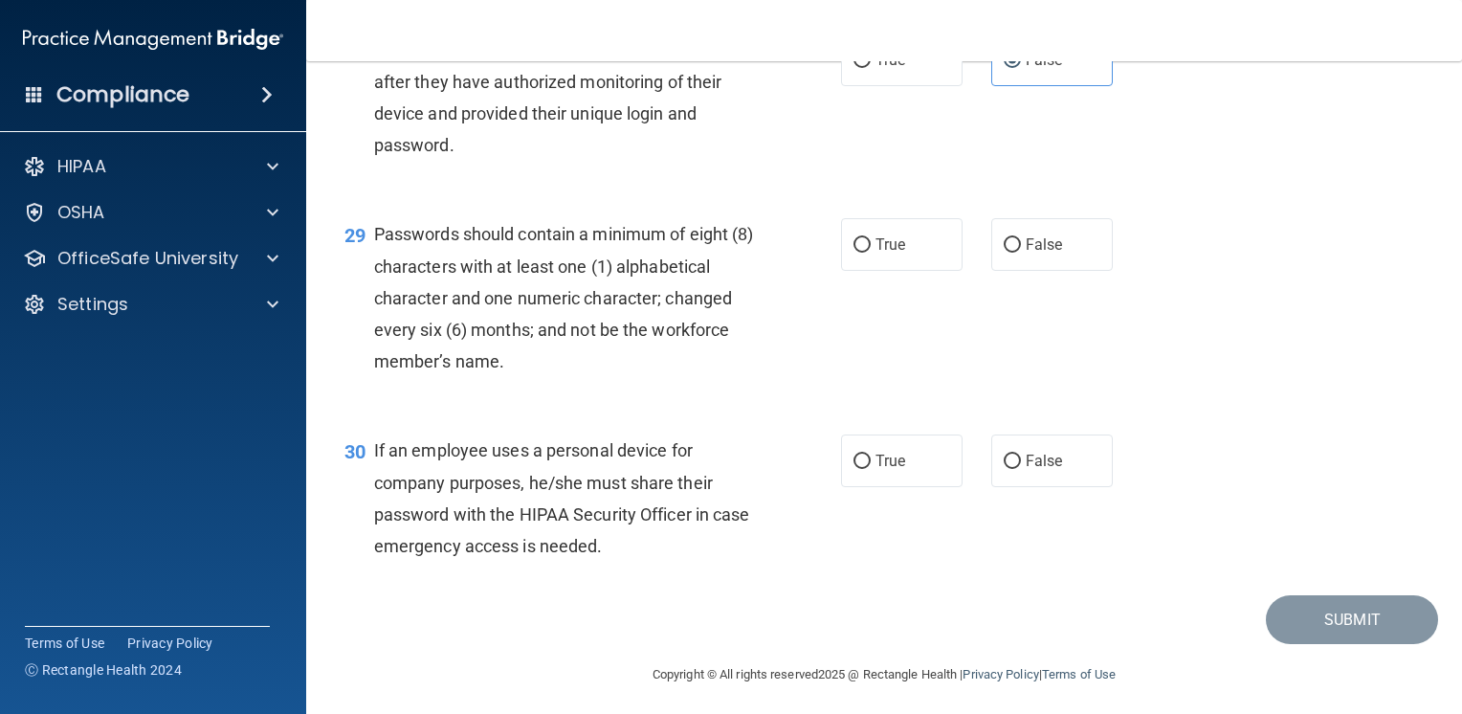
scroll to position [4880, 0]
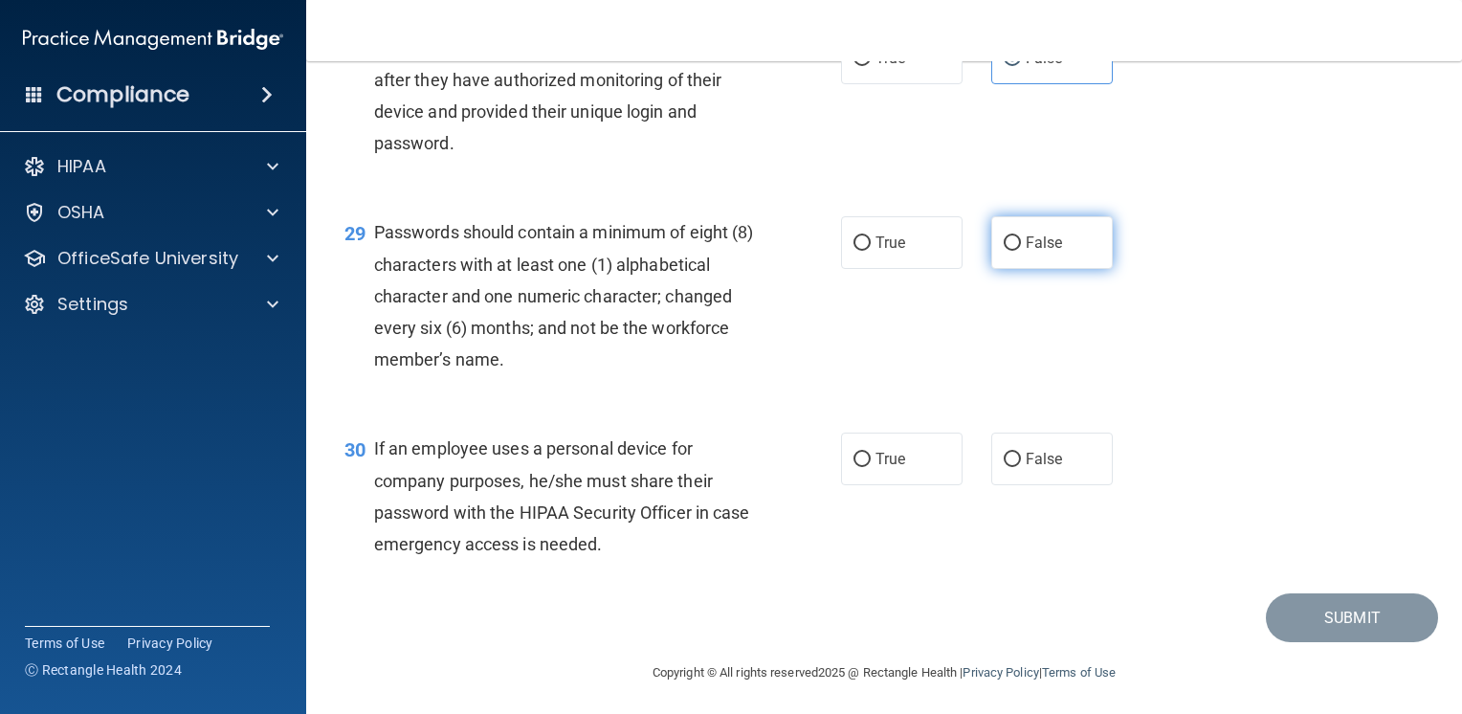
click at [1047, 252] on span "False" at bounding box center [1044, 242] width 37 height 18
click at [1021, 251] on input "False" at bounding box center [1012, 243] width 17 height 14
radio input "true"
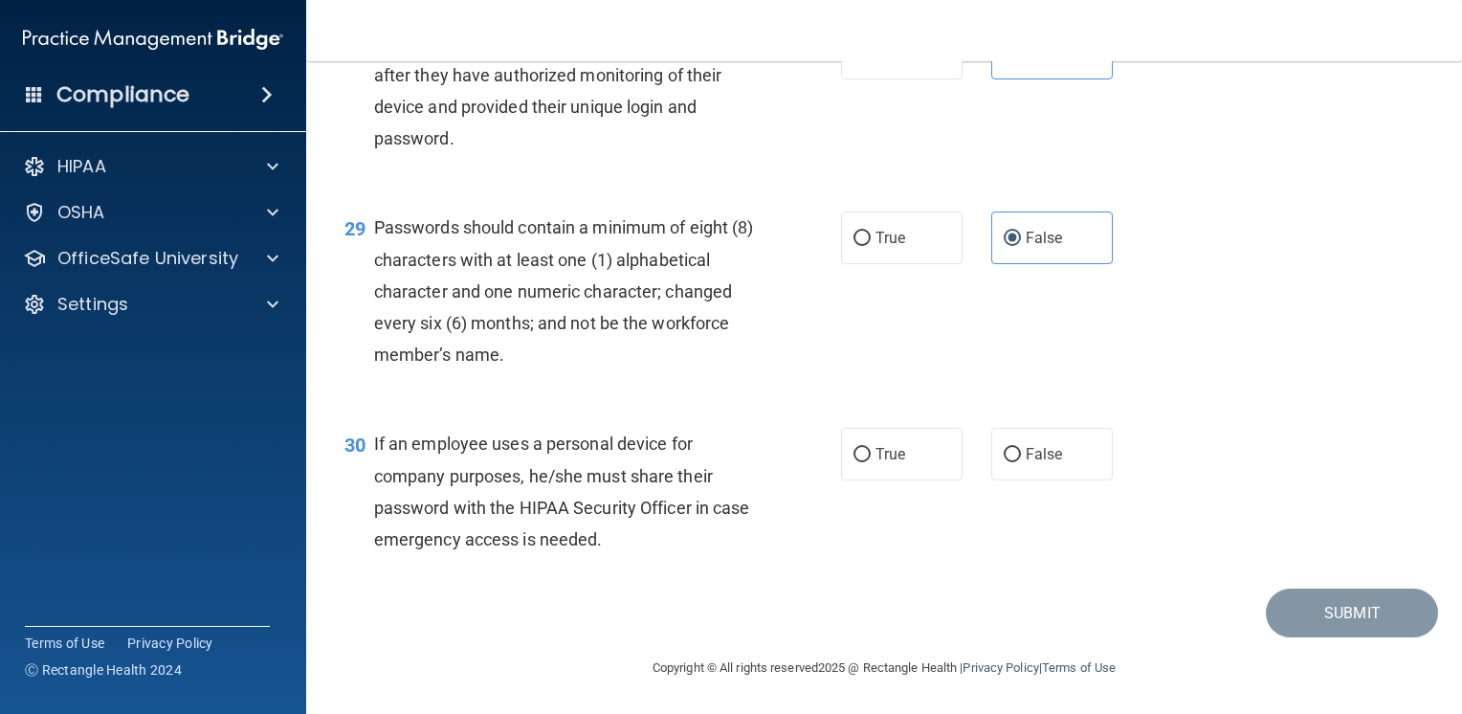
scroll to position [4980, 0]
click at [894, 454] on span "True" at bounding box center [891, 454] width 30 height 18
click at [871, 454] on input "True" at bounding box center [862, 455] width 17 height 14
radio input "true"
click at [1325, 640] on footer "Copyright © All rights reserved 2025 @ Rectangle Health | Privacy Policy | Term…" at bounding box center [883, 665] width 1079 height 57
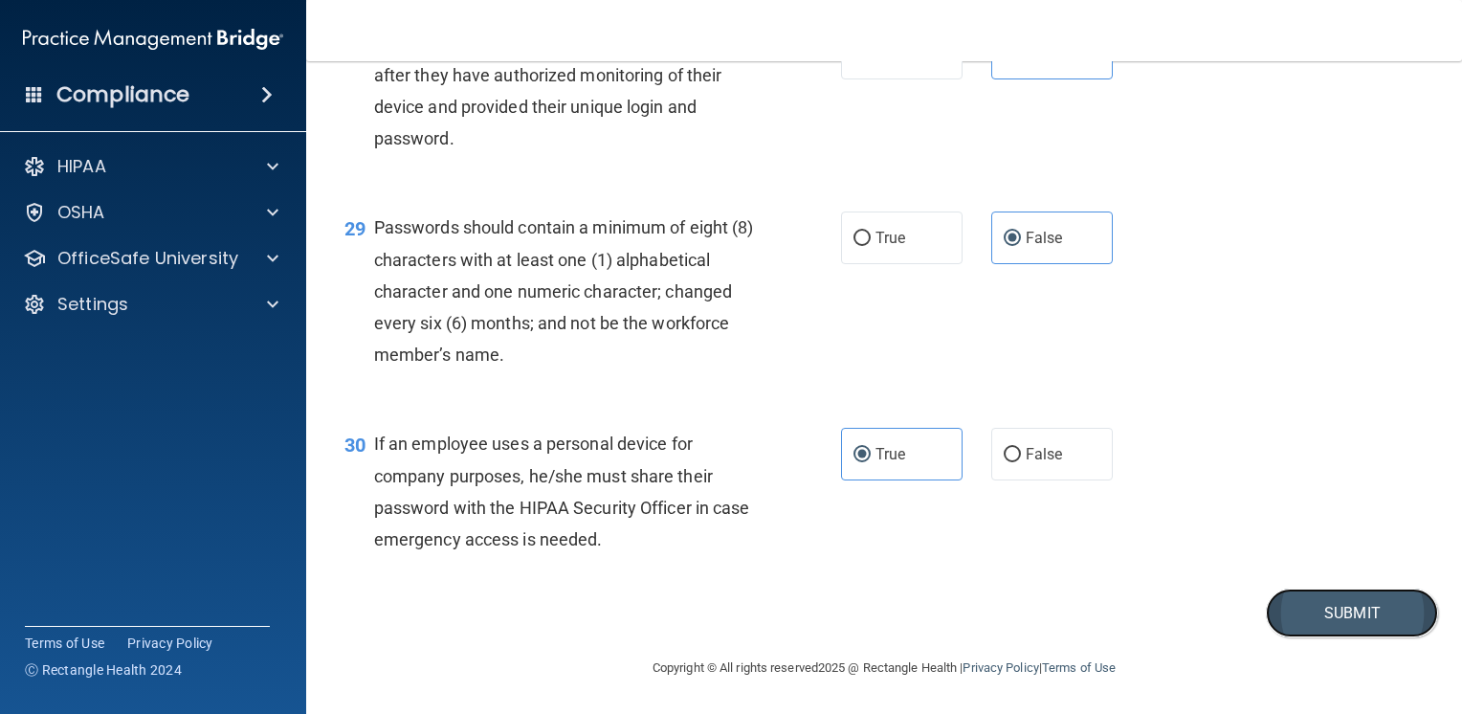
click at [1328, 634] on button "Submit" at bounding box center [1352, 612] width 172 height 49
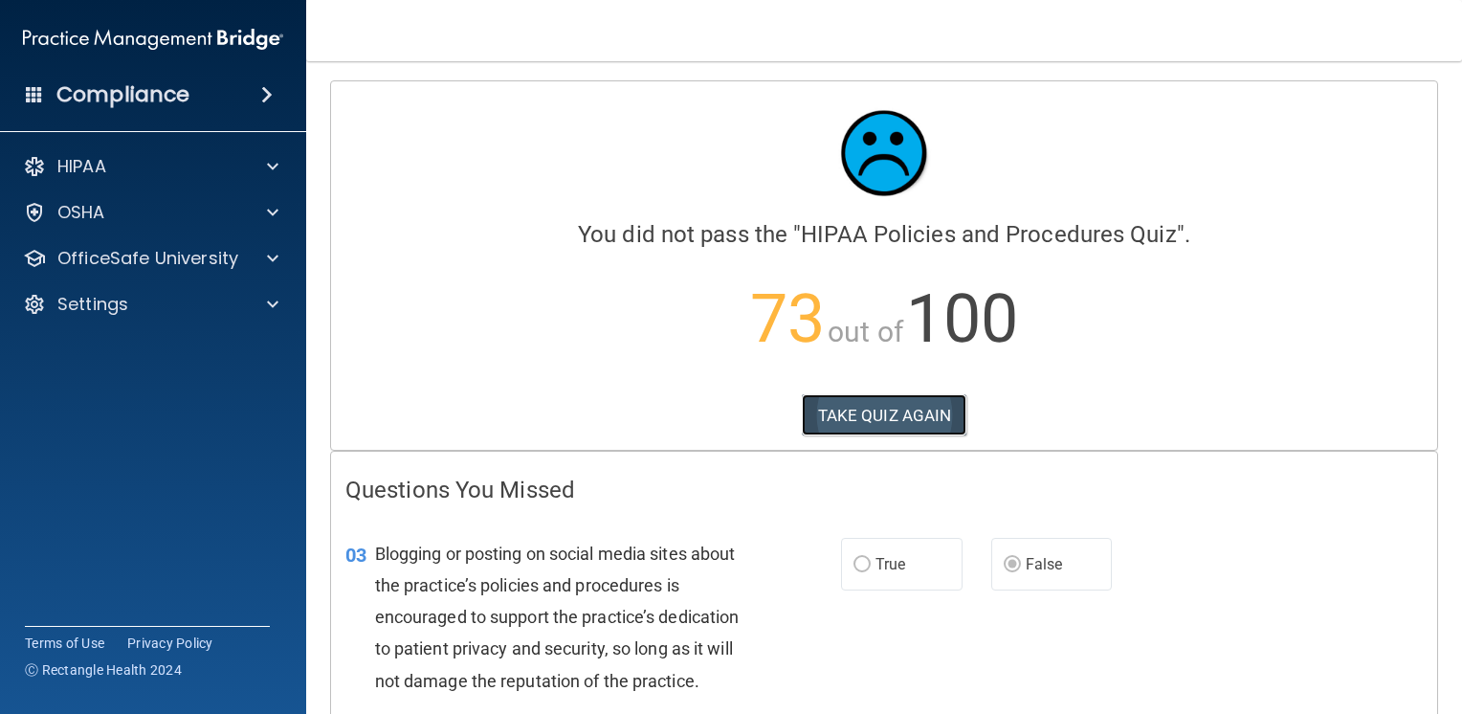
click at [833, 403] on button "TAKE QUIZ AGAIN" at bounding box center [885, 415] width 166 height 42
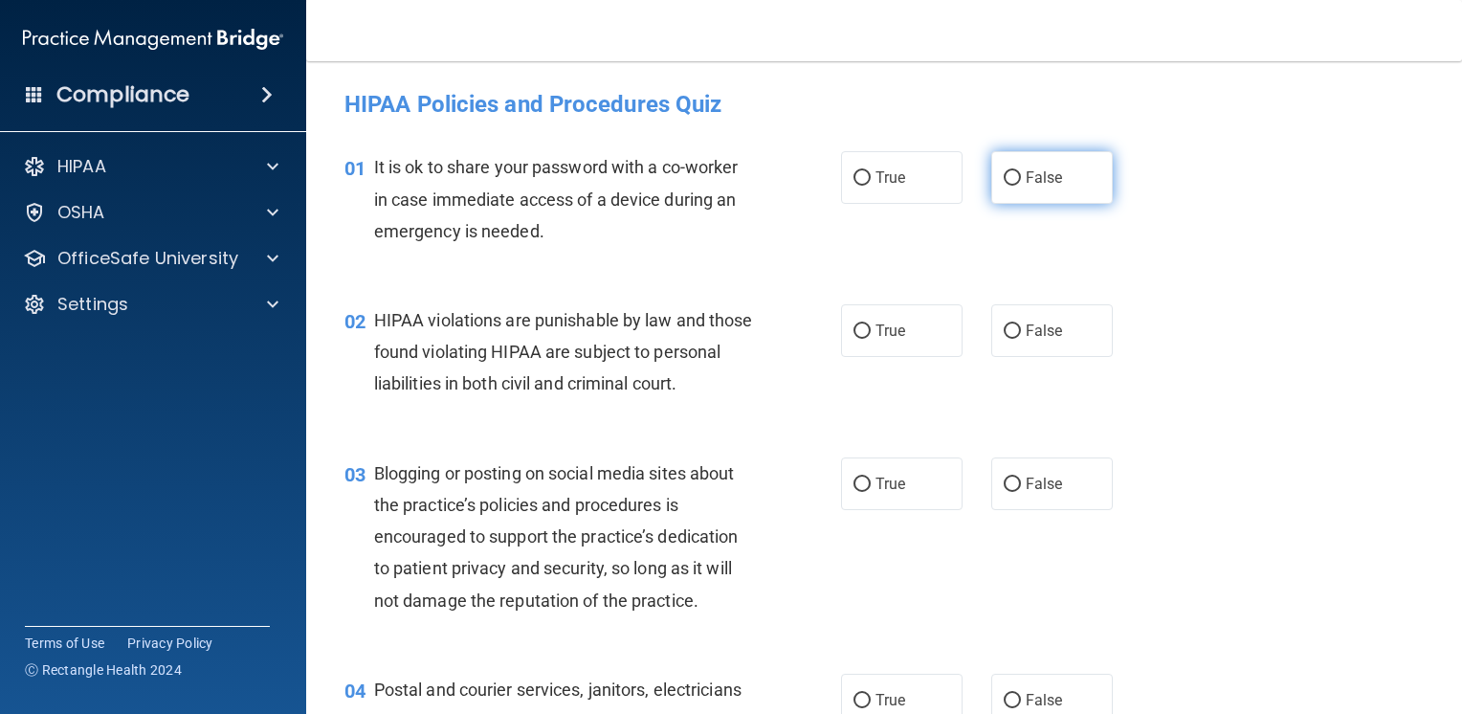
click at [1026, 178] on span "False" at bounding box center [1044, 177] width 37 height 18
click at [1021, 178] on input "False" at bounding box center [1012, 178] width 17 height 14
radio input "true"
click at [867, 338] on label "True" at bounding box center [902, 330] width 122 height 53
click at [867, 338] on input "True" at bounding box center [862, 331] width 17 height 14
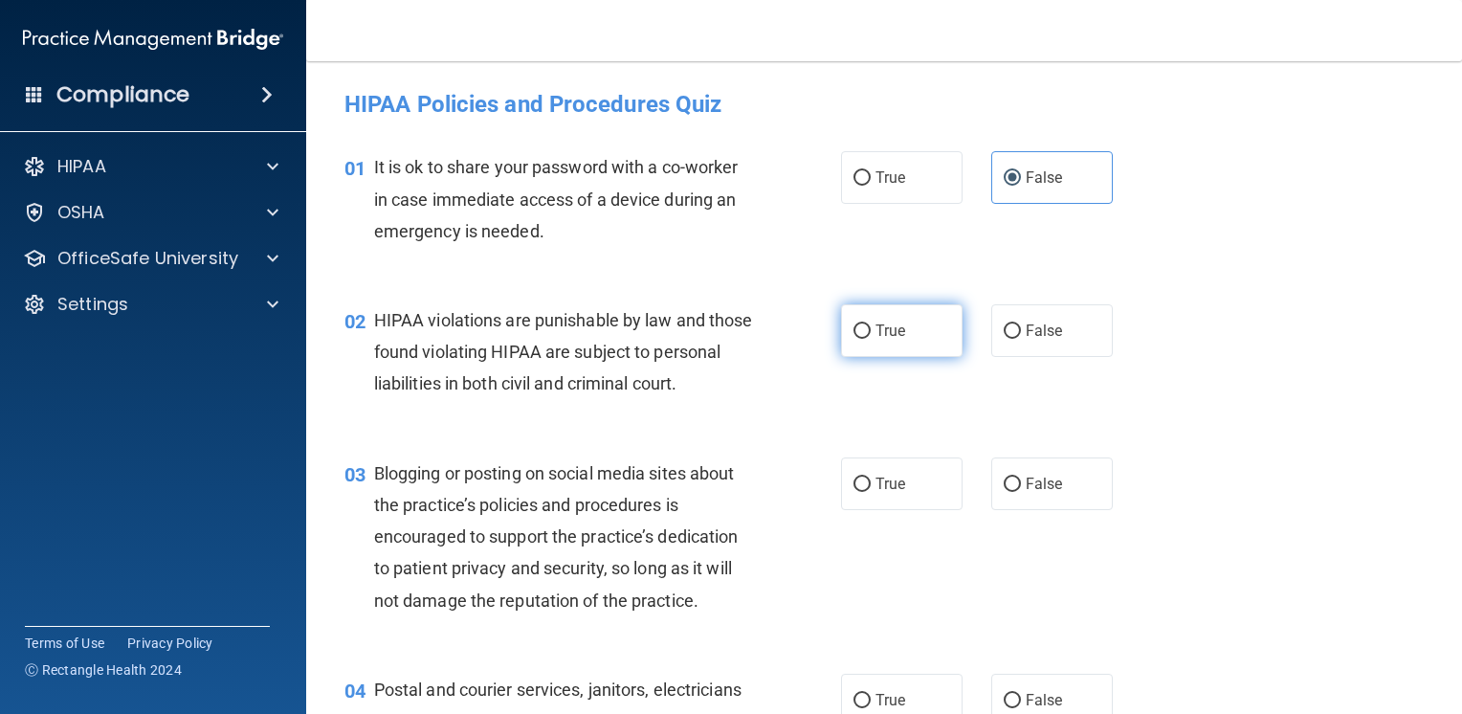
radio input "true"
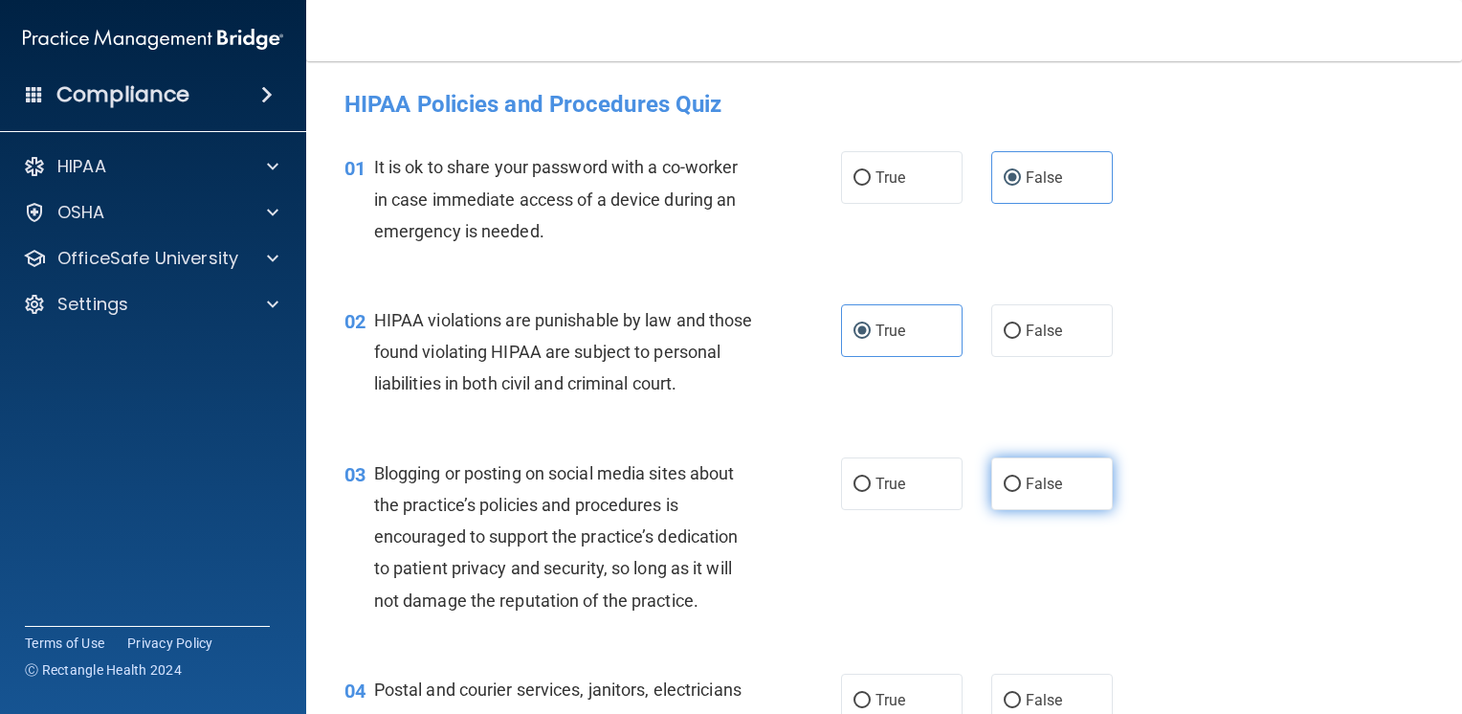
click at [1063, 508] on label "False" at bounding box center [1052, 483] width 122 height 53
click at [1021, 492] on input "False" at bounding box center [1012, 484] width 17 height 14
radio input "true"
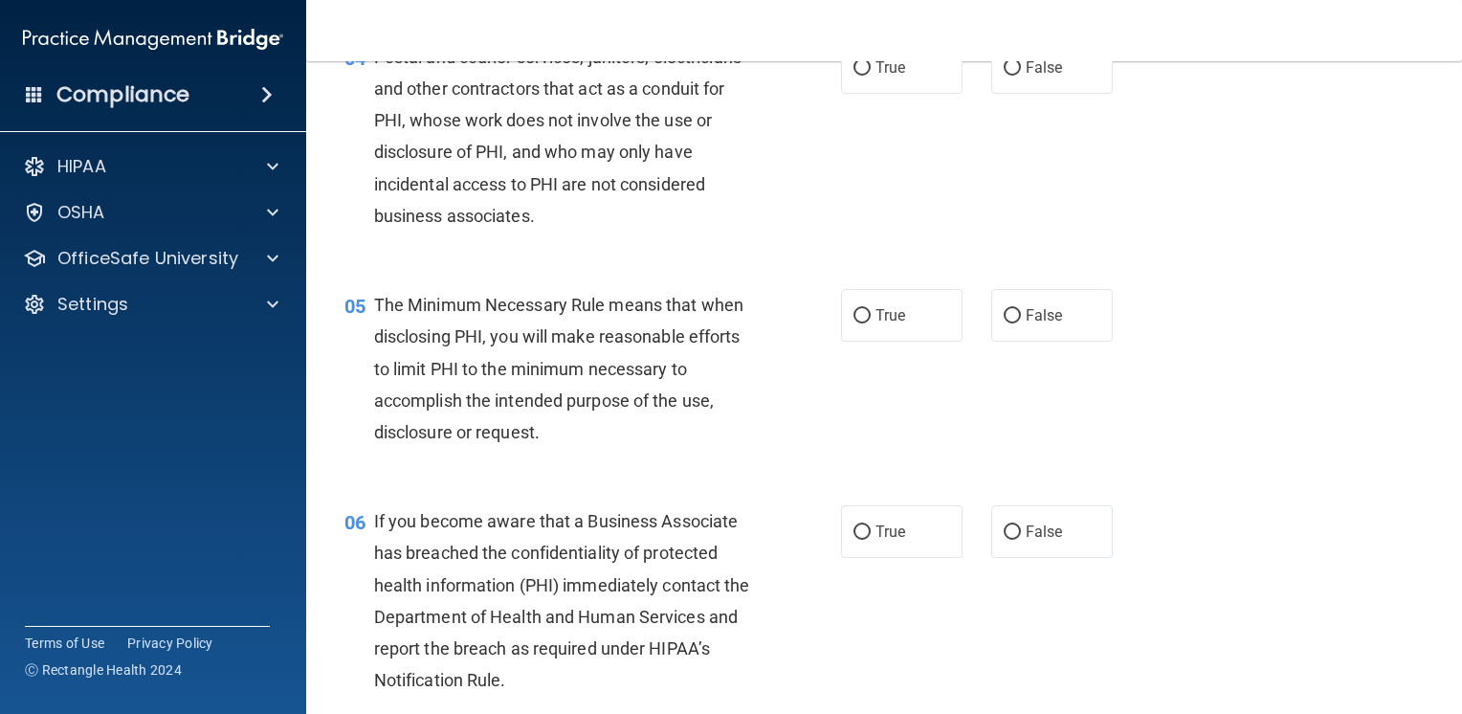
scroll to position [670, 0]
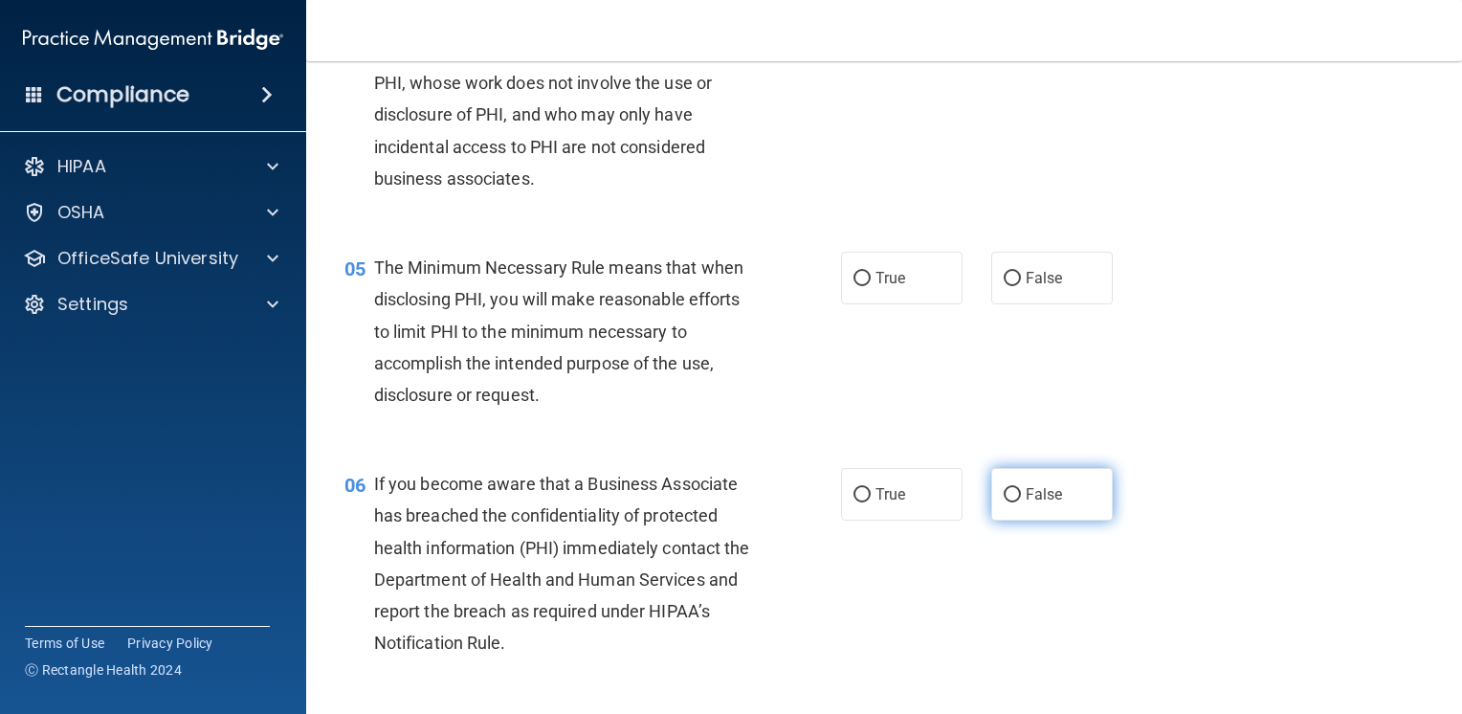
click at [1055, 521] on label "False" at bounding box center [1052, 494] width 122 height 53
click at [1021, 502] on input "False" at bounding box center [1012, 495] width 17 height 14
radio input "true"
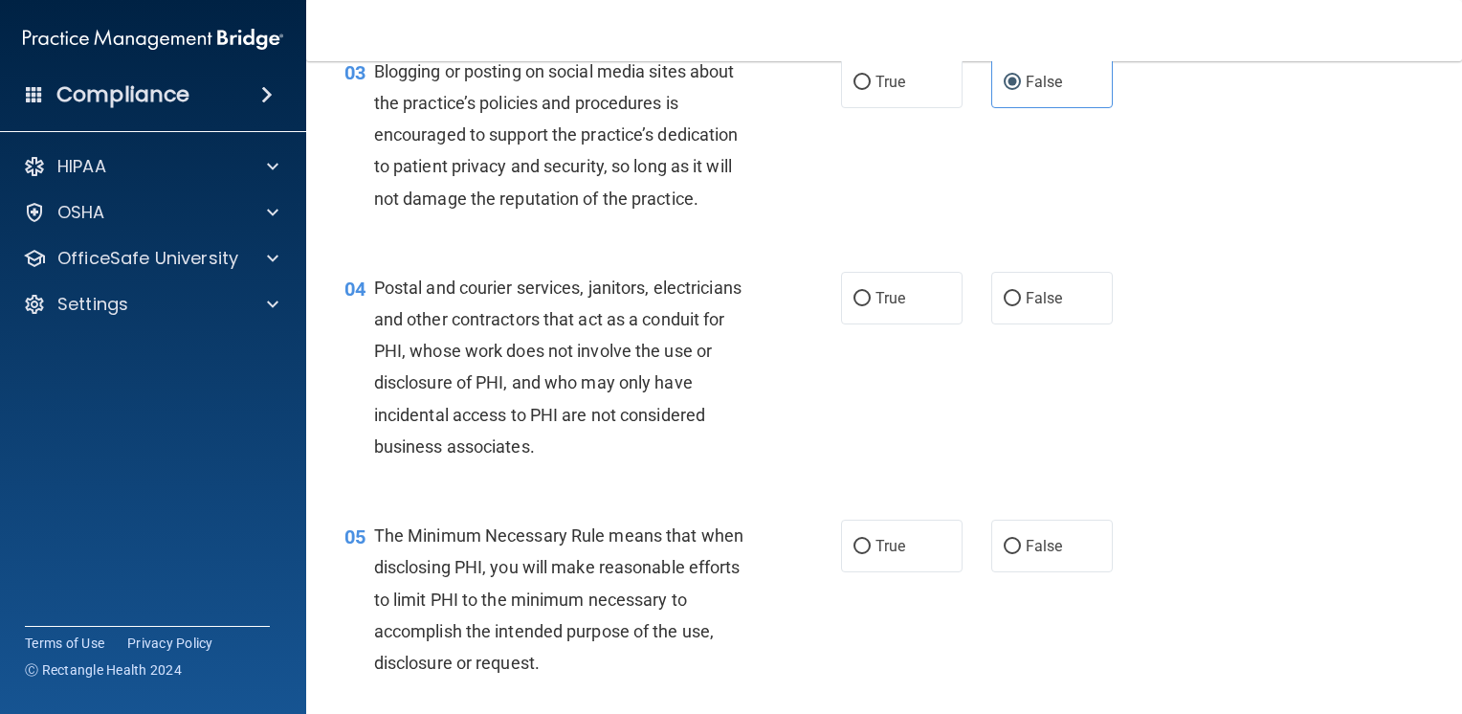
scroll to position [383, 0]
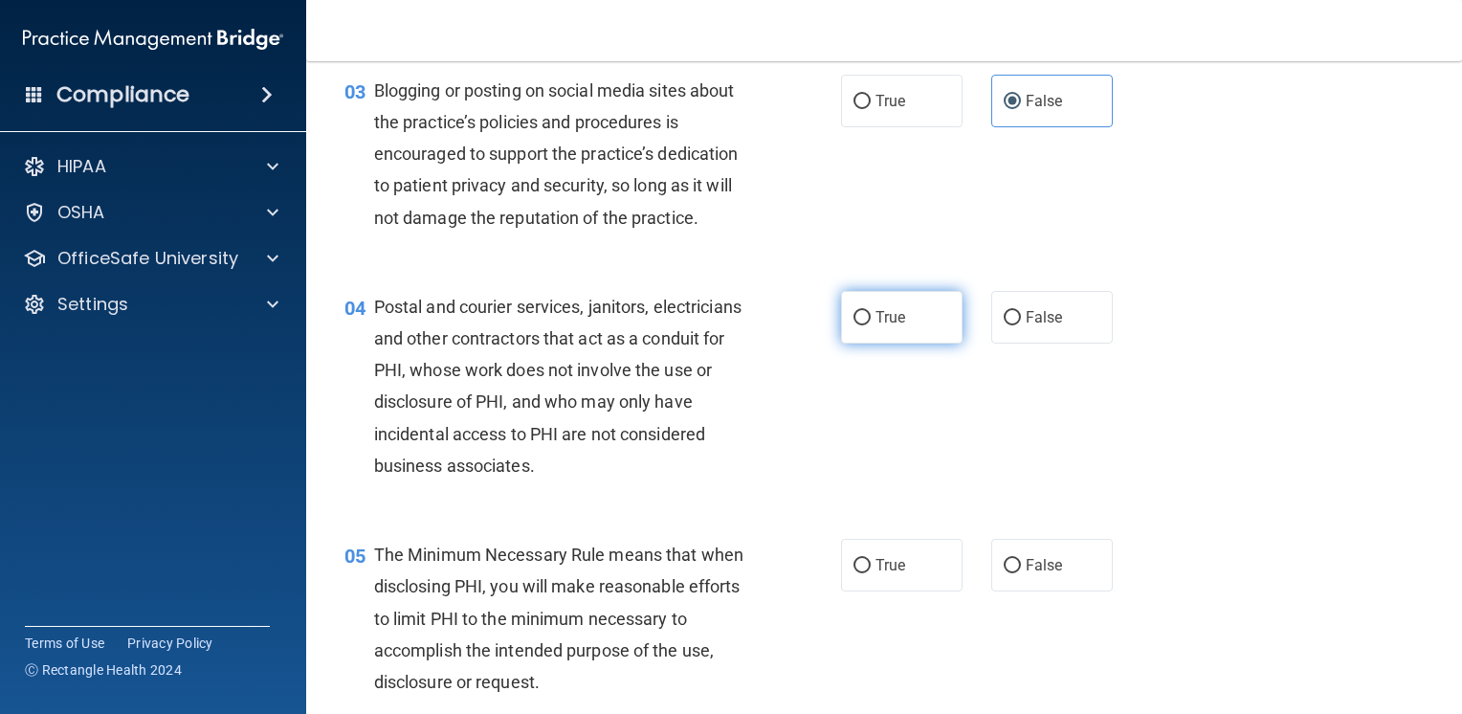
click at [885, 326] on span "True" at bounding box center [891, 317] width 30 height 18
click at [871, 325] on input "True" at bounding box center [862, 318] width 17 height 14
radio input "true"
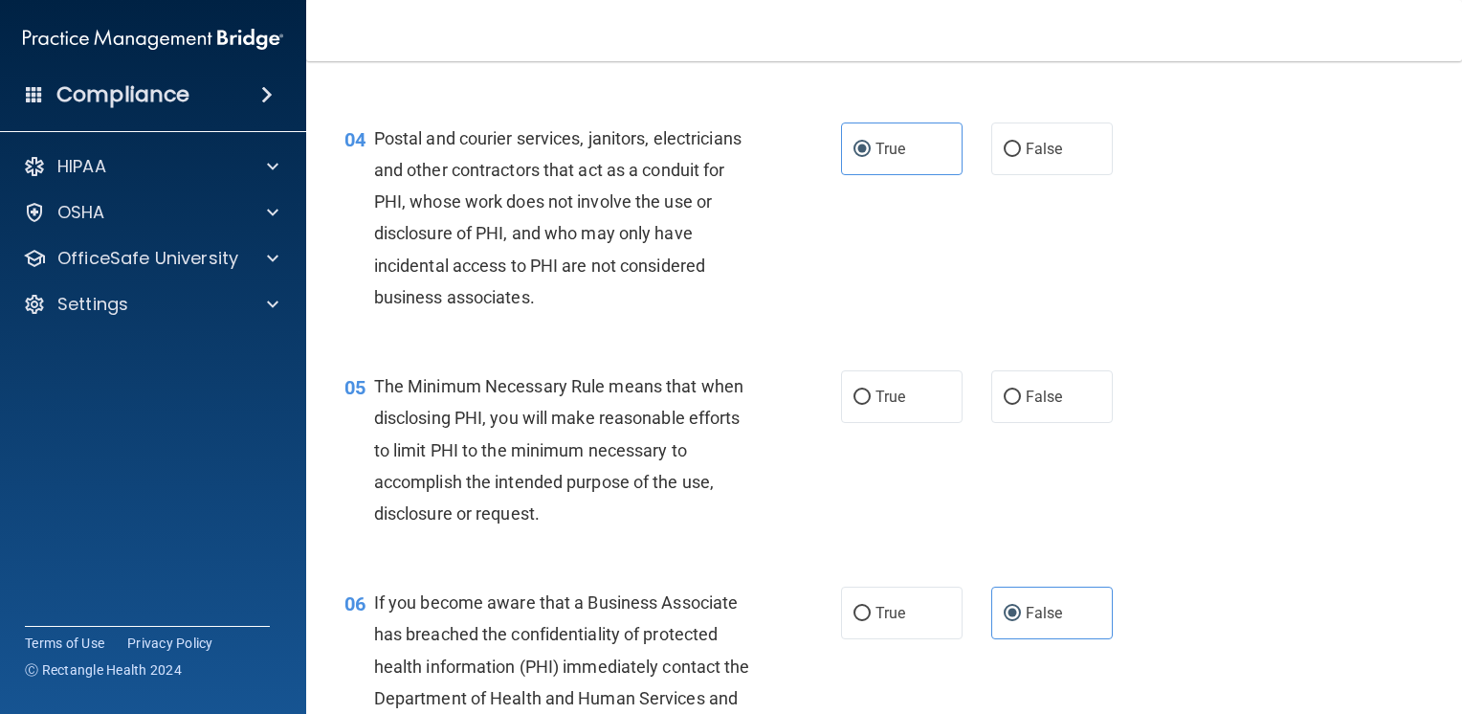
scroll to position [574, 0]
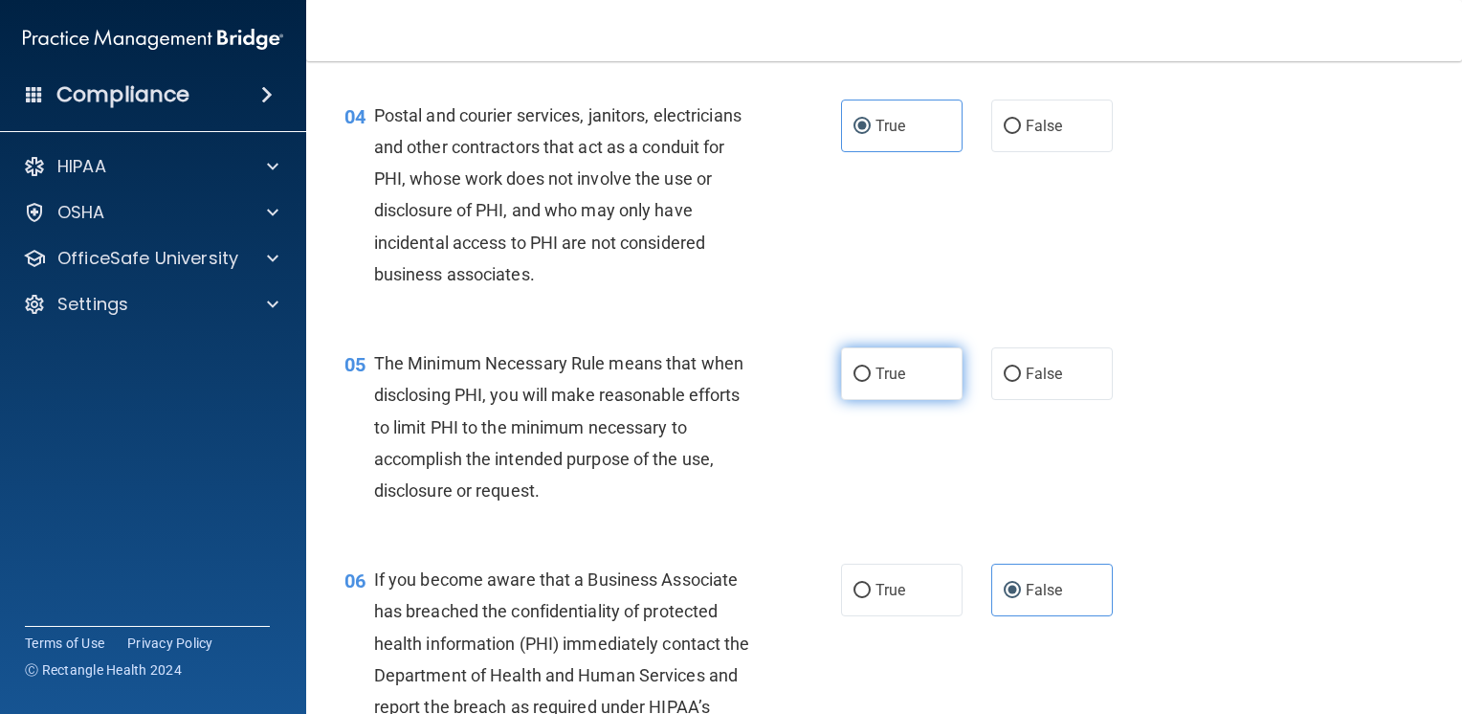
click at [908, 400] on label "True" at bounding box center [902, 373] width 122 height 53
click at [871, 382] on input "True" at bounding box center [862, 374] width 17 height 14
radio input "true"
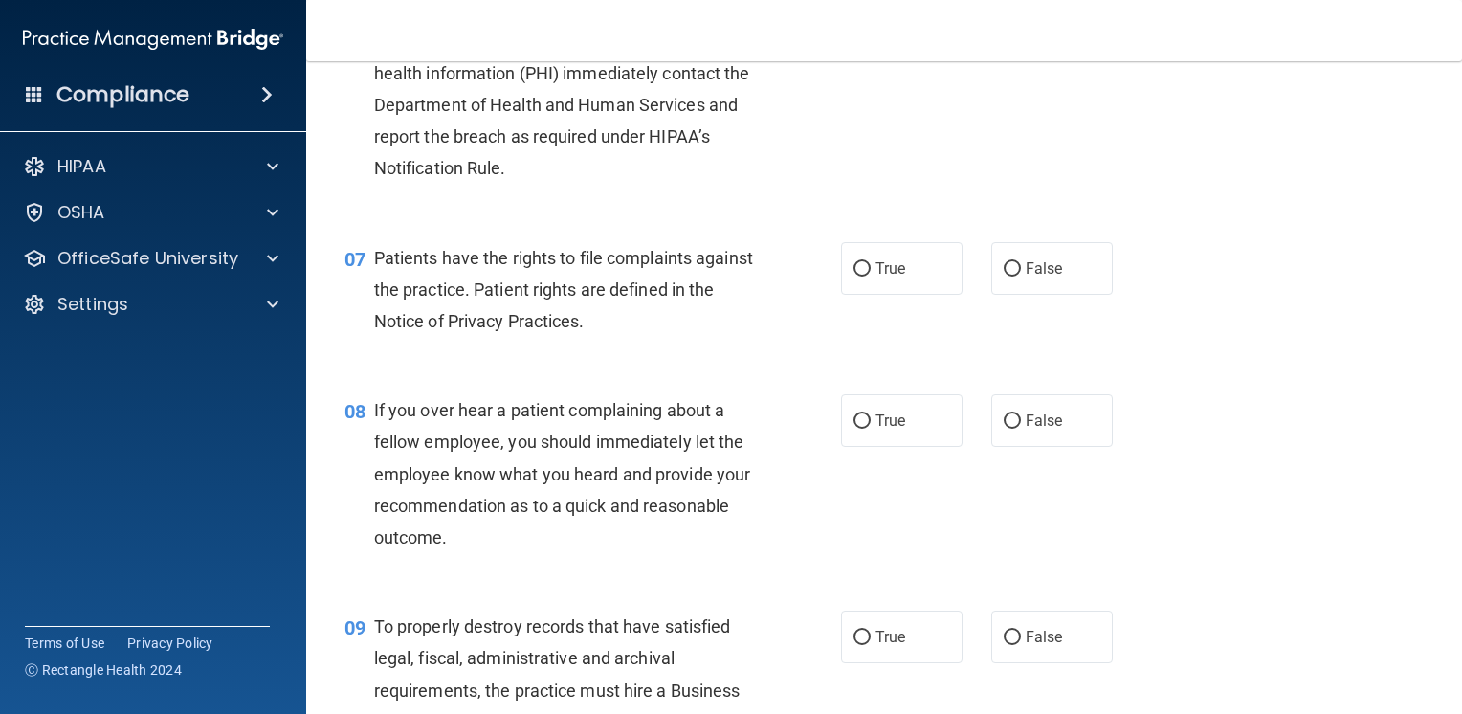
scroll to position [1148, 0]
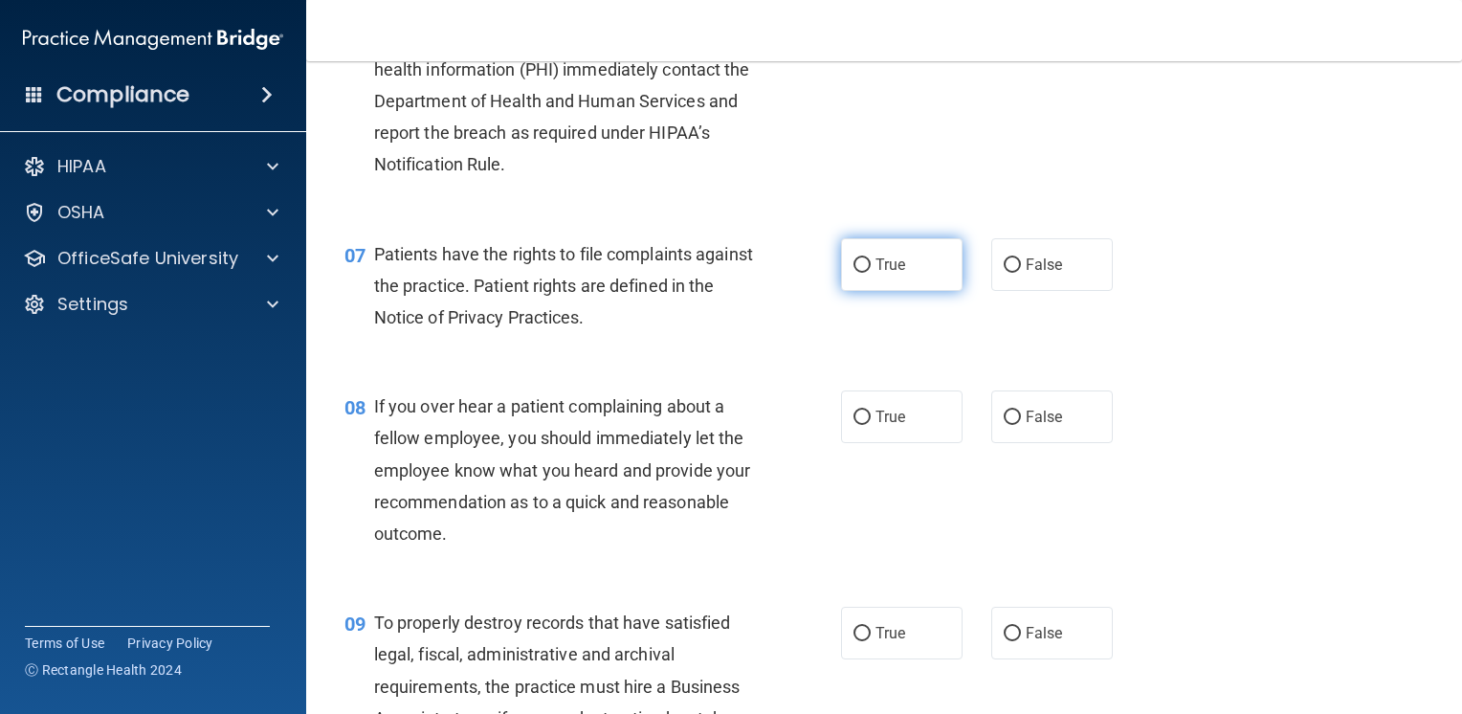
click at [867, 291] on label "True" at bounding box center [902, 264] width 122 height 53
click at [867, 273] on input "True" at bounding box center [862, 265] width 17 height 14
radio input "true"
click at [1038, 434] on label "False" at bounding box center [1052, 416] width 122 height 53
click at [1021, 425] on input "False" at bounding box center [1012, 418] width 17 height 14
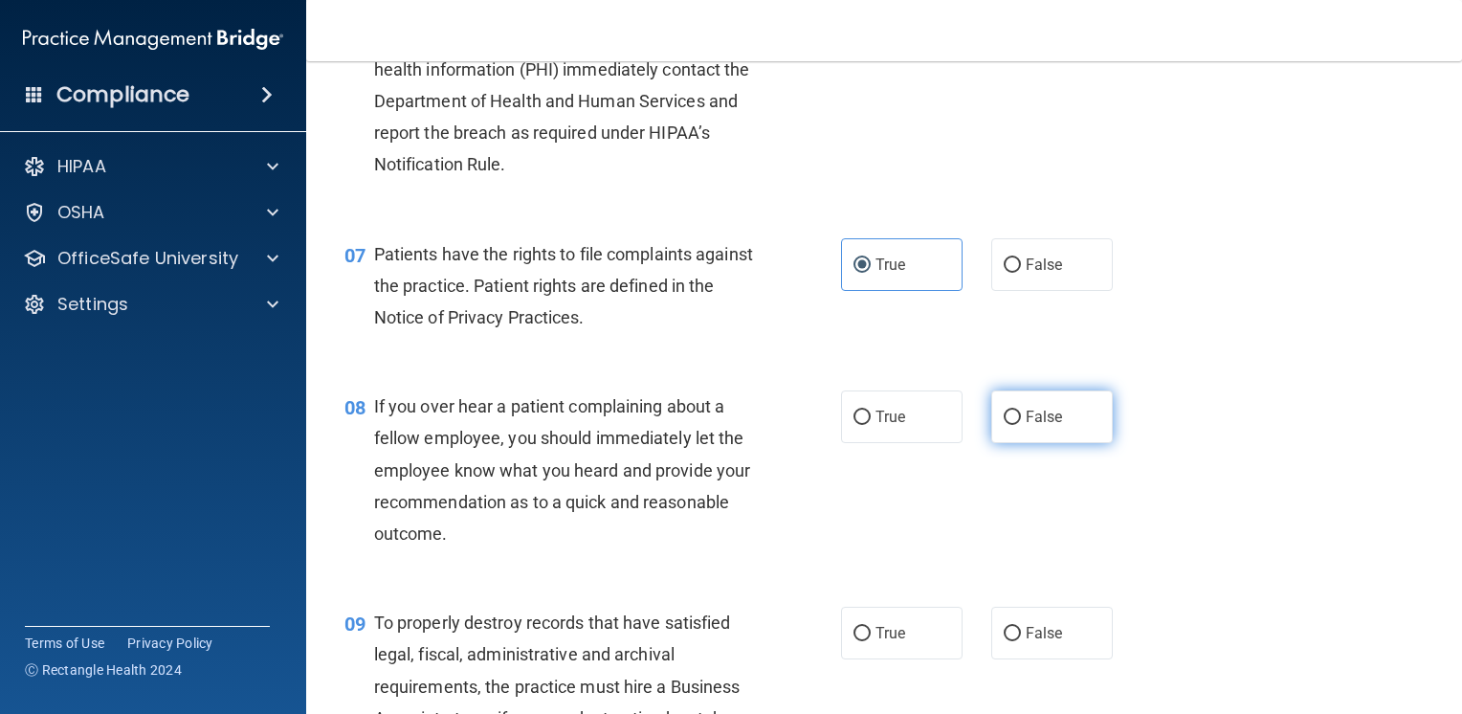
radio input "true"
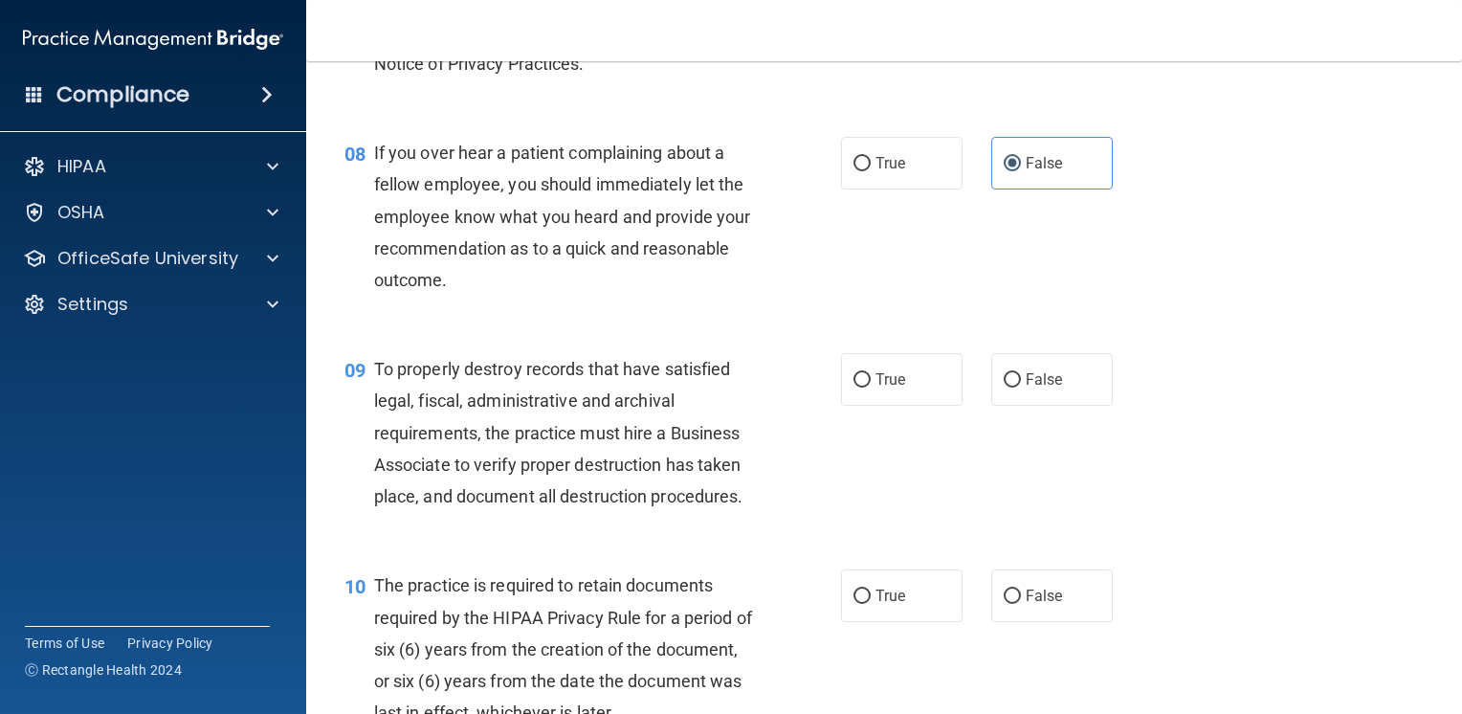
scroll to position [1435, 0]
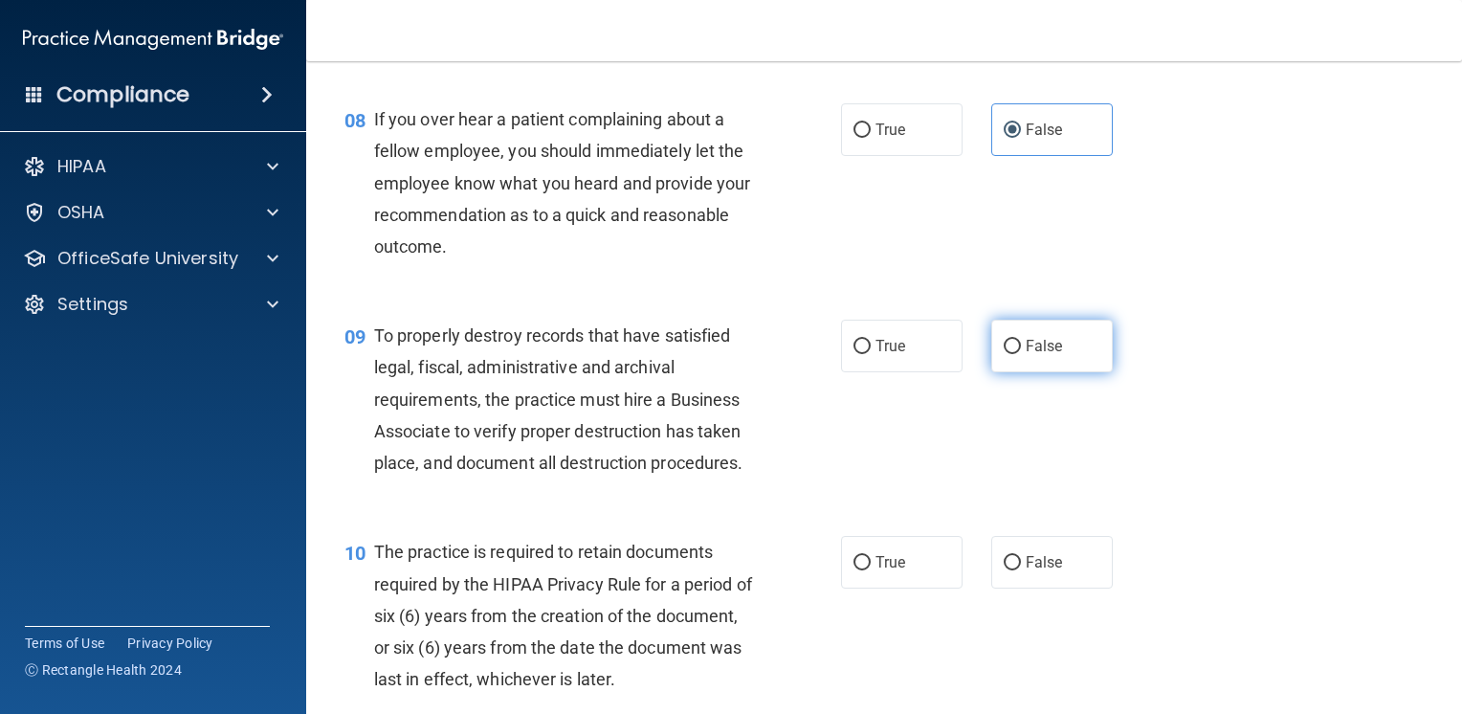
click at [1072, 372] on label "False" at bounding box center [1052, 346] width 122 height 53
click at [1021, 354] on input "False" at bounding box center [1012, 347] width 17 height 14
radio input "true"
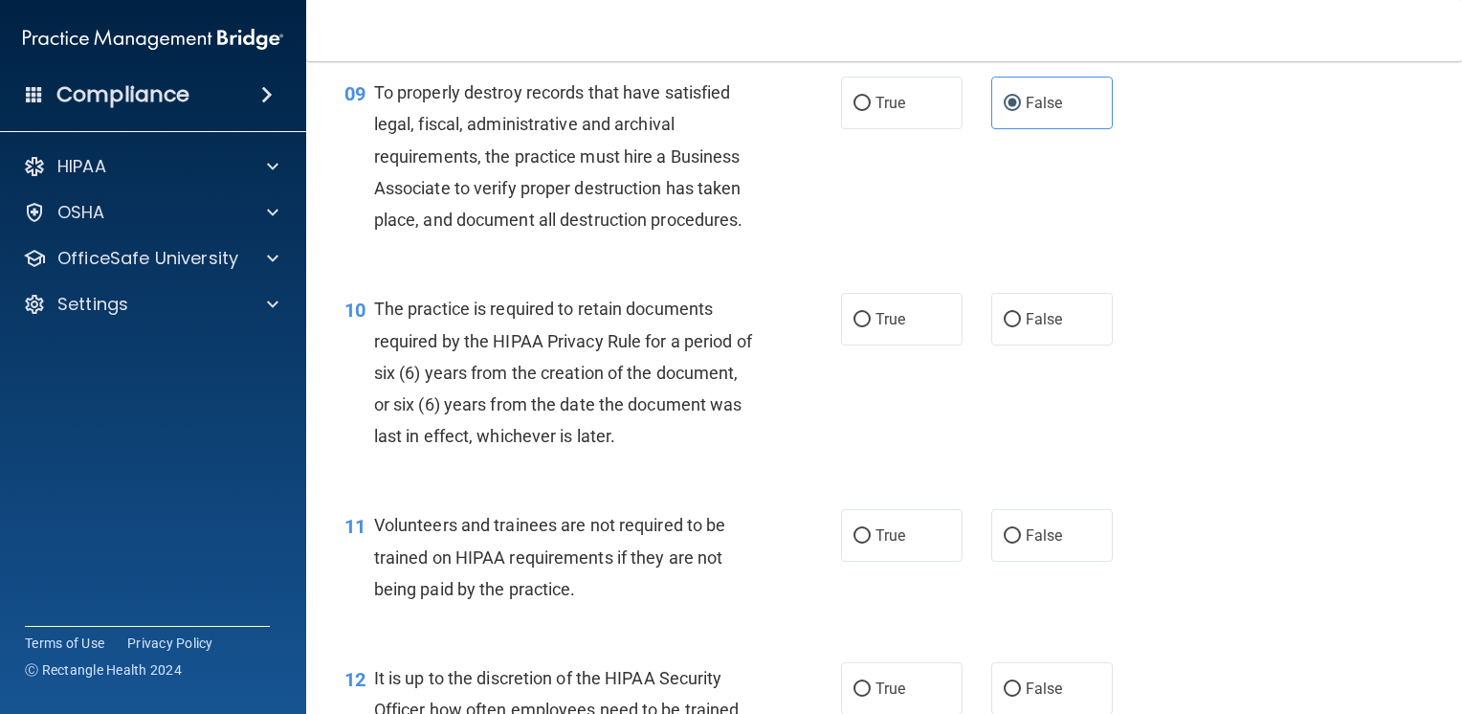
scroll to position [1722, 0]
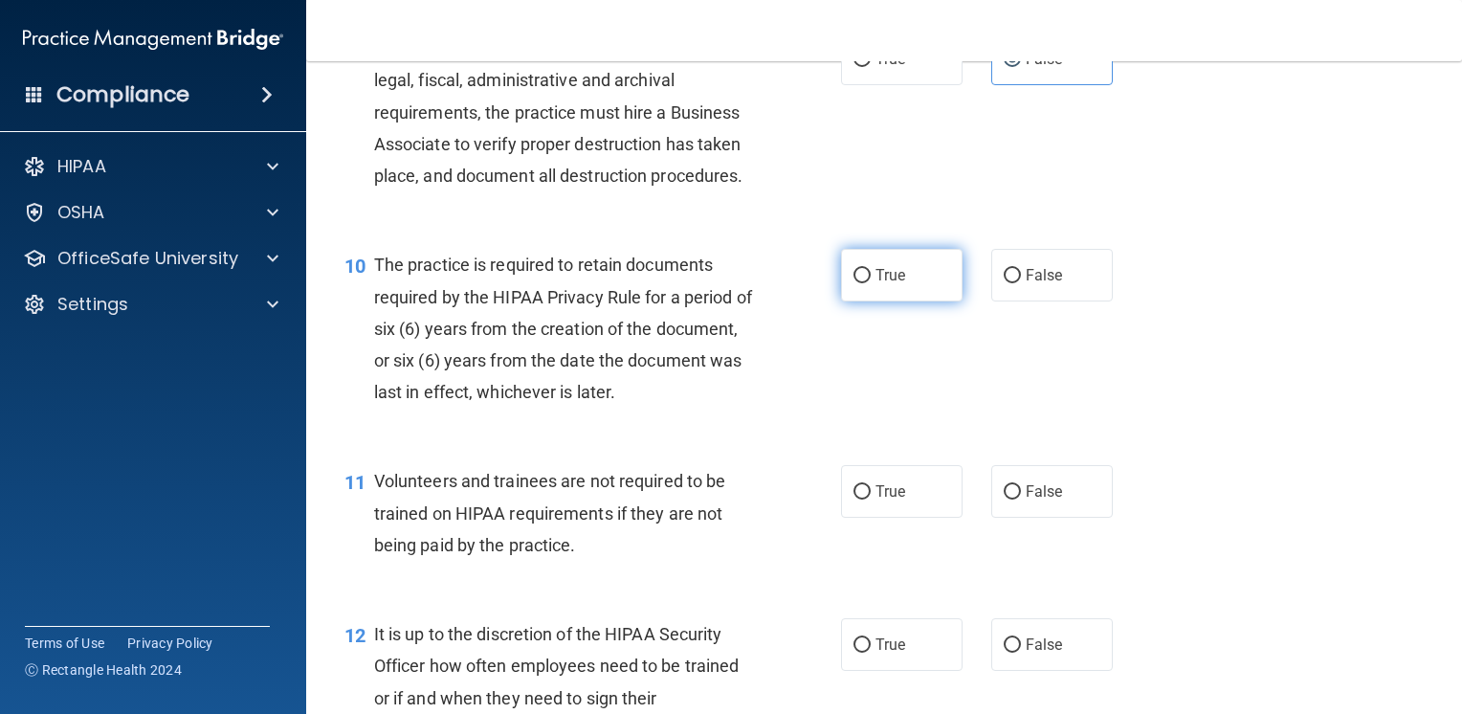
click at [878, 284] on span "True" at bounding box center [891, 275] width 30 height 18
click at [871, 283] on input "True" at bounding box center [862, 276] width 17 height 14
radio input "true"
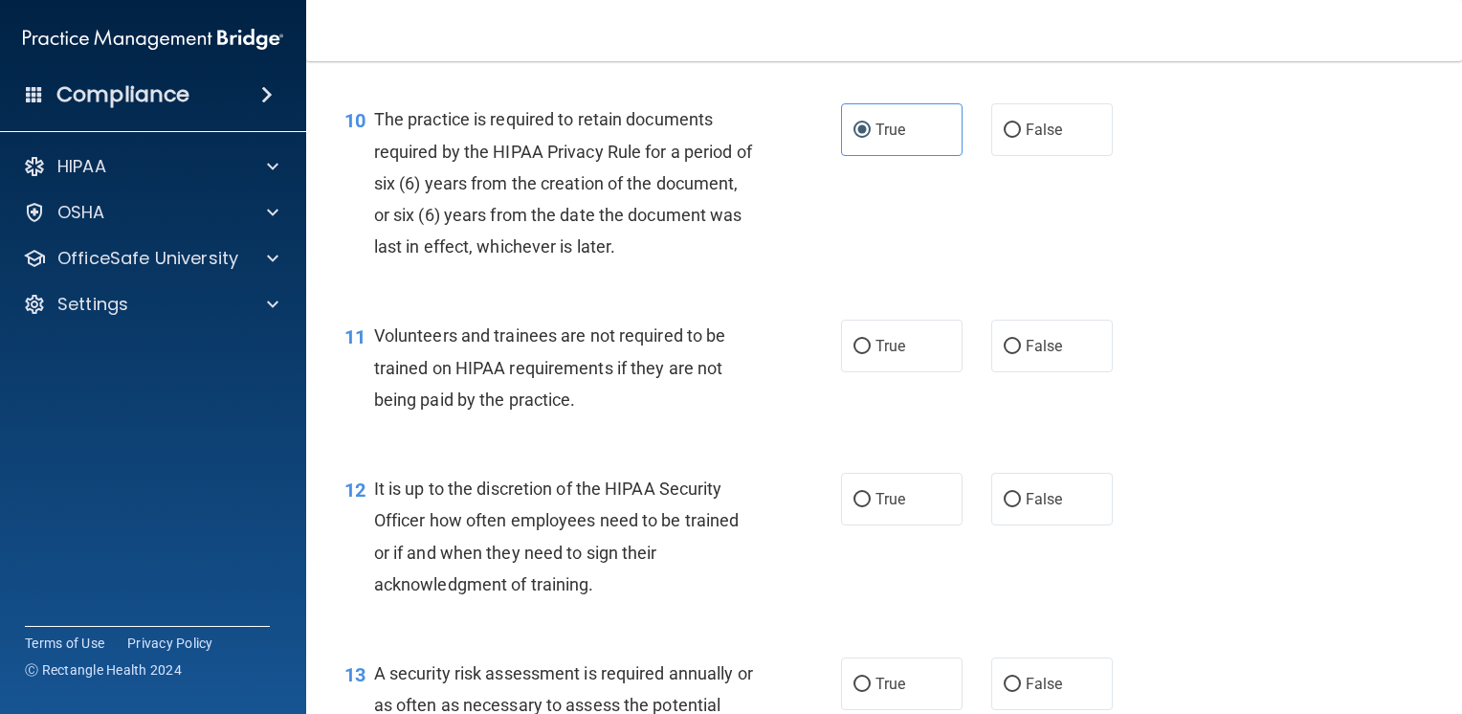
scroll to position [1914, 0]
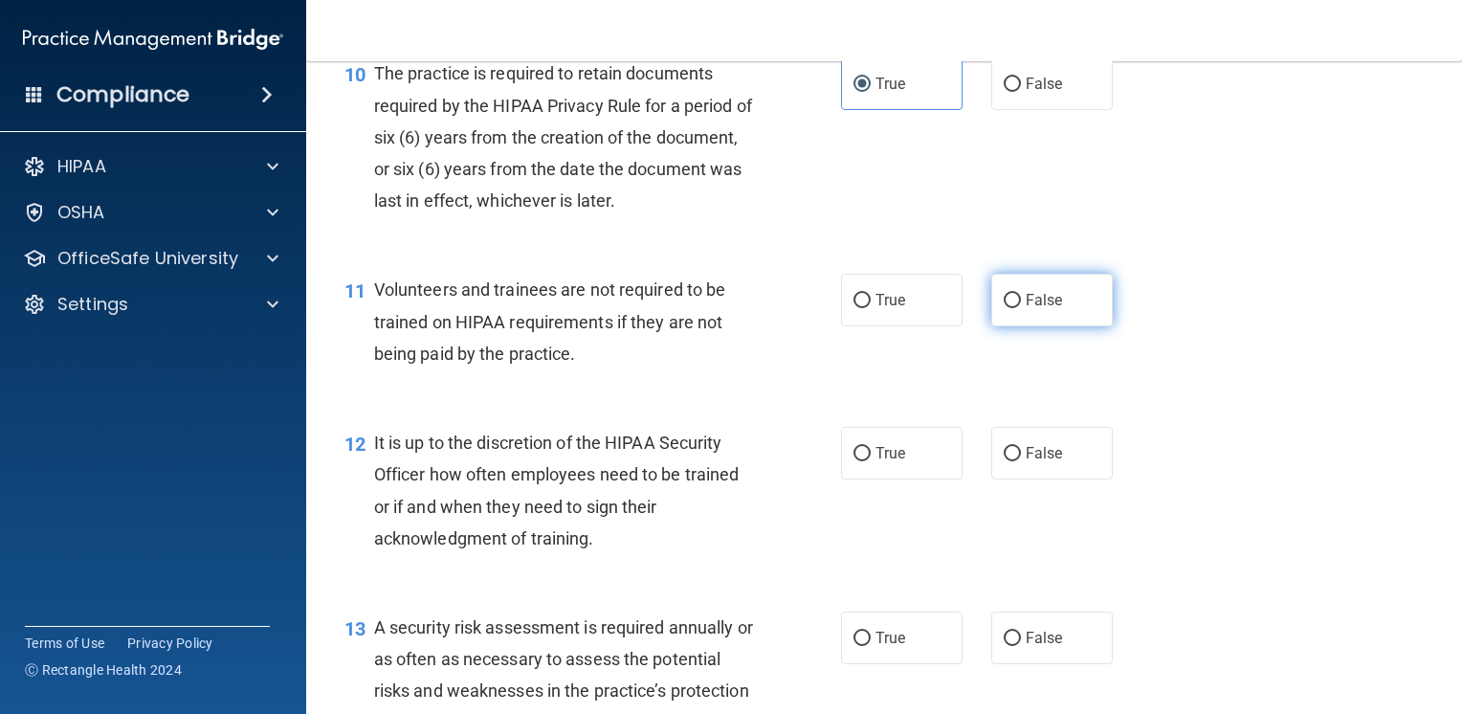
click at [1026, 309] on span "False" at bounding box center [1044, 300] width 37 height 18
click at [1017, 308] on input "False" at bounding box center [1012, 301] width 17 height 14
radio input "true"
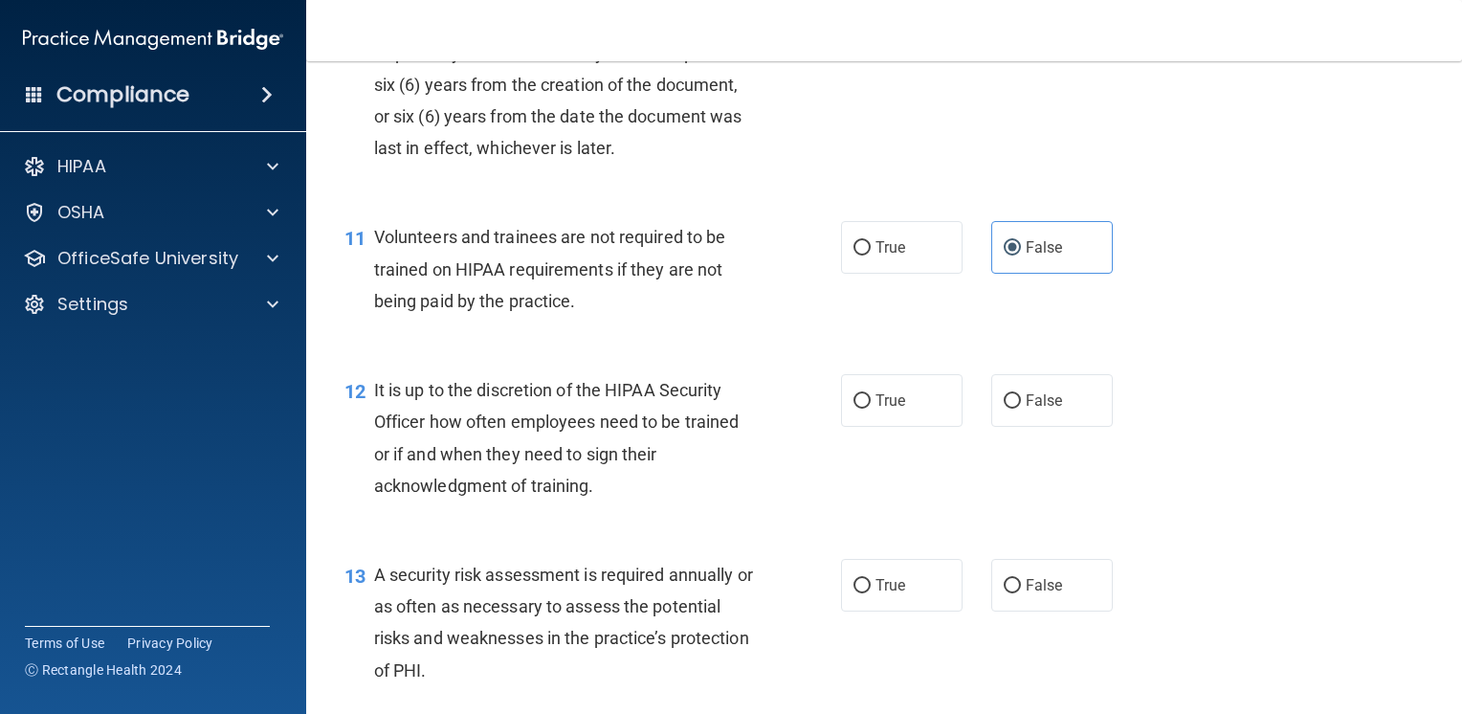
scroll to position [2009, 0]
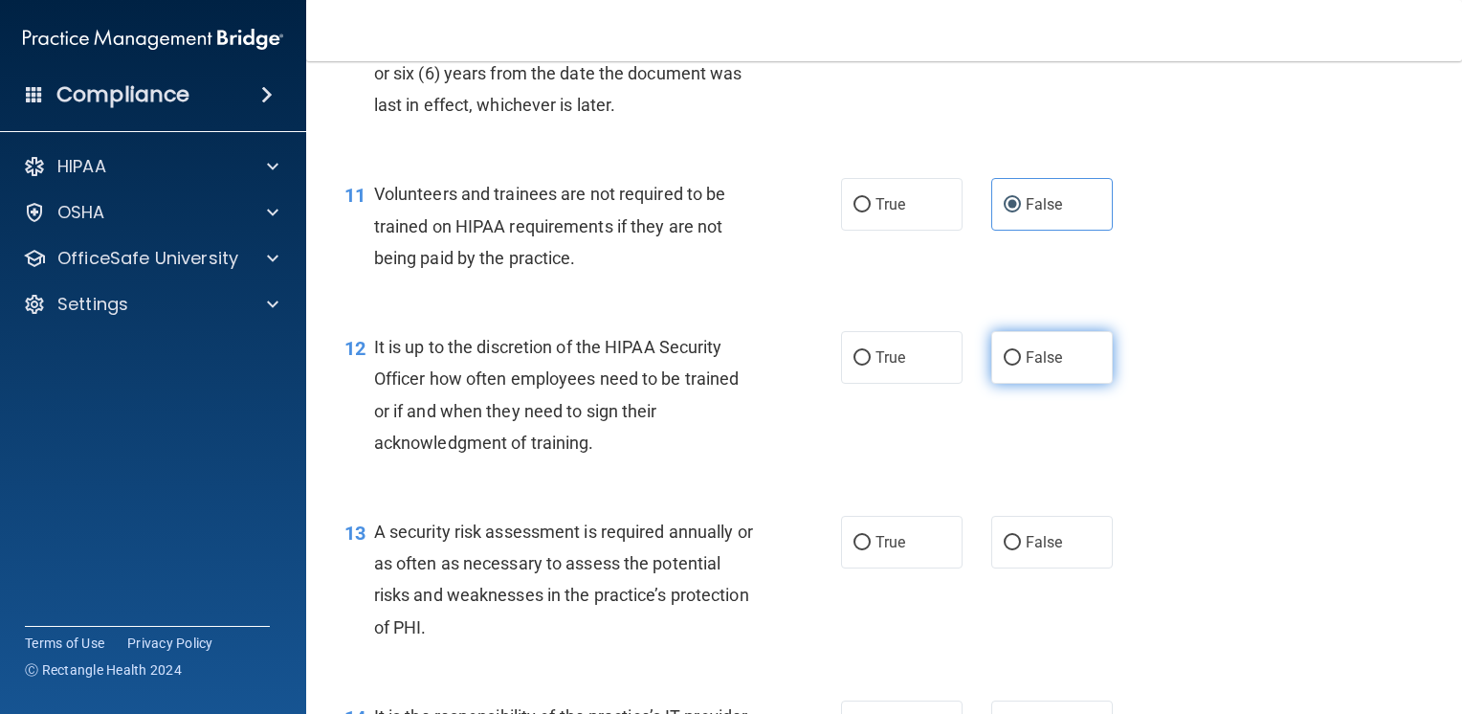
click at [1031, 366] on span "False" at bounding box center [1044, 357] width 37 height 18
click at [1021, 366] on input "False" at bounding box center [1012, 358] width 17 height 14
radio input "true"
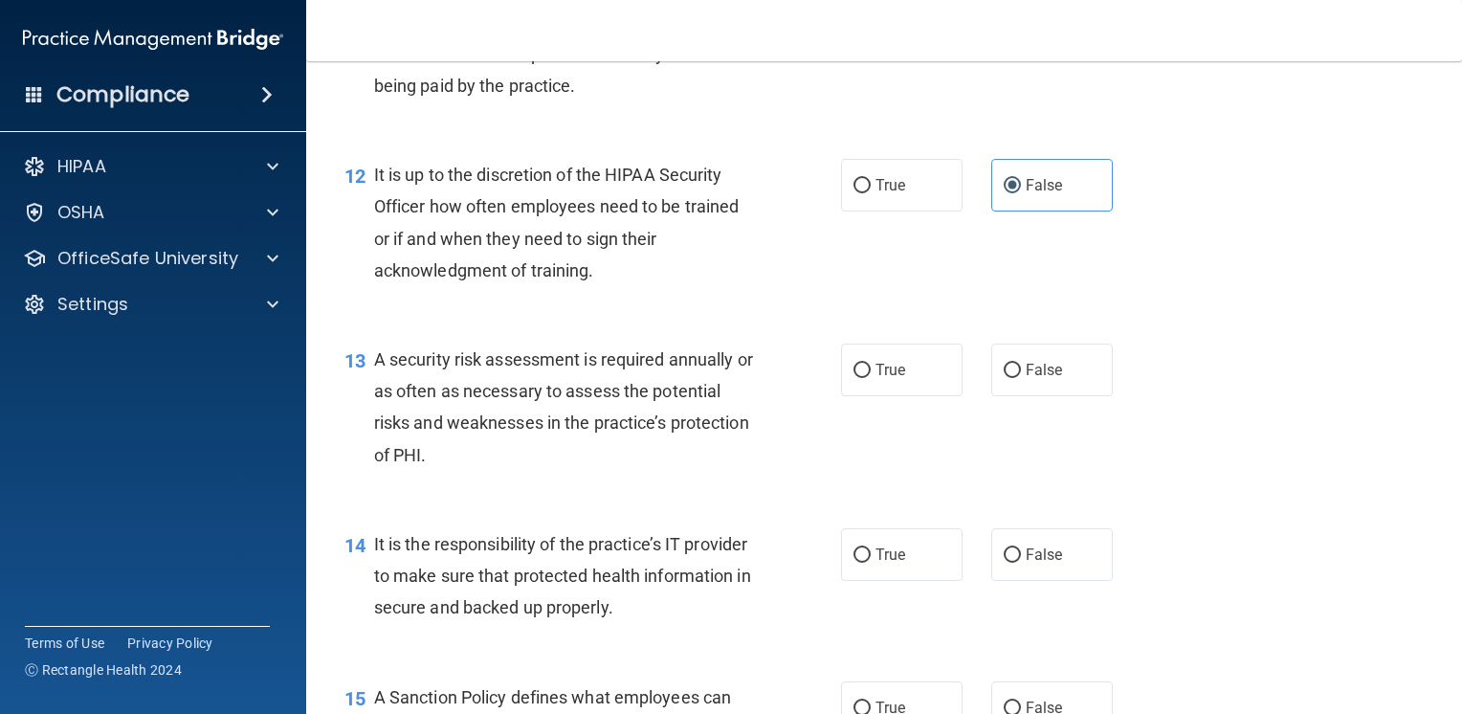
scroll to position [2201, 0]
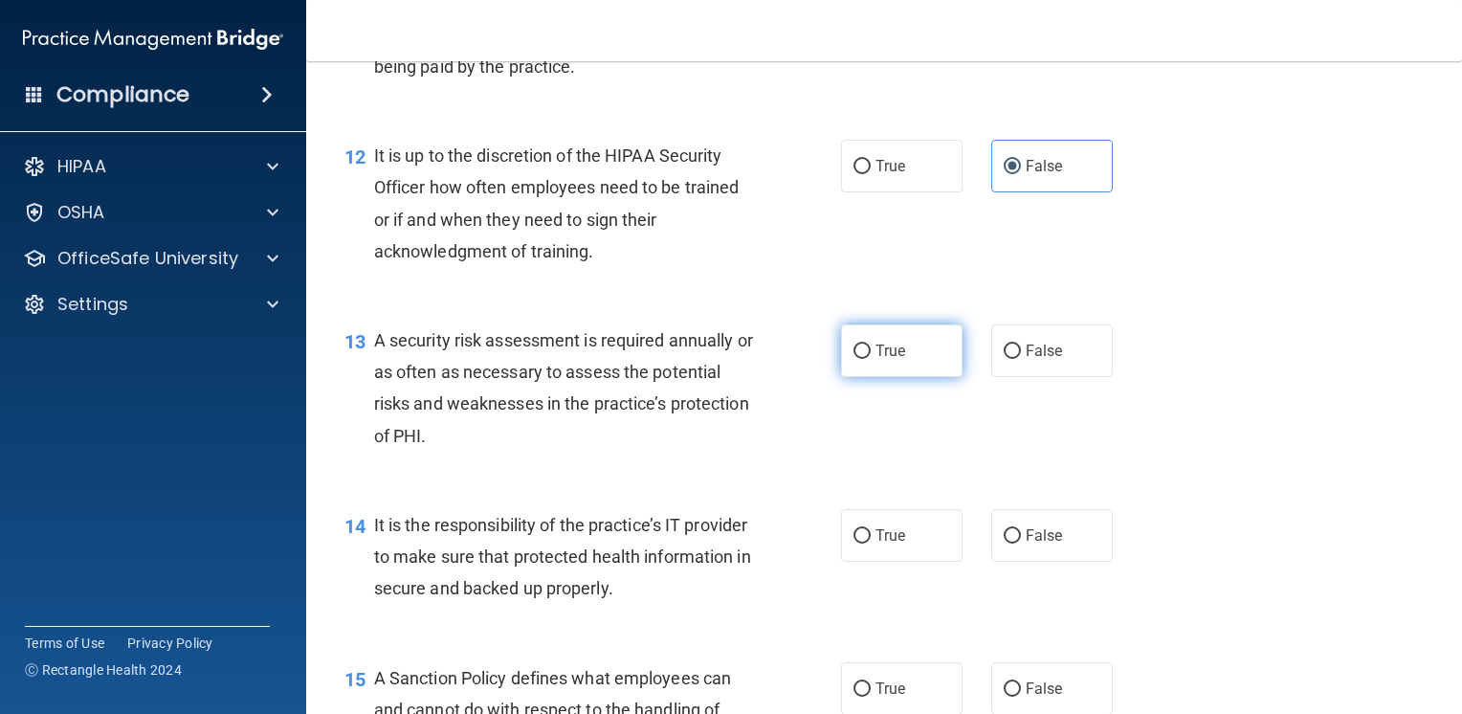
click at [885, 360] on span "True" at bounding box center [891, 351] width 30 height 18
click at [871, 359] on input "True" at bounding box center [862, 351] width 17 height 14
radio input "true"
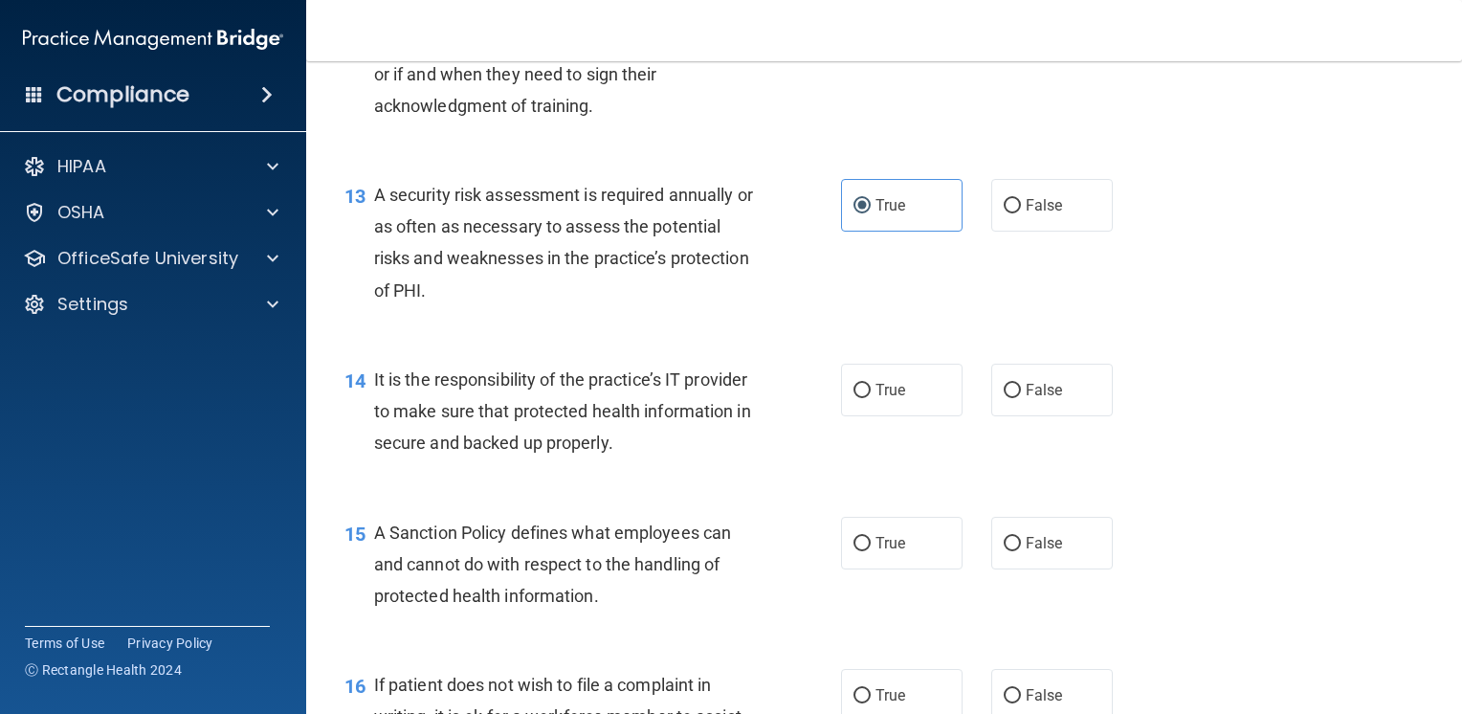
scroll to position [2392, 0]
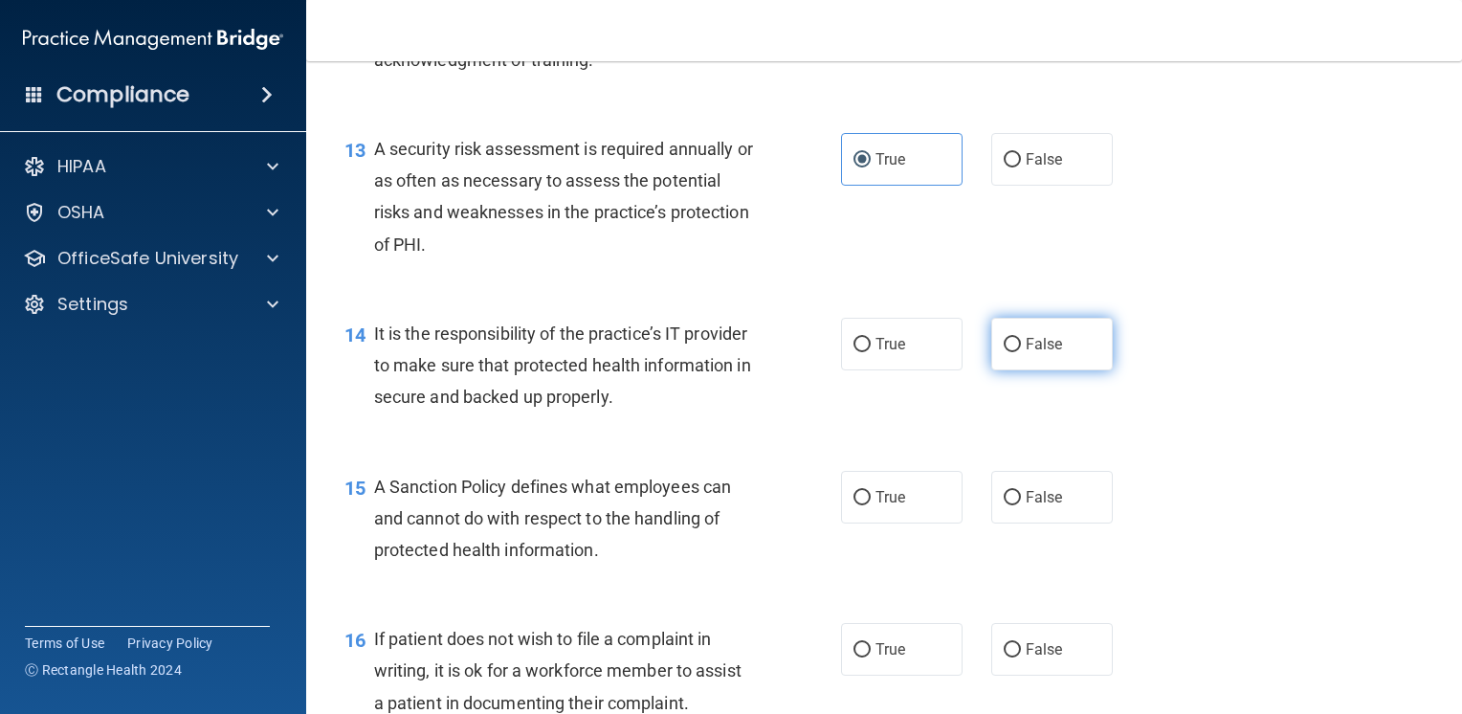
click at [1058, 370] on label "False" at bounding box center [1052, 344] width 122 height 53
click at [1021, 352] on input "False" at bounding box center [1012, 345] width 17 height 14
radio input "true"
click at [1030, 523] on label "False" at bounding box center [1052, 497] width 122 height 53
click at [1021, 505] on input "False" at bounding box center [1012, 498] width 17 height 14
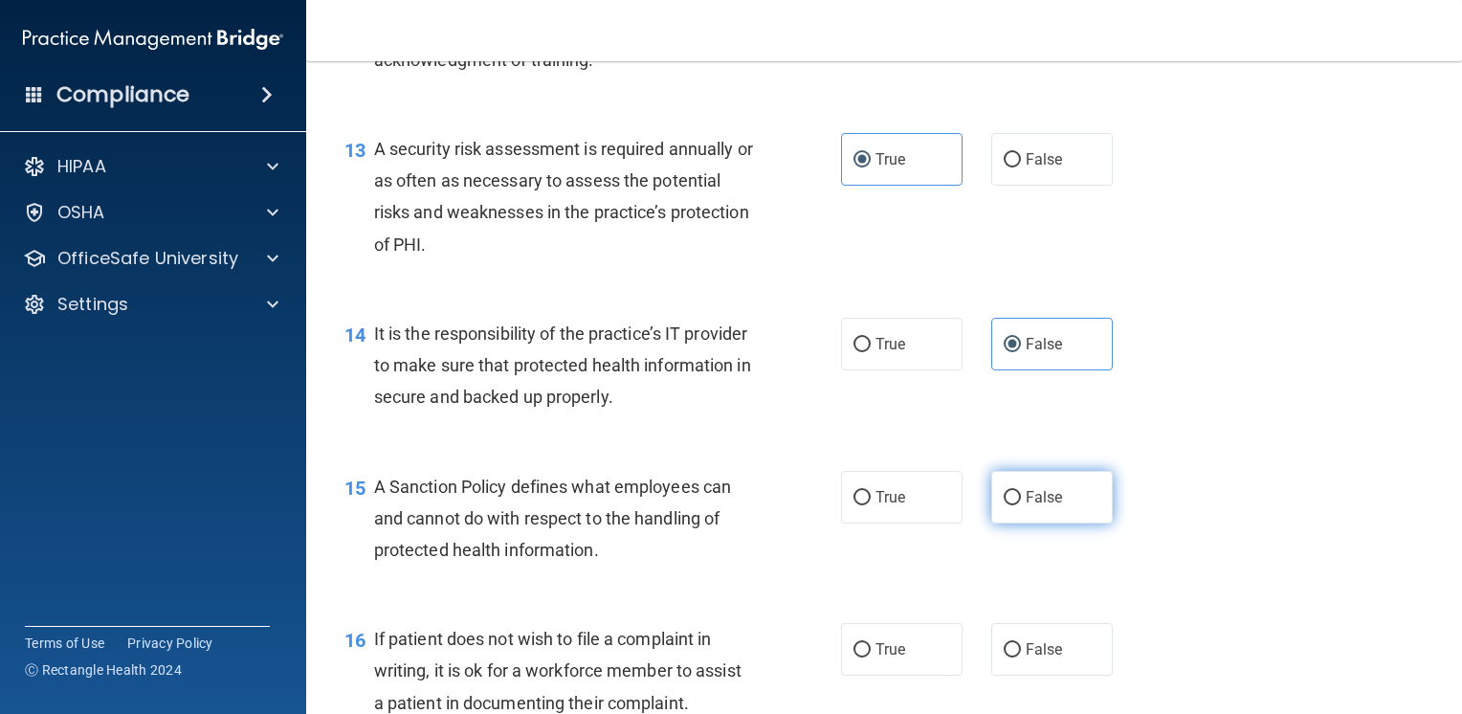
radio input "true"
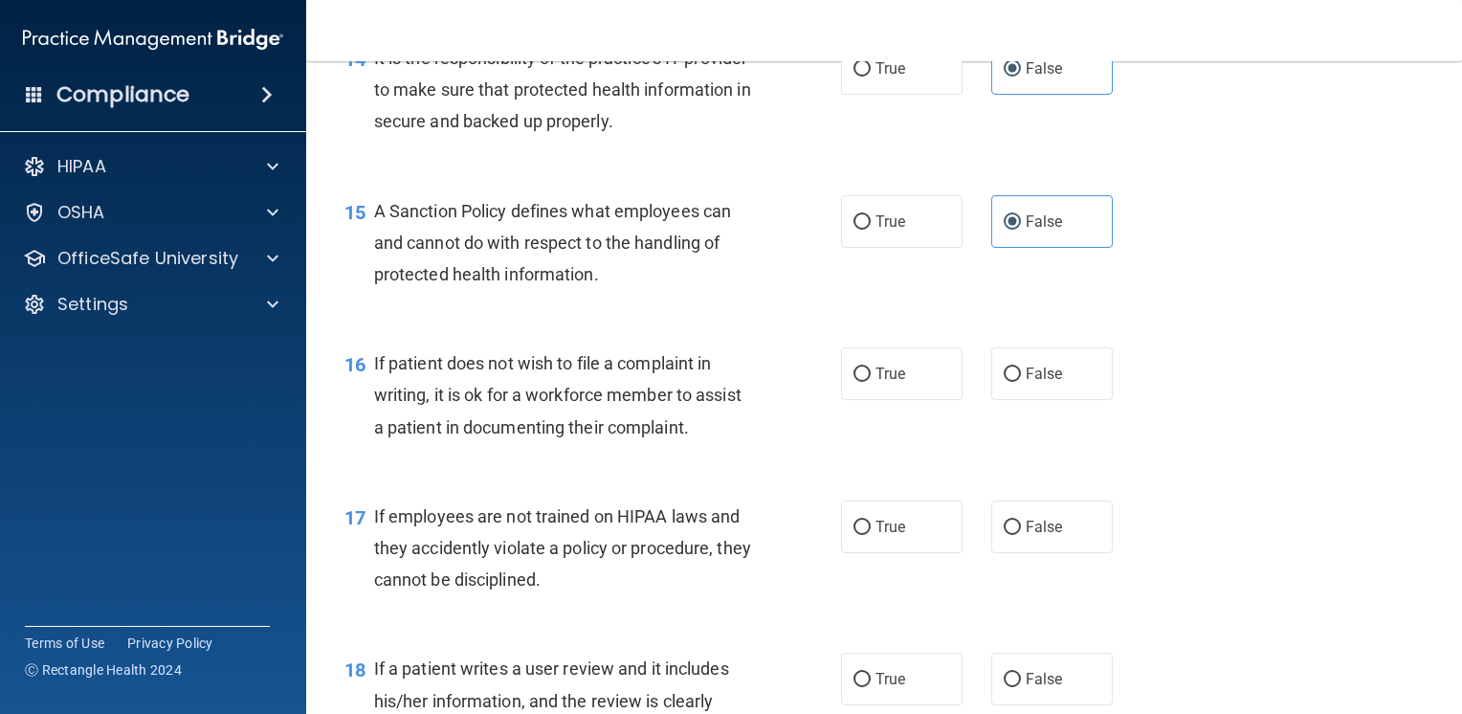
scroll to position [2679, 0]
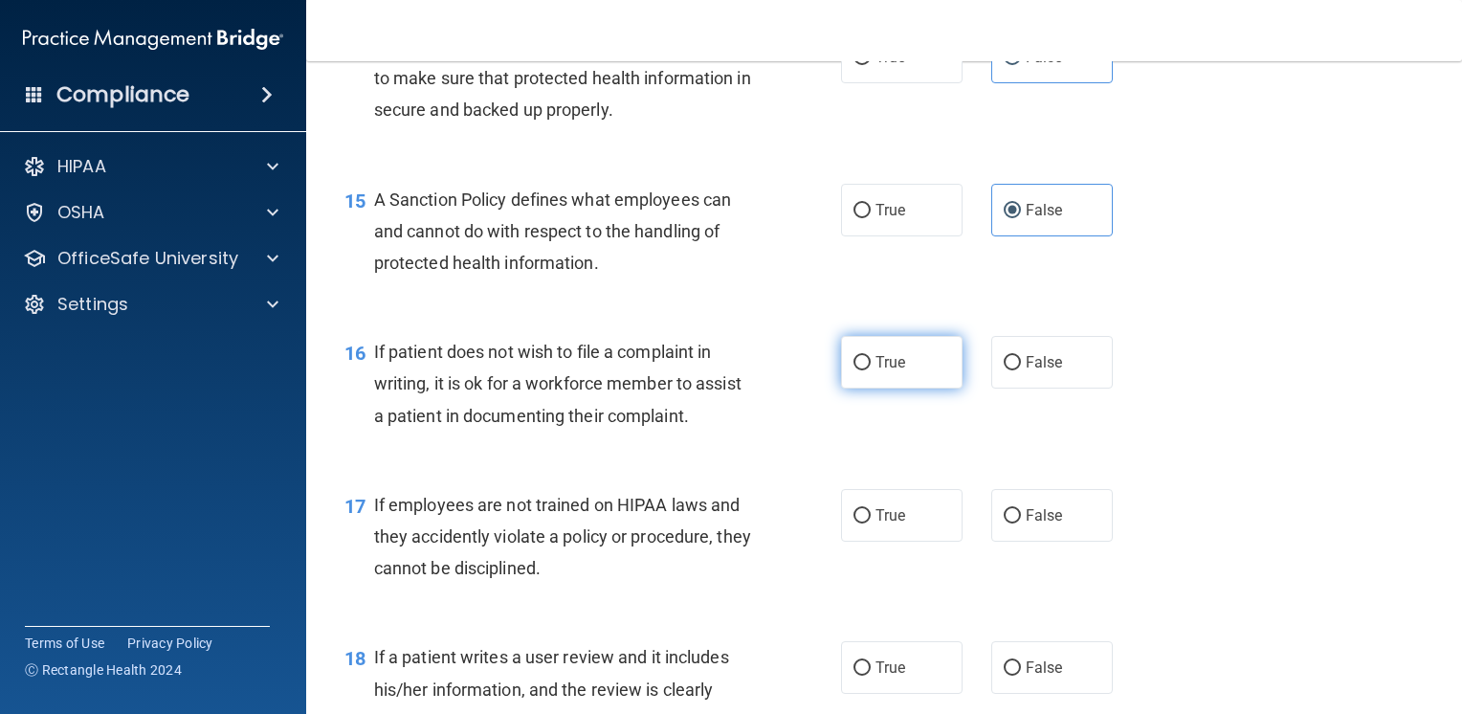
click at [902, 389] on label "True" at bounding box center [902, 362] width 122 height 53
click at [871, 370] on input "True" at bounding box center [862, 363] width 17 height 14
radio input "true"
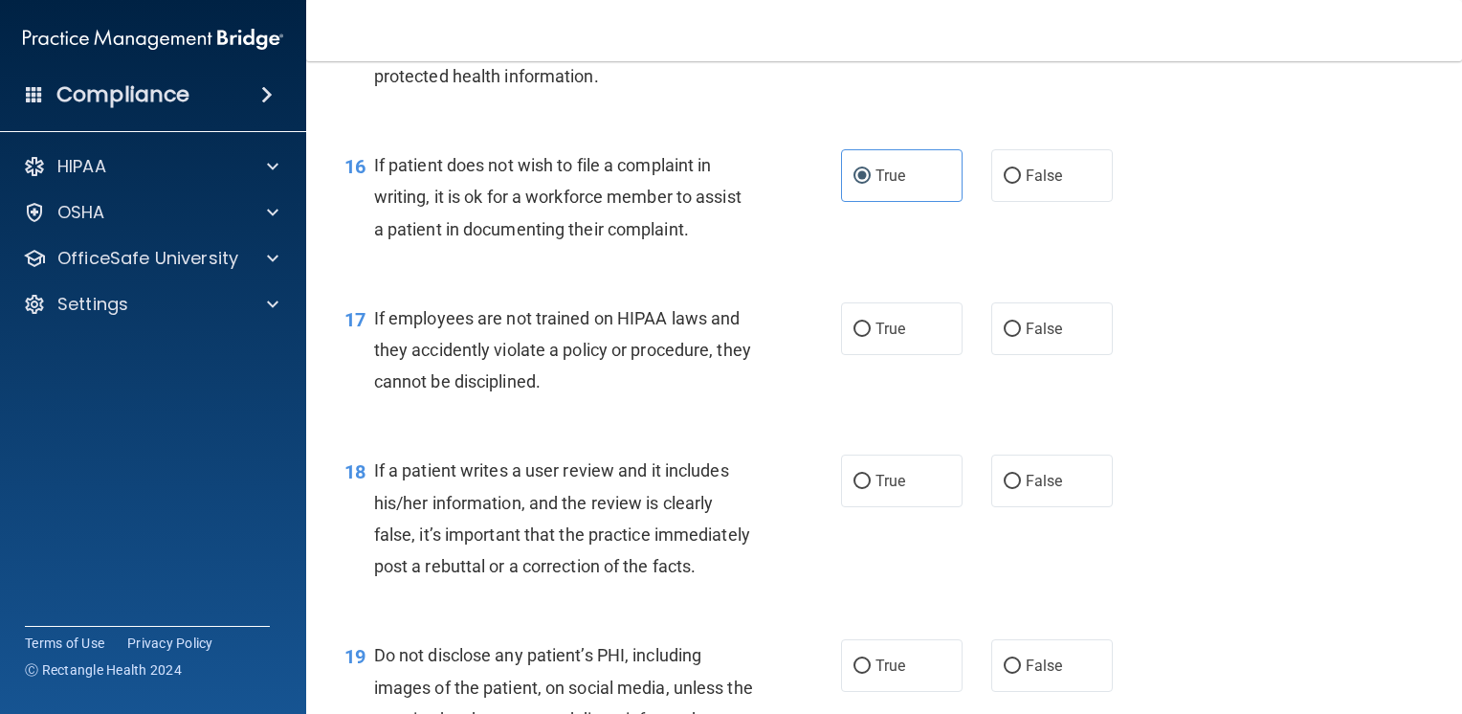
scroll to position [2871, 0]
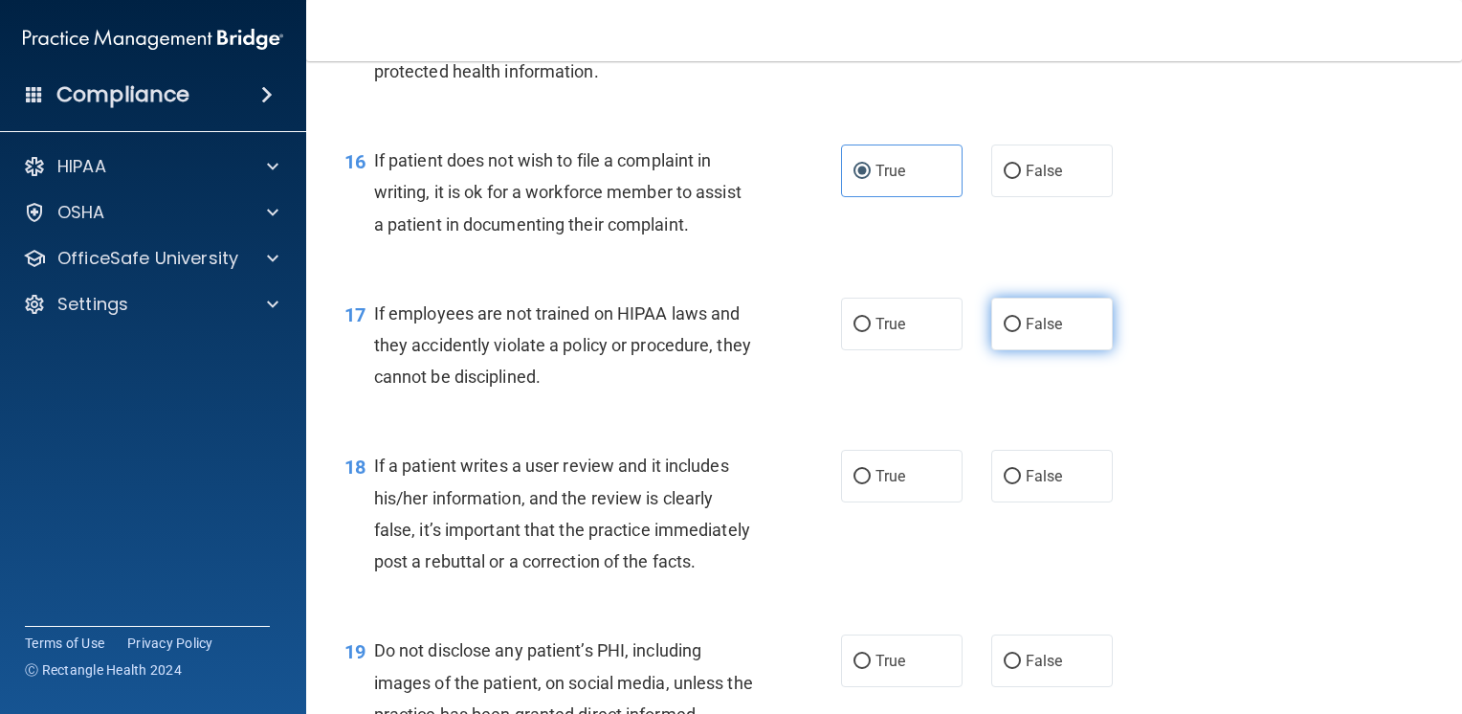
click at [1026, 333] on span "False" at bounding box center [1044, 324] width 37 height 18
click at [1021, 332] on input "False" at bounding box center [1012, 325] width 17 height 14
radio input "true"
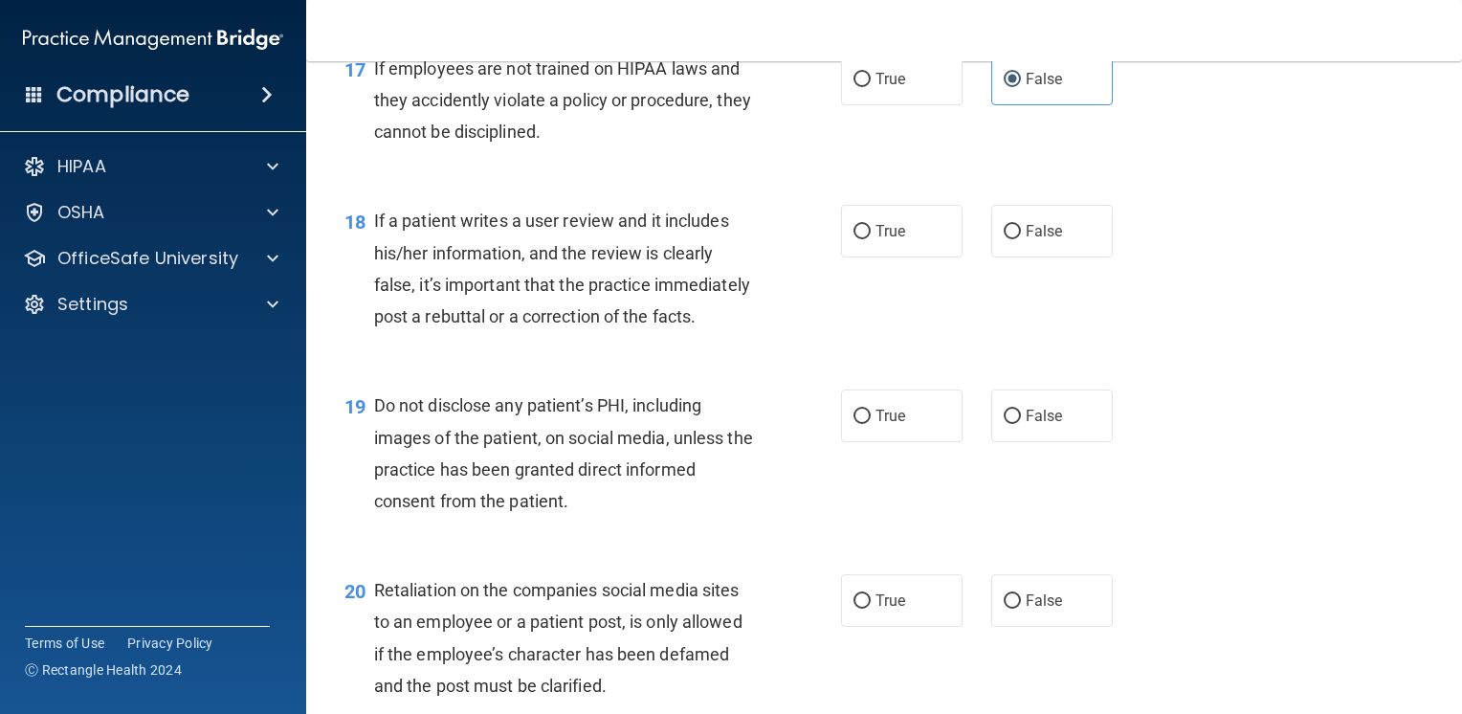
scroll to position [3158, 0]
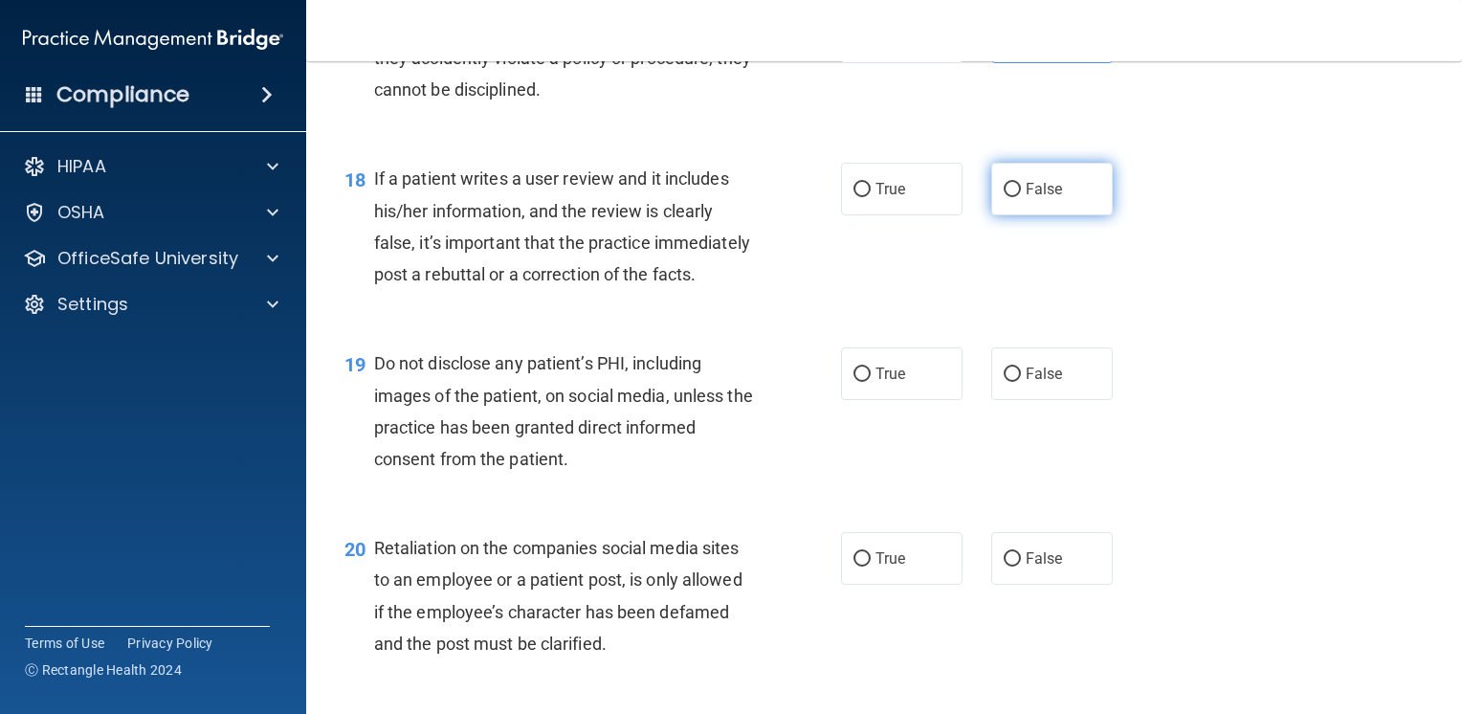
drag, startPoint x: 1045, startPoint y: 228, endPoint x: 1008, endPoint y: 251, distance: 43.8
click at [1046, 198] on span "False" at bounding box center [1044, 189] width 37 height 18
click at [1021, 197] on input "False" at bounding box center [1012, 190] width 17 height 14
radio input "true"
click at [908, 400] on label "True" at bounding box center [902, 373] width 122 height 53
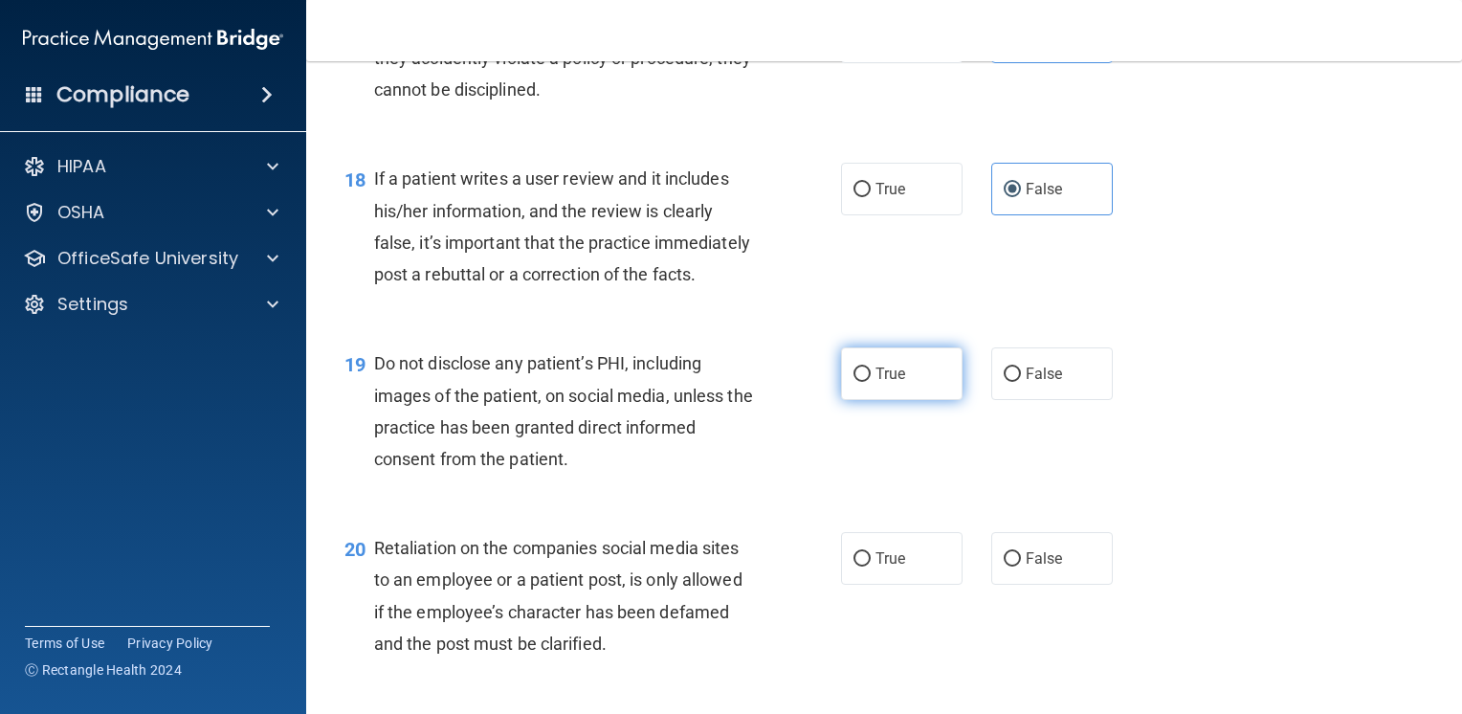
click at [871, 382] on input "True" at bounding box center [862, 374] width 17 height 14
radio input "true"
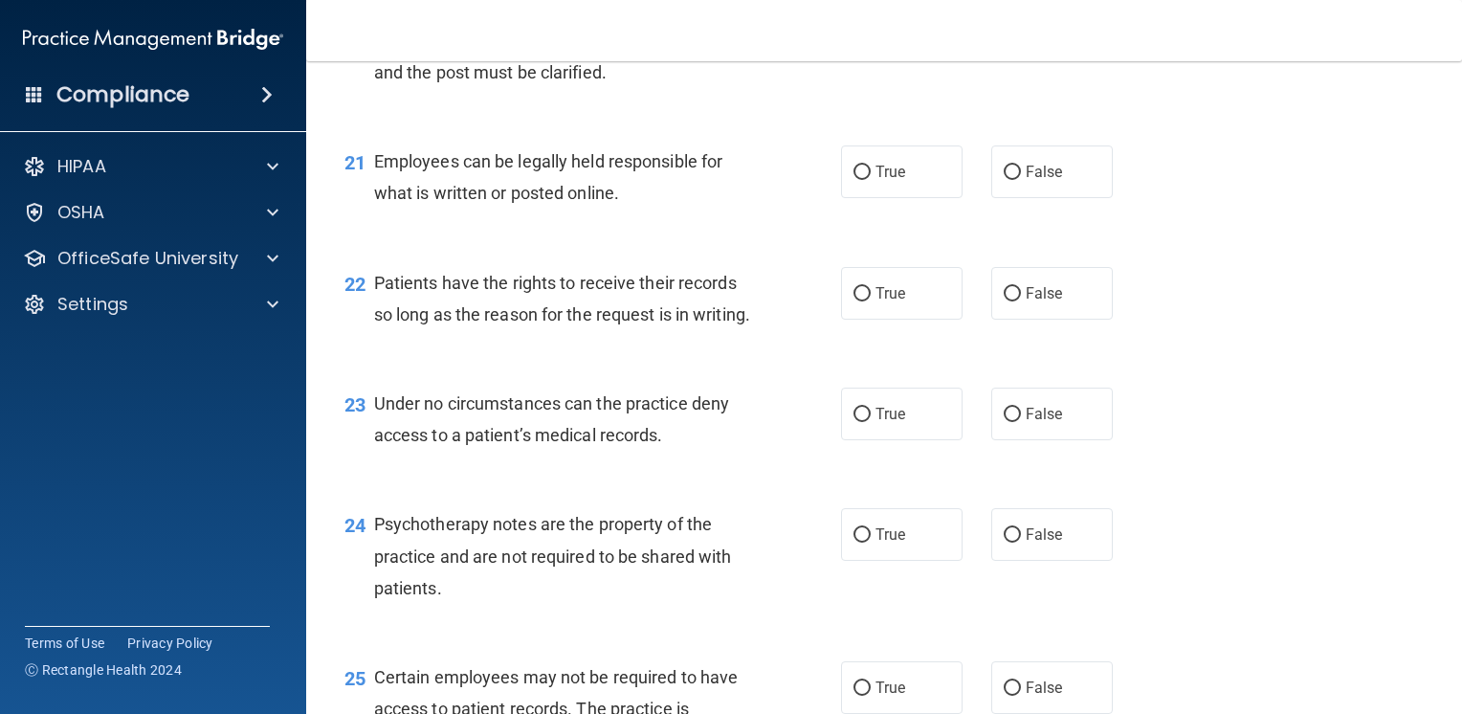
scroll to position [3732, 0]
click at [1050, 420] on span "False" at bounding box center [1044, 411] width 37 height 18
click at [1021, 419] on input "False" at bounding box center [1012, 412] width 17 height 14
radio input "true"
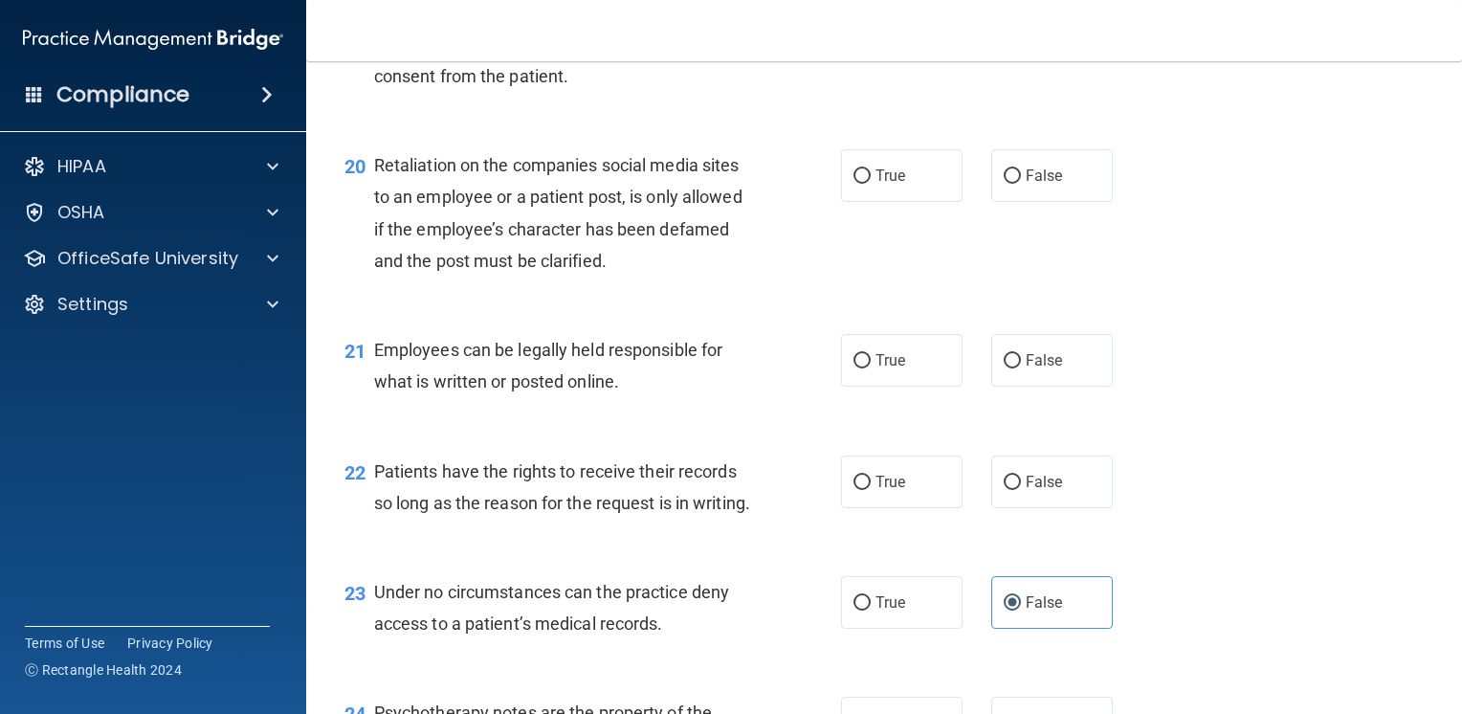
scroll to position [3445, 0]
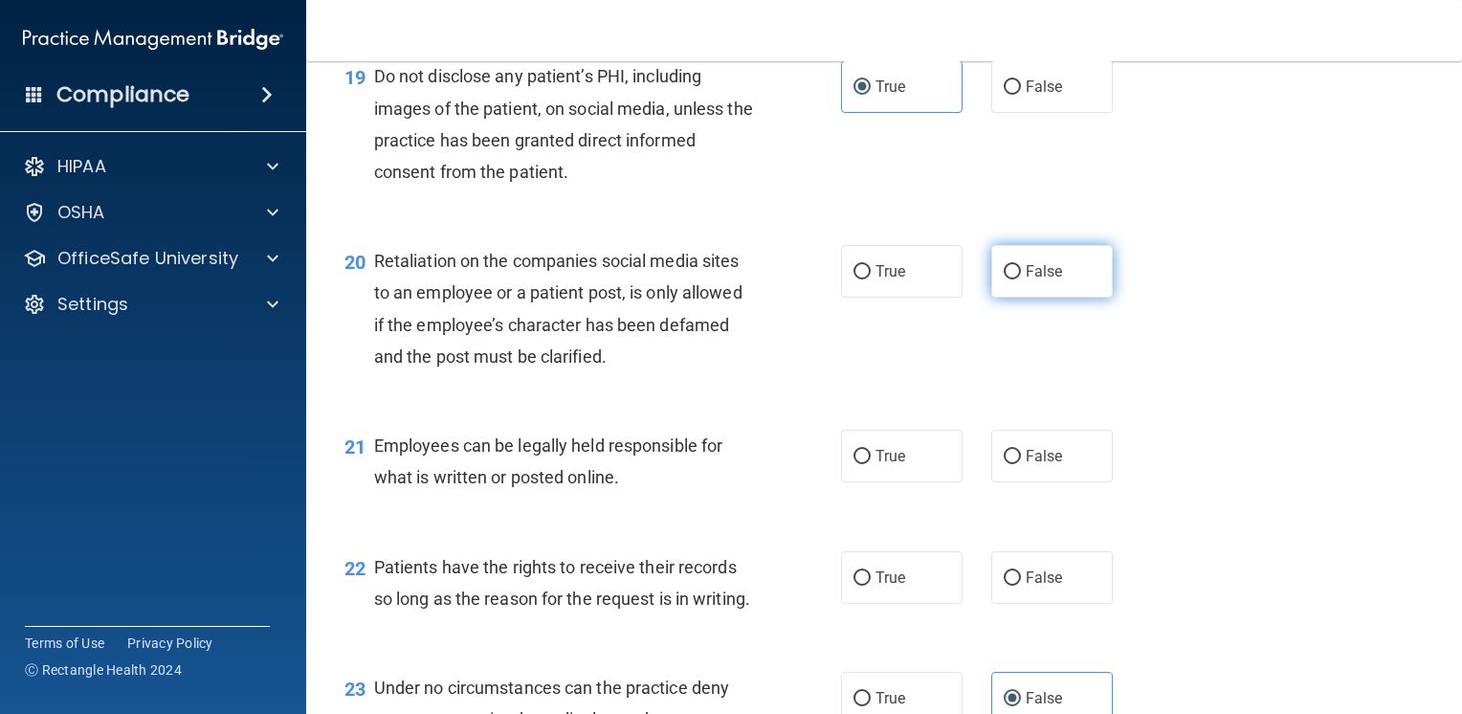
click at [1033, 280] on span "False" at bounding box center [1044, 271] width 37 height 18
click at [1021, 279] on input "False" at bounding box center [1012, 272] width 17 height 14
radio input "true"
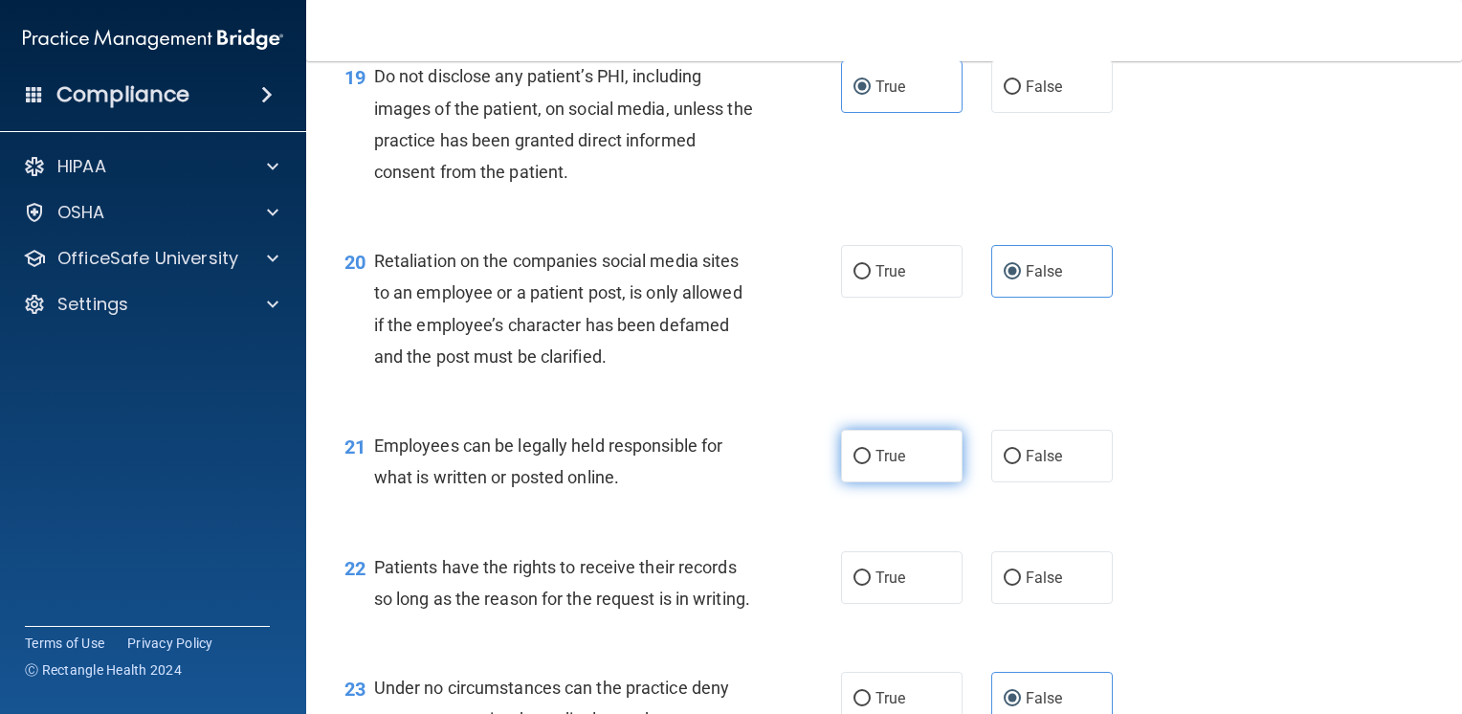
click at [924, 482] on label "True" at bounding box center [902, 456] width 122 height 53
click at [871, 464] on input "True" at bounding box center [862, 457] width 17 height 14
radio input "true"
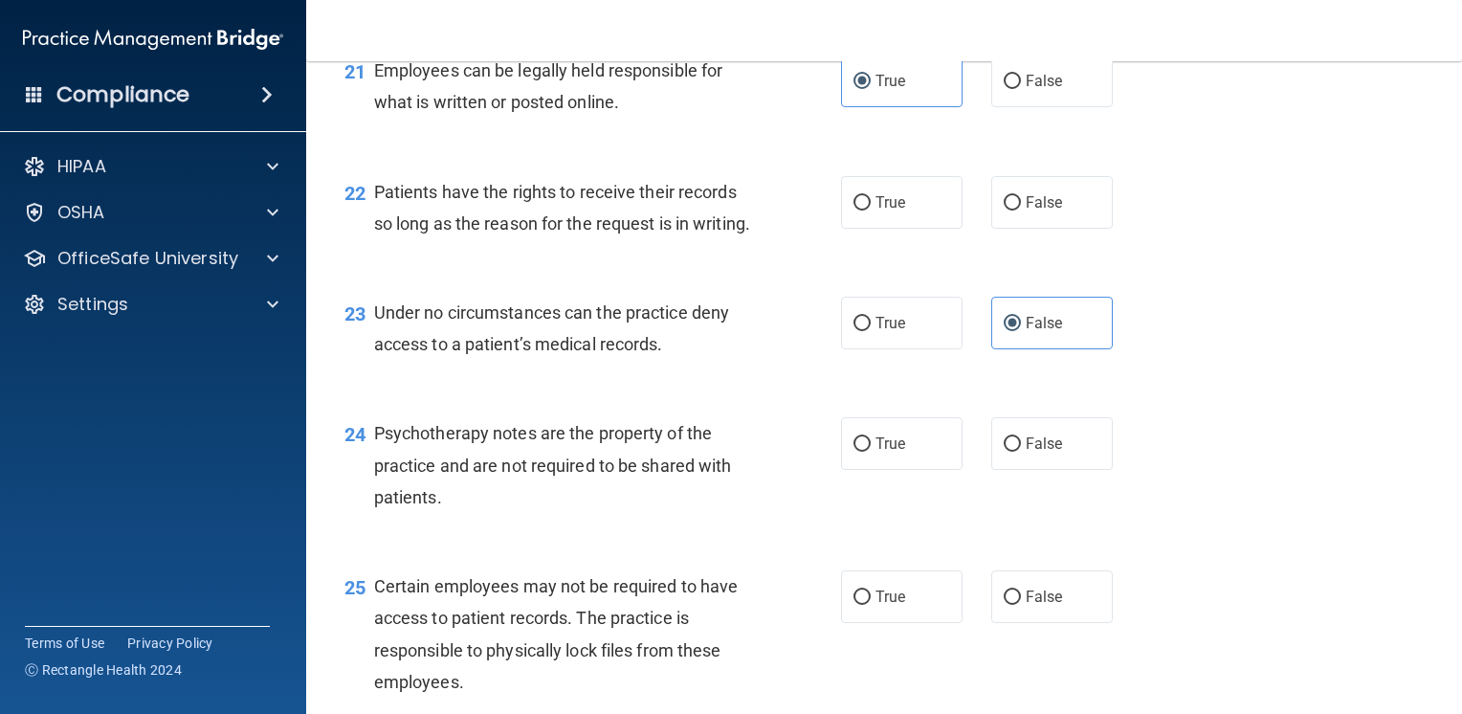
scroll to position [3828, 0]
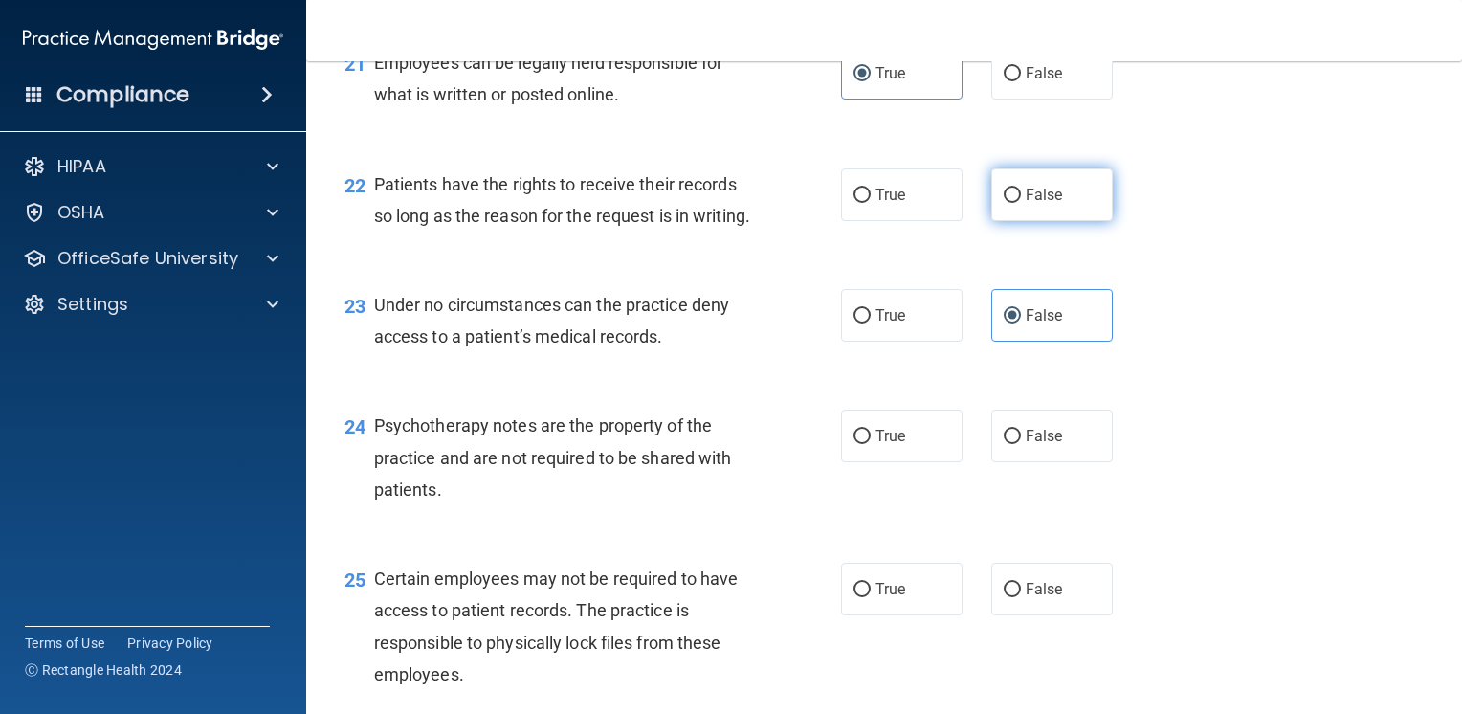
click at [1012, 221] on label "False" at bounding box center [1052, 194] width 122 height 53
click at [1012, 203] on input "False" at bounding box center [1012, 196] width 17 height 14
radio input "true"
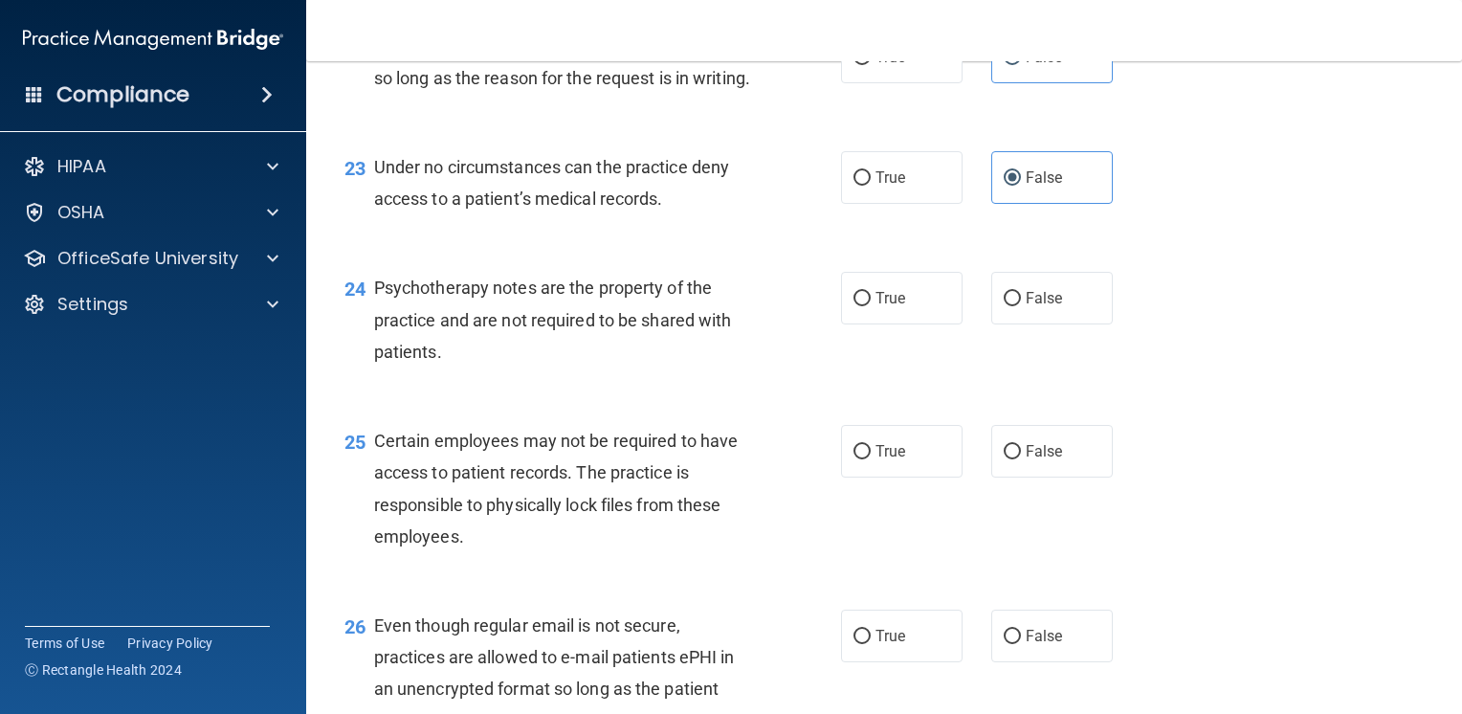
scroll to position [4019, 0]
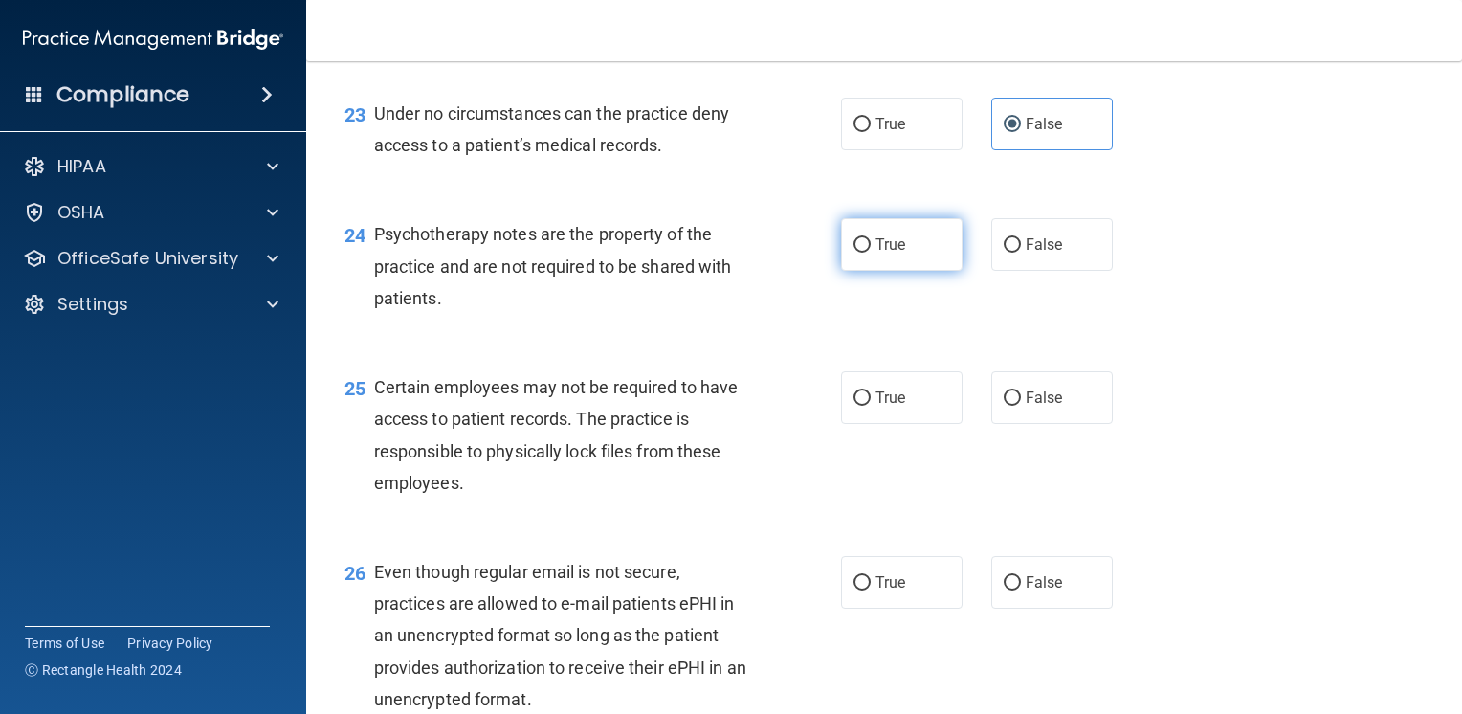
click at [876, 254] on span "True" at bounding box center [891, 244] width 30 height 18
click at [869, 253] on input "True" at bounding box center [862, 245] width 17 height 14
radio input "true"
click at [876, 591] on span "True" at bounding box center [891, 582] width 30 height 18
click at [871, 590] on input "True" at bounding box center [862, 583] width 17 height 14
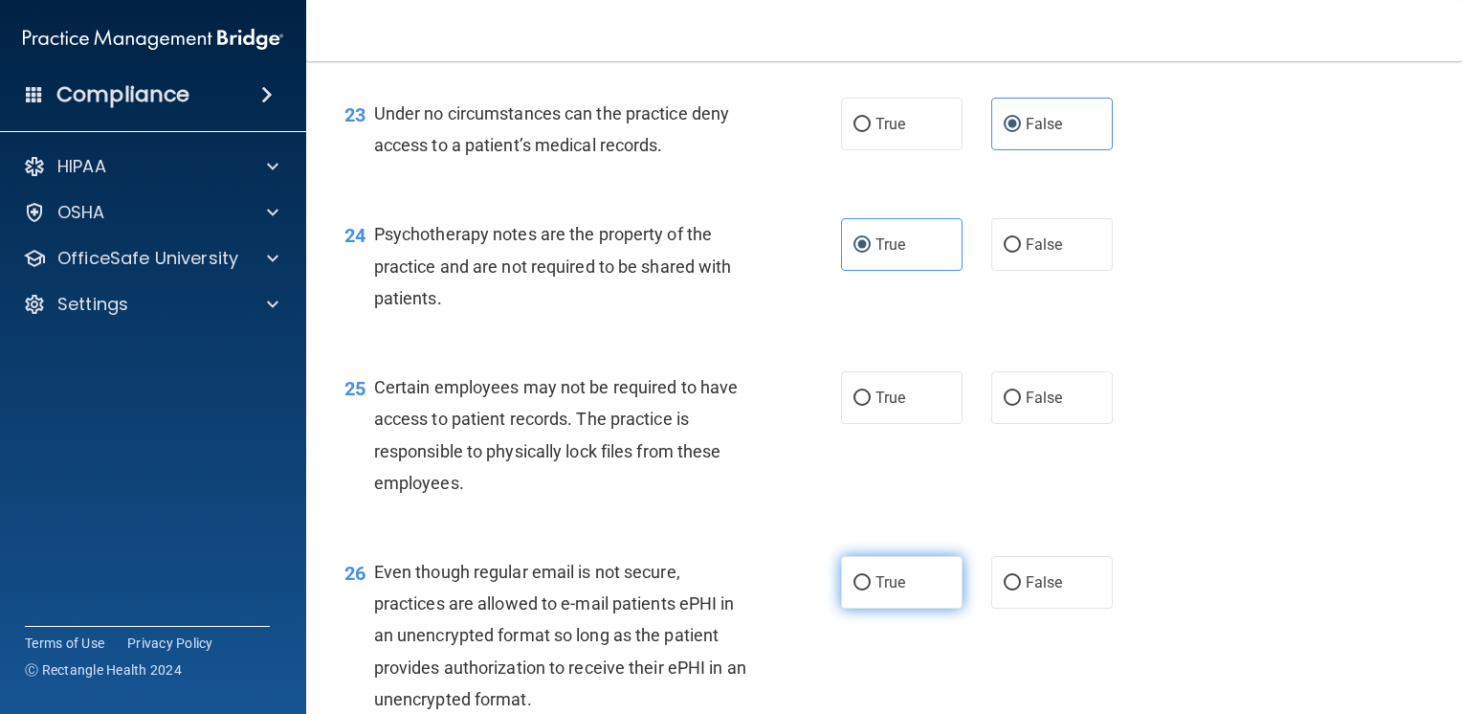
radio input "true"
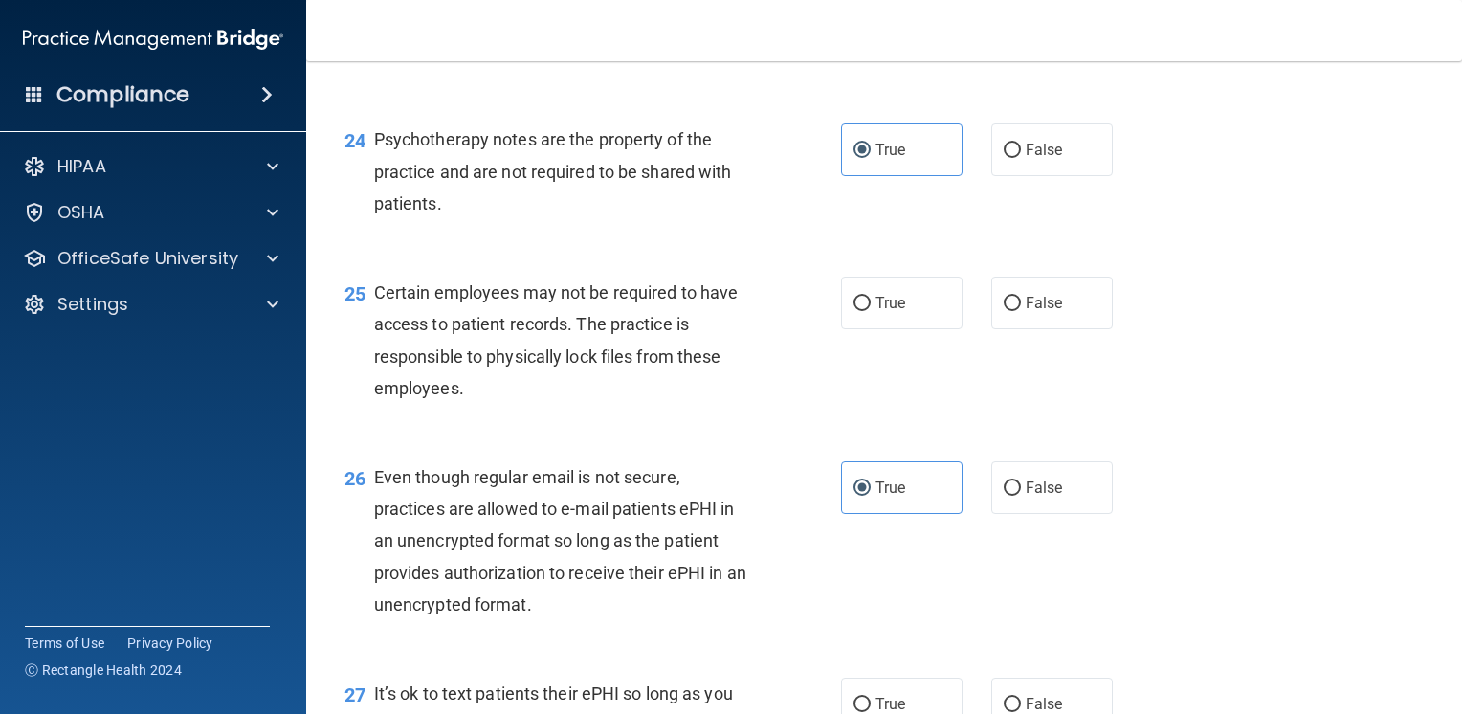
scroll to position [4115, 0]
click at [883, 311] on span "True" at bounding box center [891, 302] width 30 height 18
click at [871, 310] on input "True" at bounding box center [862, 303] width 17 height 14
radio input "true"
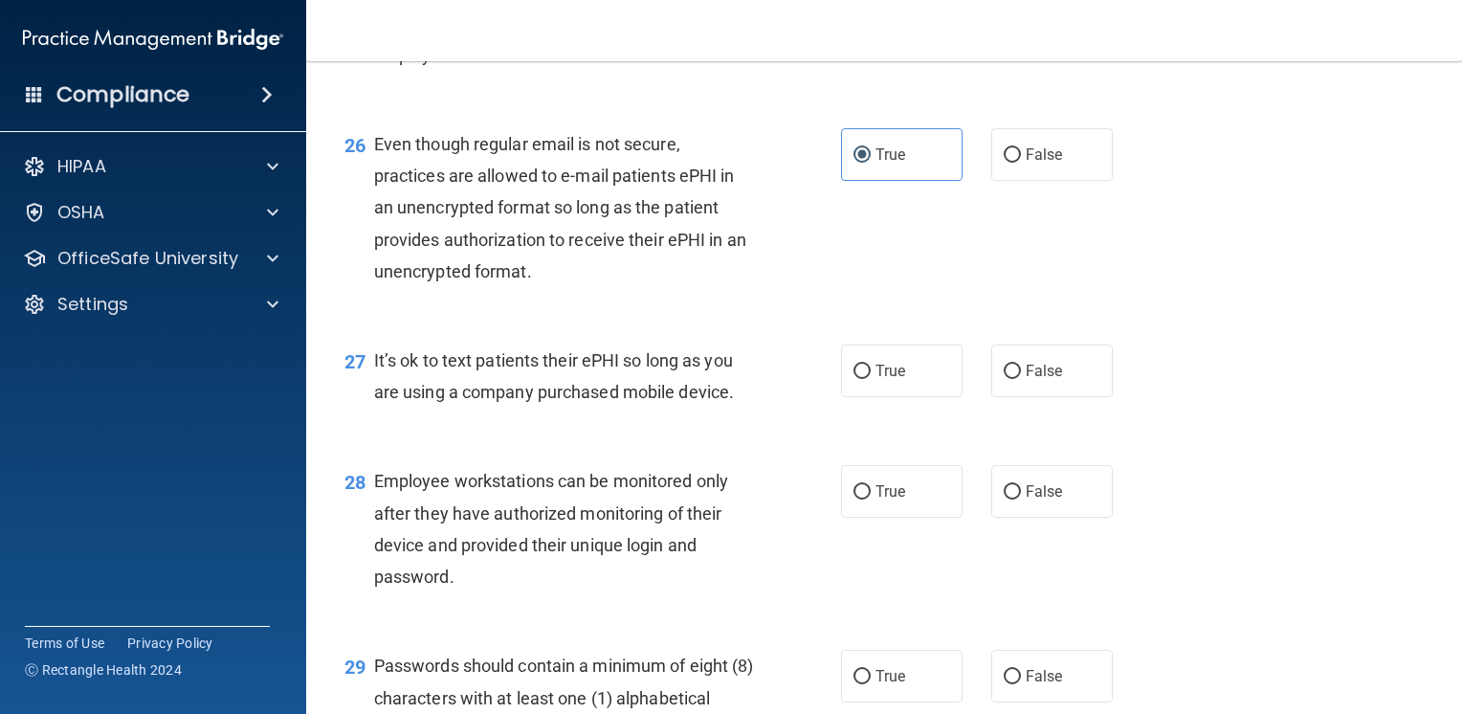
scroll to position [4497, 0]
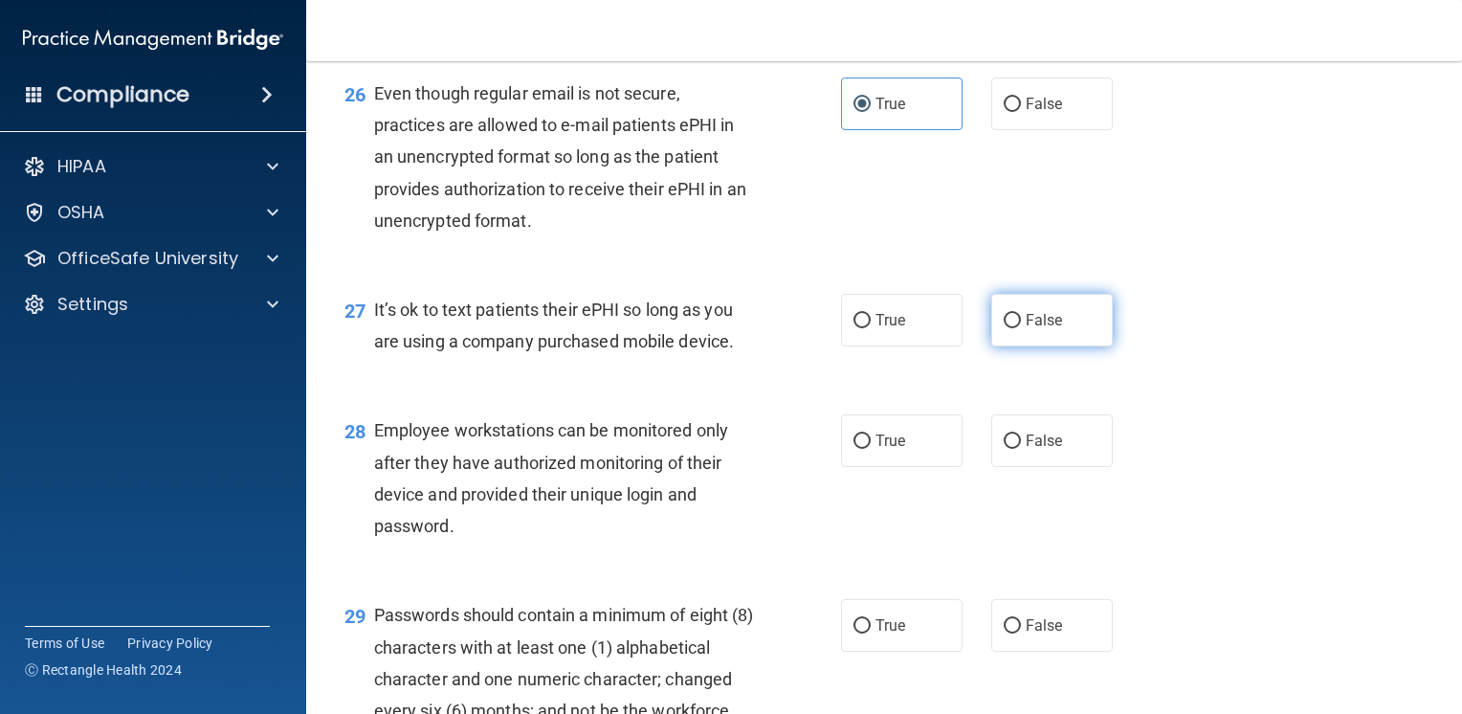
click at [1026, 329] on span "False" at bounding box center [1044, 320] width 37 height 18
click at [1021, 328] on input "False" at bounding box center [1012, 321] width 17 height 14
radio input "true"
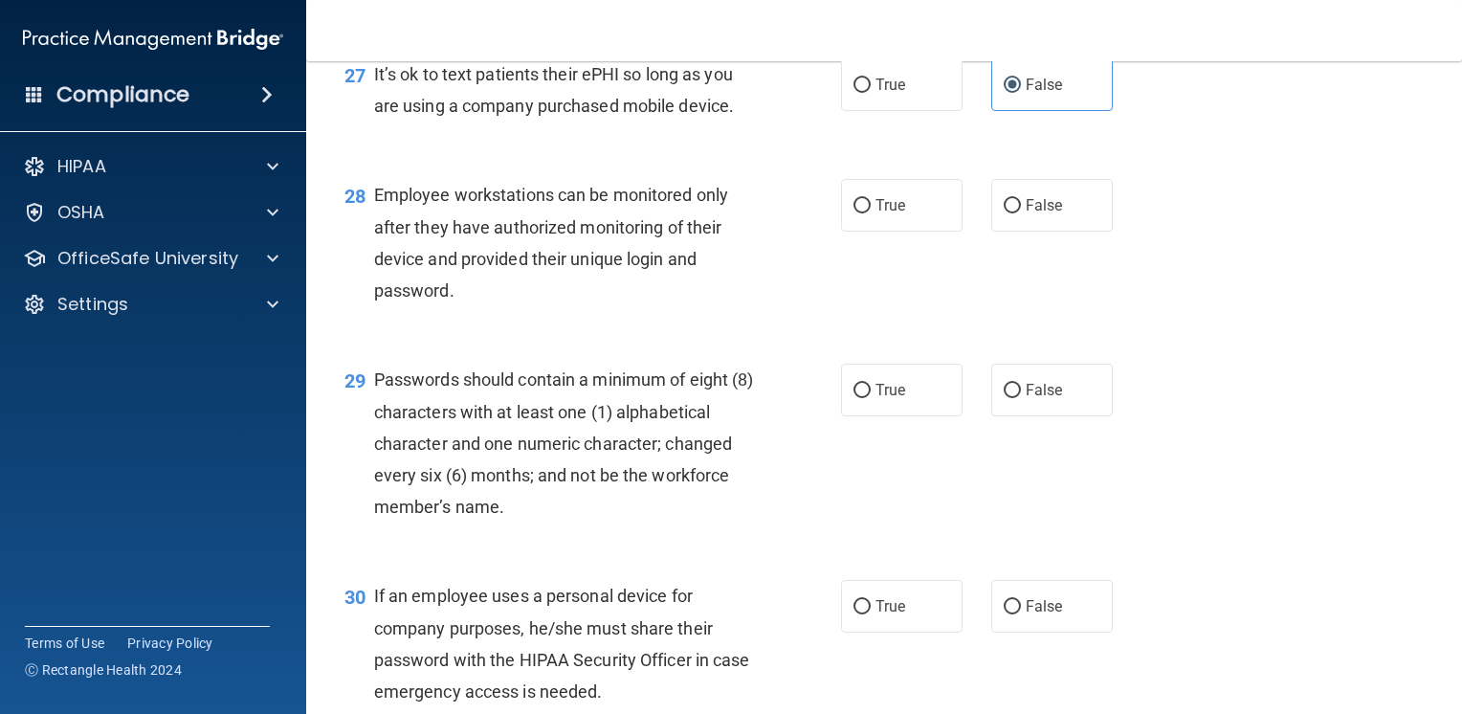
scroll to position [4785, 0]
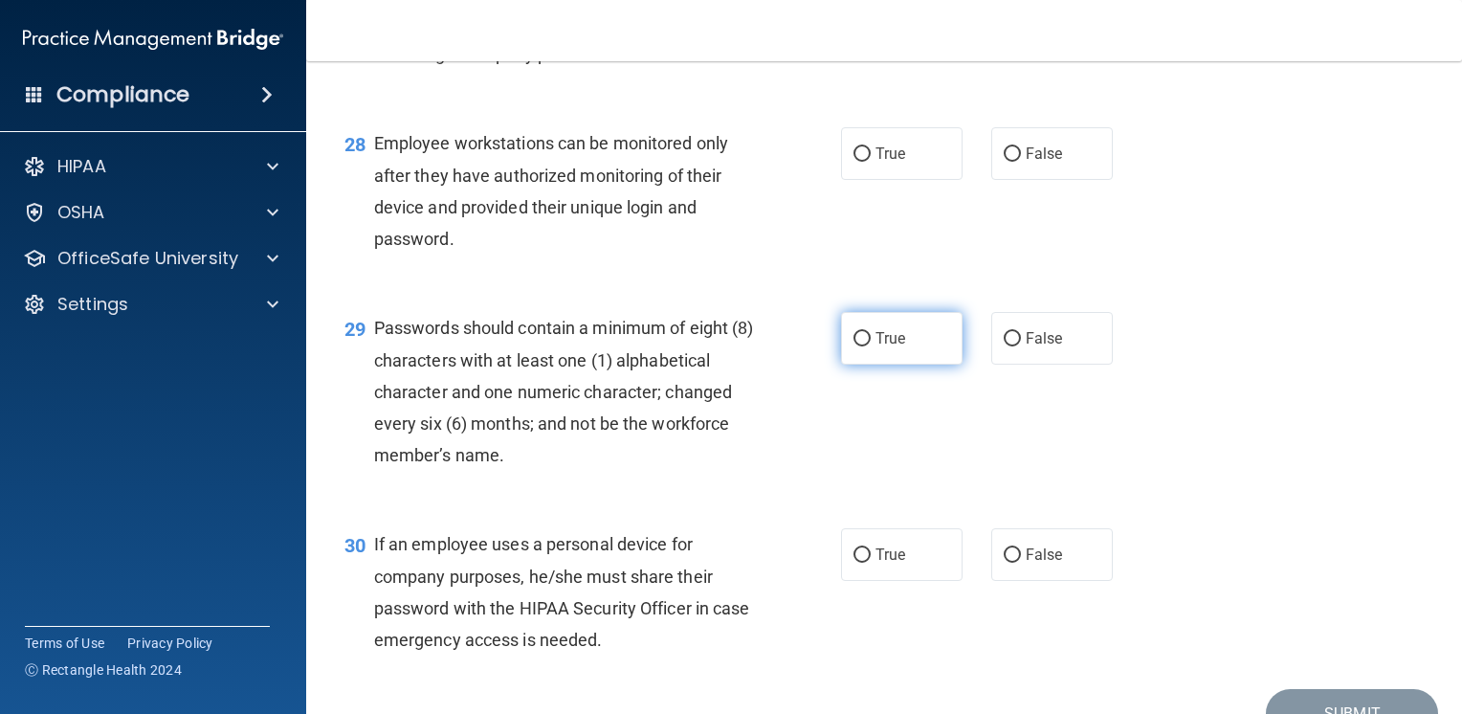
click at [841, 365] on label "True" at bounding box center [902, 338] width 122 height 53
click at [854, 346] on input "True" at bounding box center [862, 339] width 17 height 14
radio input "true"
click at [1093, 581] on label "False" at bounding box center [1052, 554] width 122 height 53
click at [1021, 563] on input "False" at bounding box center [1012, 555] width 17 height 14
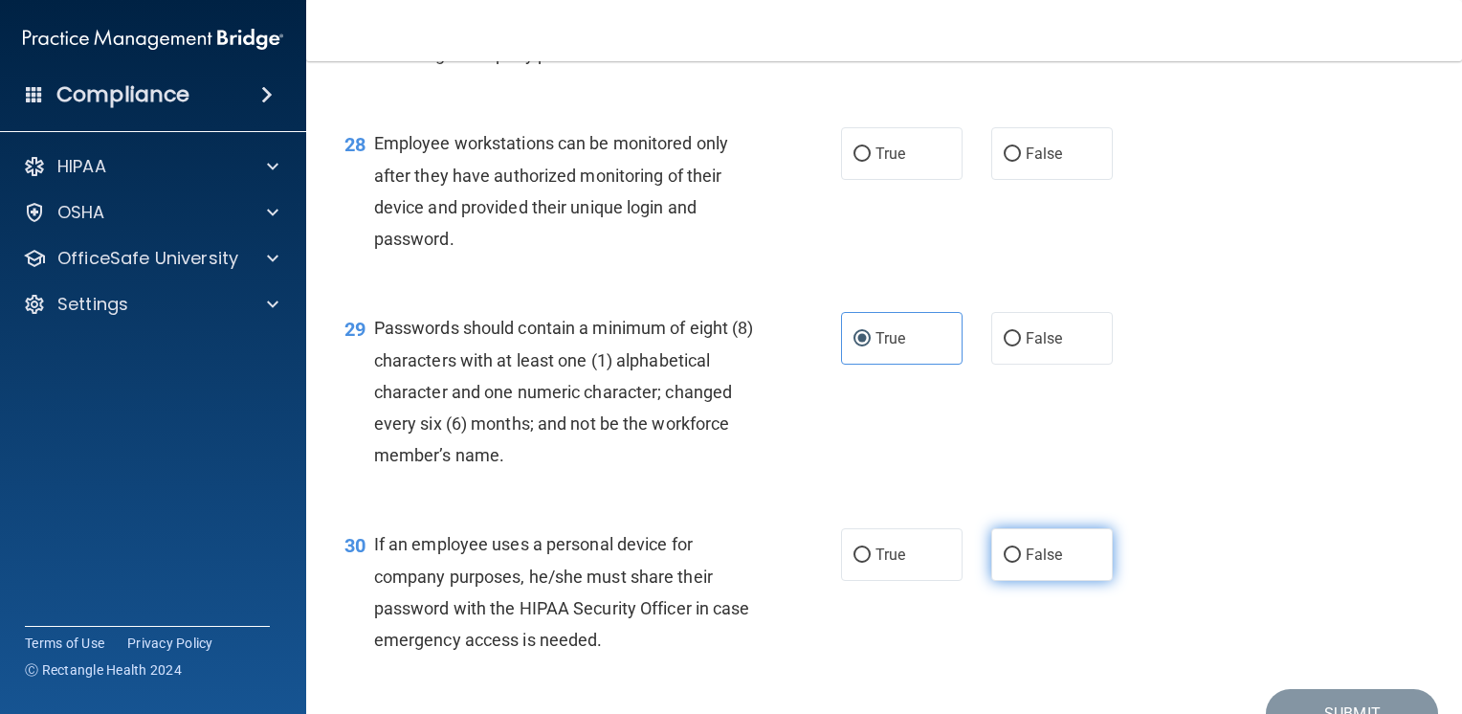
radio input "true"
click at [1077, 180] on label "False" at bounding box center [1052, 153] width 122 height 53
click at [1021, 162] on input "False" at bounding box center [1012, 154] width 17 height 14
radio input "true"
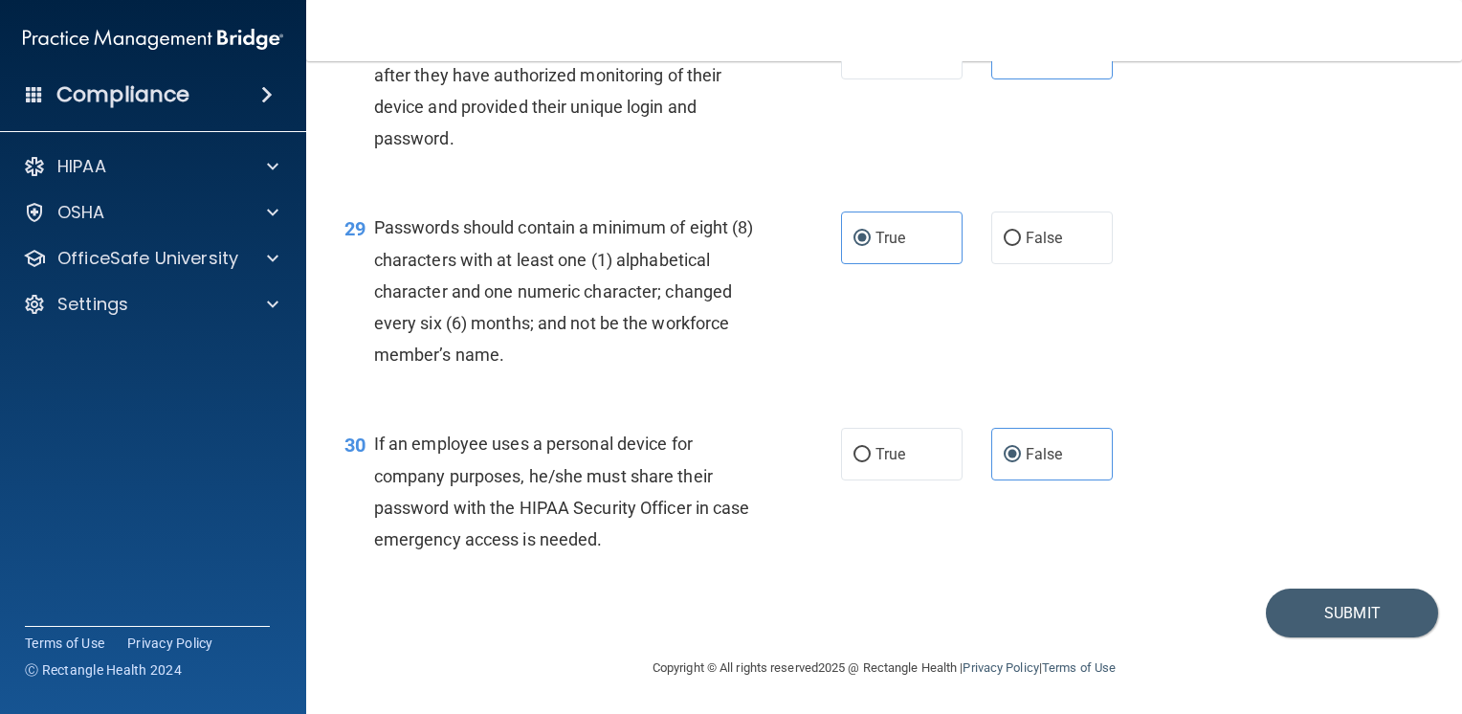
scroll to position [4980, 0]
click at [1342, 607] on button "Submit" at bounding box center [1352, 612] width 172 height 49
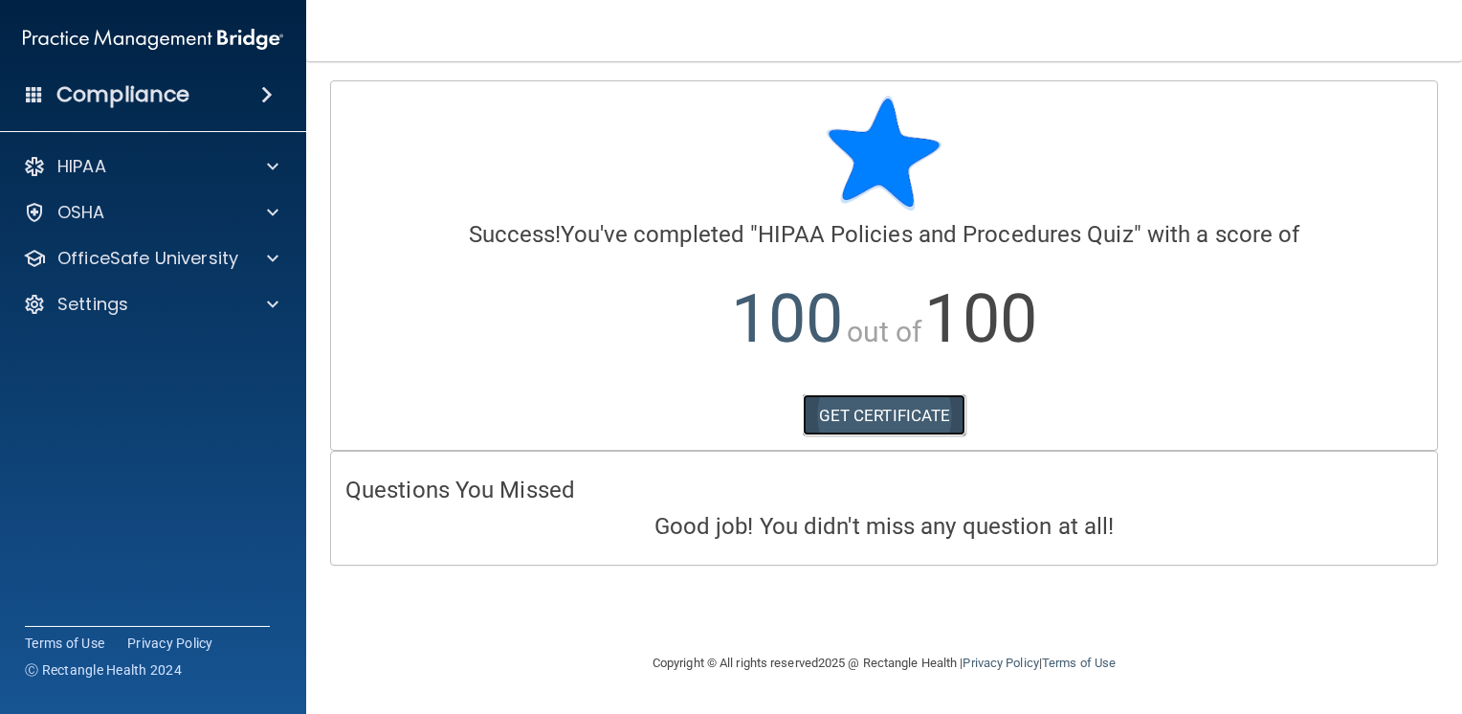
click at [835, 410] on link "GET CERTIFICATE" at bounding box center [885, 415] width 164 height 42
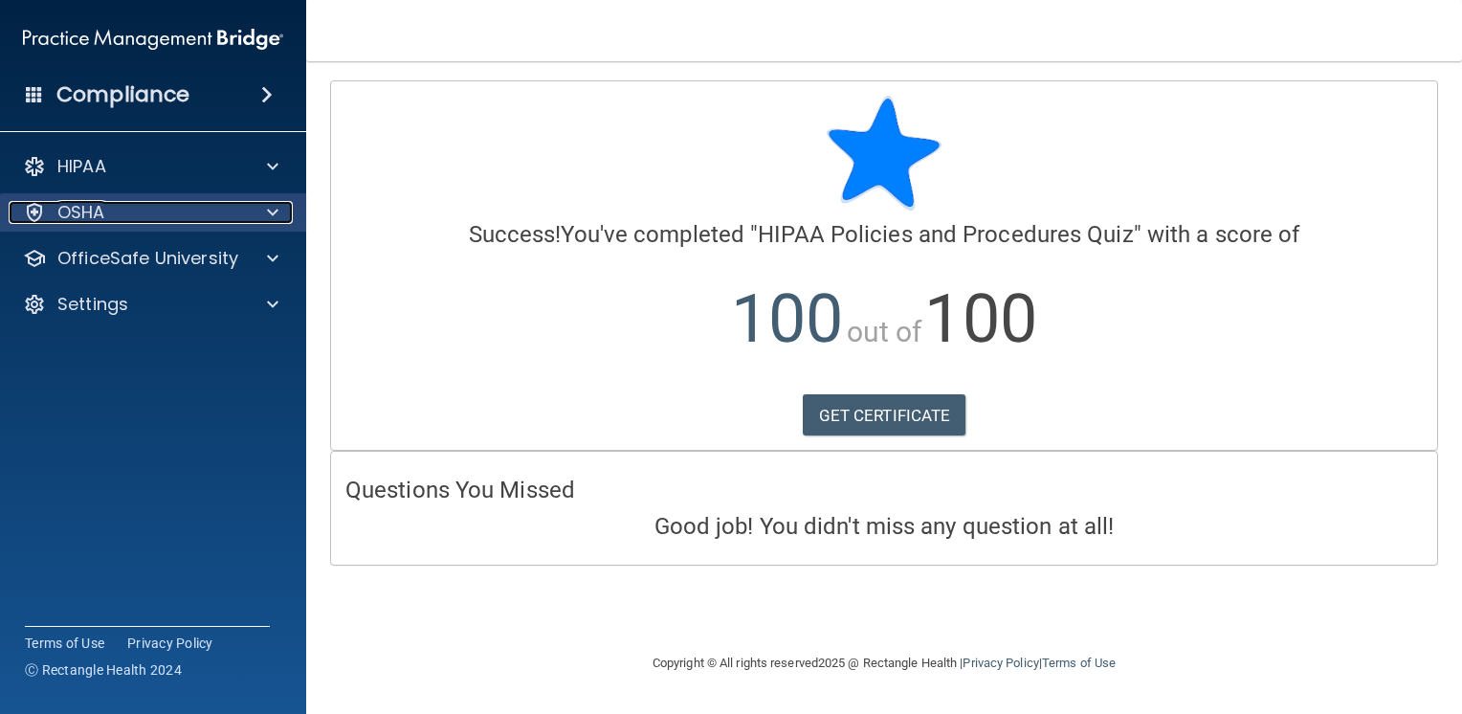
click at [88, 212] on p "OSHA" at bounding box center [81, 212] width 48 height 23
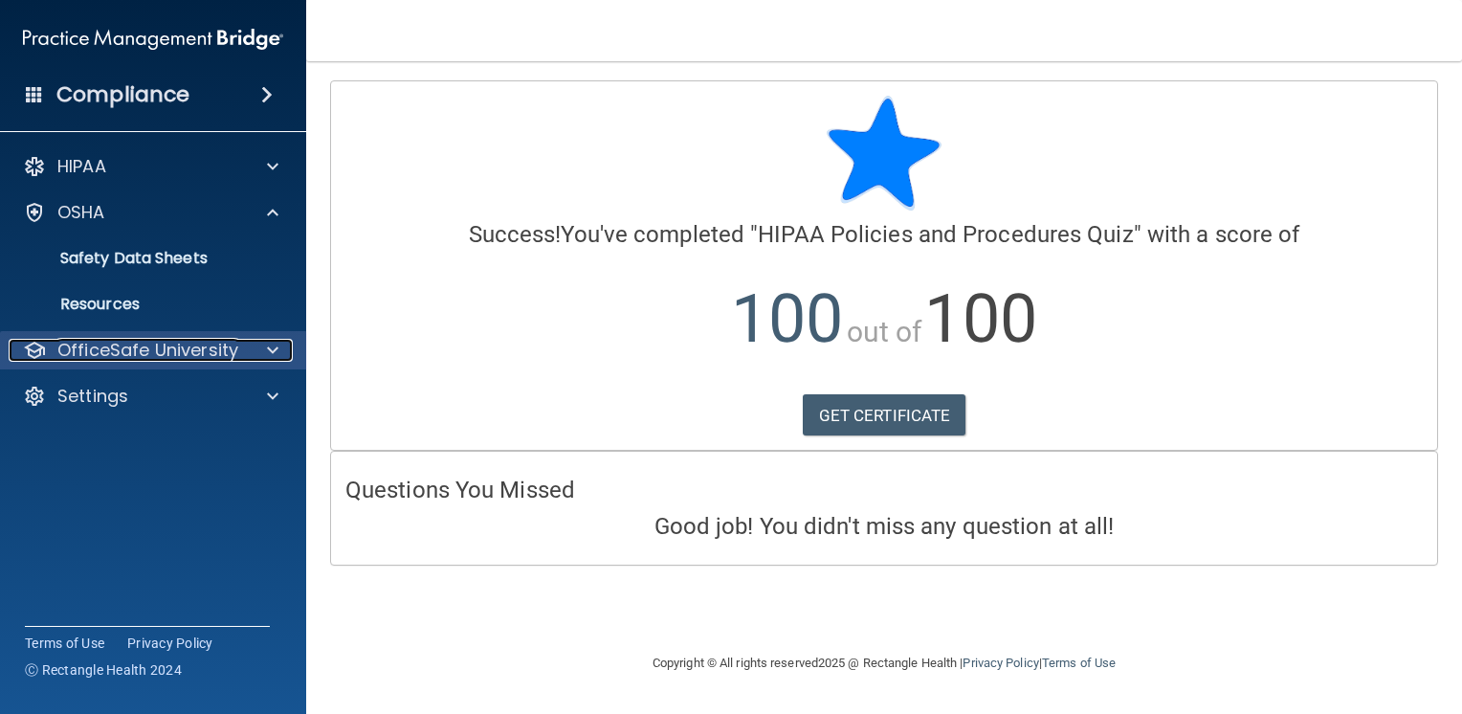
click at [82, 353] on p "OfficeSafe University" at bounding box center [147, 350] width 181 height 23
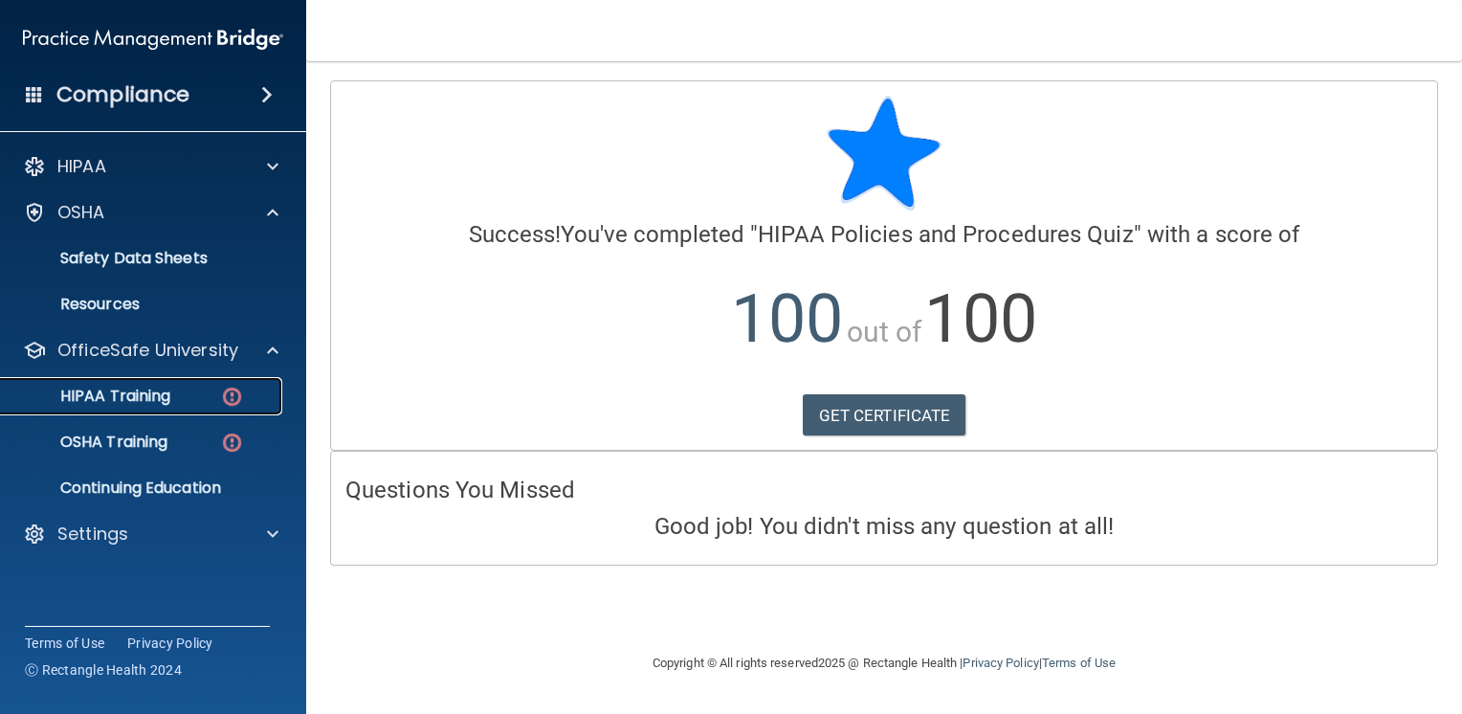
click at [164, 389] on p "HIPAA Training" at bounding box center [91, 396] width 158 height 19
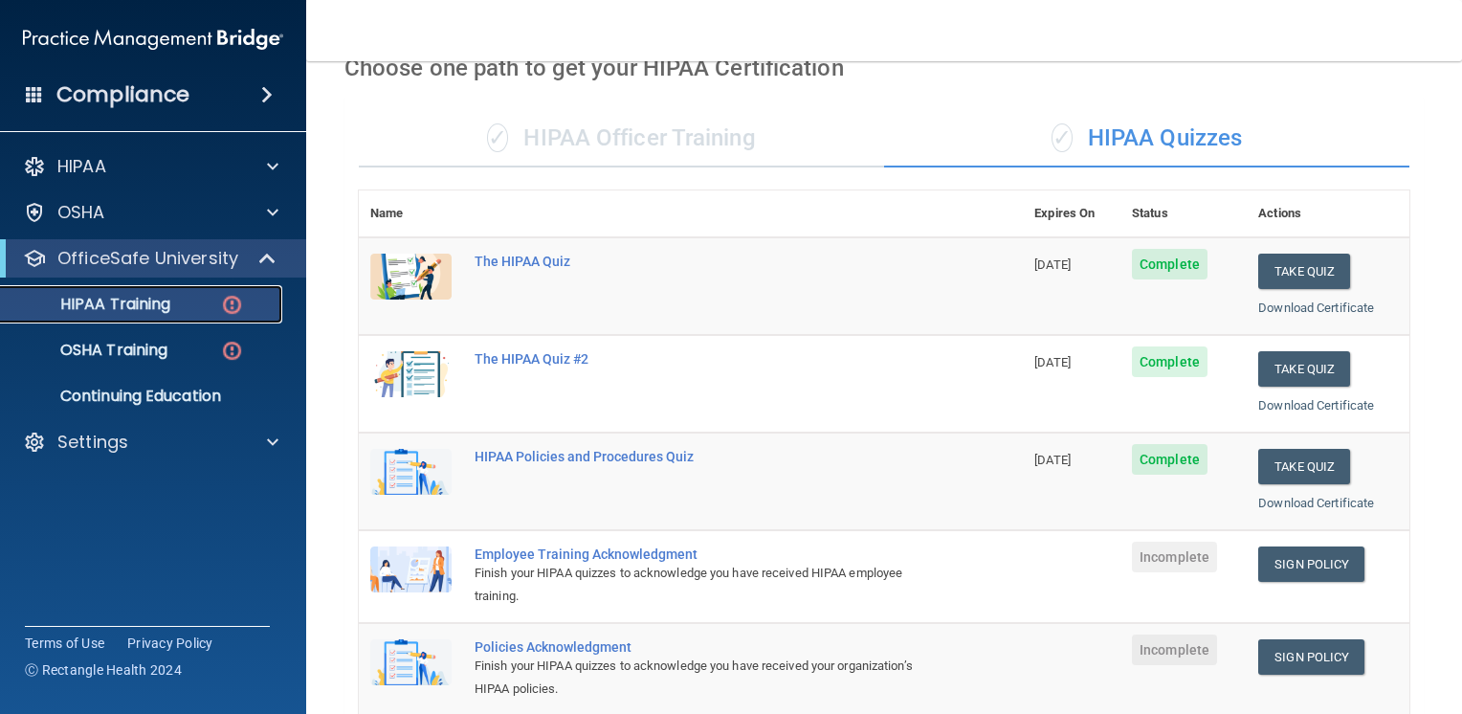
scroll to position [191, 0]
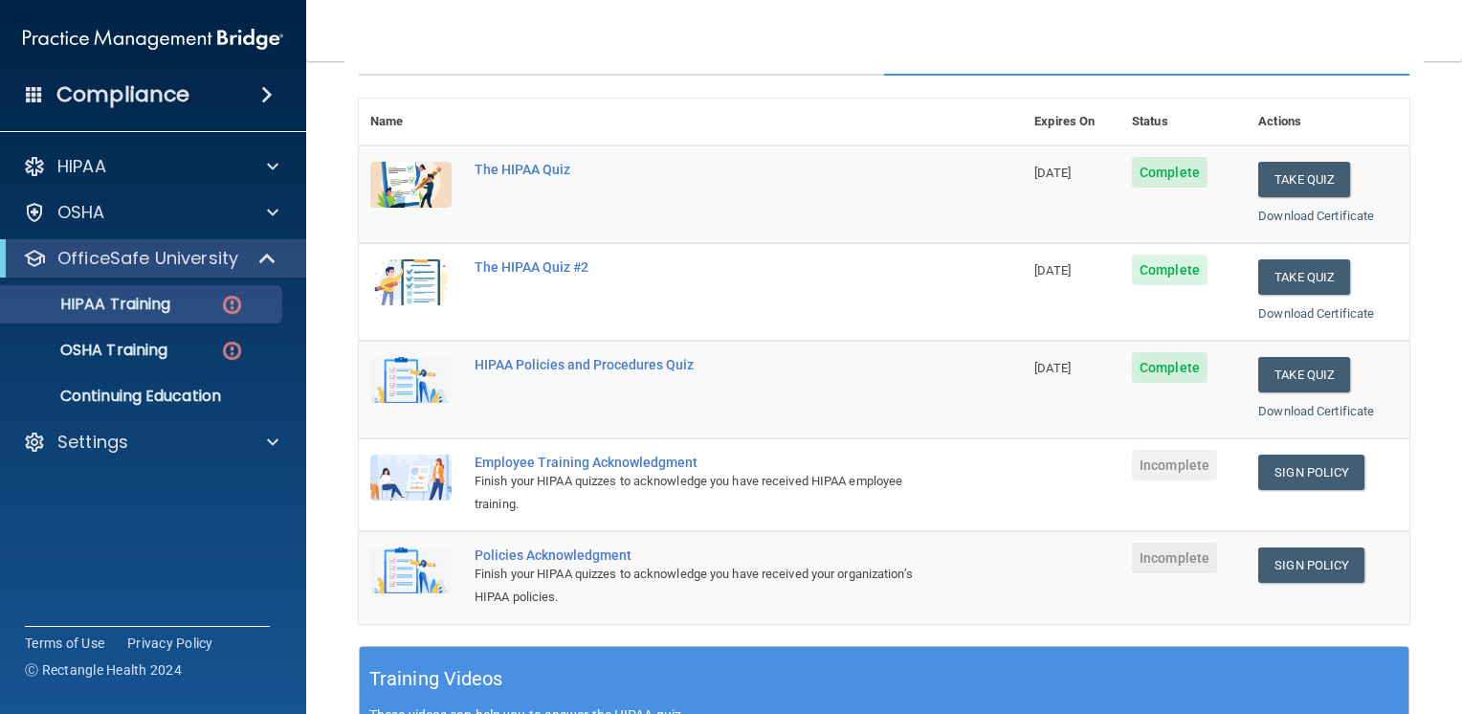
click at [589, 462] on div "Employee Training Acknowledgment" at bounding box center [701, 462] width 453 height 15
click at [1330, 468] on link "Sign Policy" at bounding box center [1311, 472] width 106 height 35
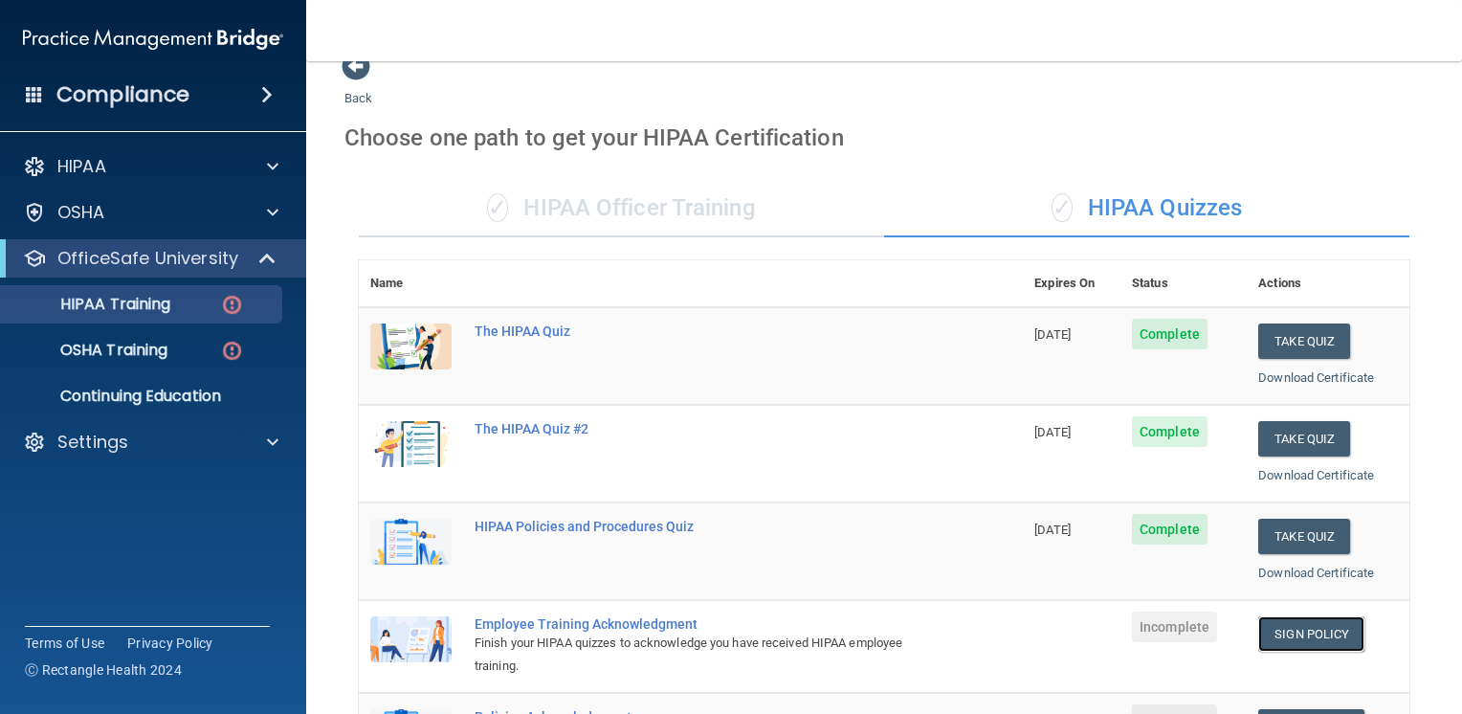
scroll to position [0, 0]
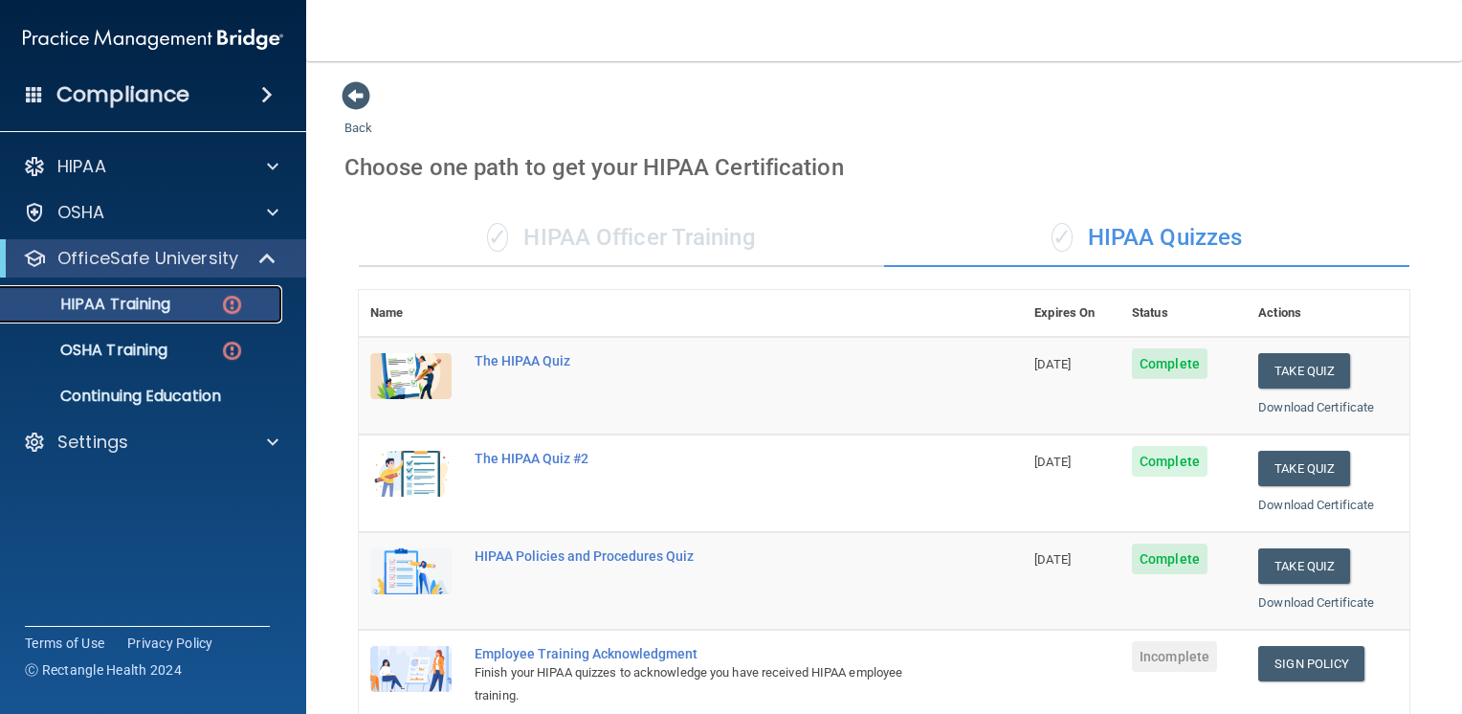
click at [138, 312] on p "HIPAA Training" at bounding box center [91, 304] width 158 height 19
click at [142, 308] on p "HIPAA Training" at bounding box center [91, 304] width 158 height 19
click at [125, 345] on p "OSHA Training" at bounding box center [89, 350] width 155 height 19
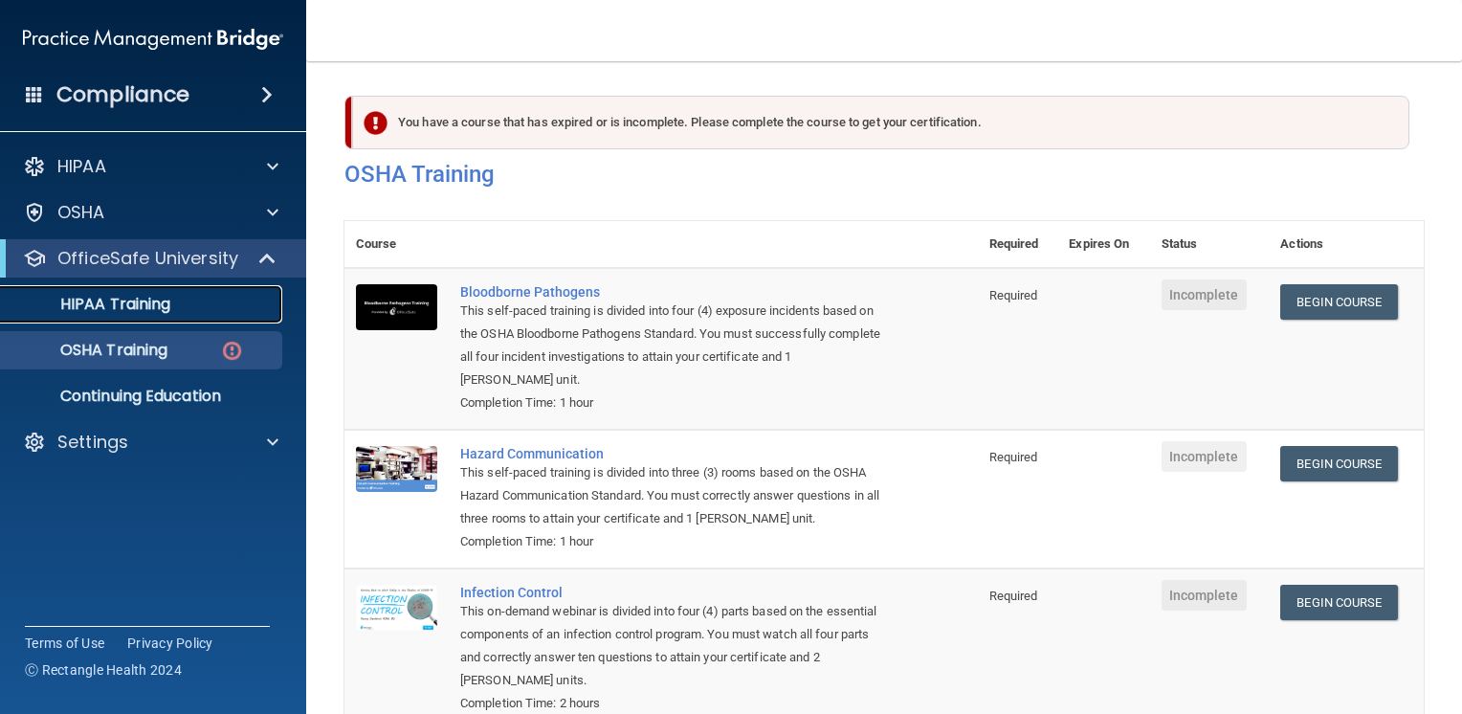
click at [141, 306] on p "HIPAA Training" at bounding box center [91, 304] width 158 height 19
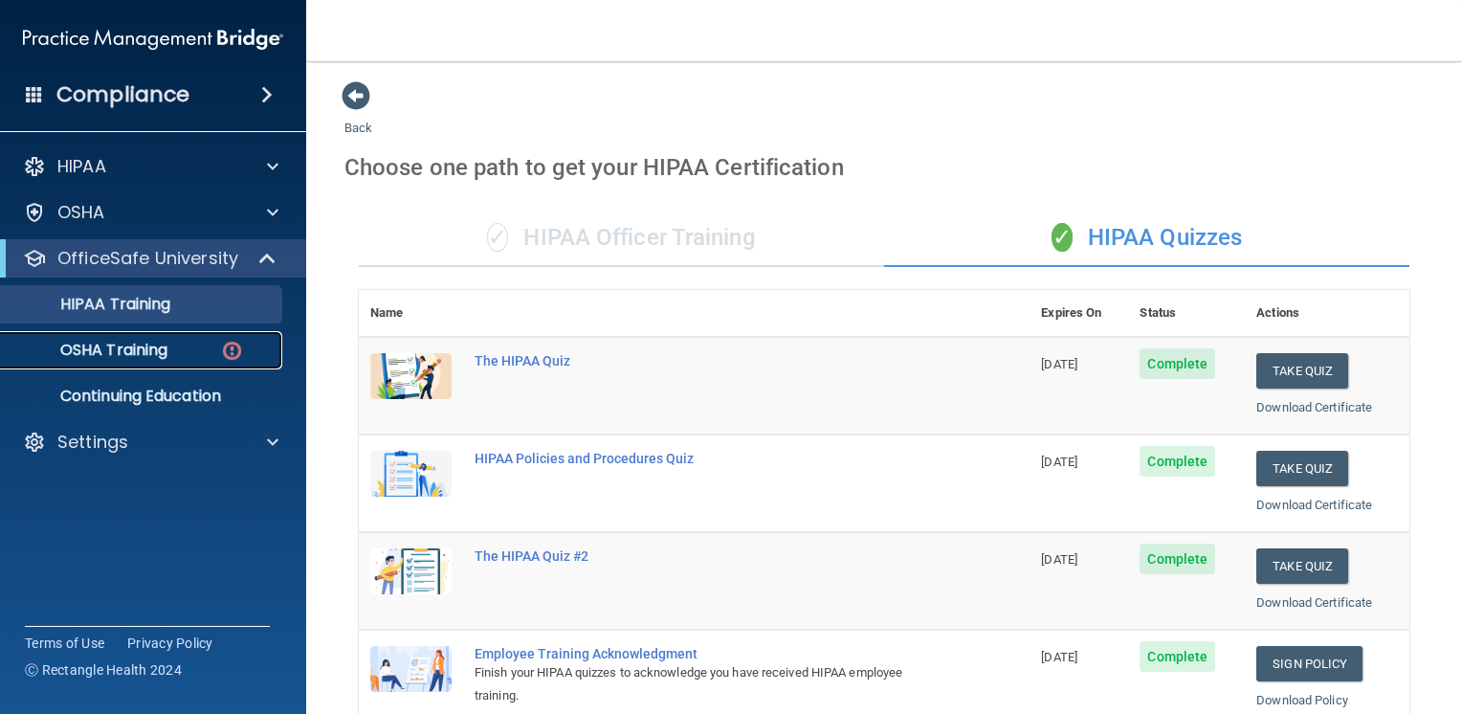
click at [152, 345] on p "OSHA Training" at bounding box center [89, 350] width 155 height 19
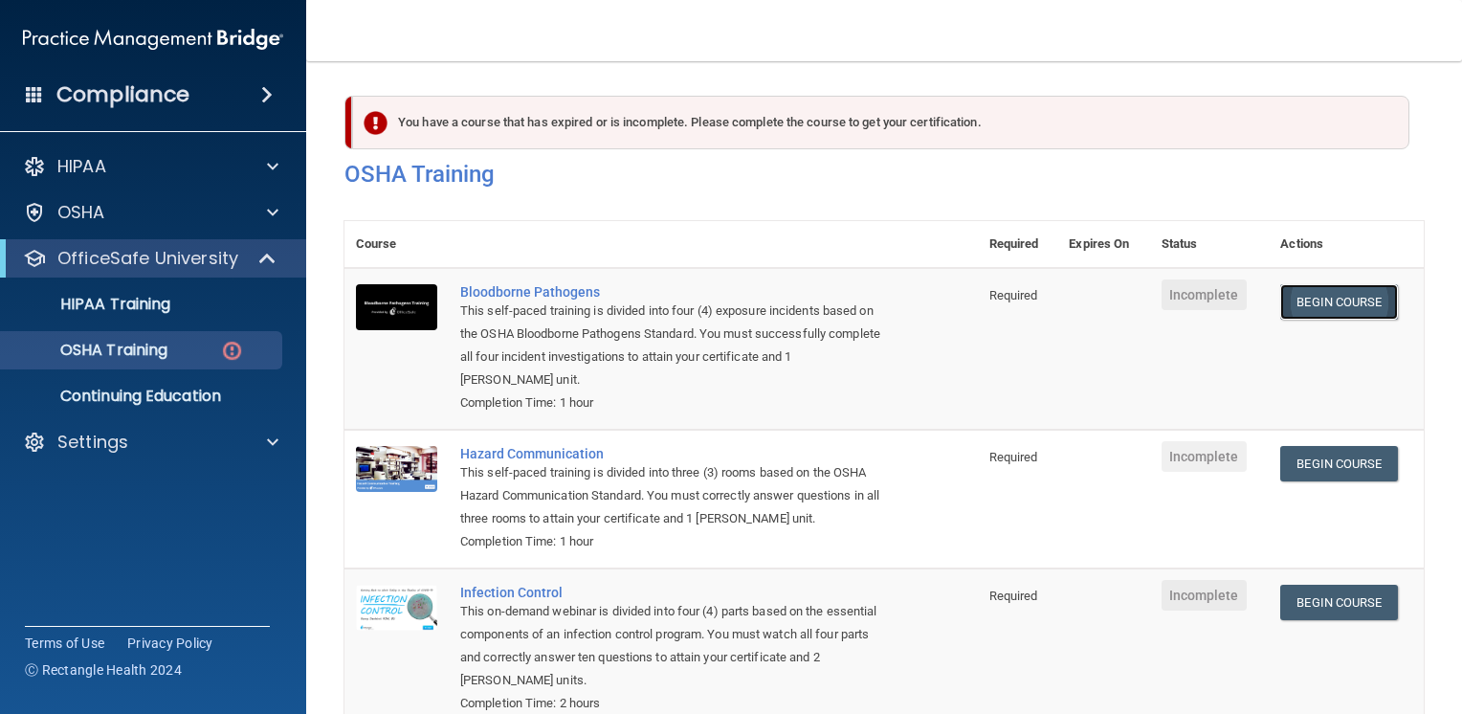
click at [1295, 318] on link "Begin Course" at bounding box center [1338, 301] width 117 height 35
click at [1280, 300] on link "Begin Course" at bounding box center [1338, 301] width 117 height 35
click at [144, 347] on p "OSHA Training" at bounding box center [89, 350] width 155 height 19
click at [141, 300] on p "HIPAA Training" at bounding box center [91, 304] width 158 height 19
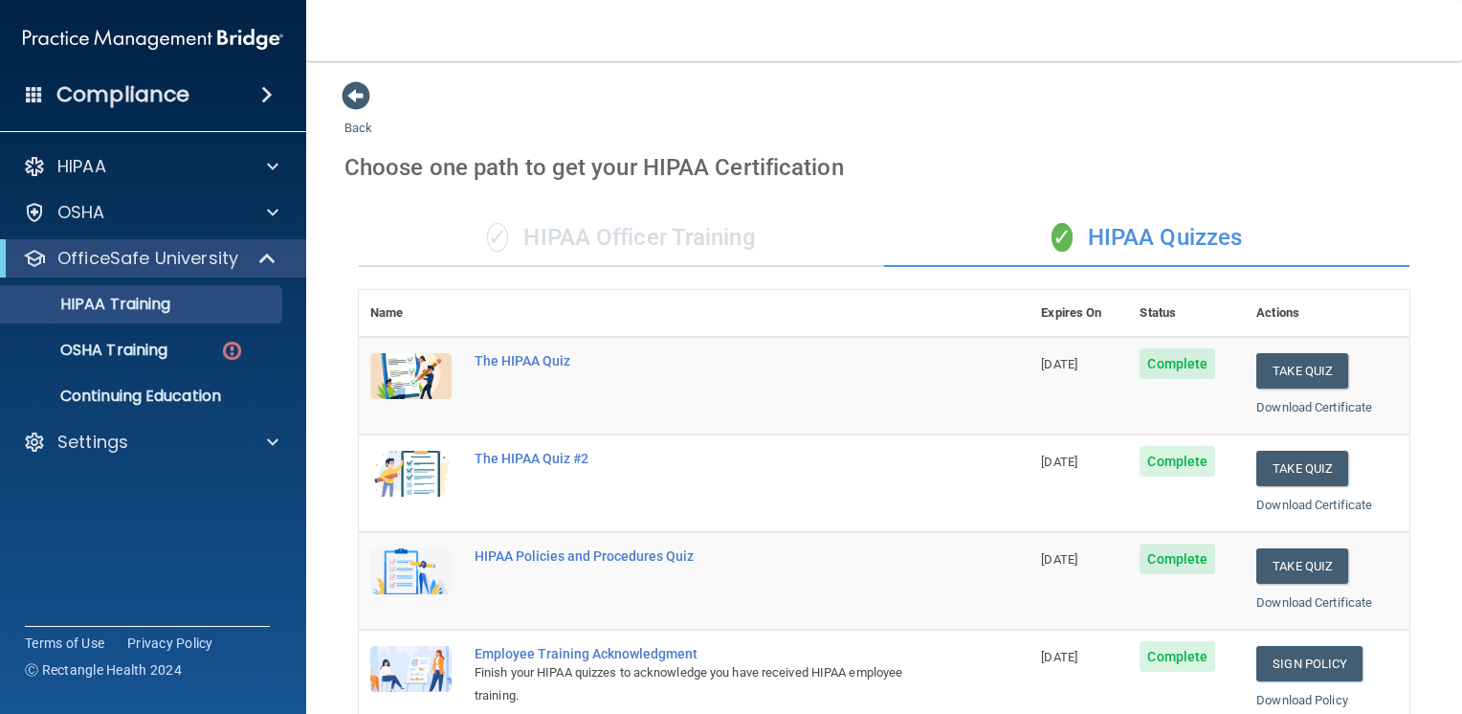
click at [697, 234] on div "✓ HIPAA Officer Training" at bounding box center [621, 238] width 525 height 57
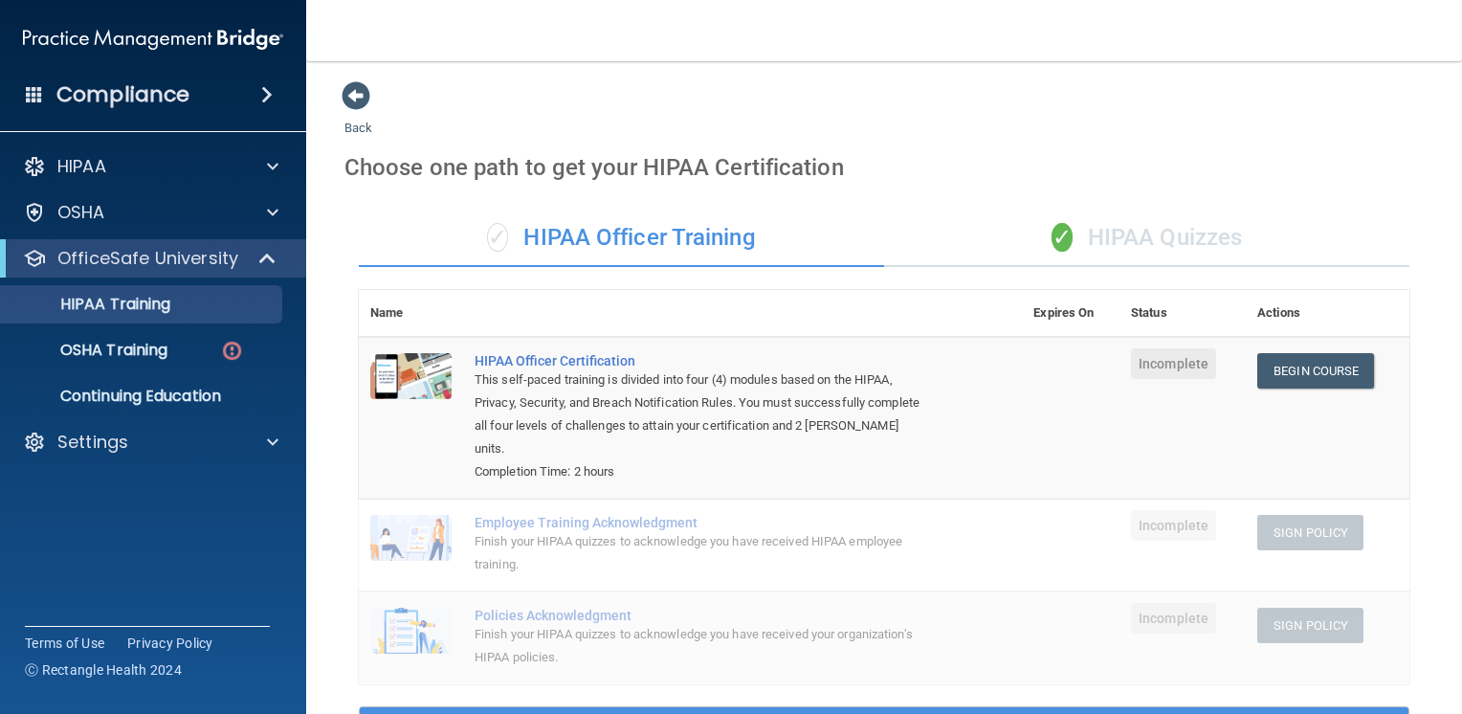
click at [1147, 242] on div "✓ HIPAA Quizzes" at bounding box center [1146, 238] width 525 height 57
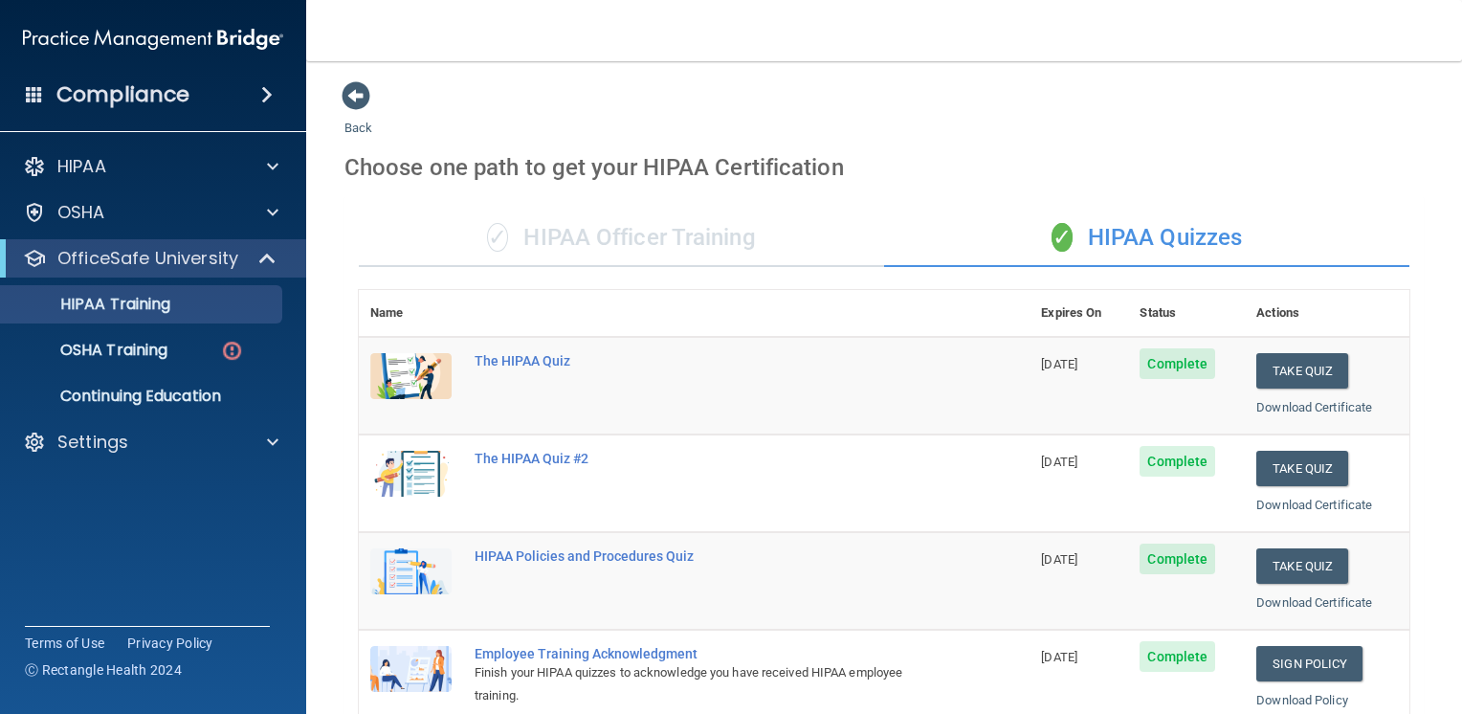
click at [710, 237] on div "✓ HIPAA Officer Training" at bounding box center [621, 238] width 525 height 57
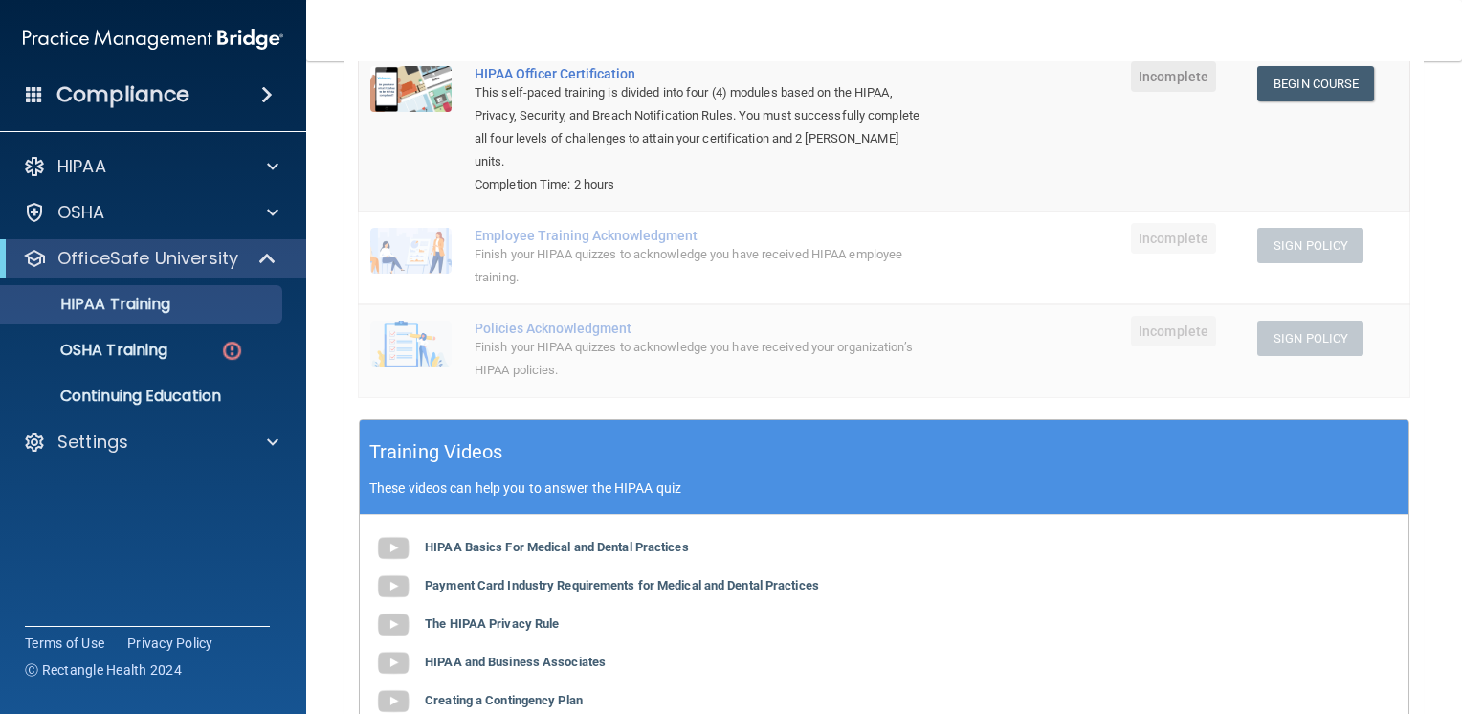
scroll to position [96, 0]
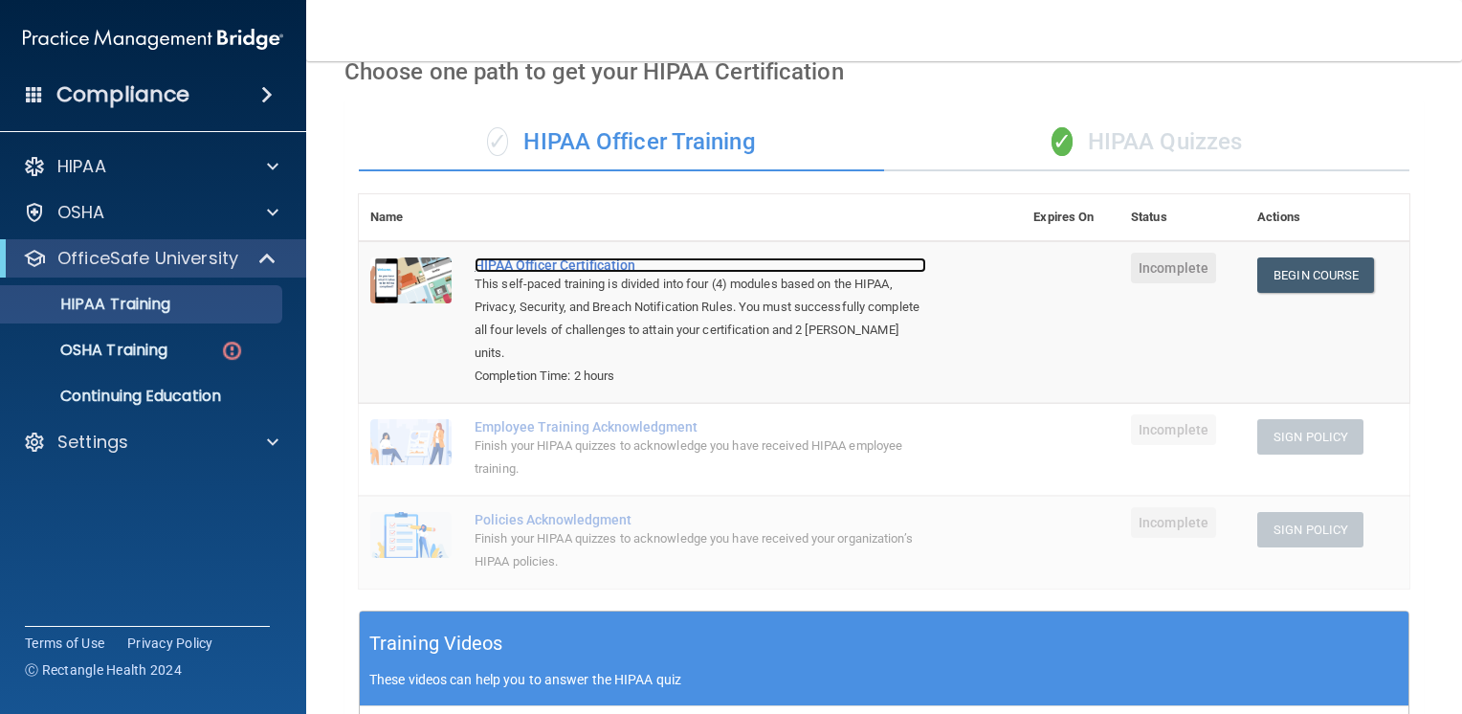
click at [582, 266] on div "HIPAA Officer Certification" at bounding box center [701, 264] width 452 height 15
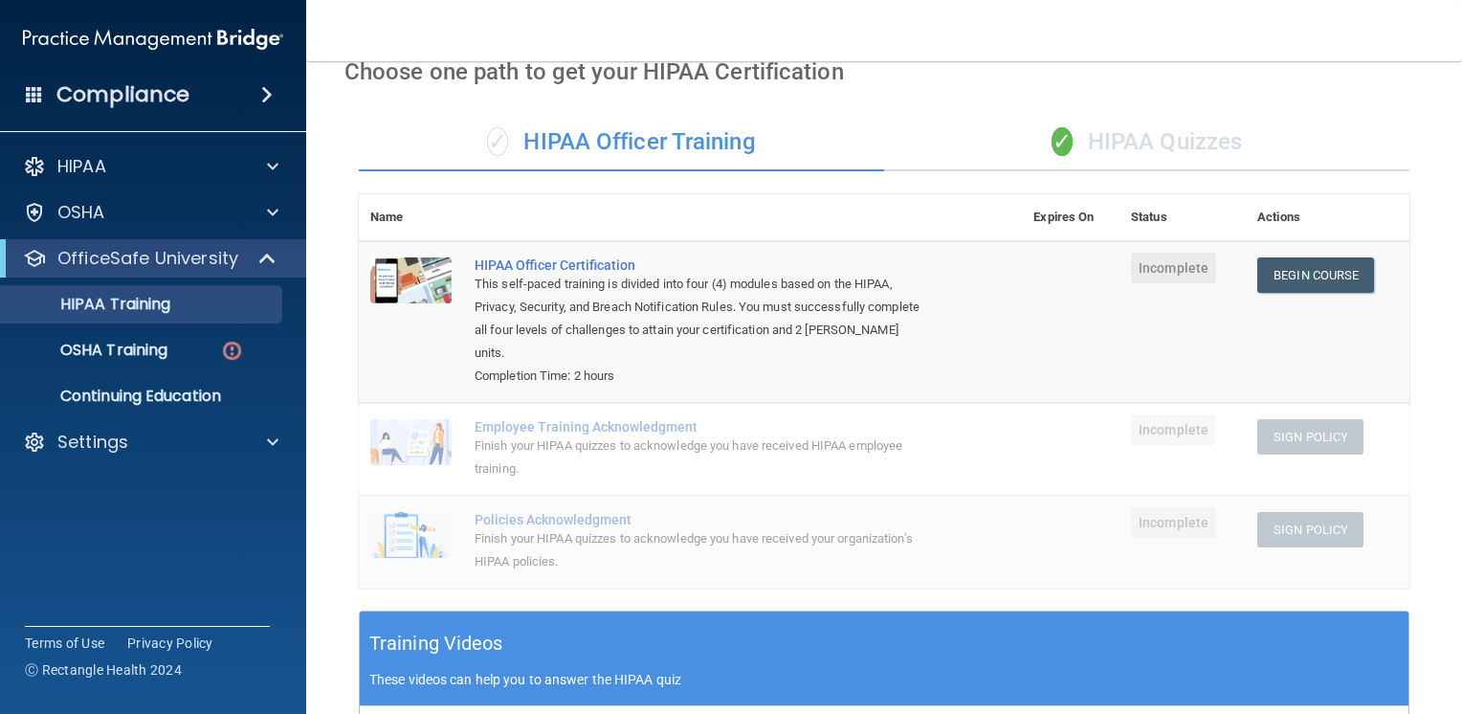
click at [1146, 140] on div "✓ HIPAA Quizzes" at bounding box center [1146, 142] width 525 height 57
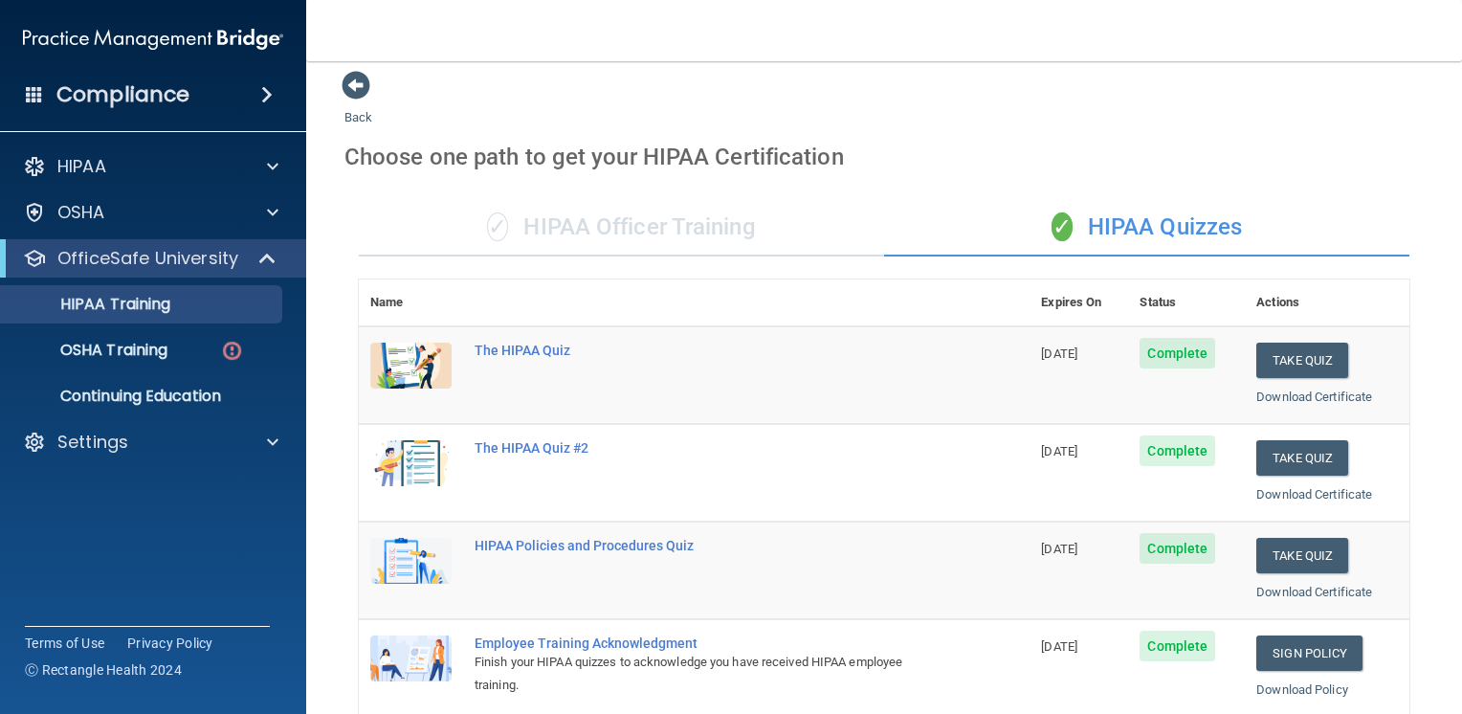
scroll to position [0, 0]
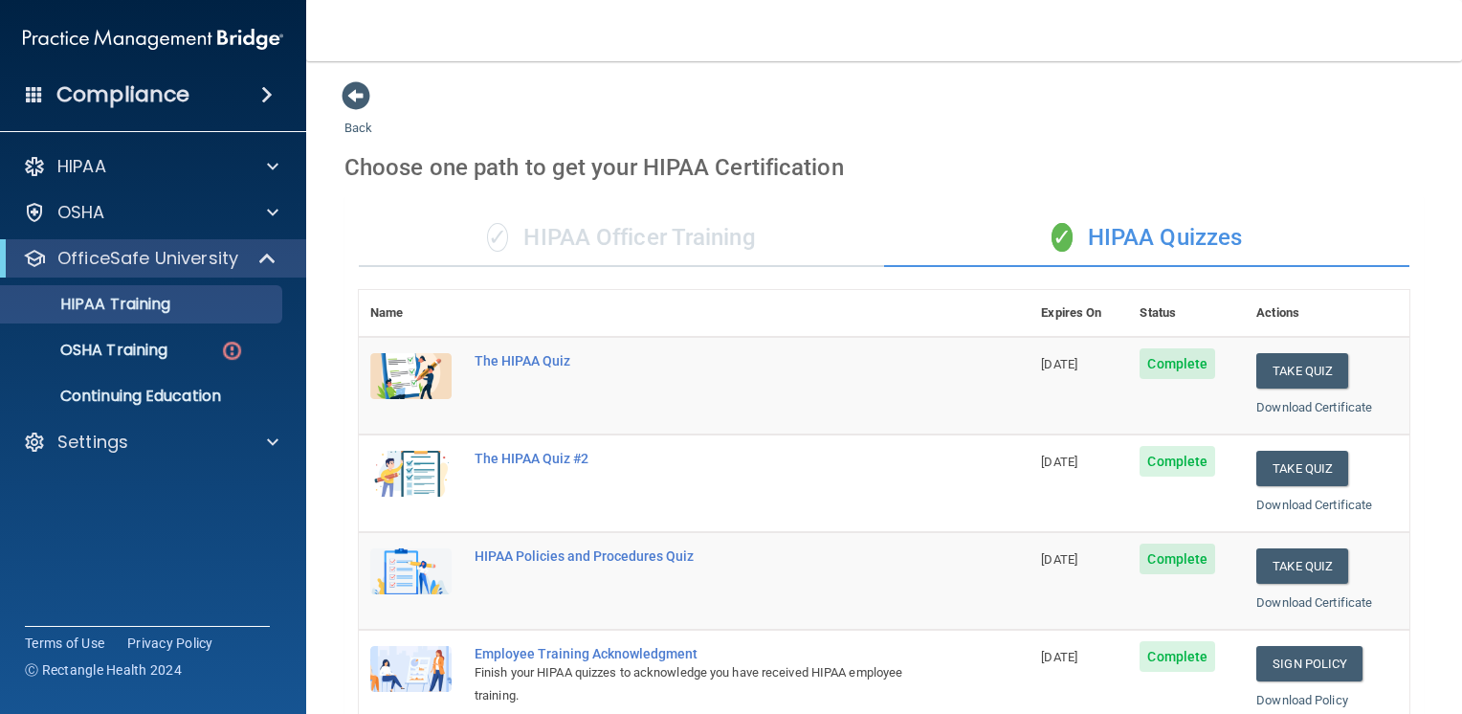
click at [698, 235] on div "✓ HIPAA Officer Training" at bounding box center [621, 238] width 525 height 57
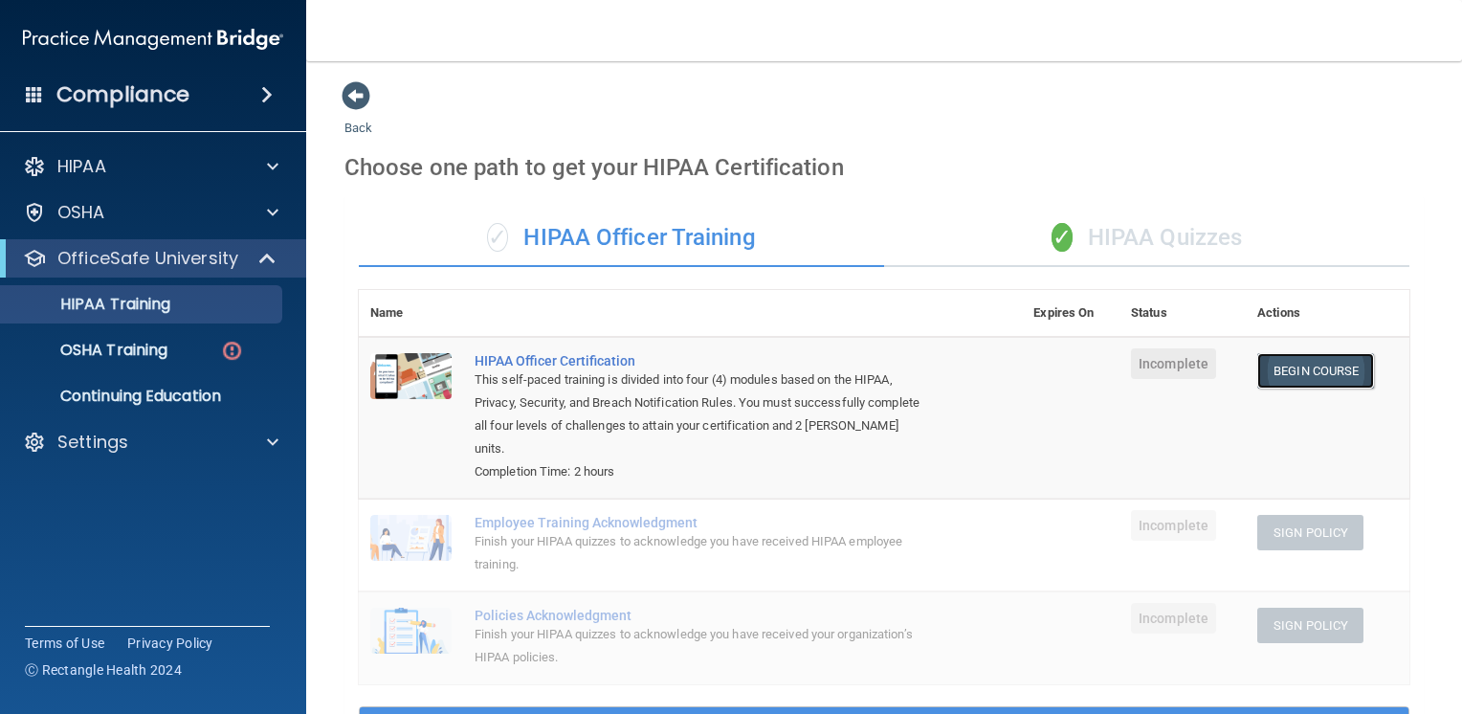
click at [1292, 368] on link "Begin Course" at bounding box center [1315, 370] width 117 height 35
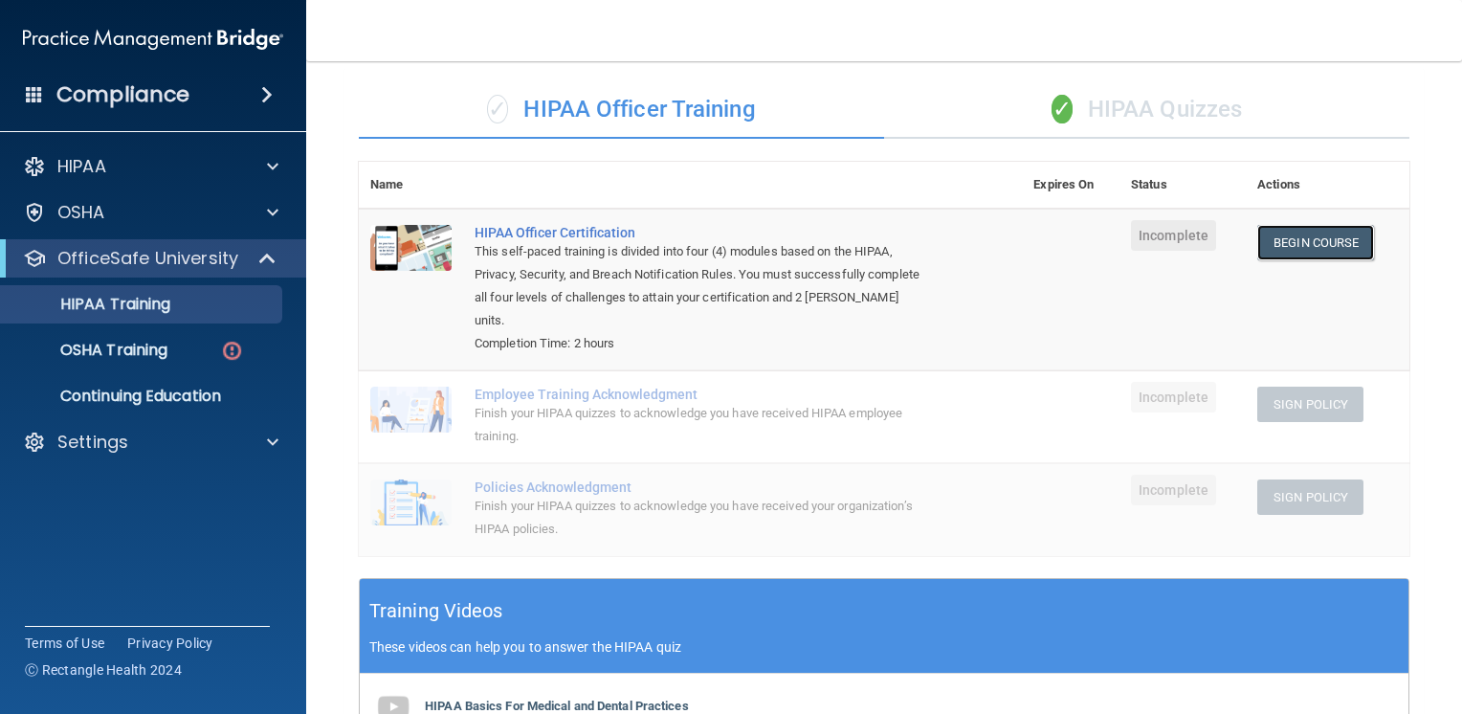
scroll to position [96, 0]
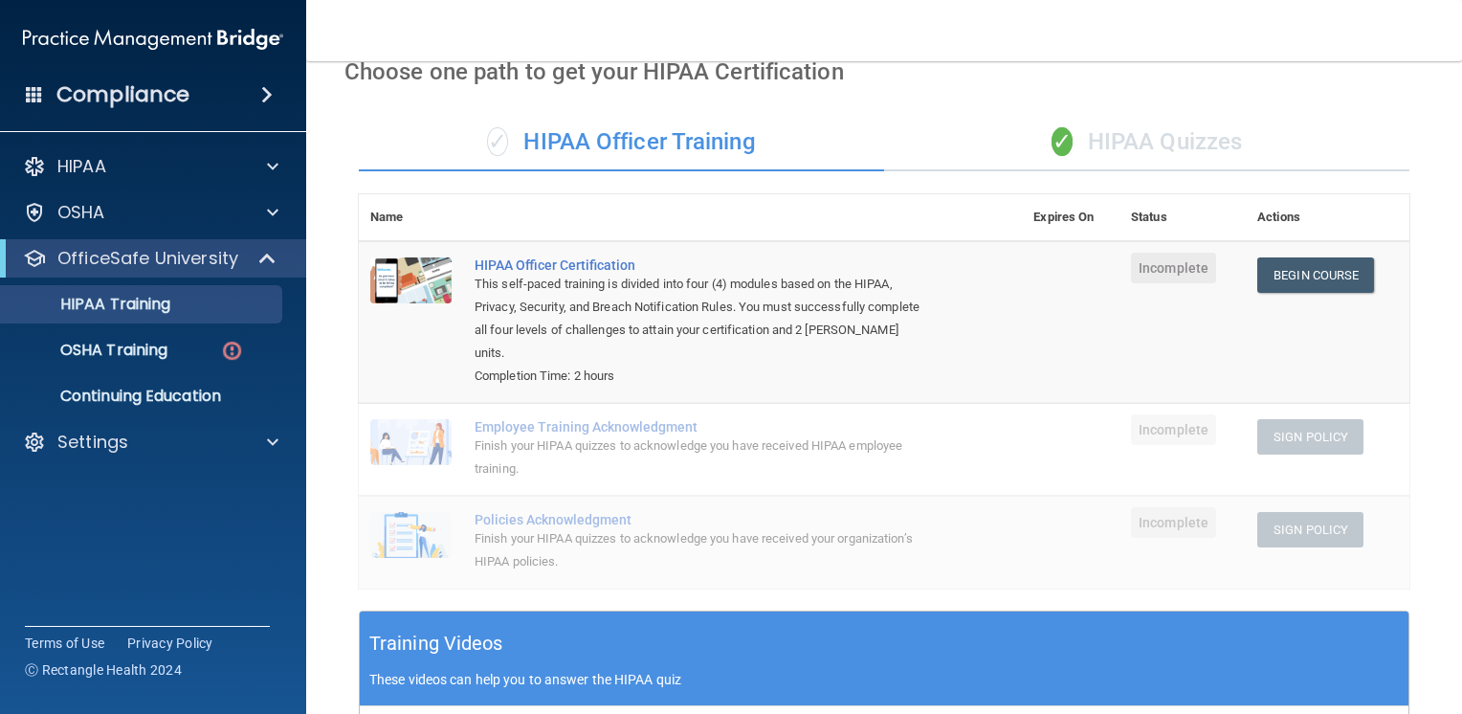
click at [1198, 144] on div "✓ HIPAA Quizzes" at bounding box center [1146, 142] width 525 height 57
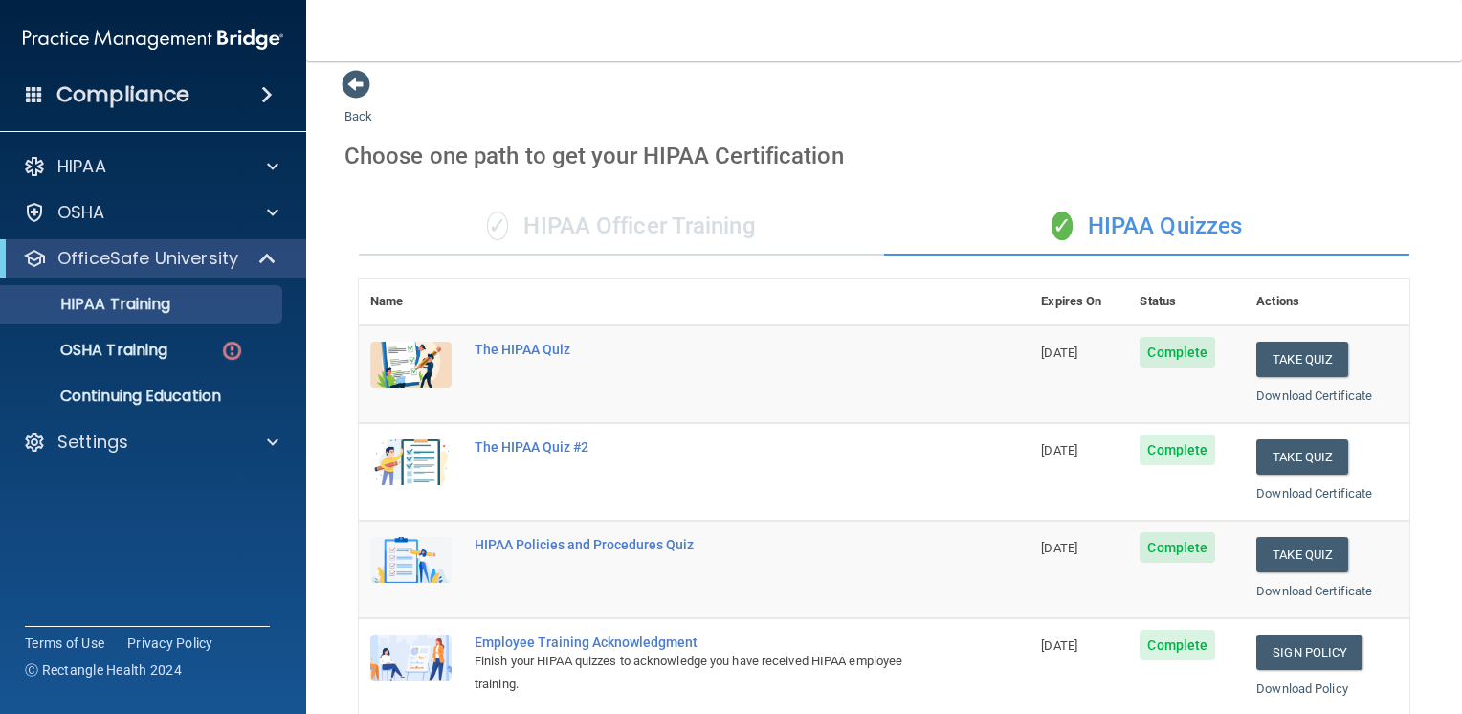
scroll to position [0, 0]
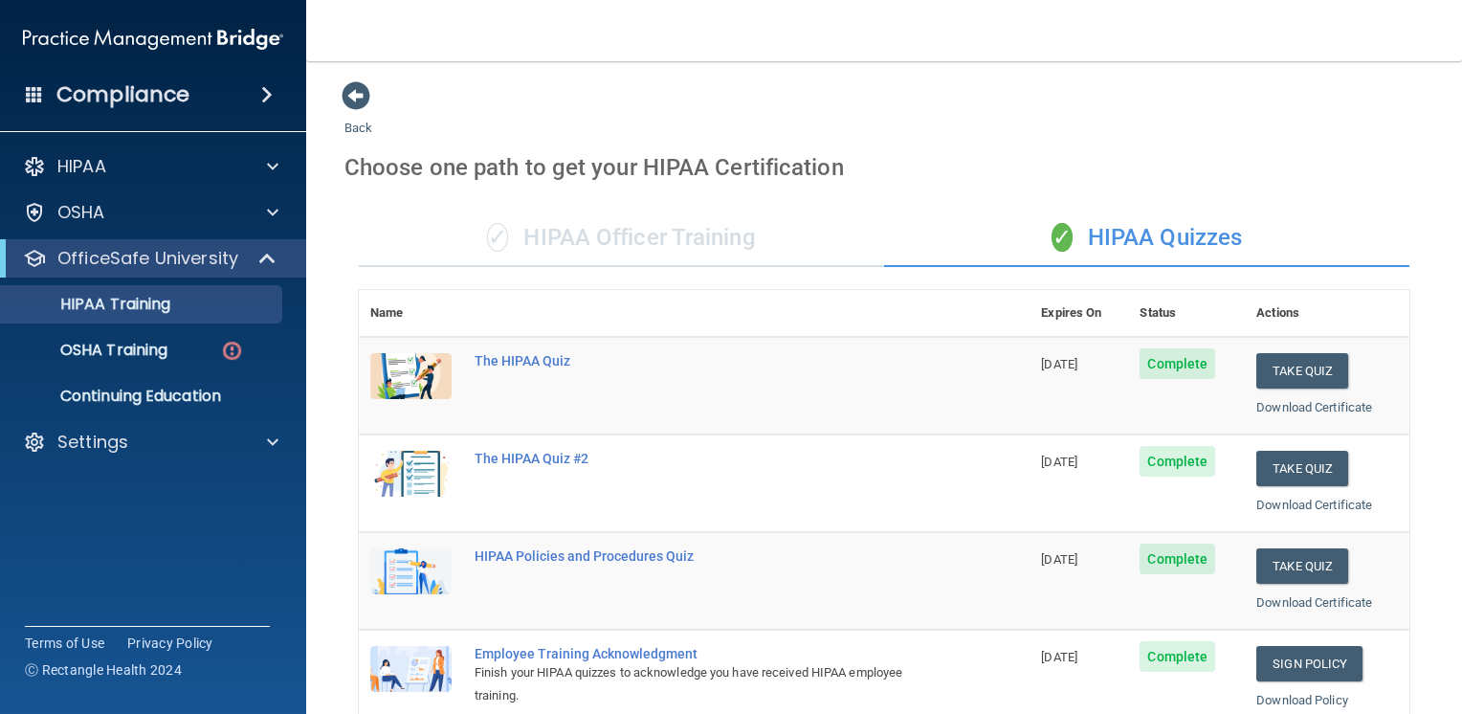
click at [722, 233] on div "✓ HIPAA Officer Training" at bounding box center [621, 238] width 525 height 57
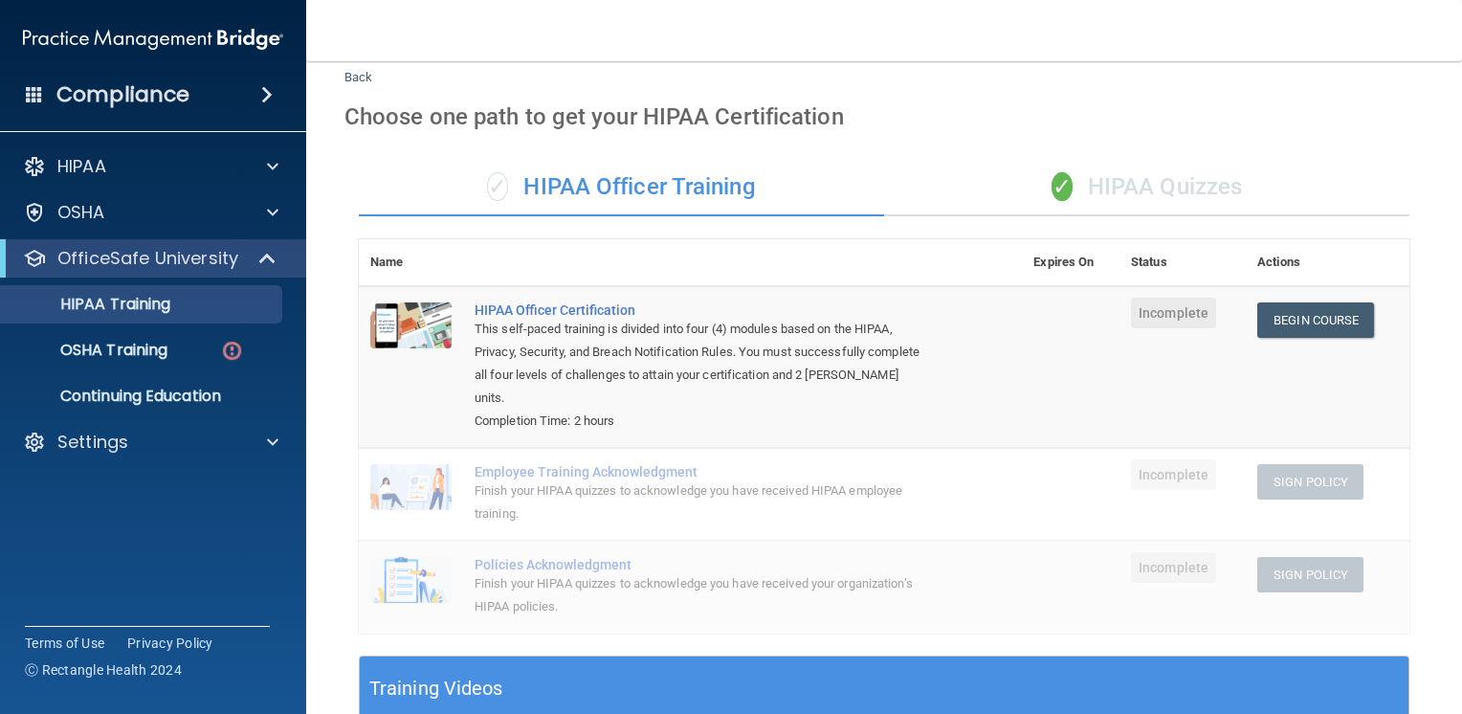
scroll to position [96, 0]
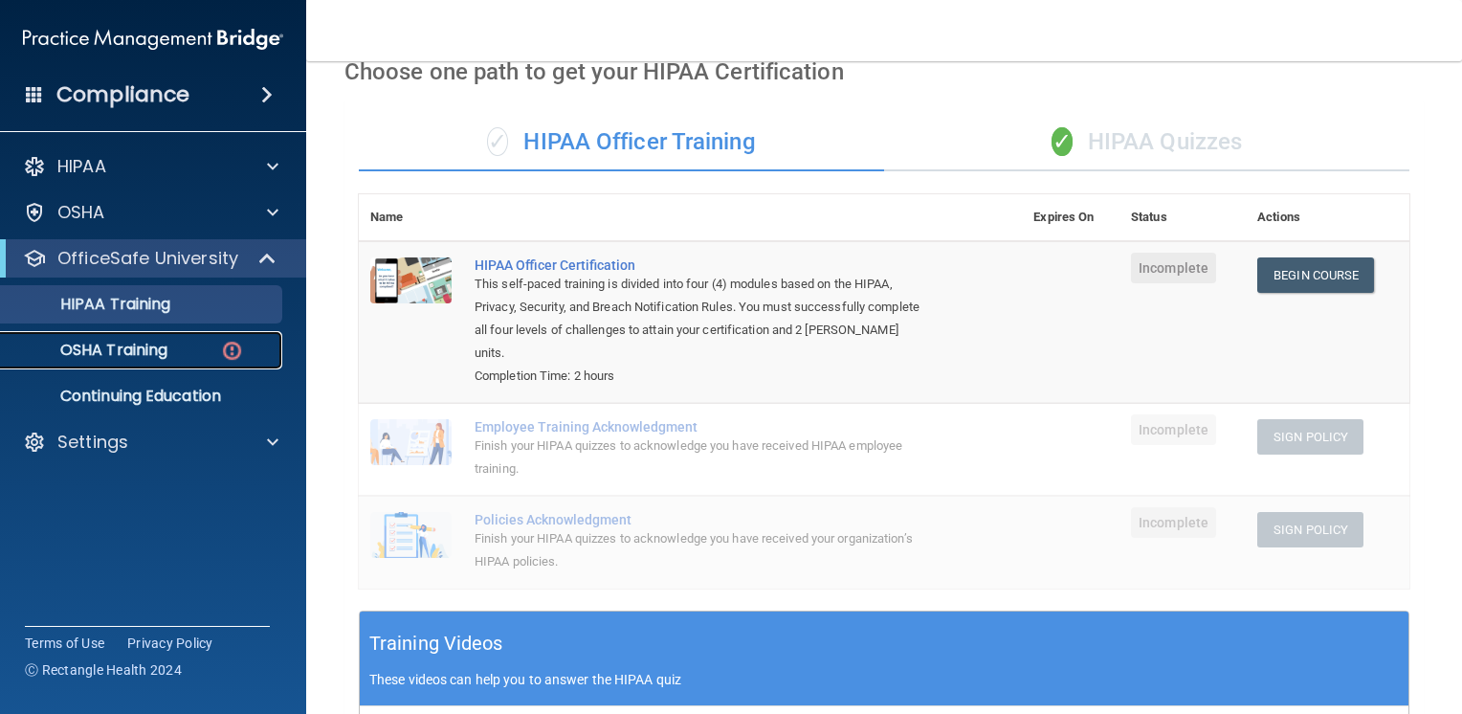
click at [161, 346] on p "OSHA Training" at bounding box center [89, 350] width 155 height 19
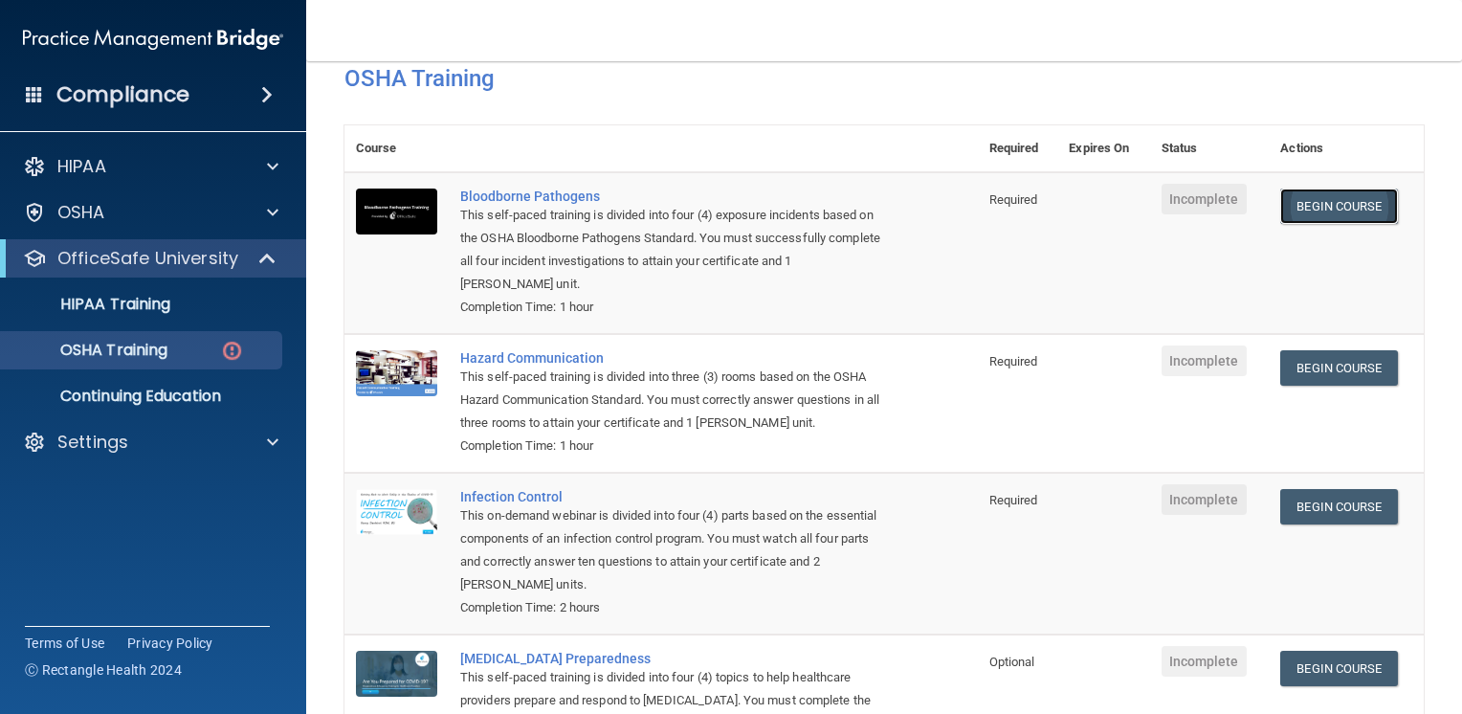
click at [1309, 202] on link "Begin Course" at bounding box center [1338, 206] width 117 height 35
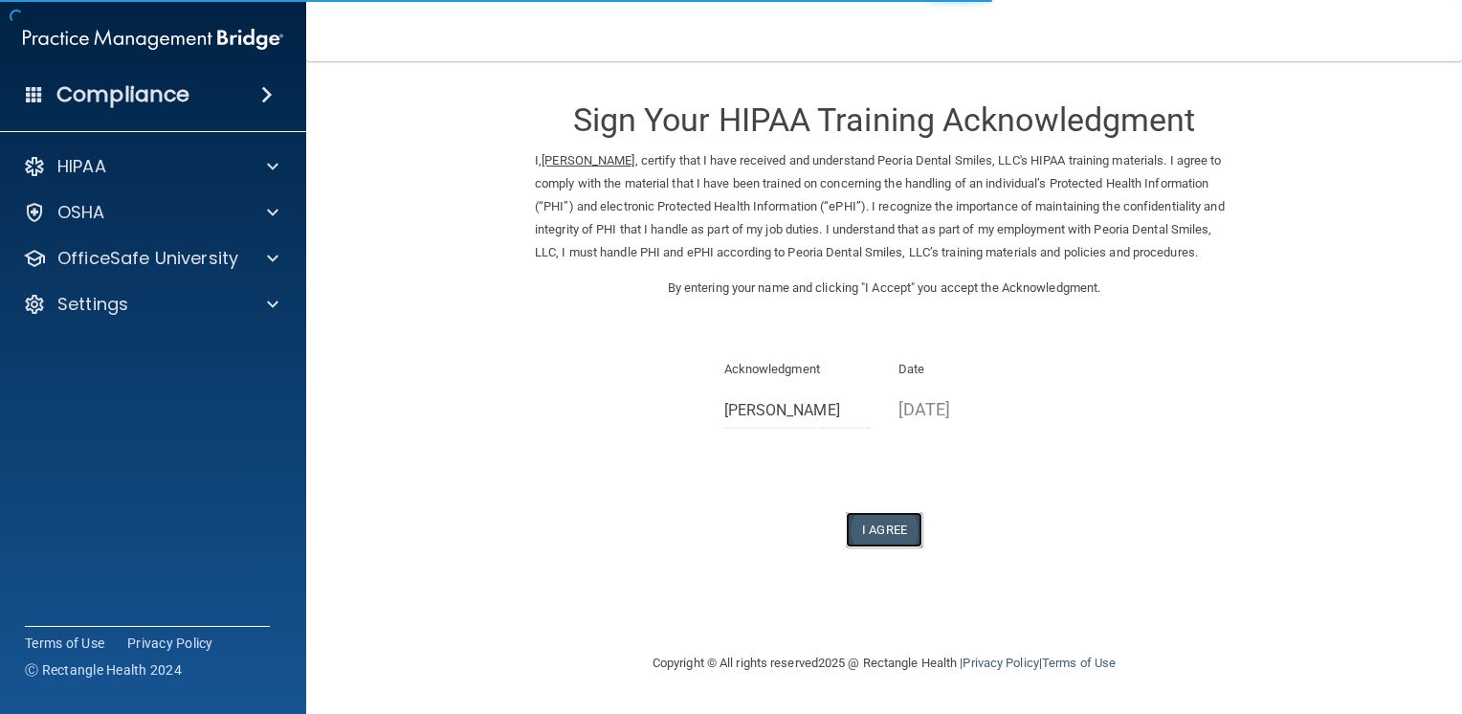
click at [877, 547] on button "I Agree" at bounding box center [884, 529] width 77 height 35
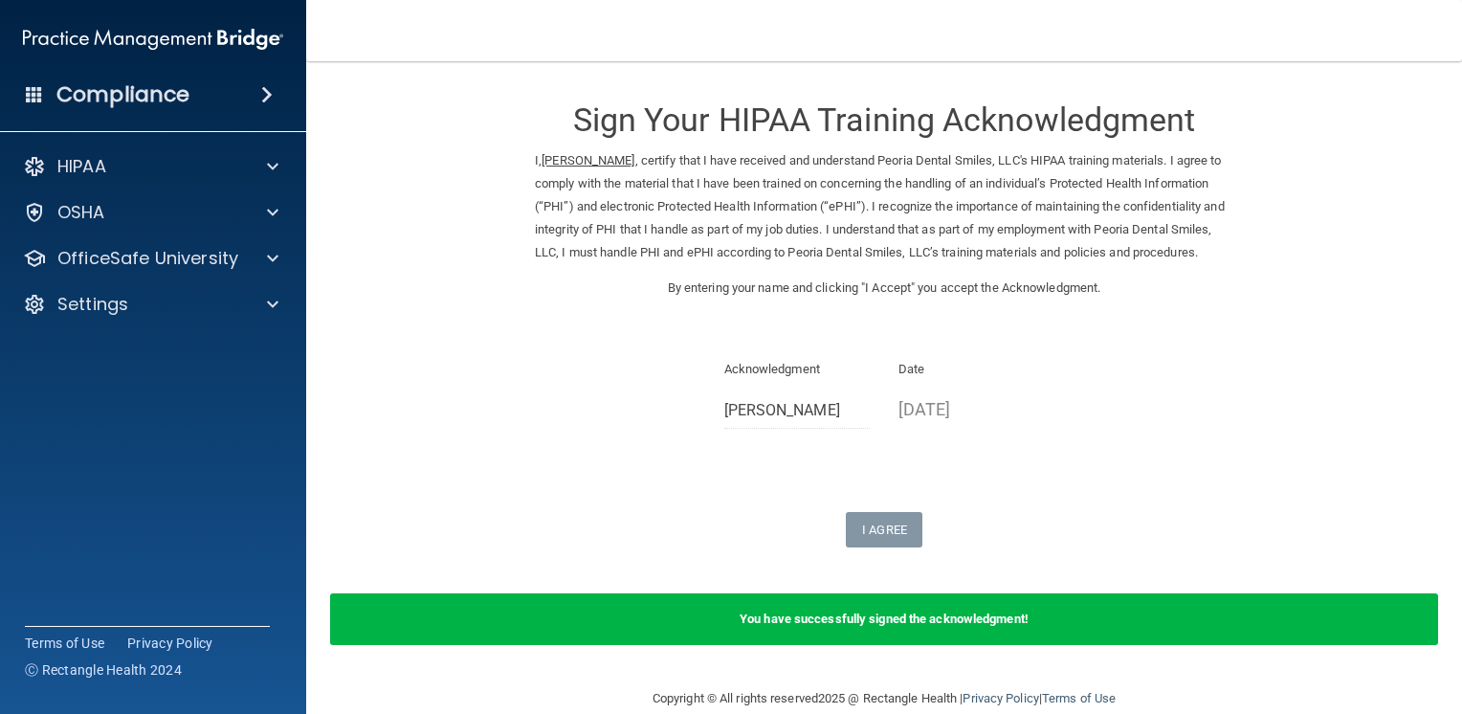
scroll to position [53, 0]
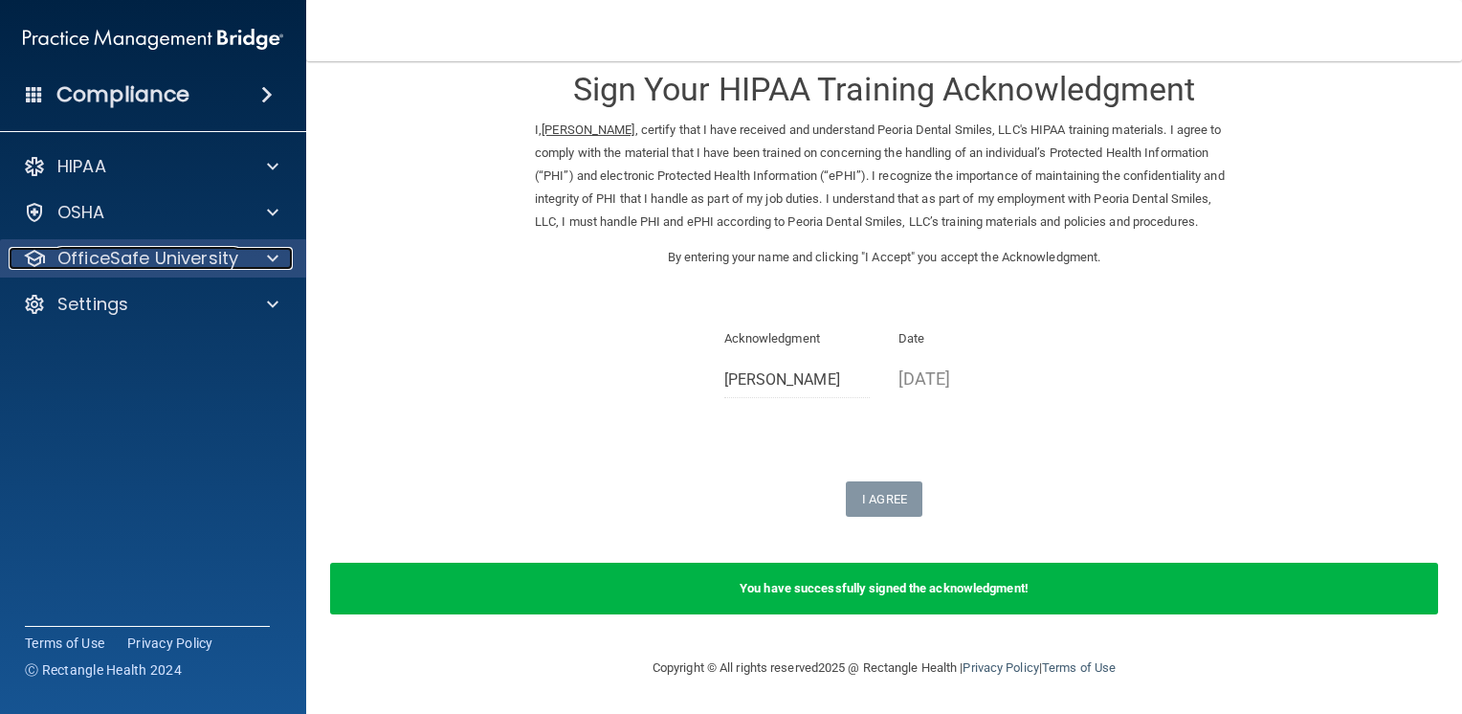
click at [140, 263] on p "OfficeSafe University" at bounding box center [147, 258] width 181 height 23
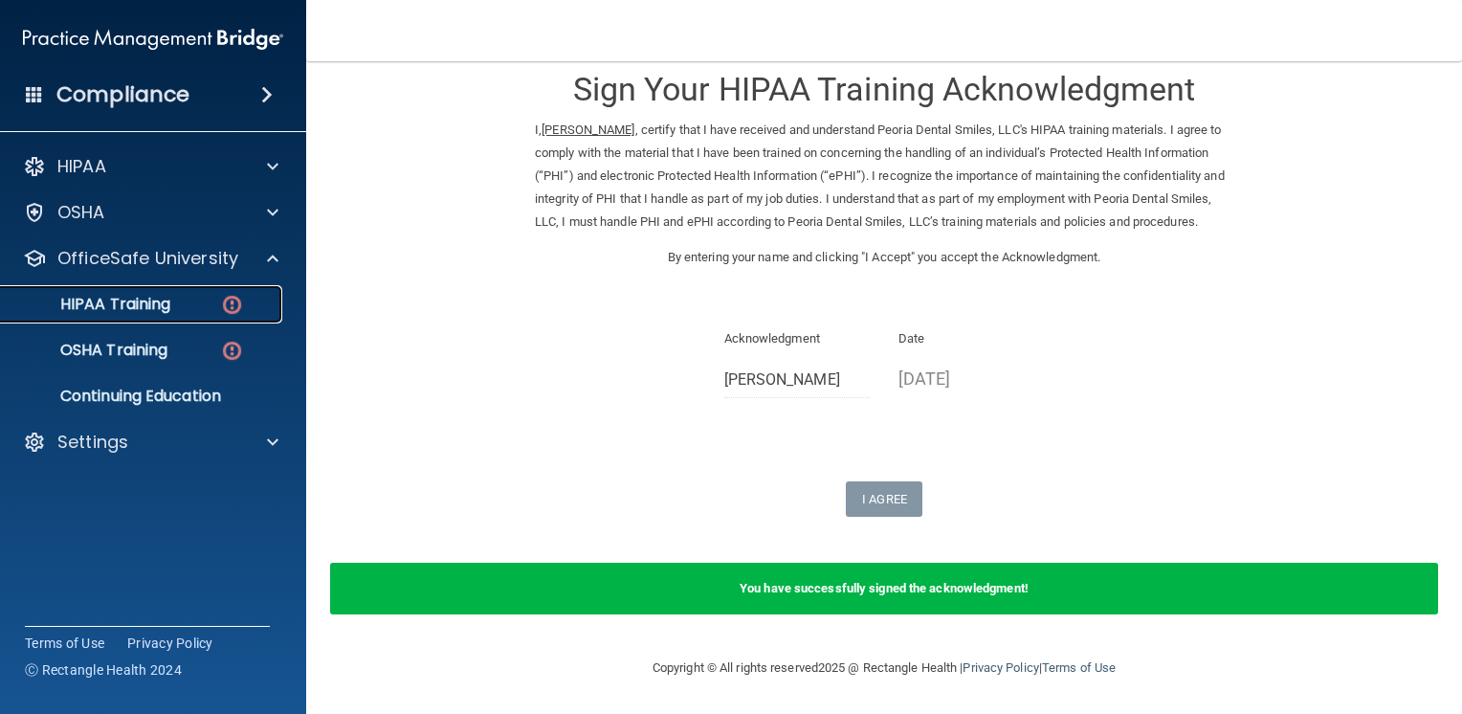
click at [134, 304] on p "HIPAA Training" at bounding box center [91, 304] width 158 height 19
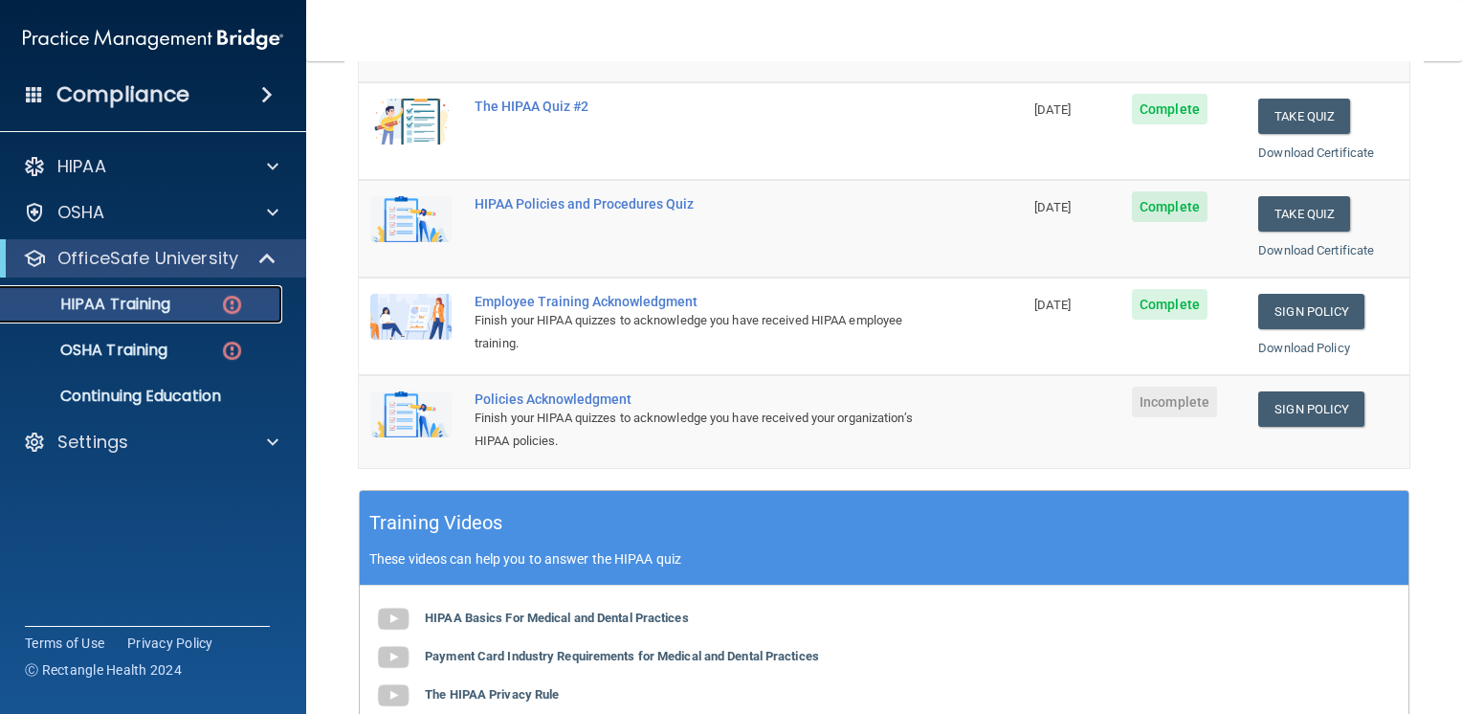
scroll to position [336, 0]
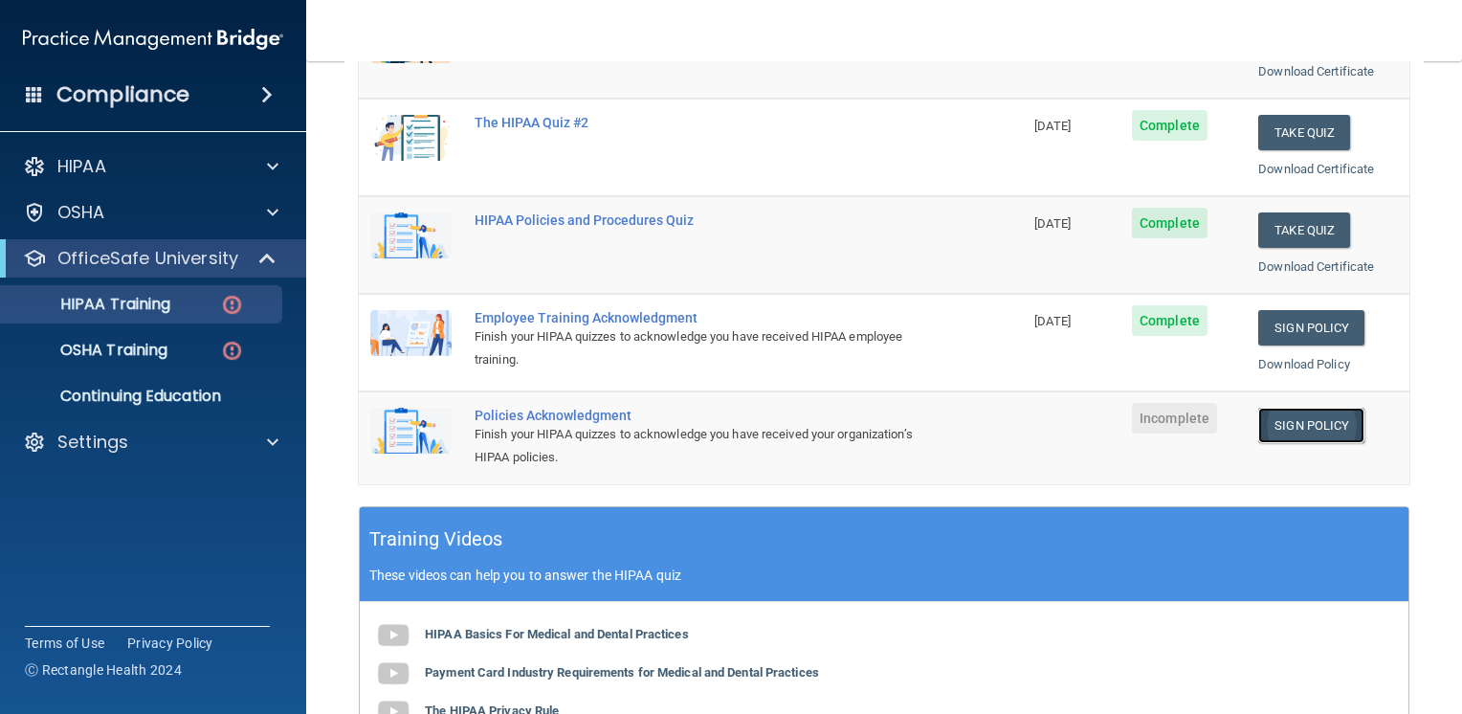
click at [1325, 419] on link "Sign Policy" at bounding box center [1311, 425] width 106 height 35
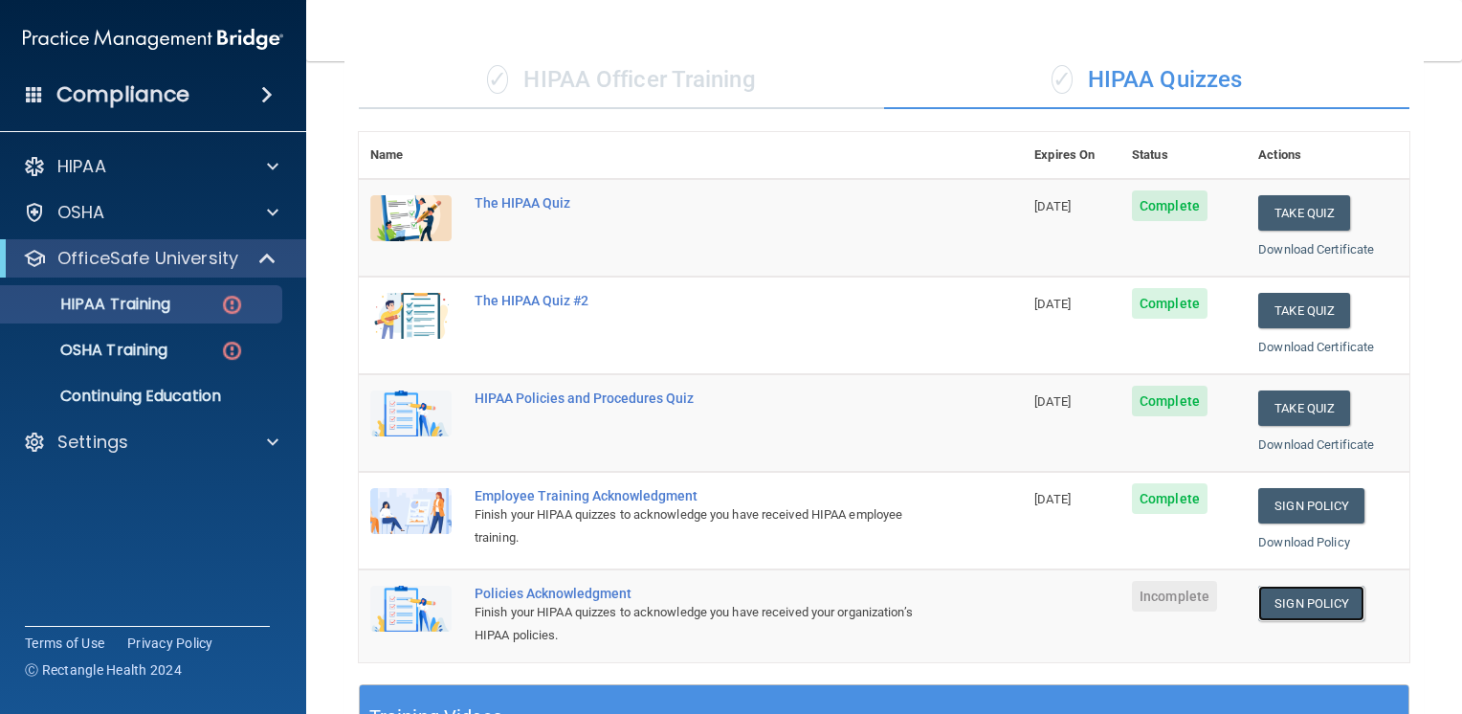
scroll to position [0, 0]
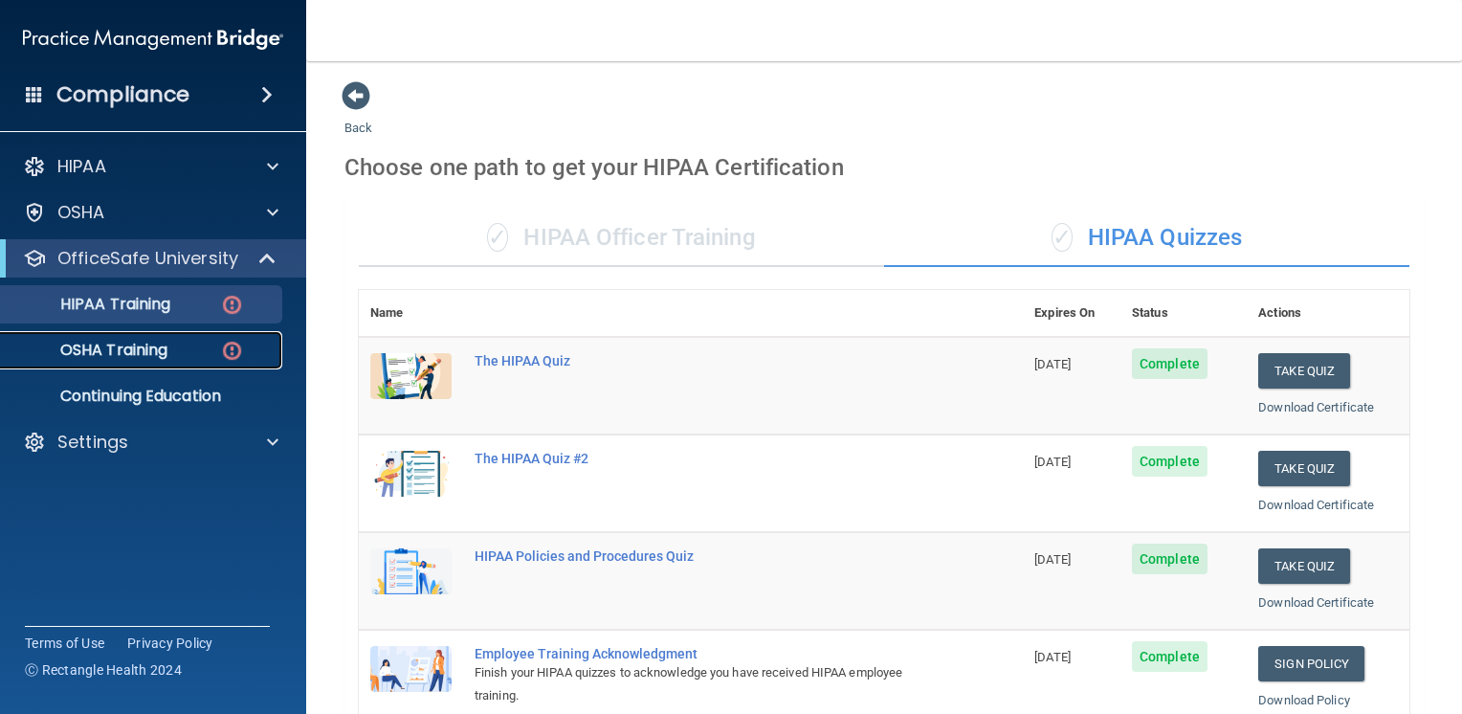
click at [146, 350] on p "OSHA Training" at bounding box center [89, 350] width 155 height 19
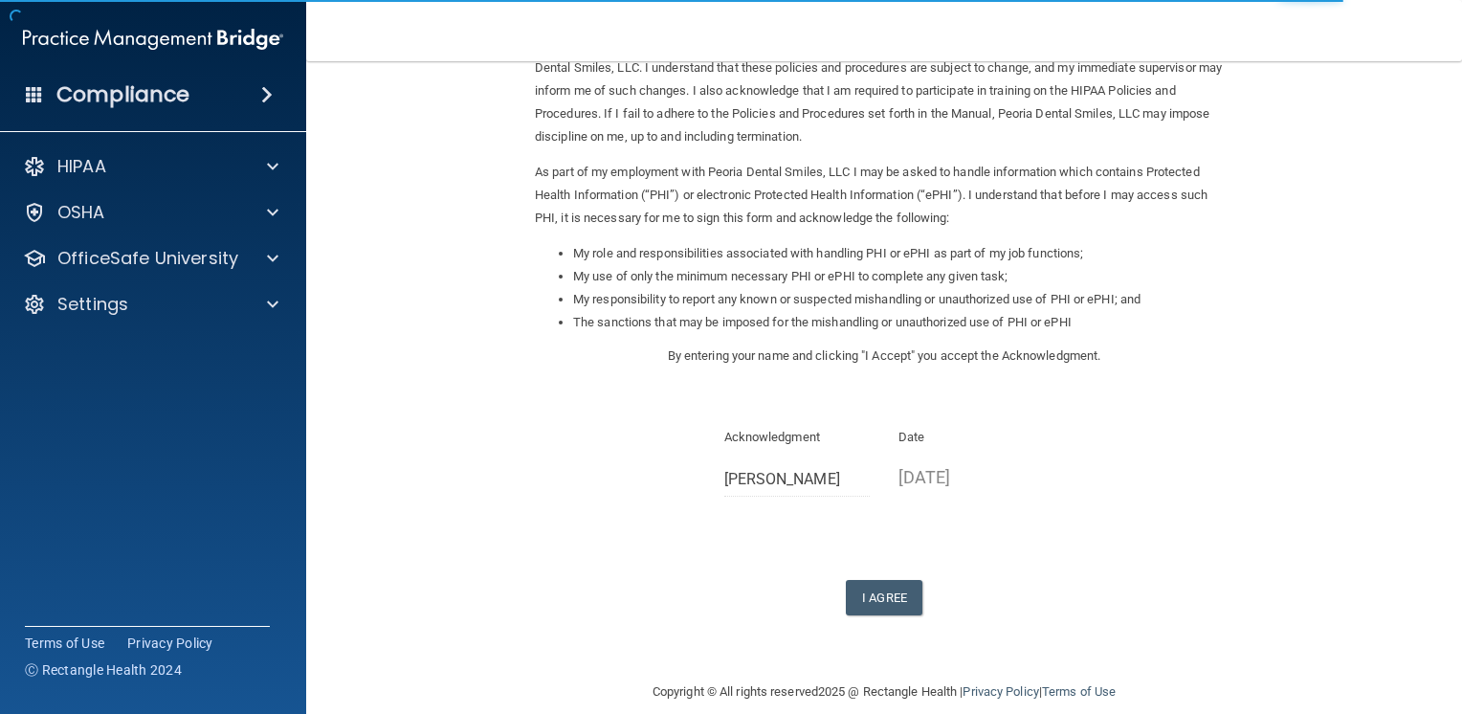
scroll to position [162, 0]
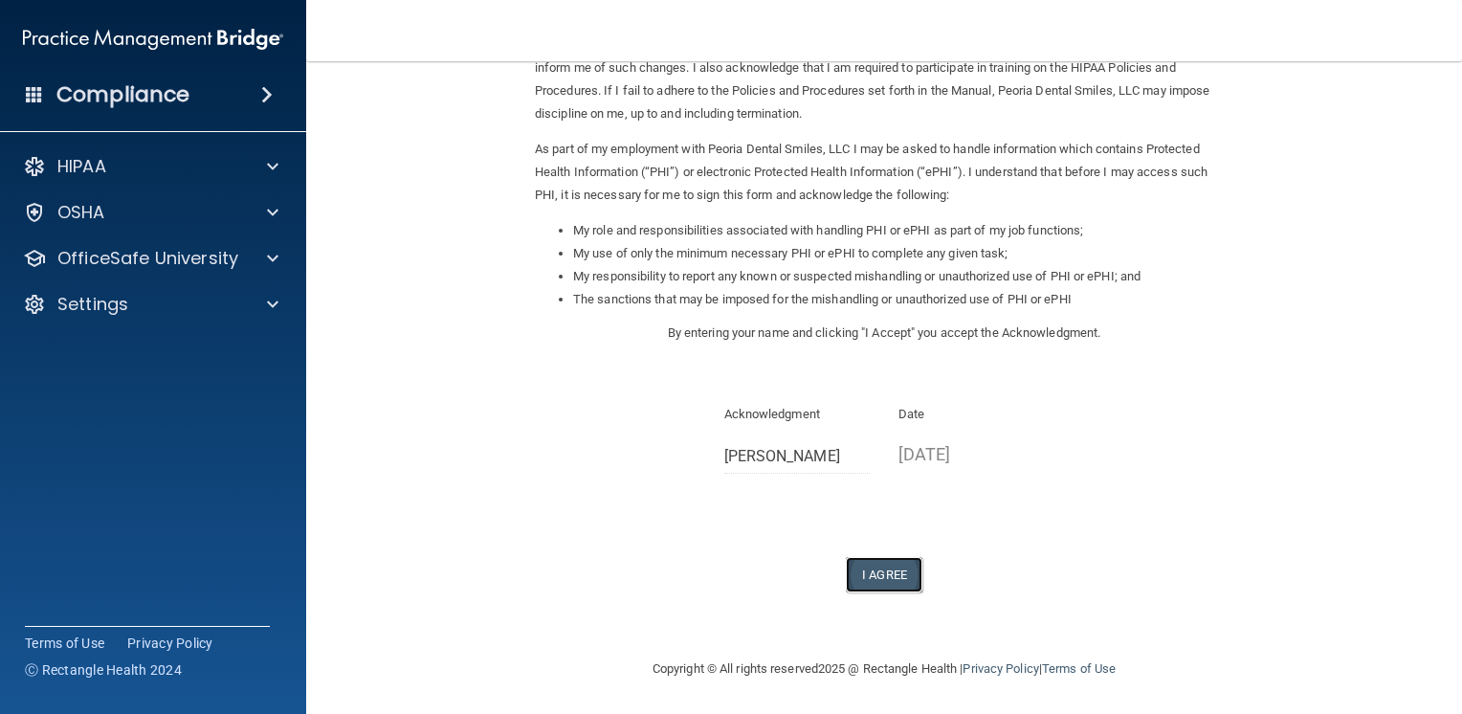
click at [864, 575] on button "I Agree" at bounding box center [884, 574] width 77 height 35
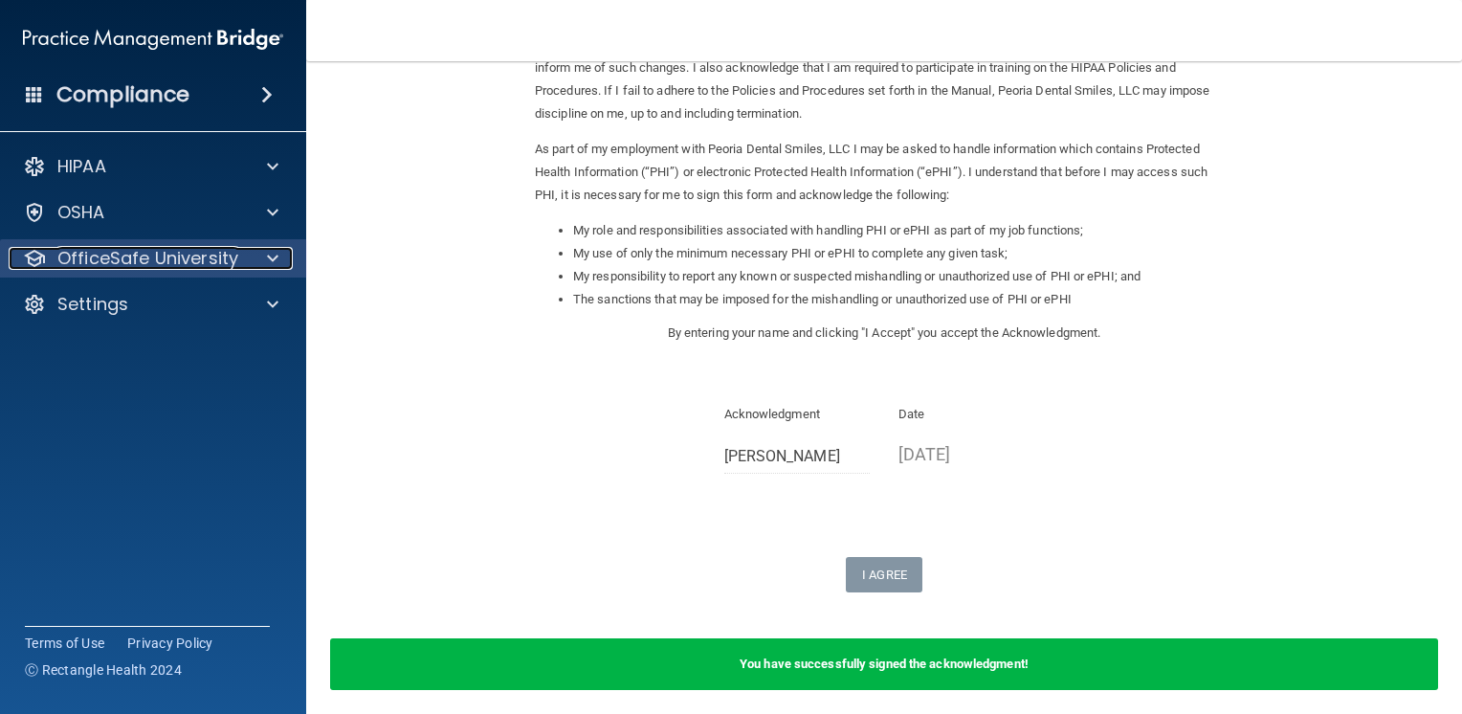
click at [172, 255] on p "OfficeSafe University" at bounding box center [147, 258] width 181 height 23
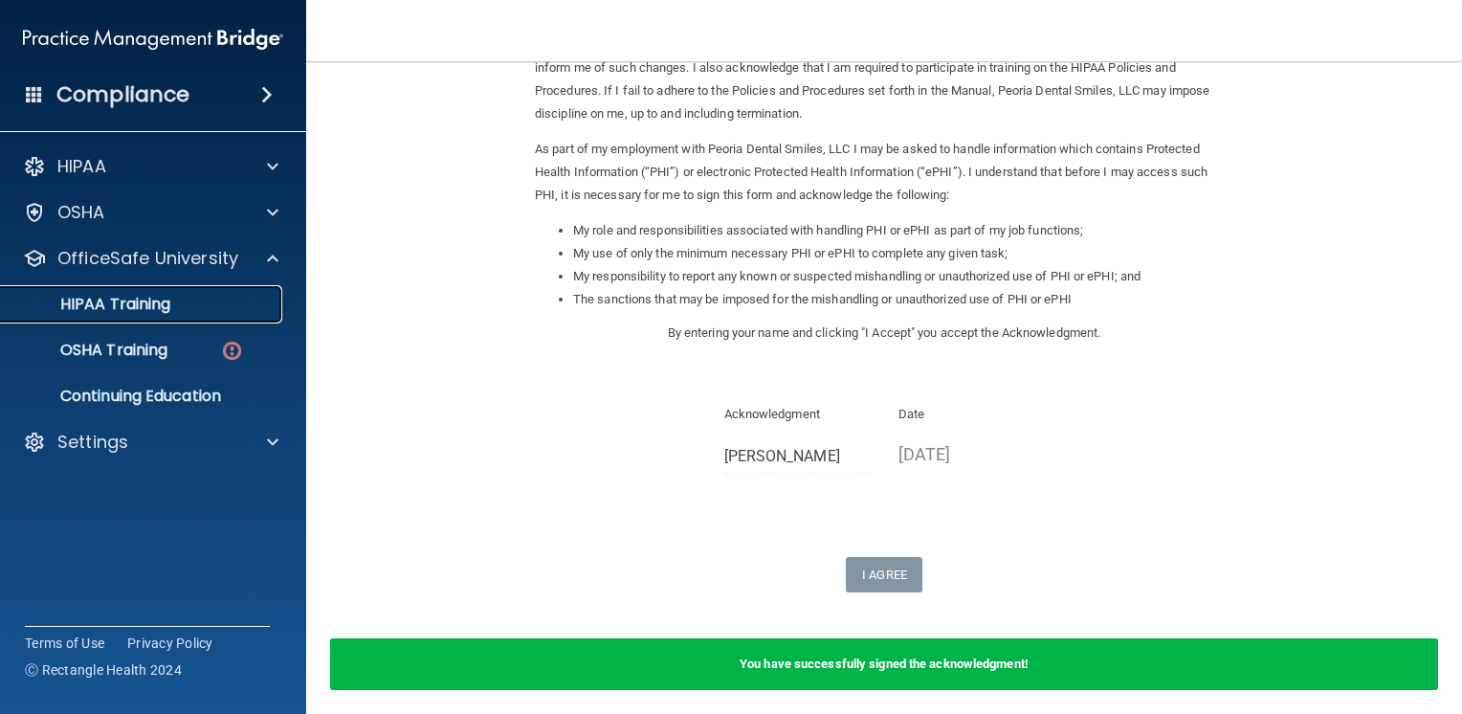
click at [156, 305] on p "HIPAA Training" at bounding box center [91, 304] width 158 height 19
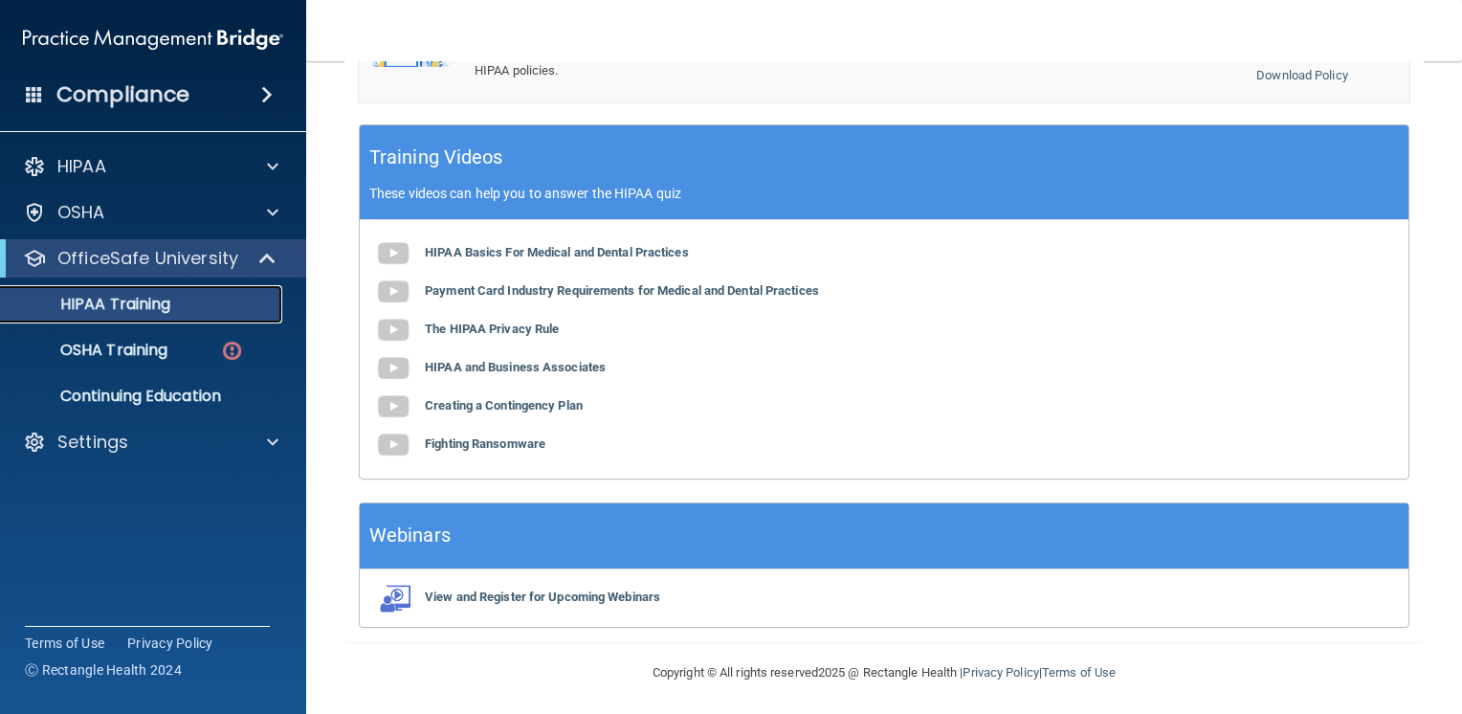
scroll to position [340, 0]
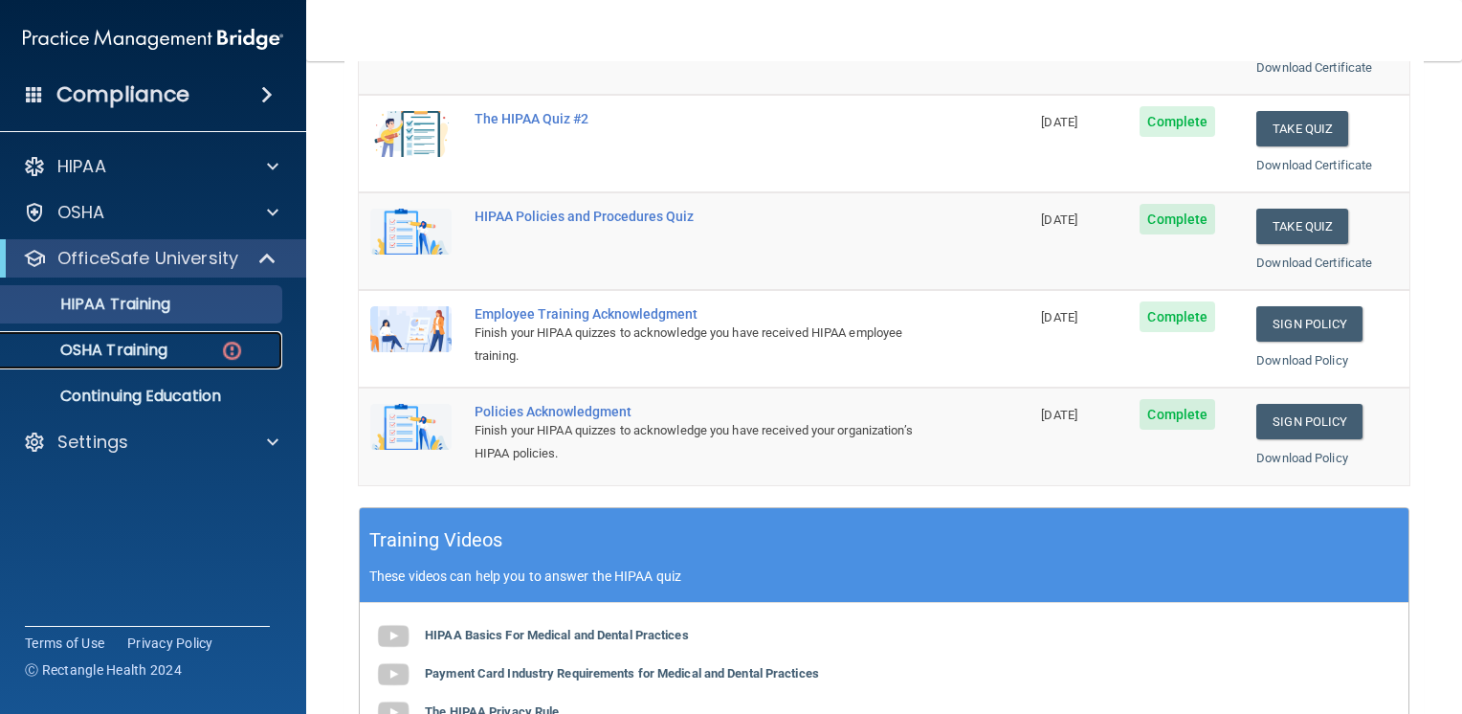
click at [118, 343] on p "OSHA Training" at bounding box center [89, 350] width 155 height 19
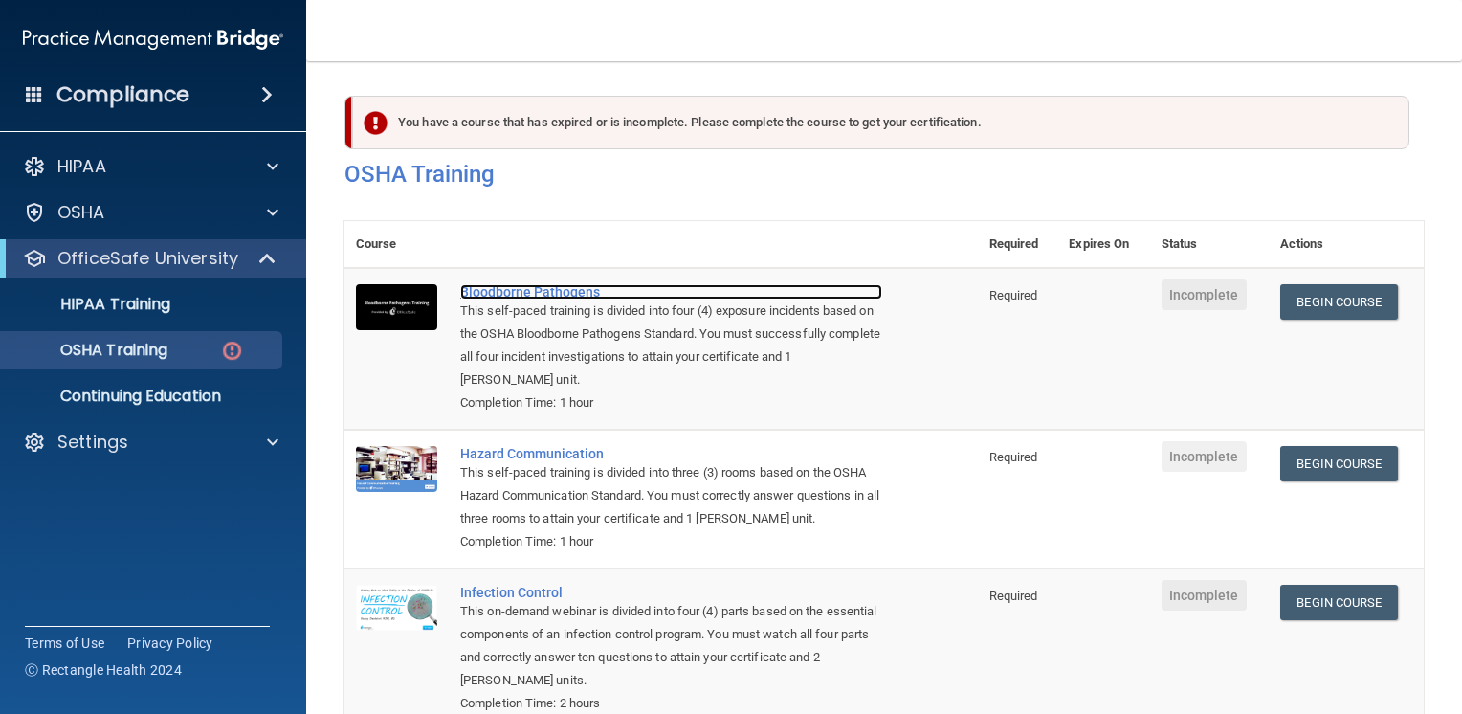
click at [569, 289] on div "Bloodborne Pathogens" at bounding box center [671, 291] width 422 height 15
click at [1313, 305] on link "Begin Course" at bounding box center [1338, 301] width 117 height 35
click at [467, 132] on div "You have a course that has expired or is incomplete. Please complete the course…" at bounding box center [880, 123] width 1057 height 54
click at [475, 122] on div "You have a course that has expired or is incomplete. Please complete the course…" at bounding box center [880, 123] width 1057 height 54
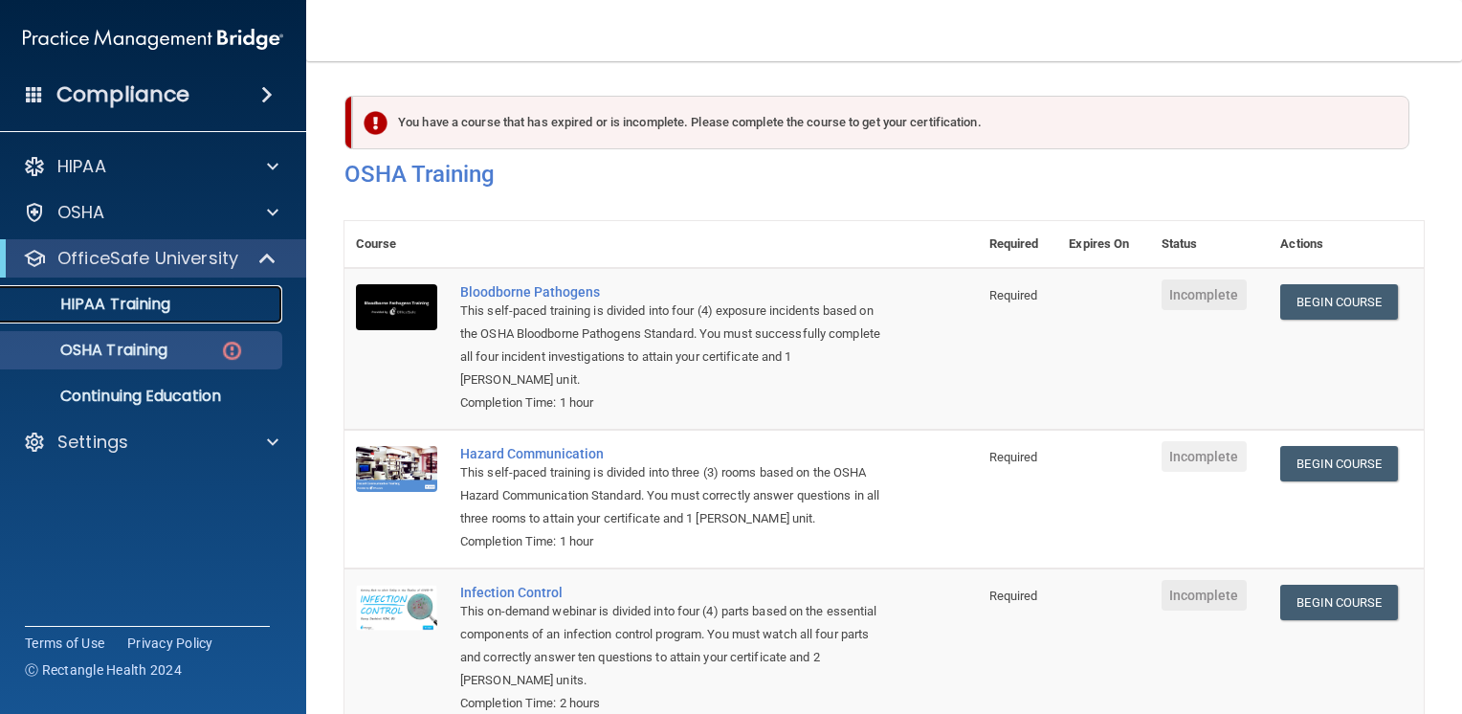
click at [124, 304] on p "HIPAA Training" at bounding box center [91, 304] width 158 height 19
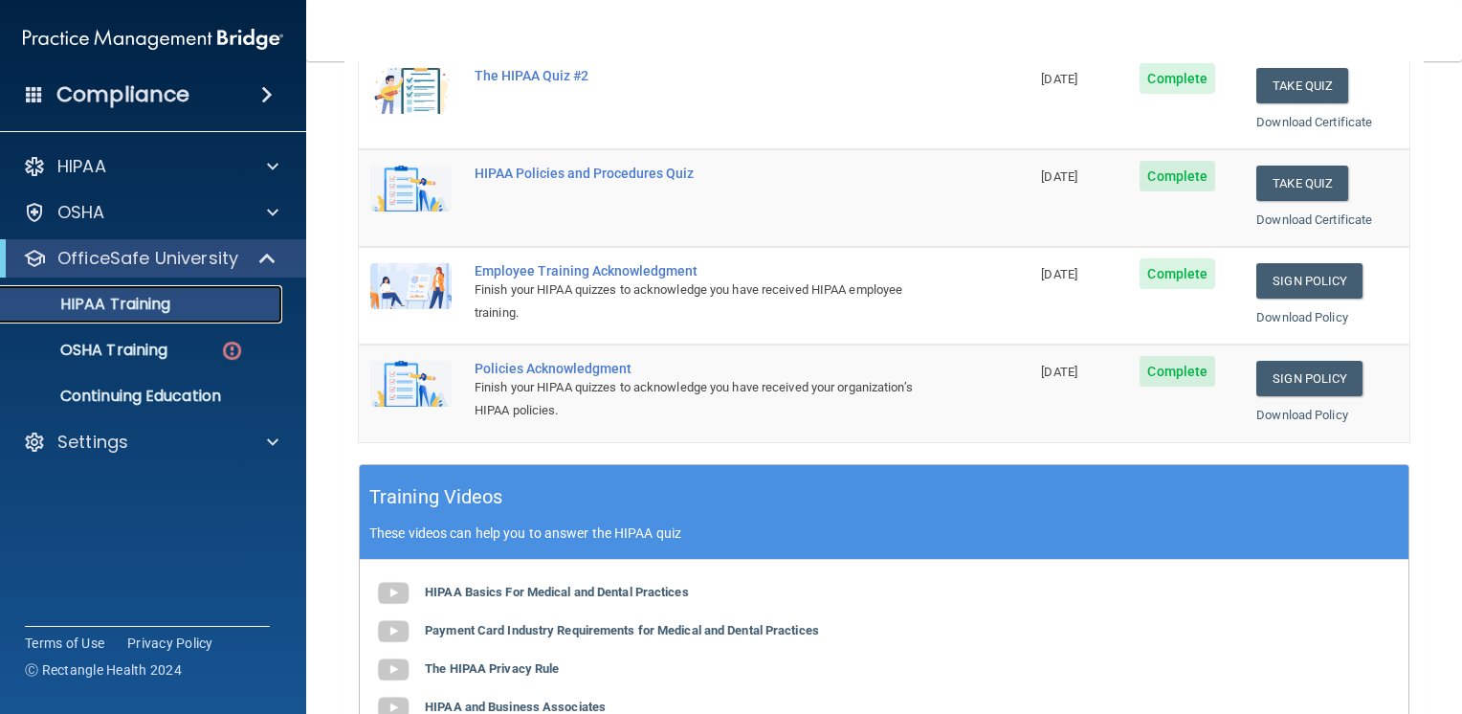
scroll to position [722, 0]
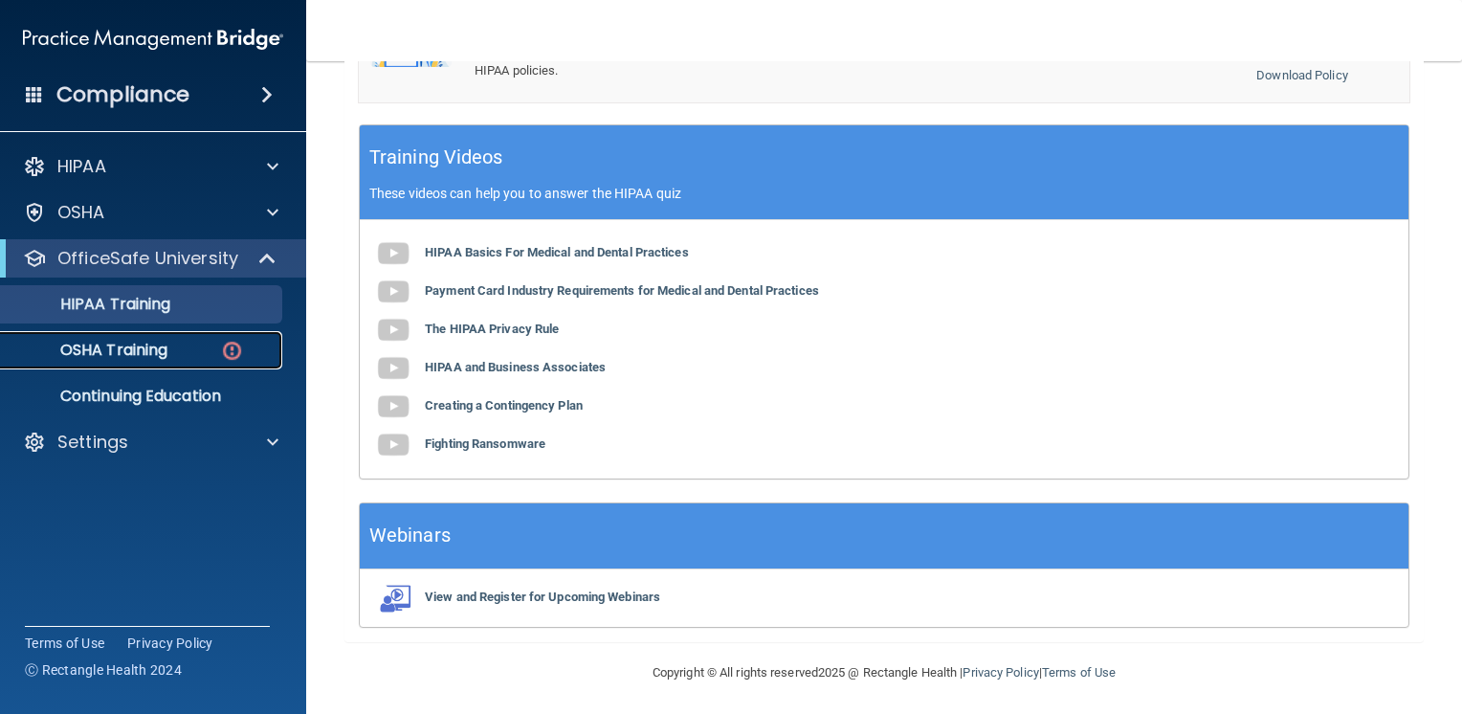
click at [139, 346] on p "OSHA Training" at bounding box center [89, 350] width 155 height 19
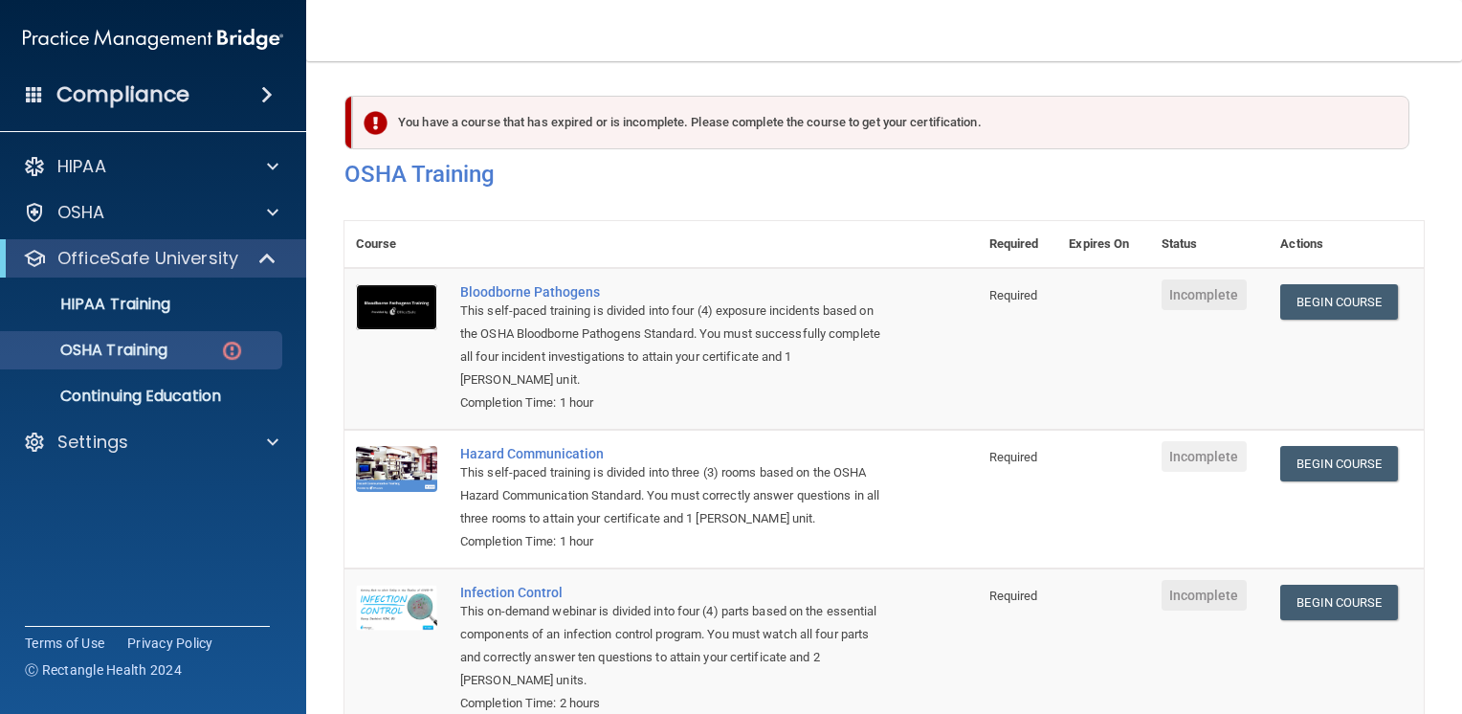
click at [407, 308] on img at bounding box center [396, 307] width 81 height 46
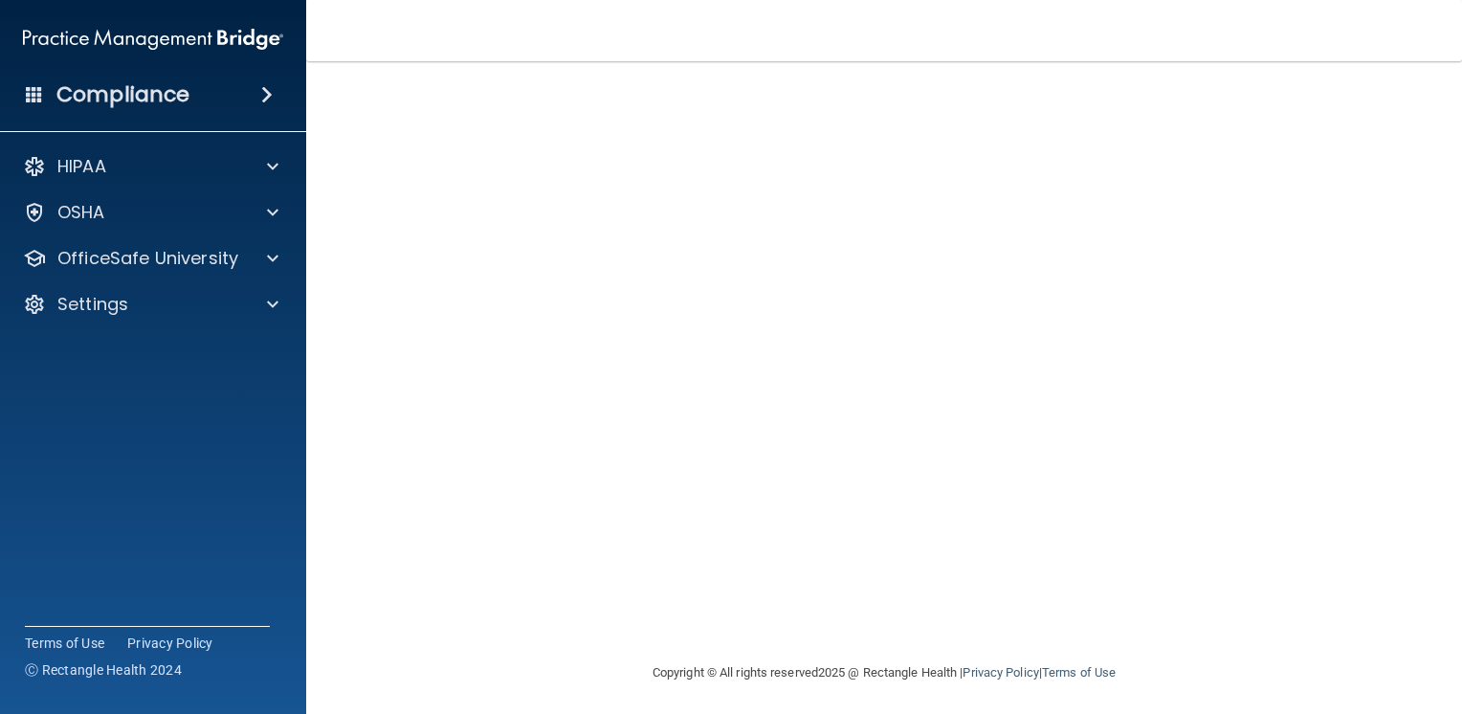
scroll to position [104, 0]
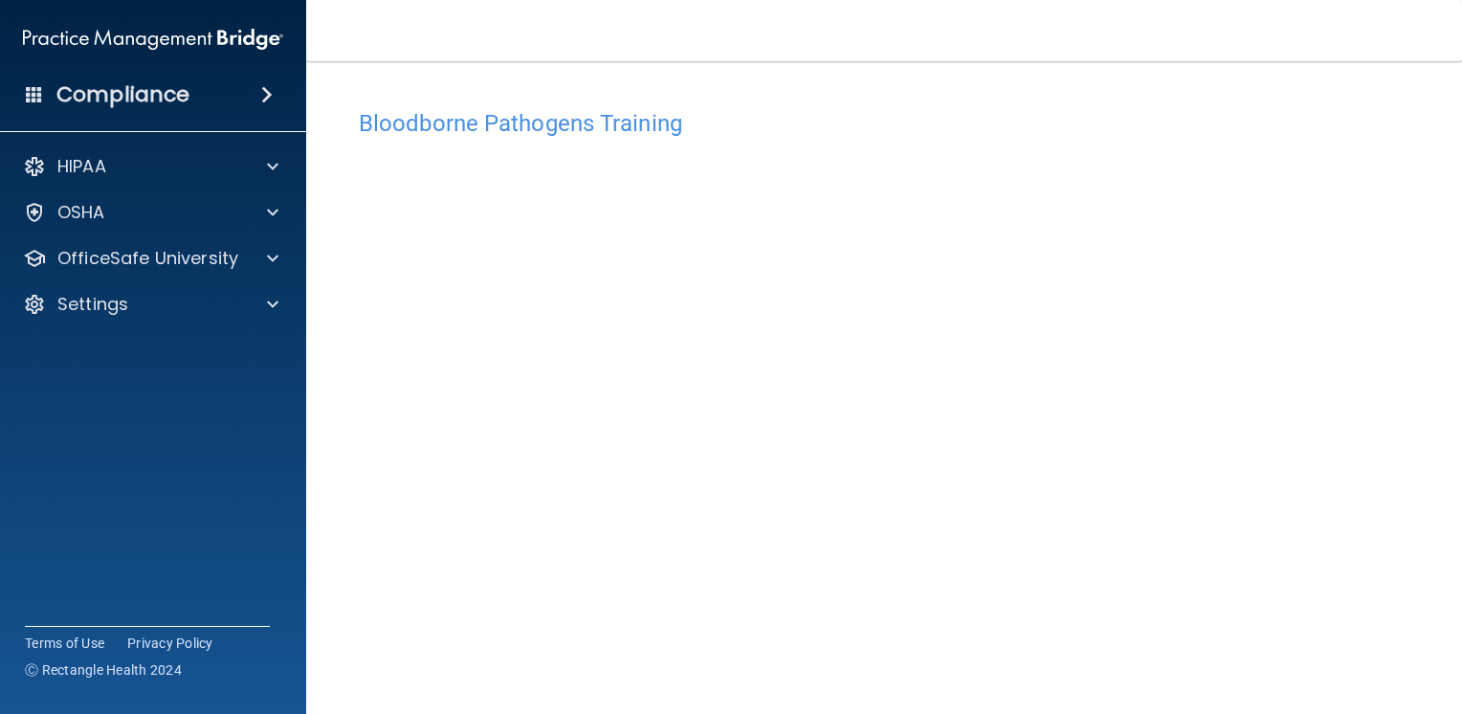
click at [622, 118] on h4 "Bloodborne Pathogens Training" at bounding box center [884, 123] width 1051 height 25
click at [621, 118] on h4 "Bloodborne Pathogens Training" at bounding box center [884, 123] width 1051 height 25
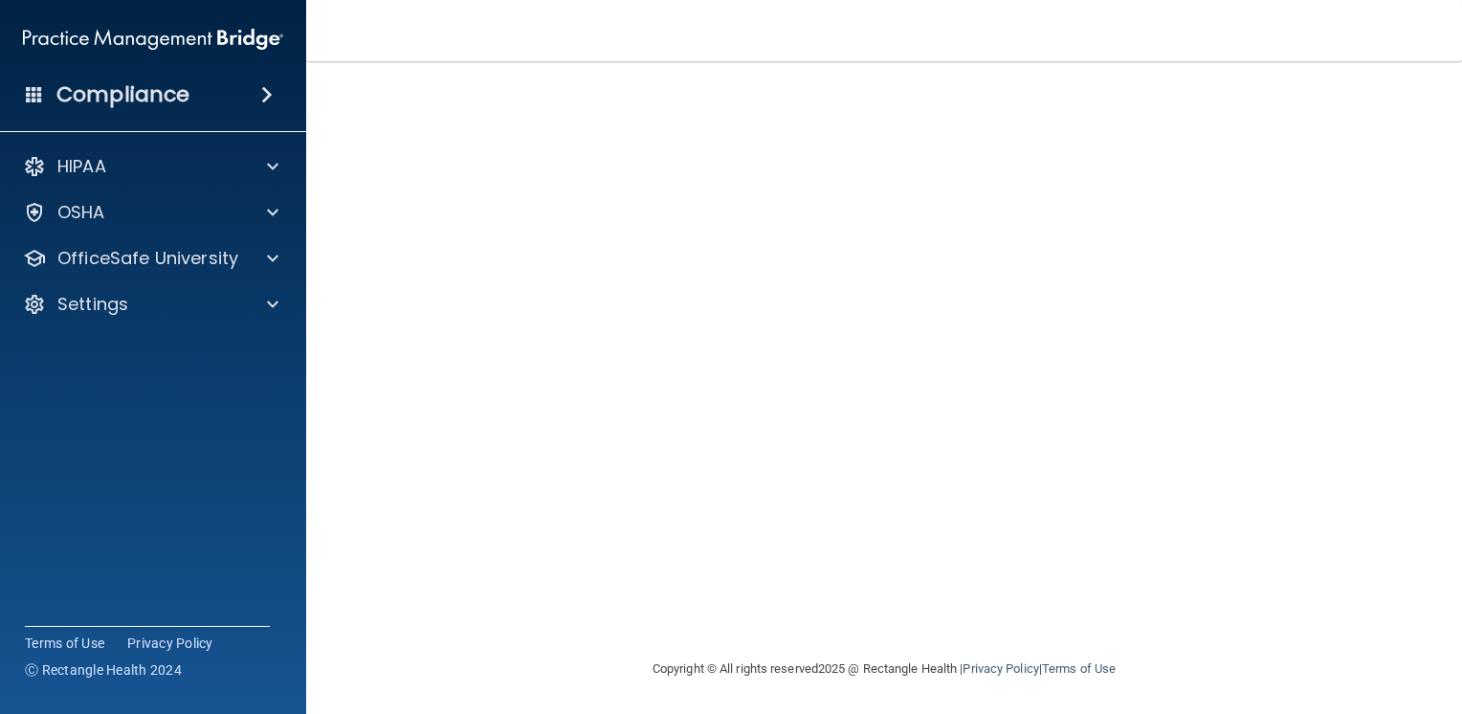
scroll to position [9, 0]
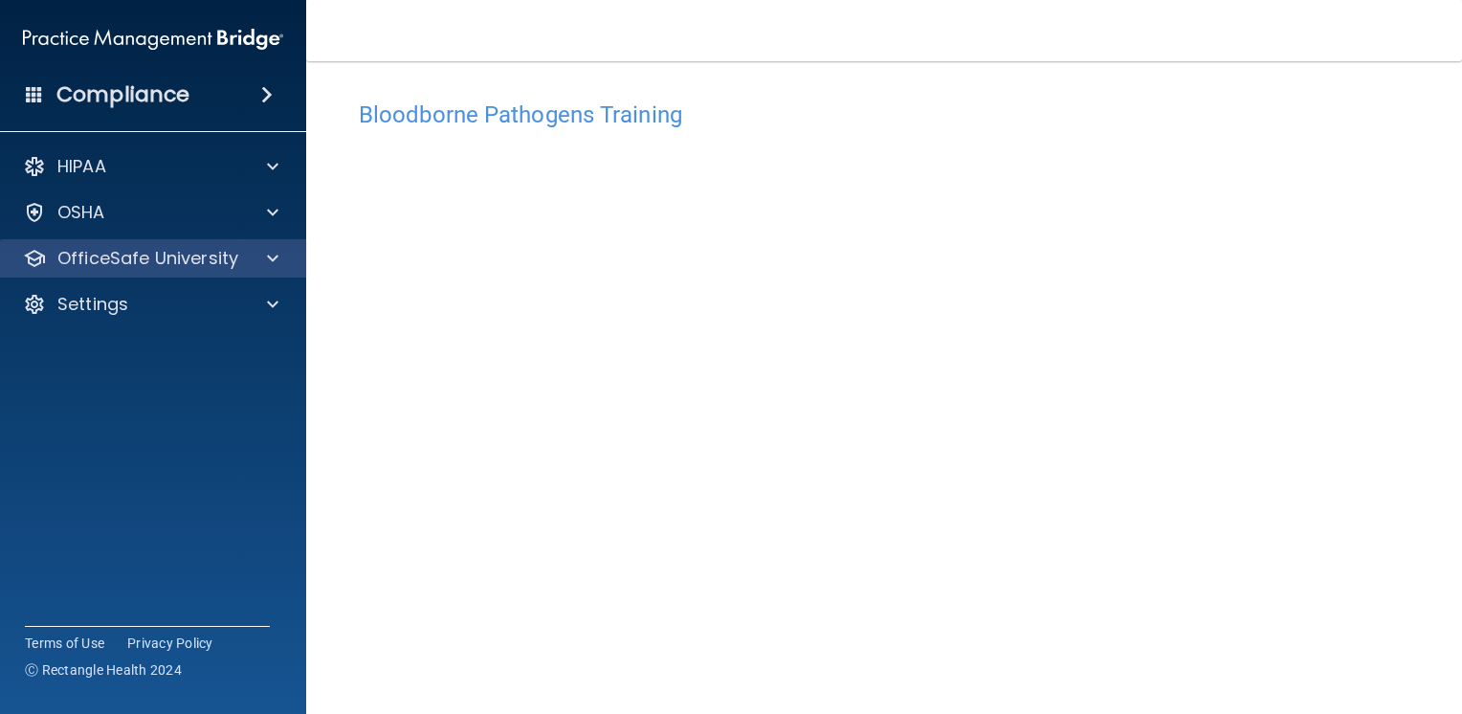
click at [103, 274] on div "OfficeSafe University" at bounding box center [153, 258] width 307 height 38
click at [129, 258] on p "OfficeSafe University" at bounding box center [147, 258] width 181 height 23
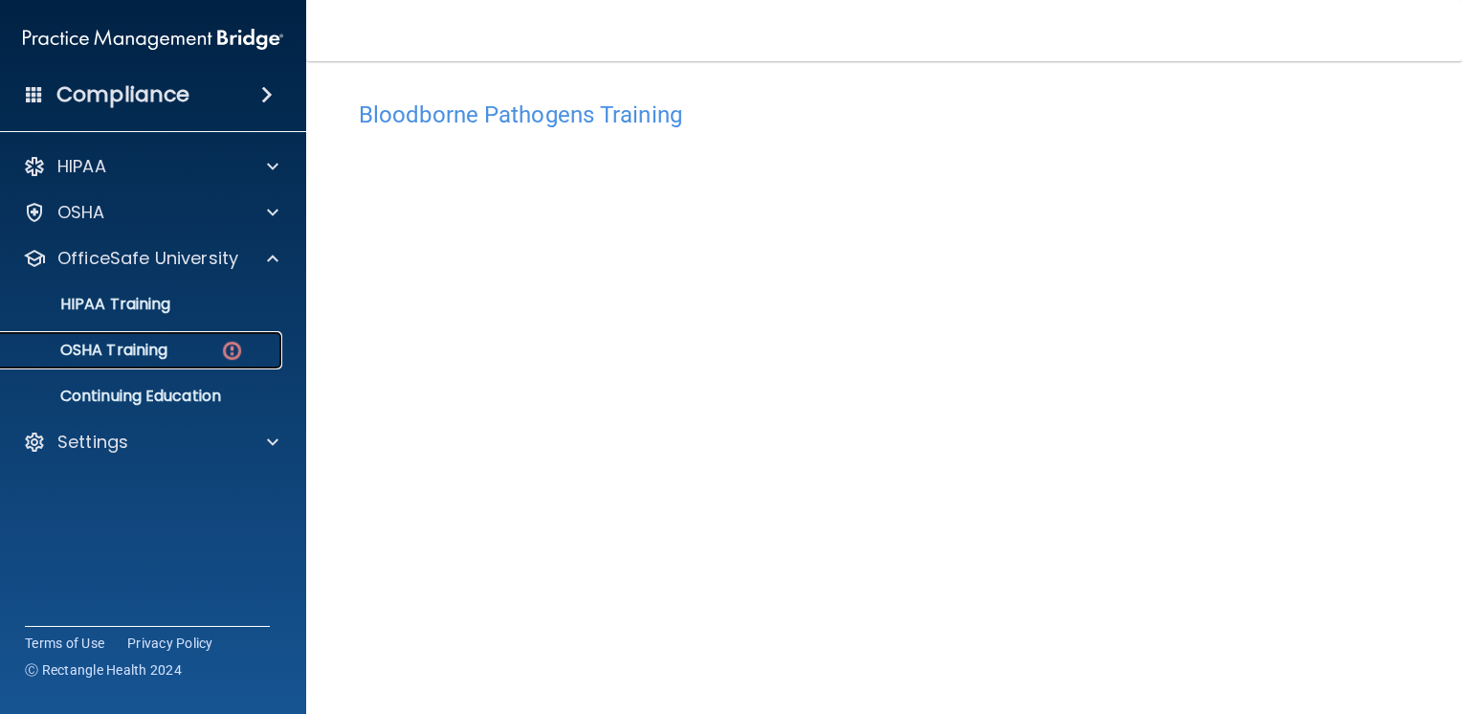
click at [113, 357] on p "OSHA Training" at bounding box center [89, 350] width 155 height 19
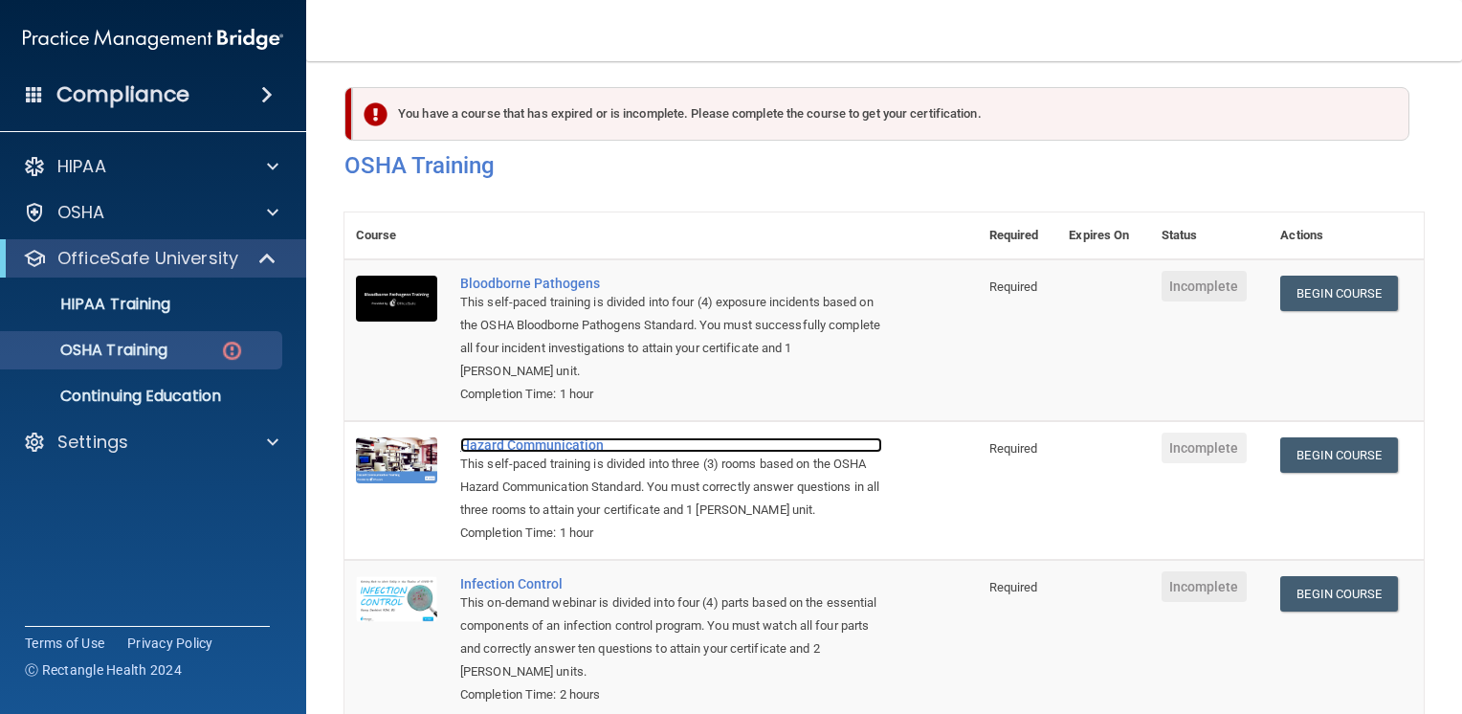
click at [546, 450] on div "Hazard Communication" at bounding box center [671, 444] width 422 height 15
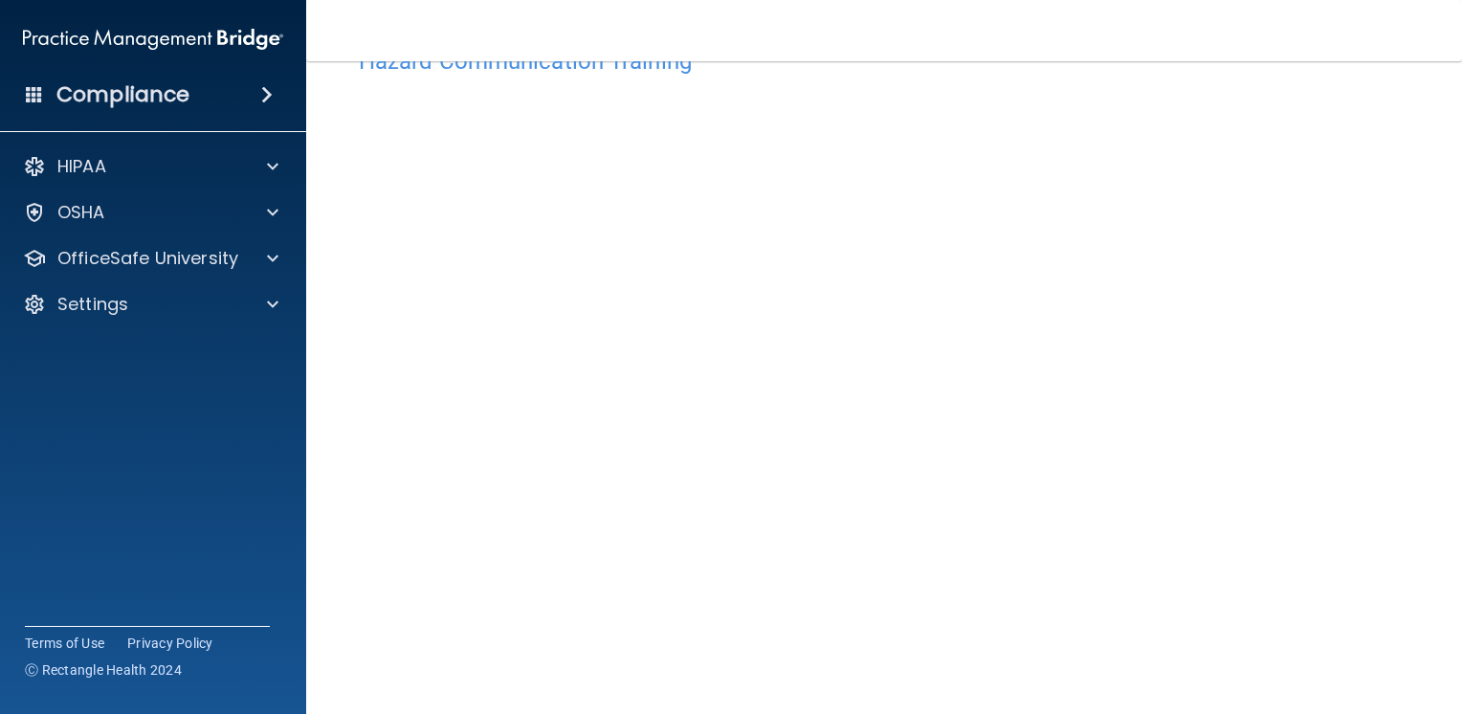
scroll to position [96, 0]
click at [1359, 332] on div "Hazard Communication Training This course doesn’t expire until . Are you sure y…" at bounding box center [883, 356] width 1079 height 705
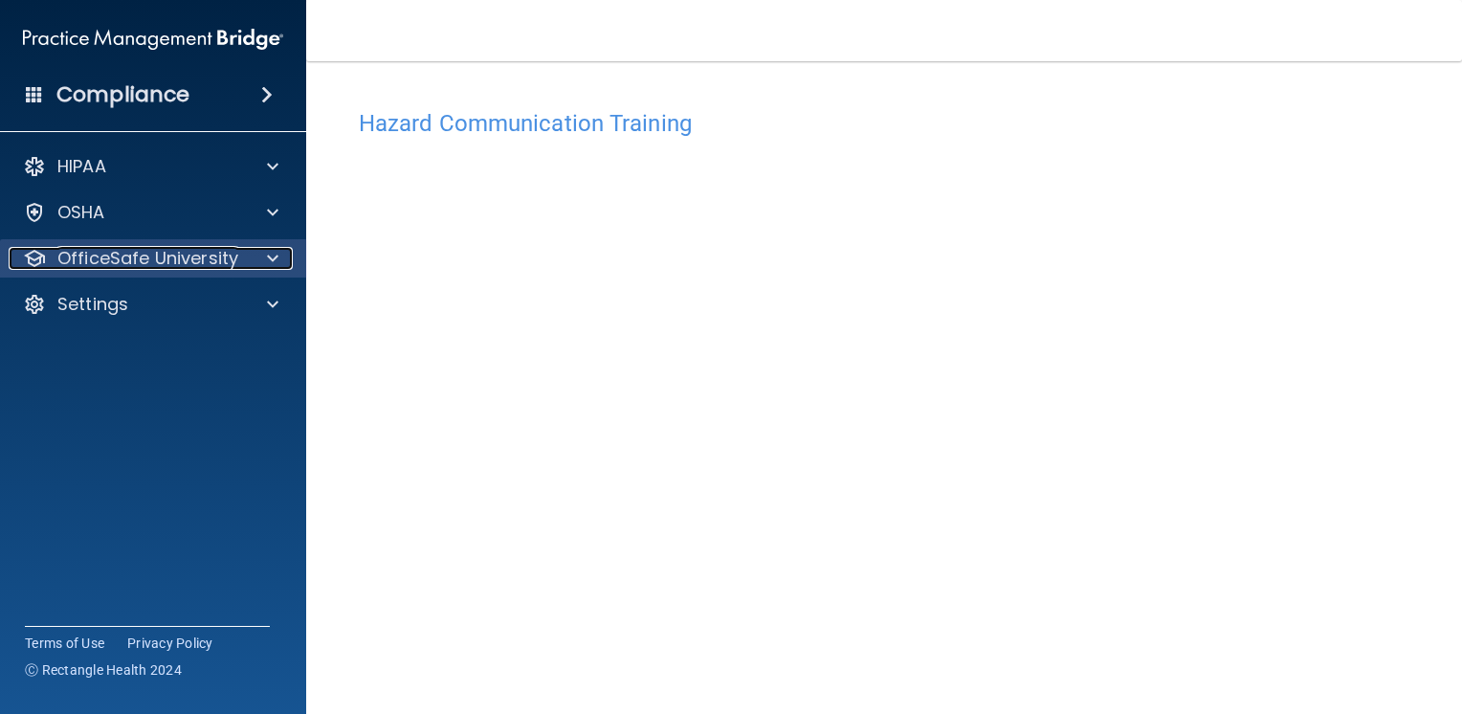
click at [153, 264] on p "OfficeSafe University" at bounding box center [147, 258] width 181 height 23
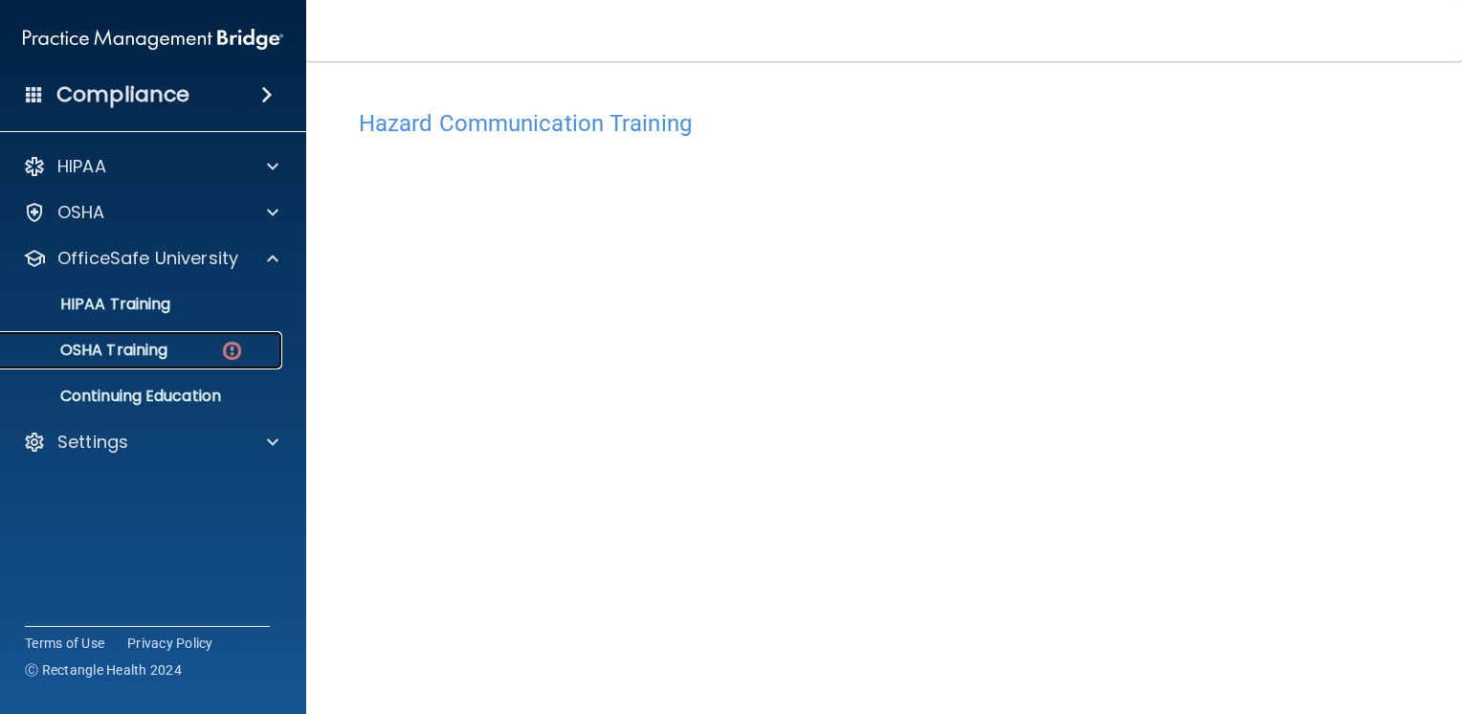
click at [142, 354] on p "OSHA Training" at bounding box center [89, 350] width 155 height 19
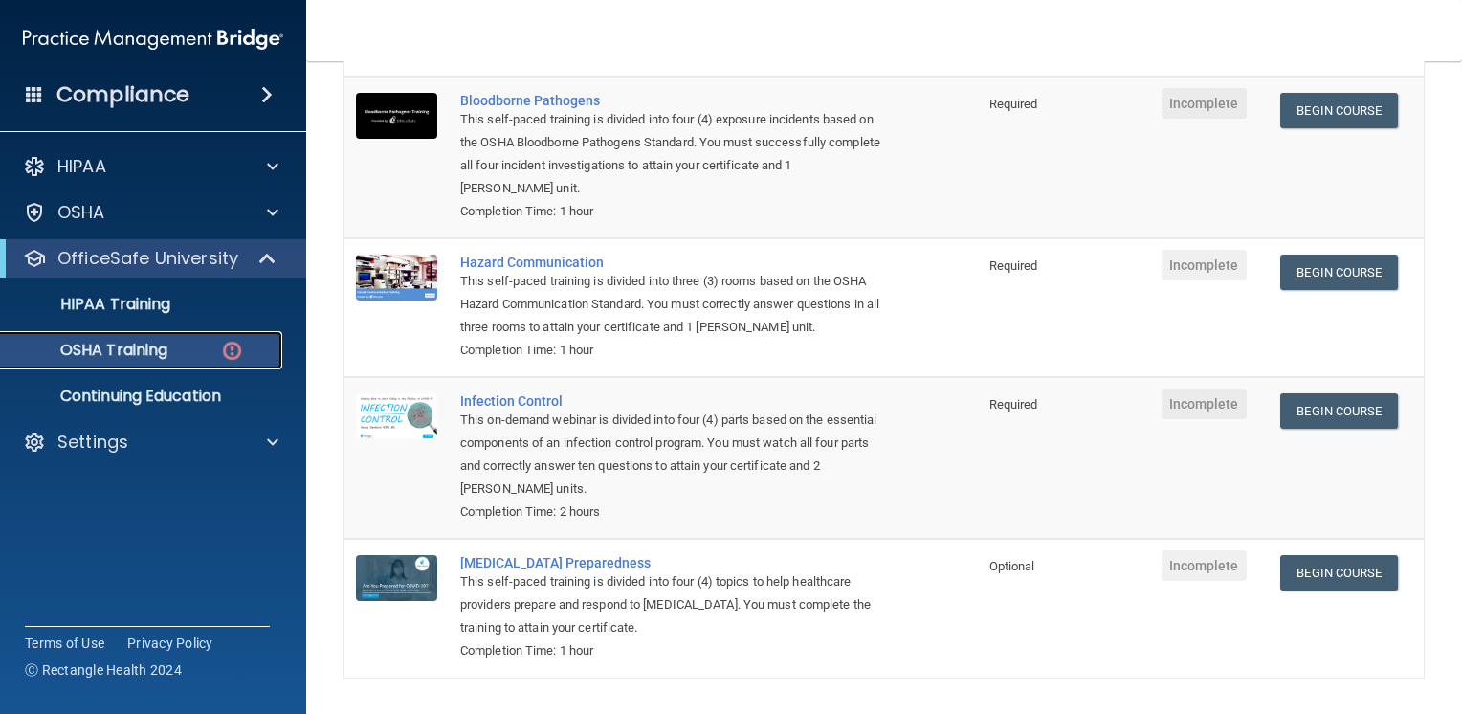
scroll to position [256, 0]
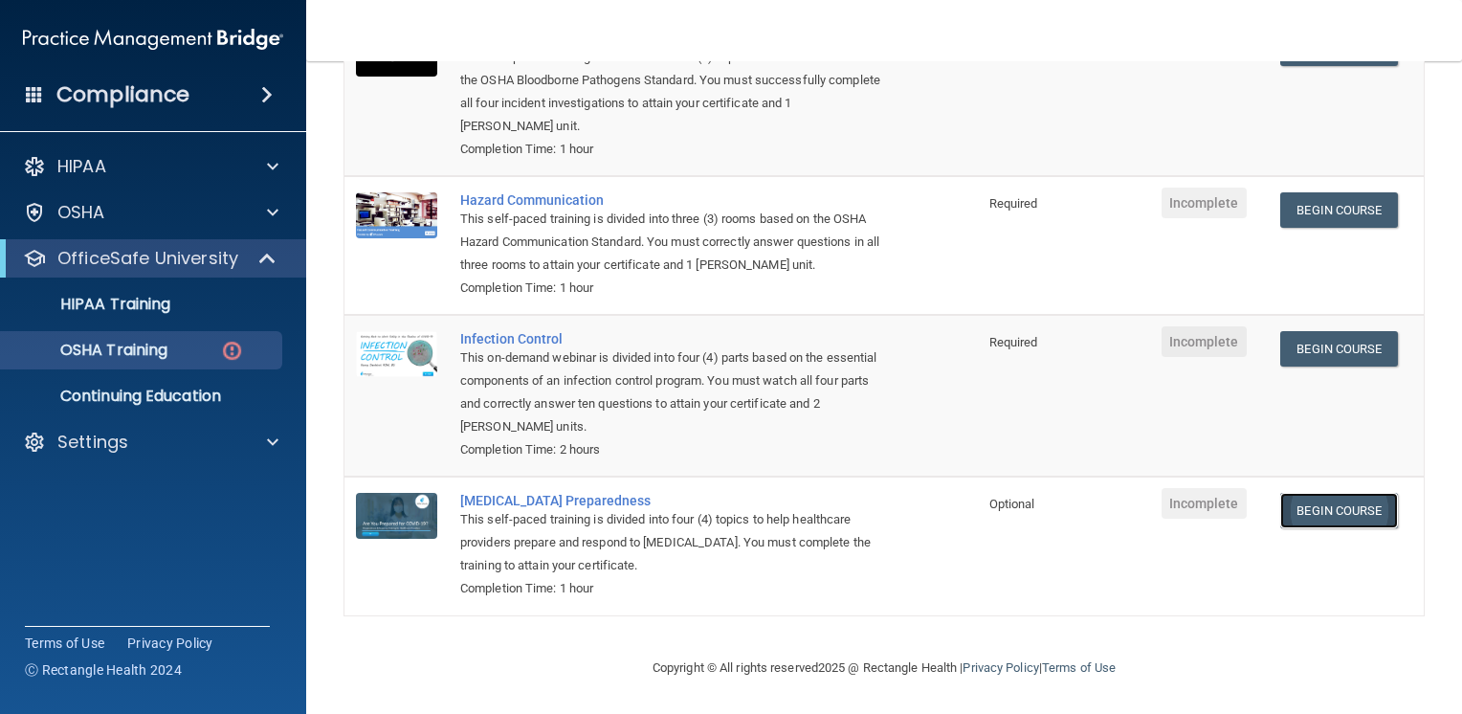
click at [1314, 504] on link "Begin Course" at bounding box center [1338, 510] width 117 height 35
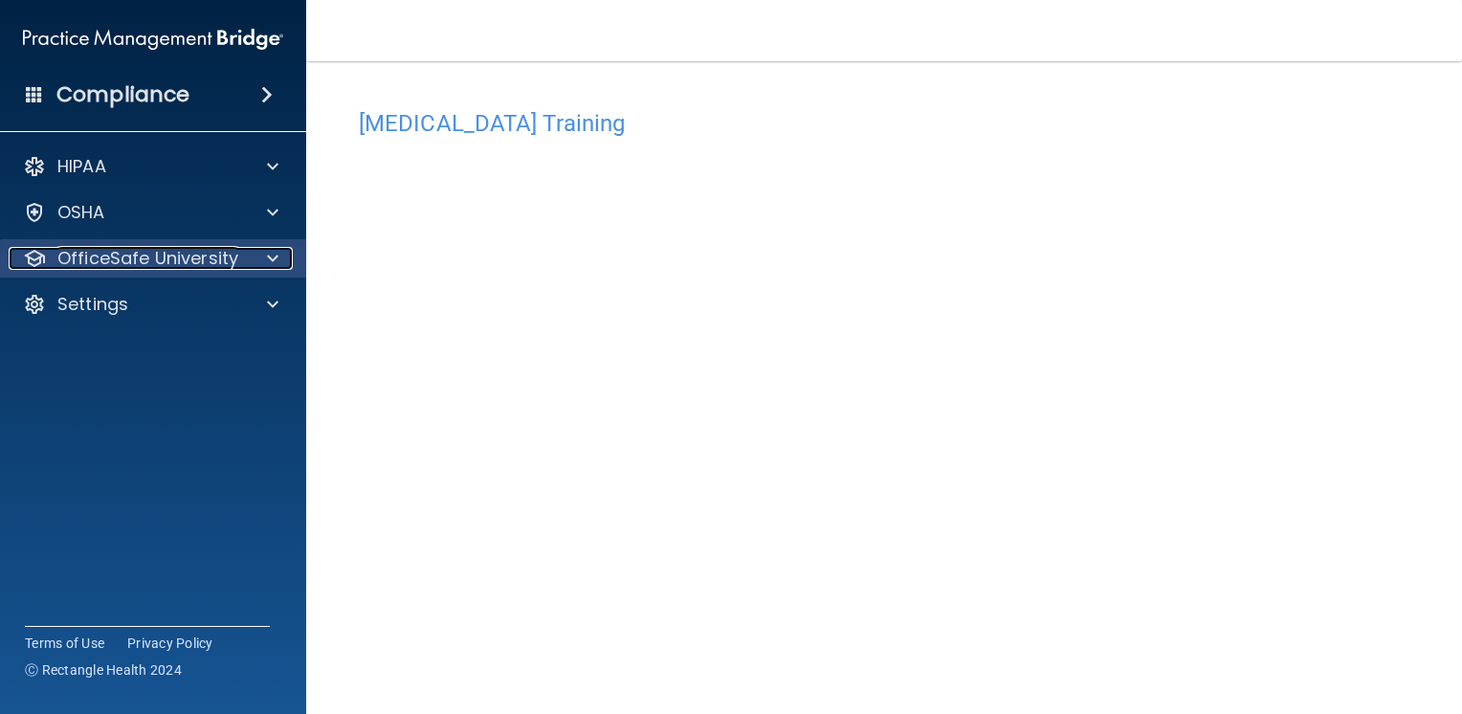
click at [68, 255] on p "OfficeSafe University" at bounding box center [147, 258] width 181 height 23
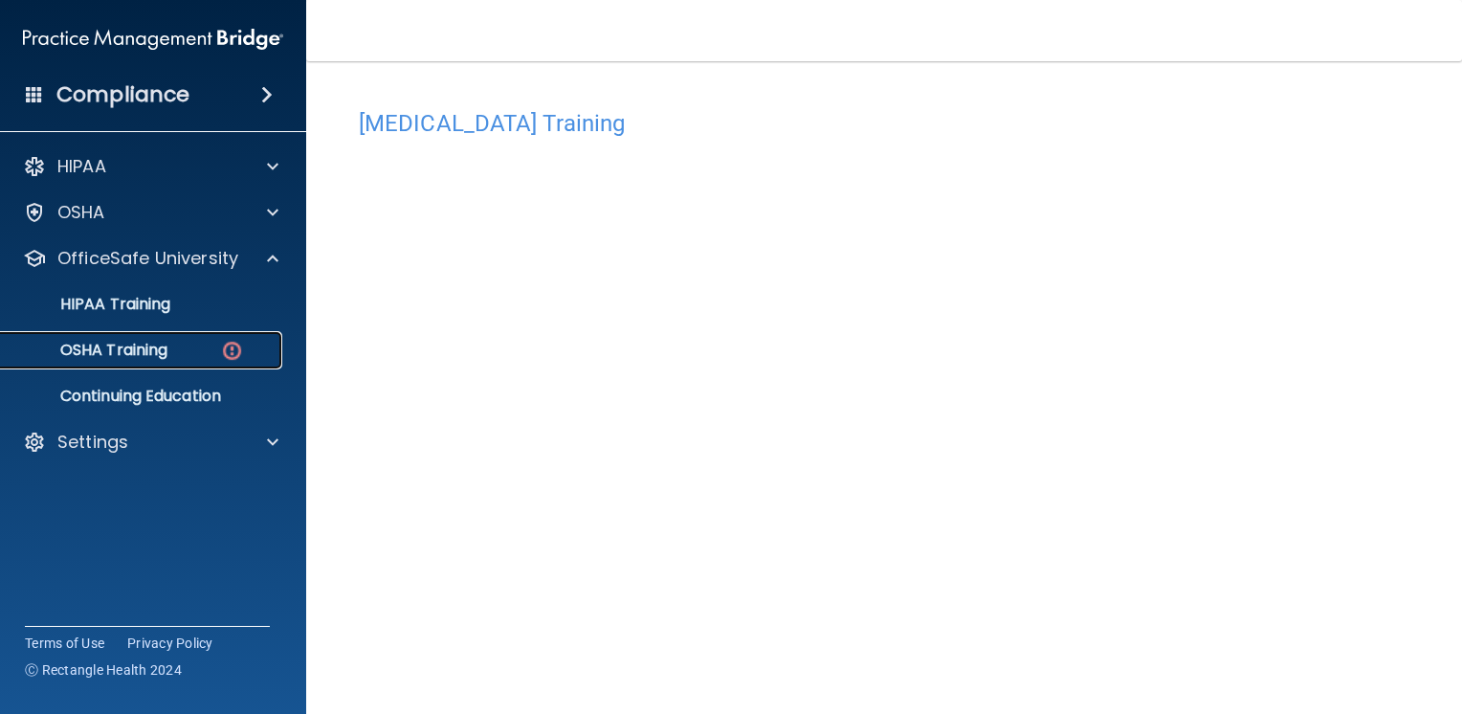
click at [127, 350] on p "OSHA Training" at bounding box center [89, 350] width 155 height 19
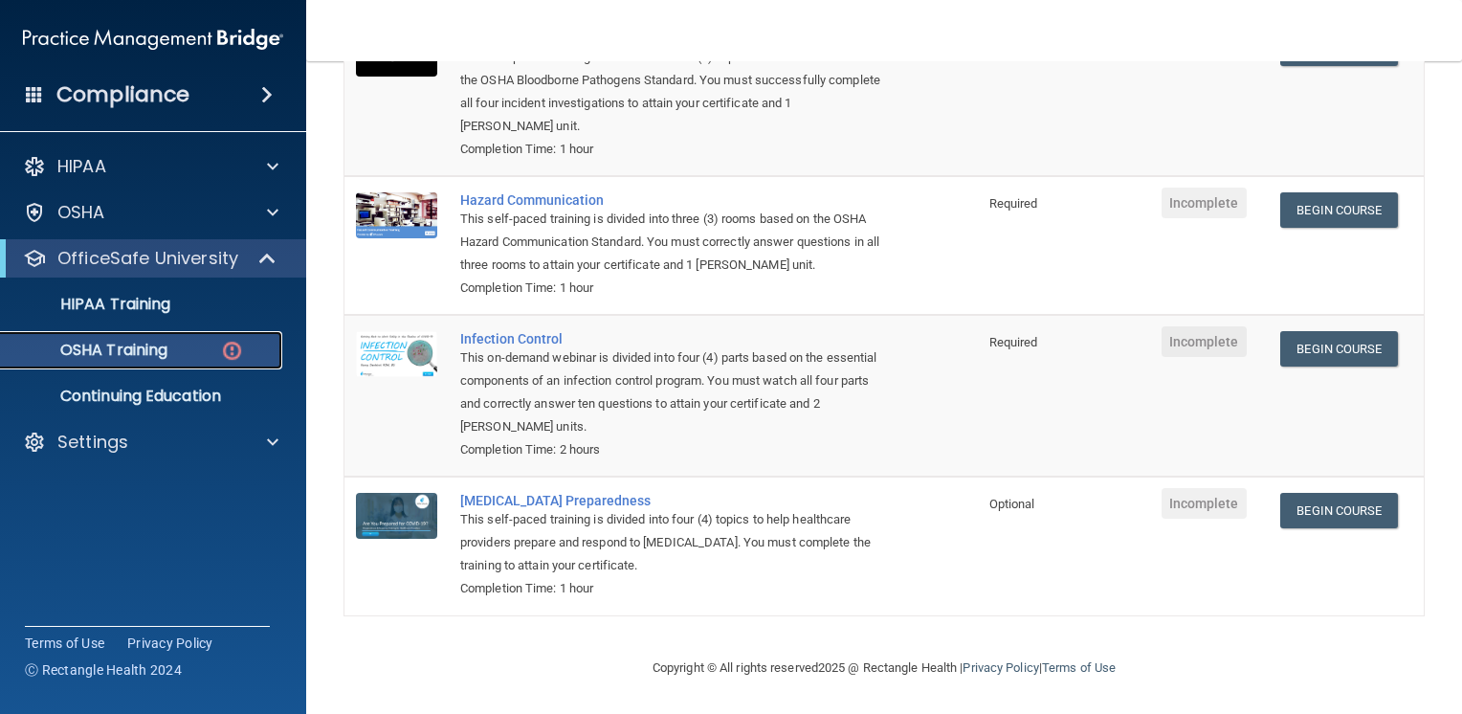
scroll to position [161, 0]
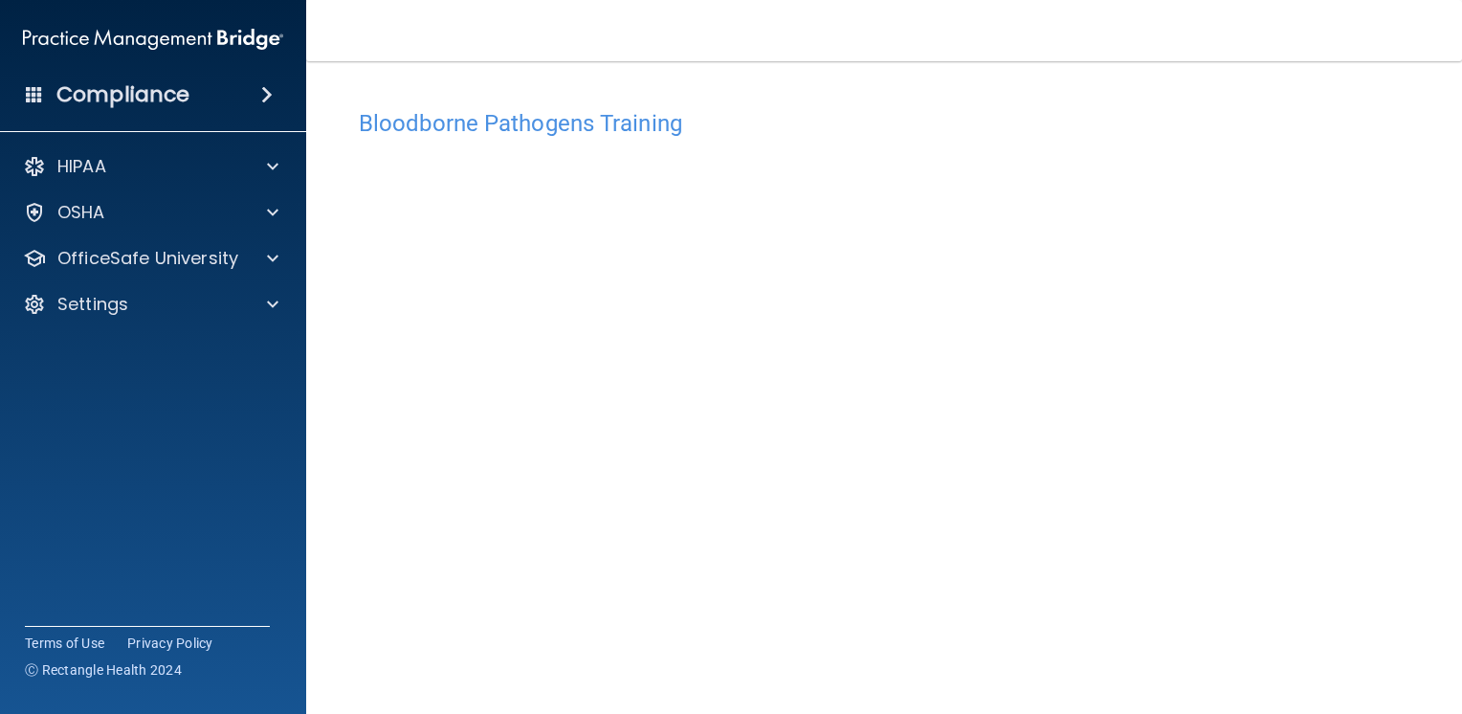
click at [512, 128] on h4 "Bloodborne Pathogens Training" at bounding box center [884, 123] width 1051 height 25
click at [327, 354] on main "Bloodborne Pathogens Training This course doesn’t expire until . Are you sure y…" at bounding box center [884, 387] width 1156 height 653
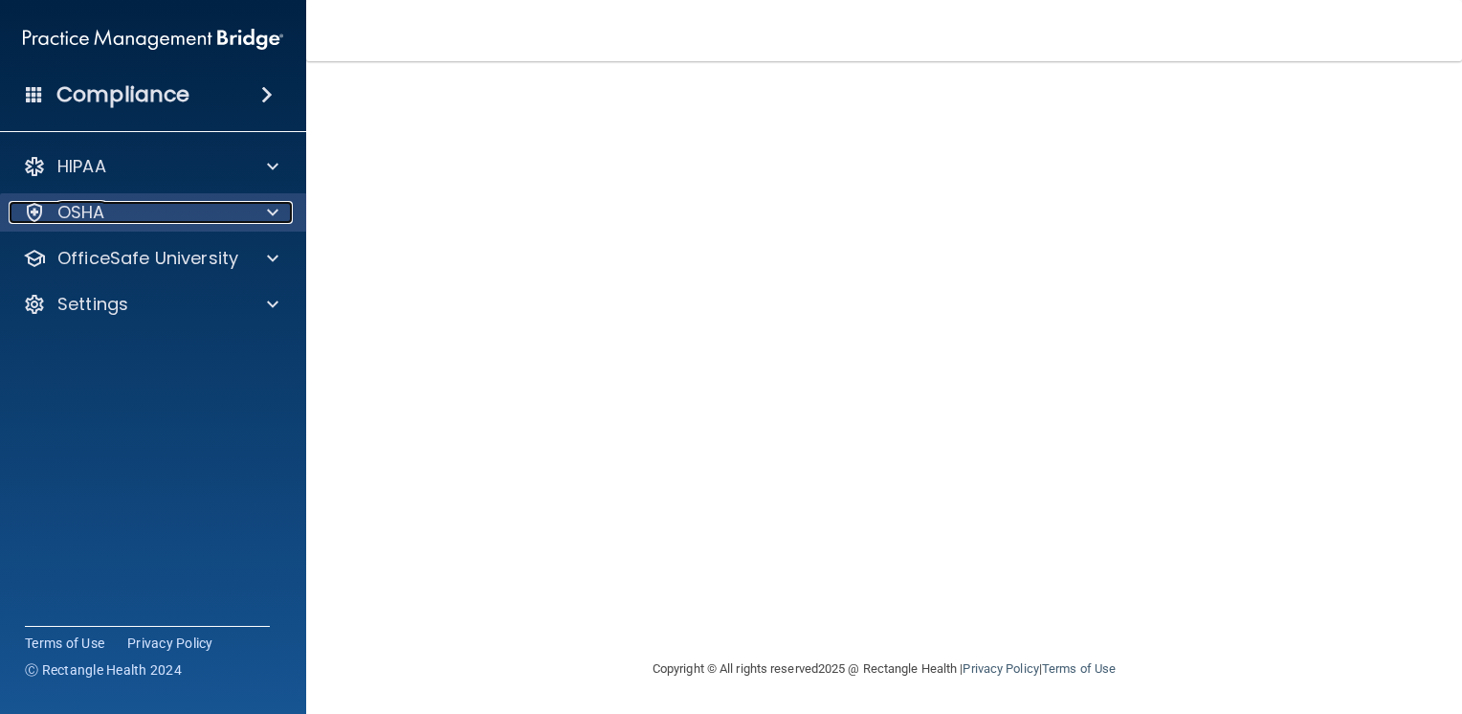
click at [131, 206] on div "OSHA" at bounding box center [127, 212] width 237 height 23
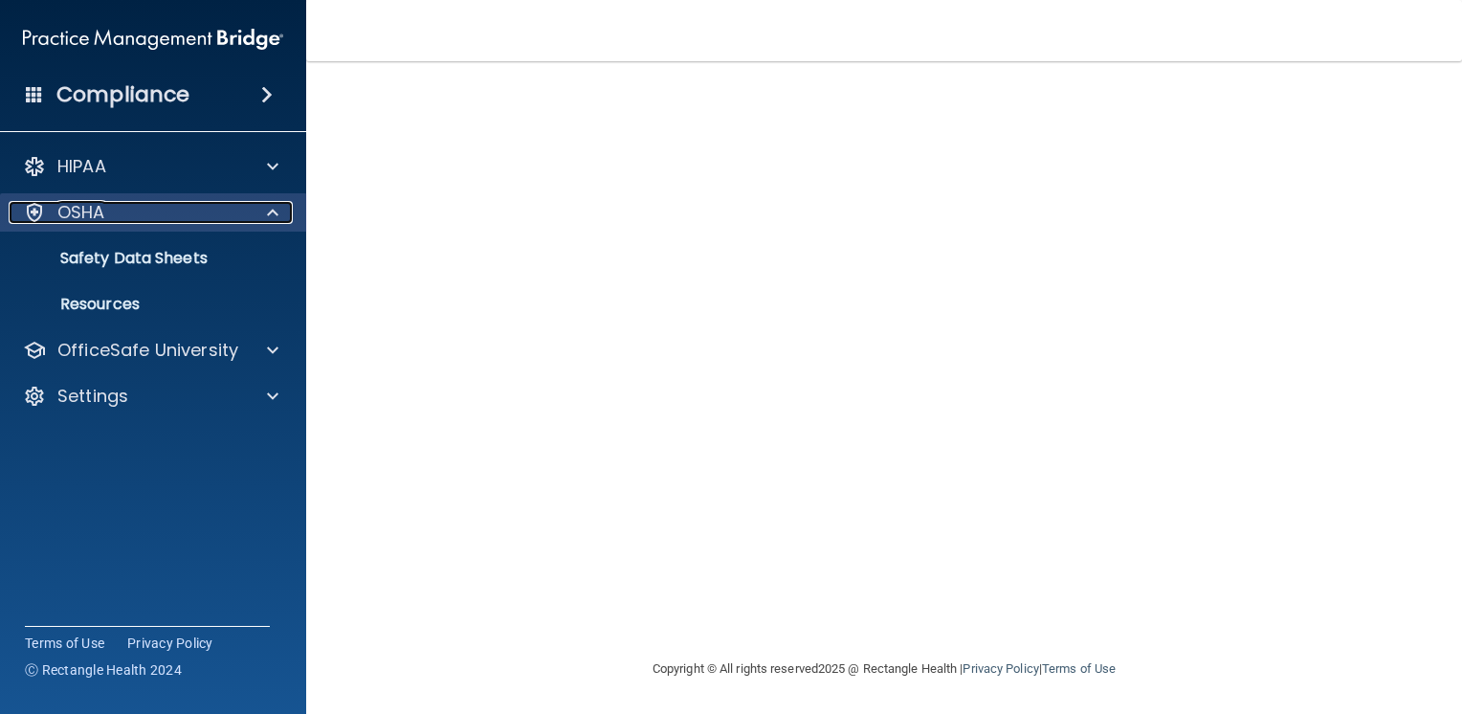
click at [90, 211] on p "OSHA" at bounding box center [81, 212] width 48 height 23
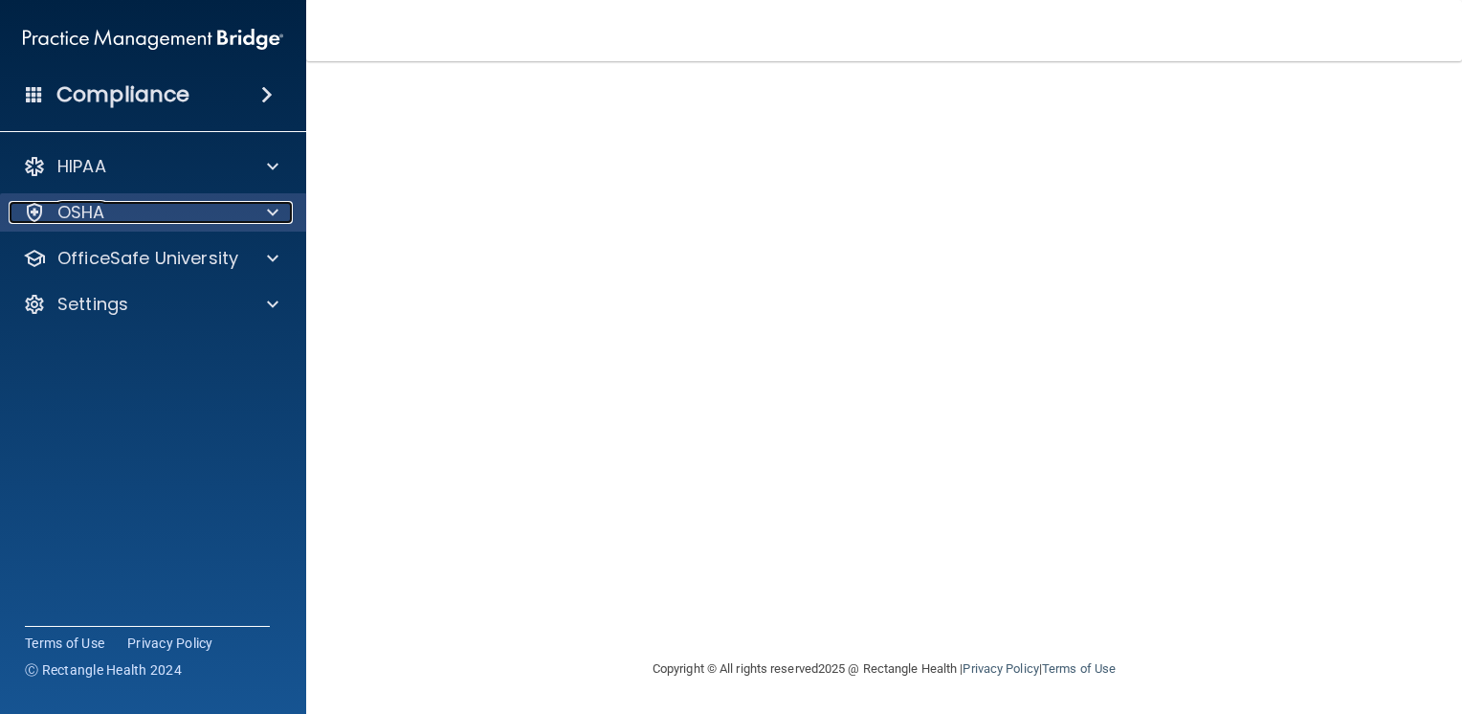
click at [100, 209] on p "OSHA" at bounding box center [81, 212] width 48 height 23
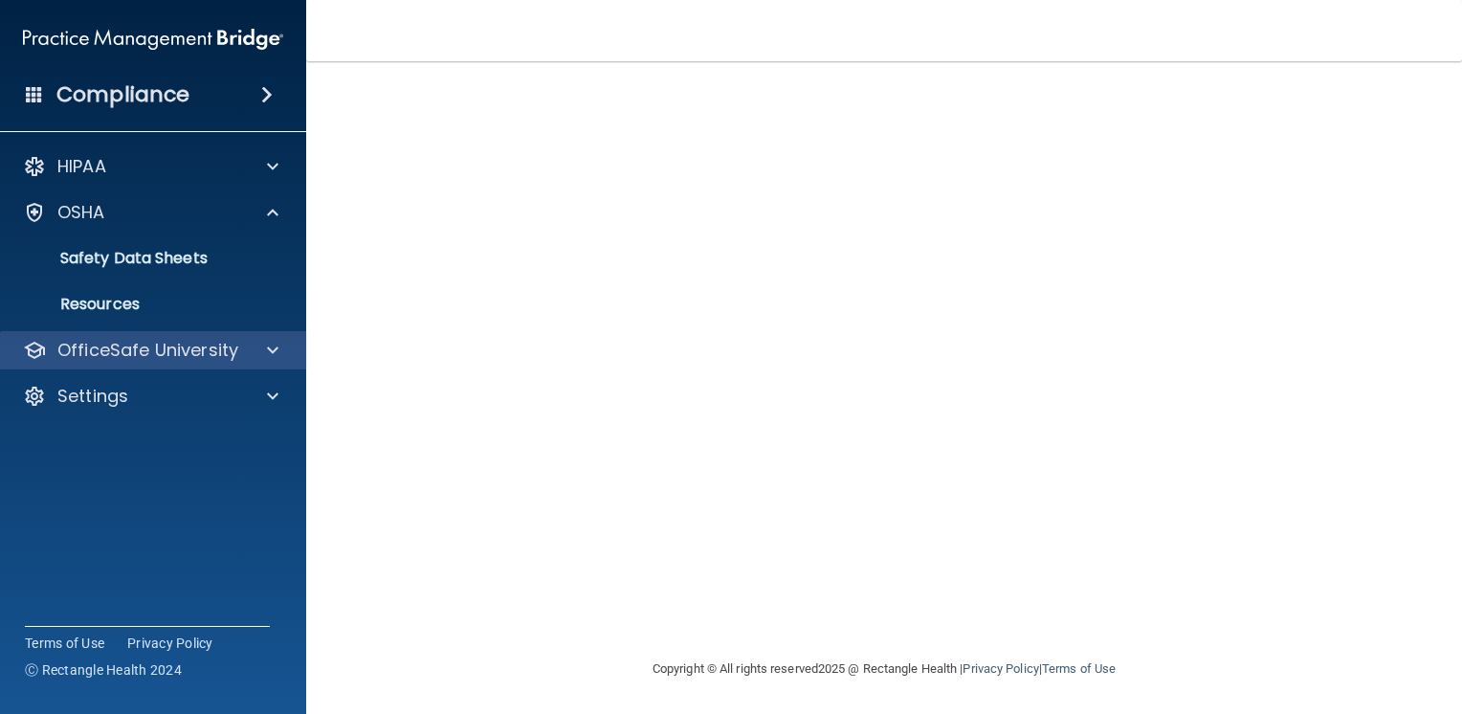
click at [126, 365] on div "OfficeSafe University" at bounding box center [153, 350] width 307 height 38
click at [130, 339] on p "OfficeSafe University" at bounding box center [147, 350] width 181 height 23
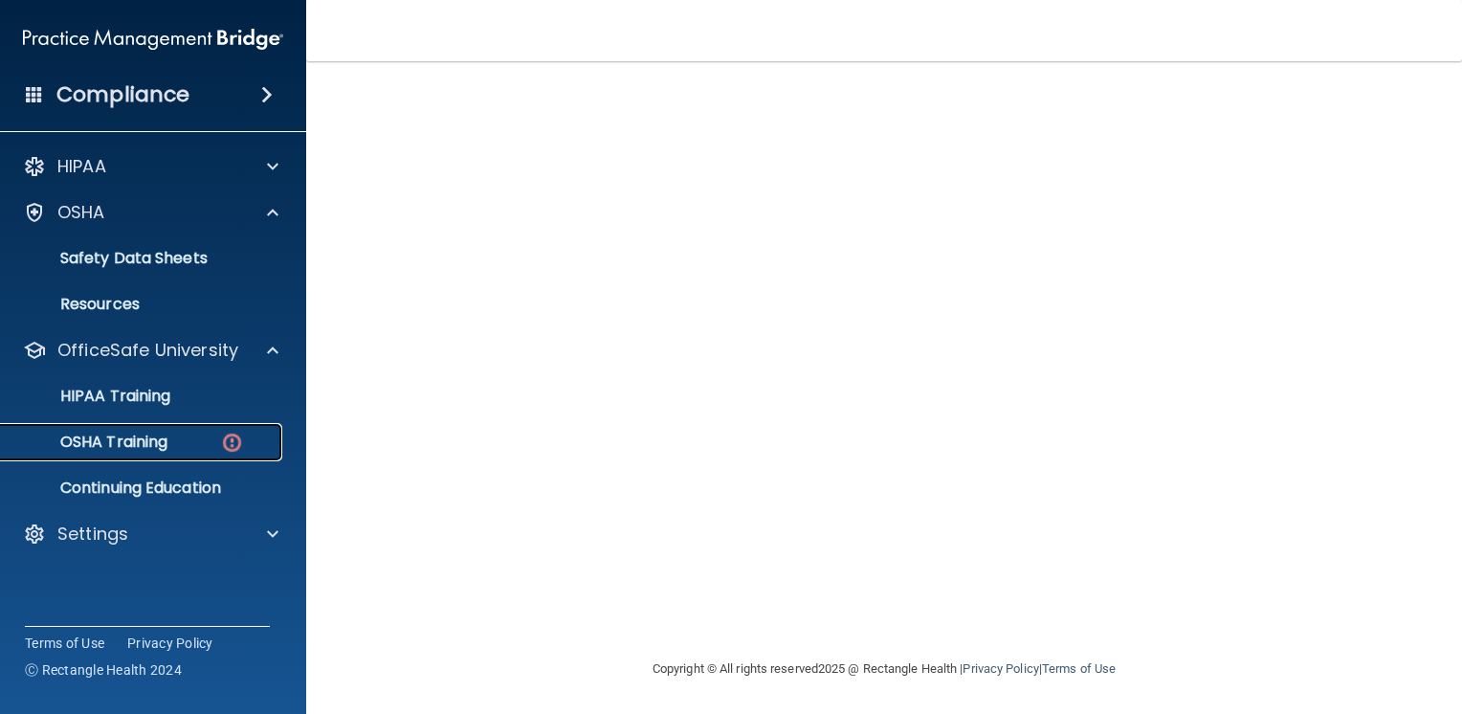
click at [116, 449] on p "OSHA Training" at bounding box center [89, 442] width 155 height 19
